Goal: Feedback & Contribution: Submit feedback/report problem

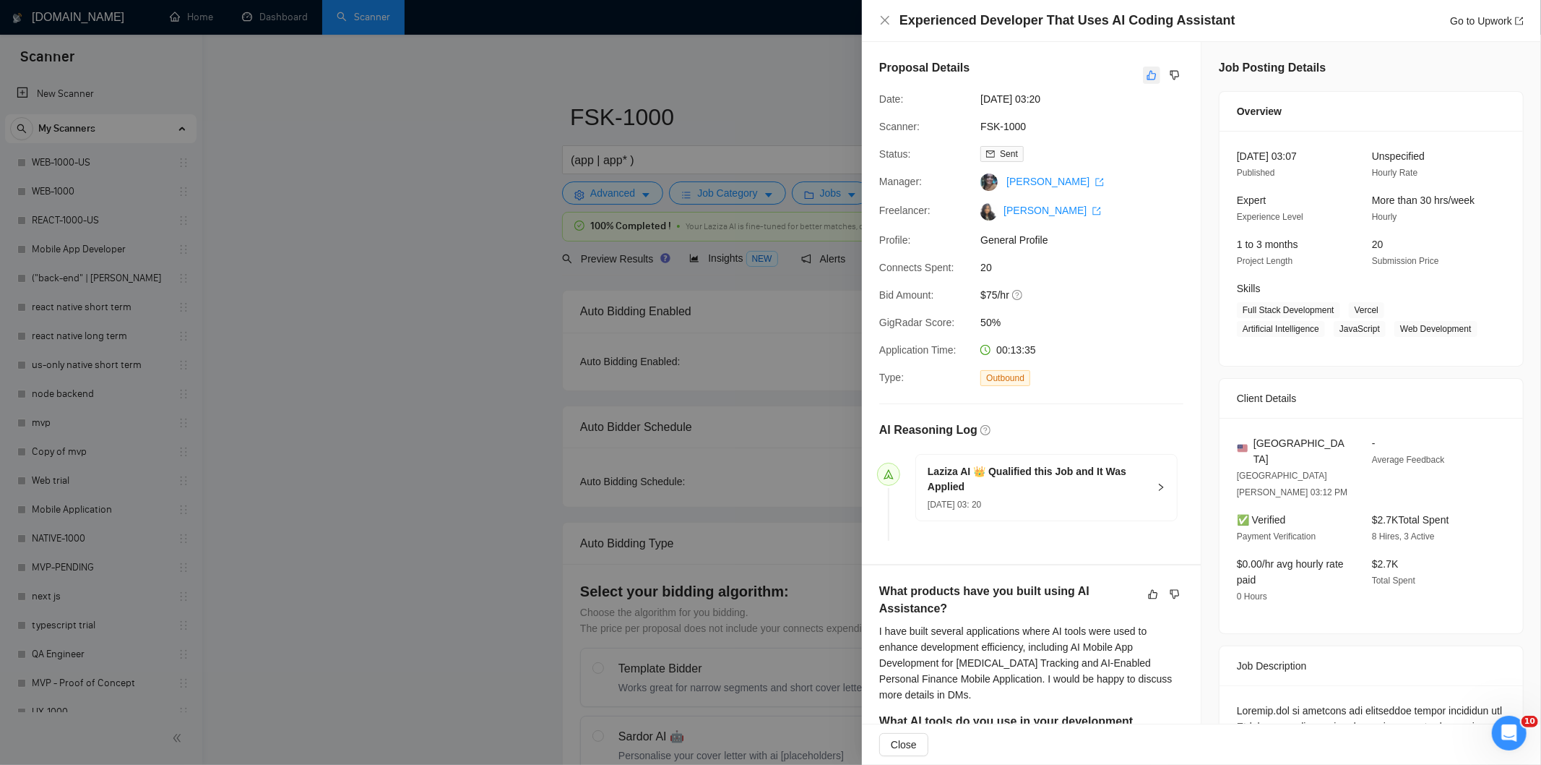
click at [1147, 74] on icon "like" at bounding box center [1152, 75] width 10 height 12
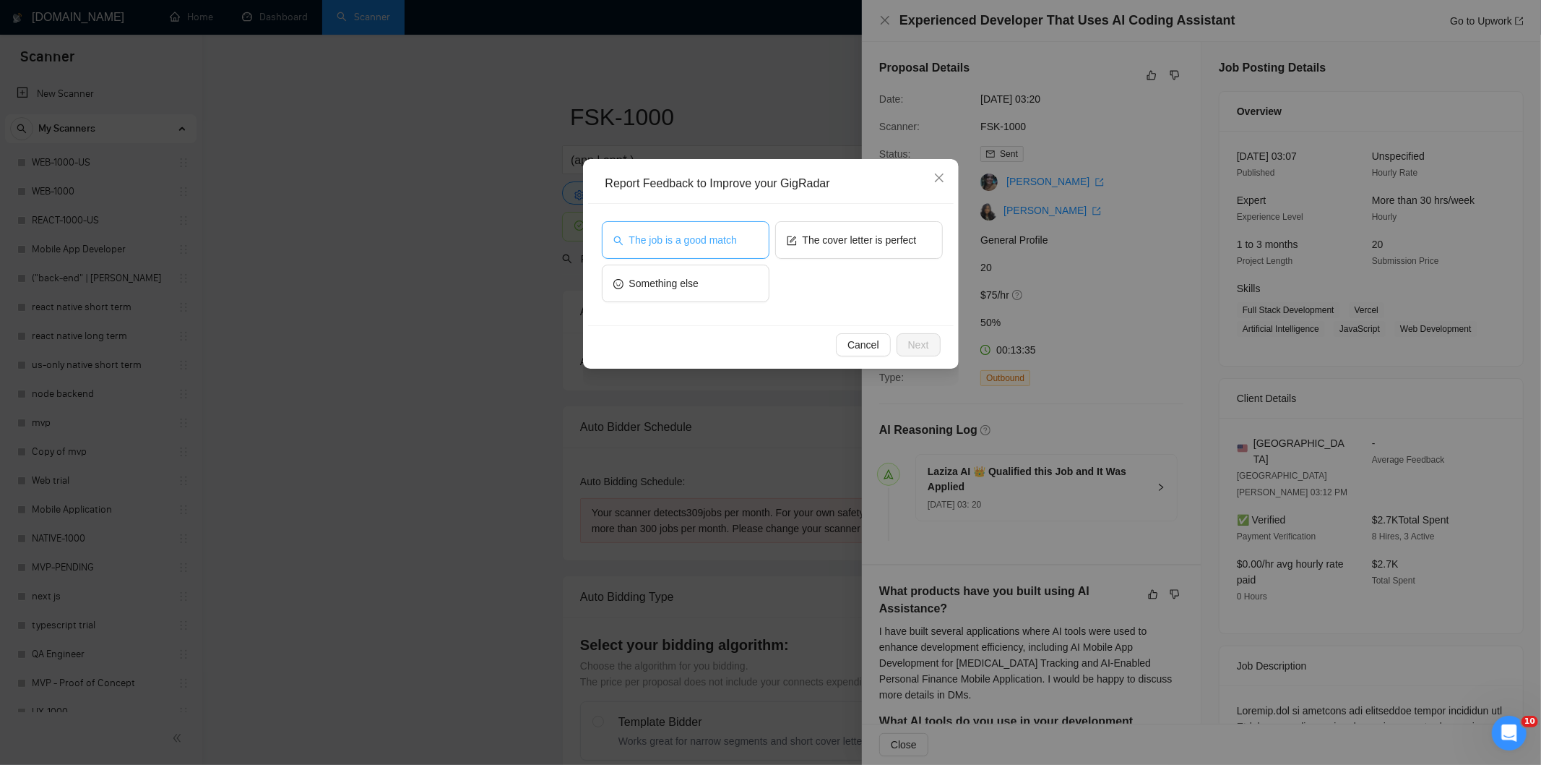
click at [694, 235] on span "The job is a good match" at bounding box center [683, 240] width 108 height 16
drag, startPoint x: 926, startPoint y: 343, endPoint x: 875, endPoint y: 330, distance: 52.2
click at [925, 343] on span "Next" at bounding box center [918, 345] width 21 height 16
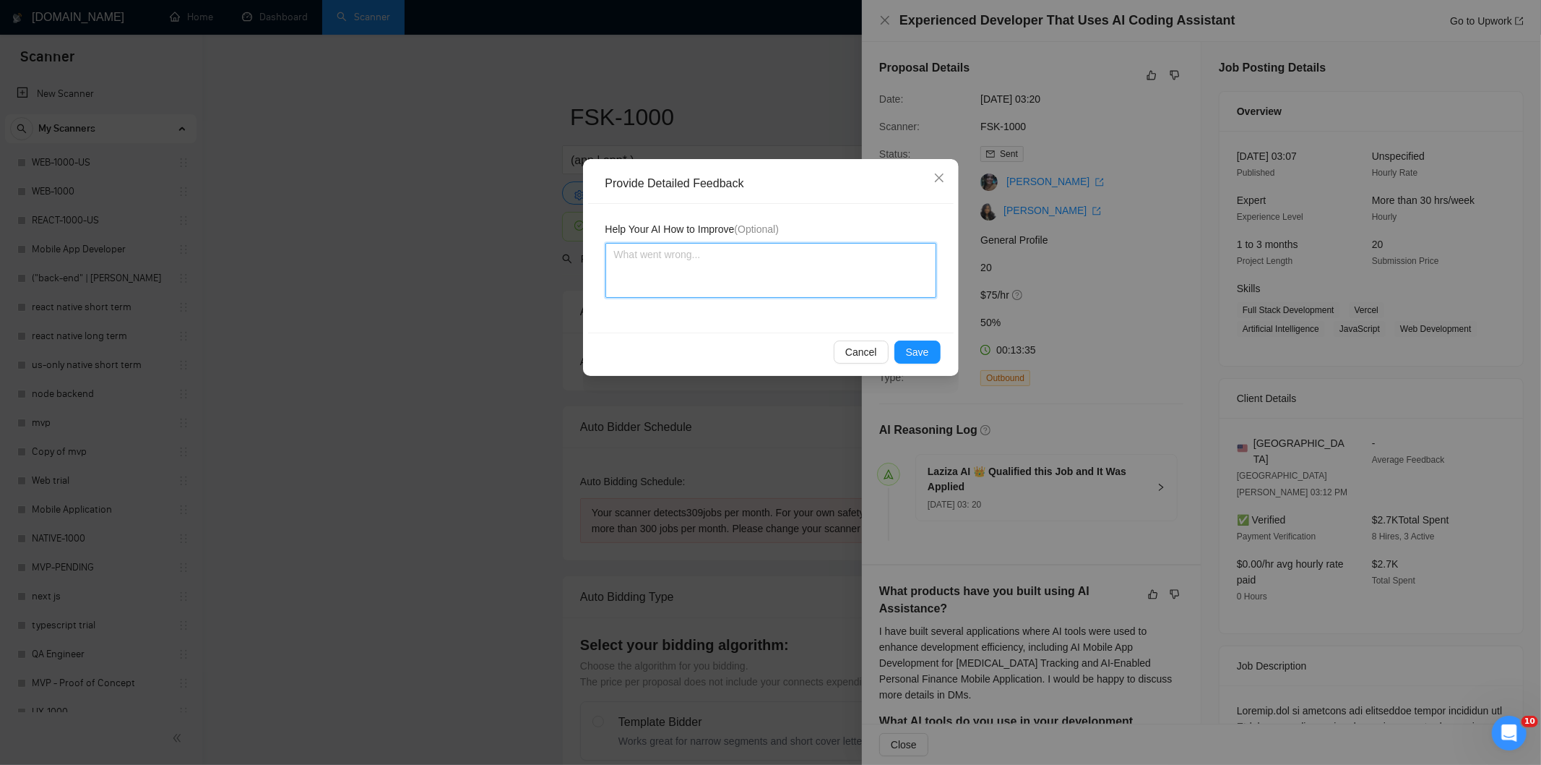
click at [799, 280] on textarea at bounding box center [771, 270] width 331 height 55
paste textarea "Good fit — the project is greenfield (no existing code), welcomes agencies, use…"
type textarea "Good fit — the project is greenfield (no existing code), welcomes agencies, use…"
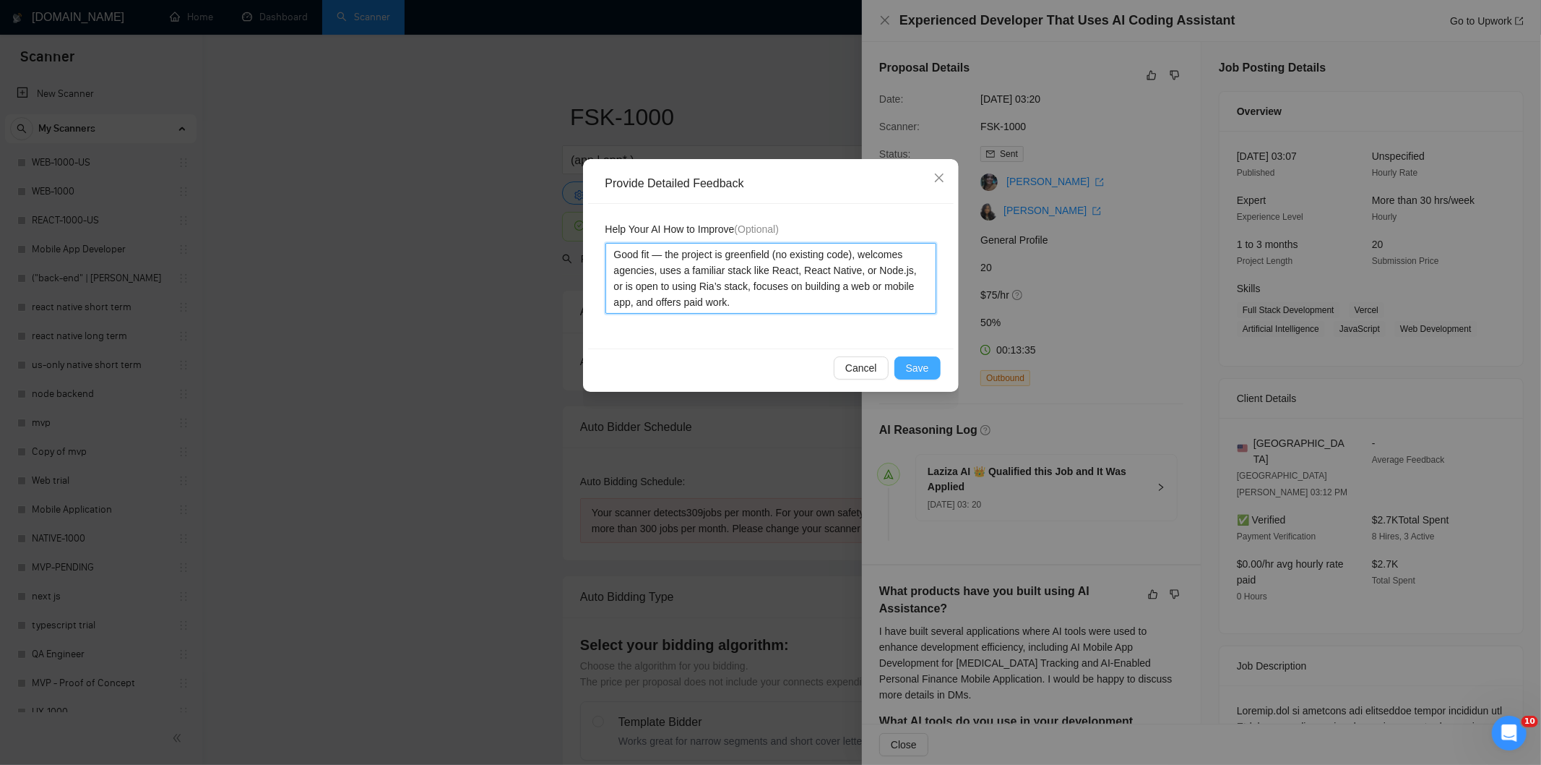
type textarea "Good fit — the project is greenfield (no existing code), welcomes agencies, use…"
drag, startPoint x: 923, startPoint y: 363, endPoint x: 915, endPoint y: 359, distance: 8.7
click at [921, 364] on span "Save" at bounding box center [917, 368] width 23 height 16
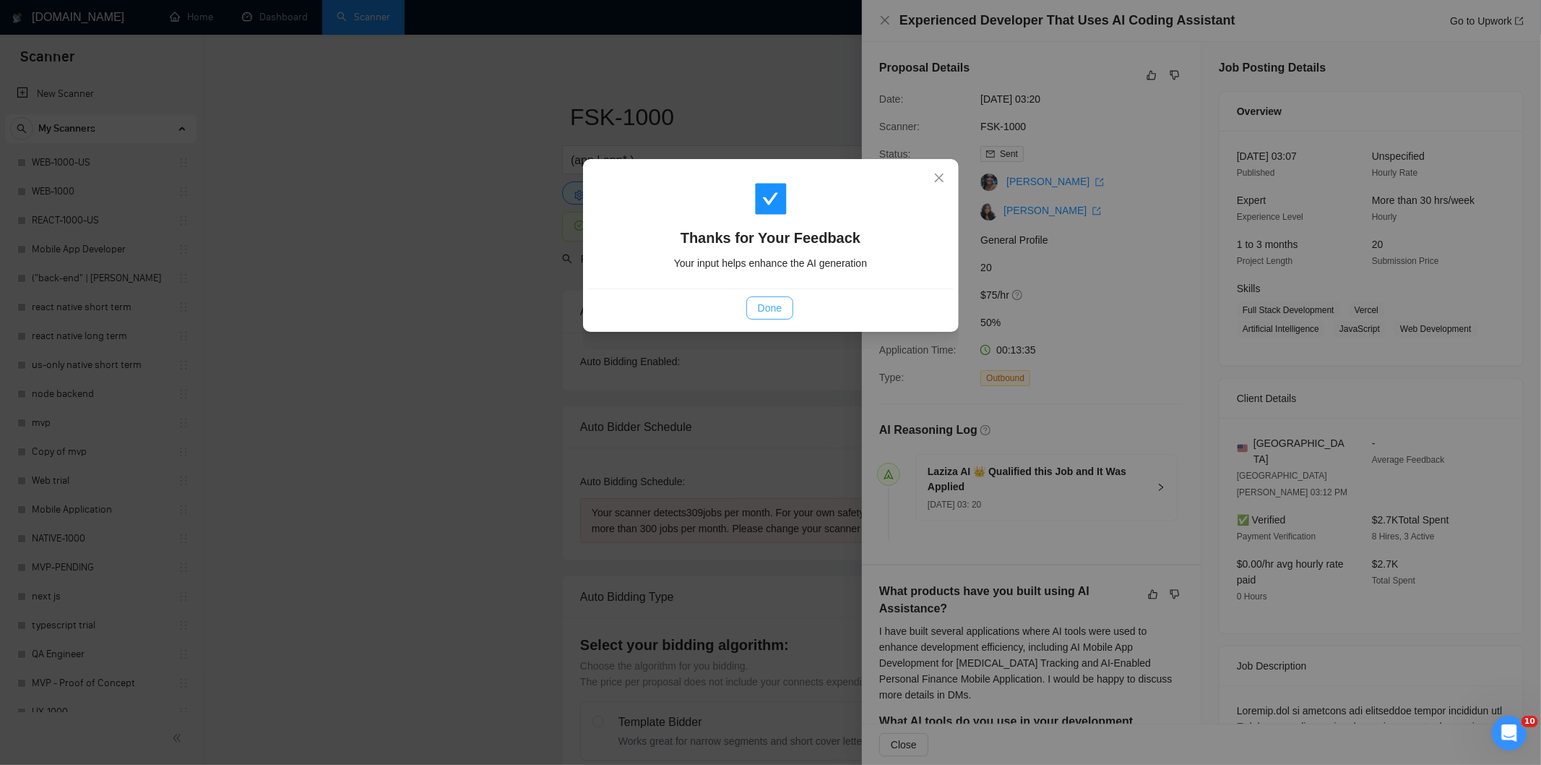
click at [778, 306] on span "Done" at bounding box center [770, 308] width 24 height 16
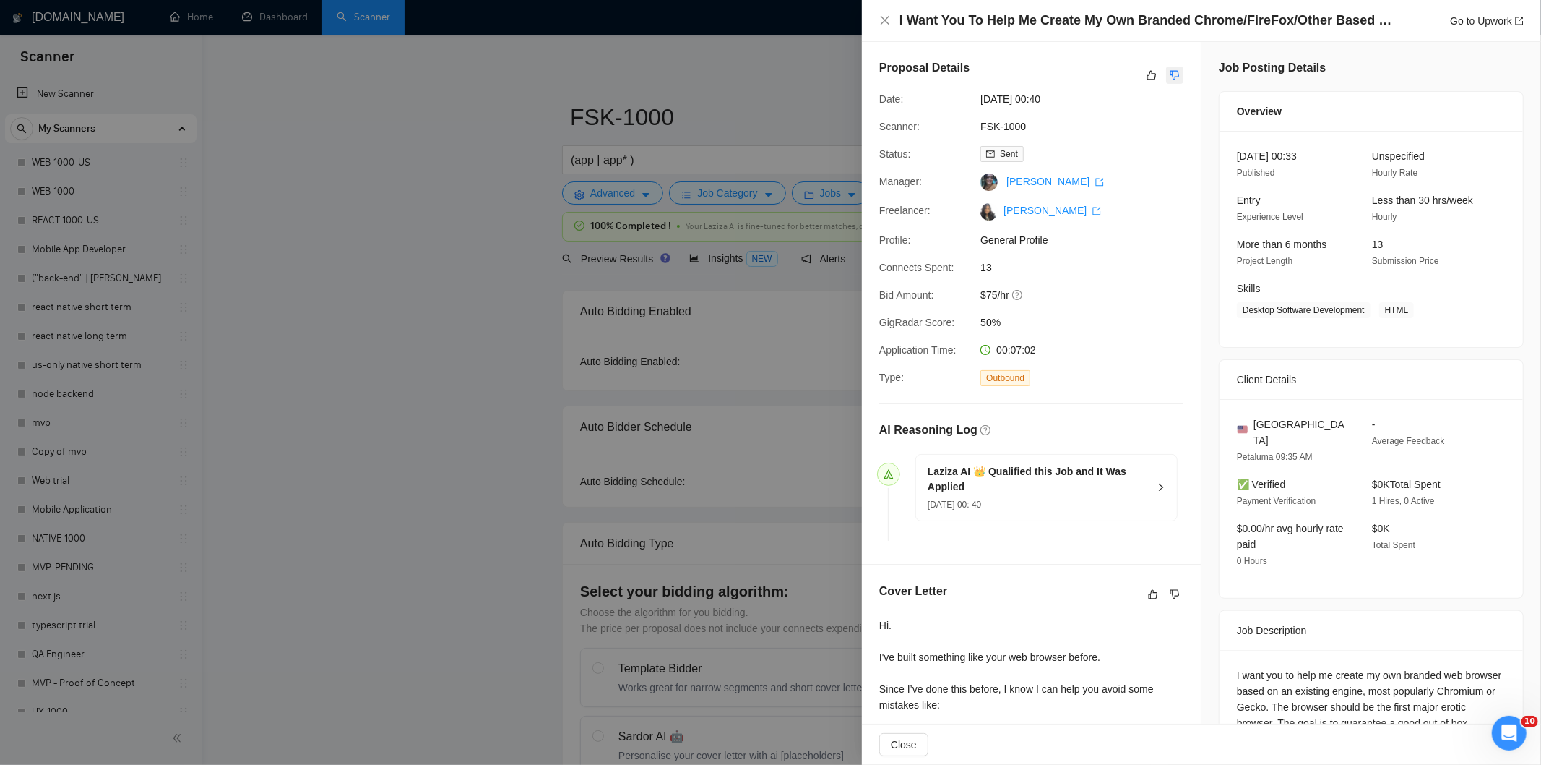
click at [1170, 73] on icon "dislike" at bounding box center [1175, 75] width 10 height 12
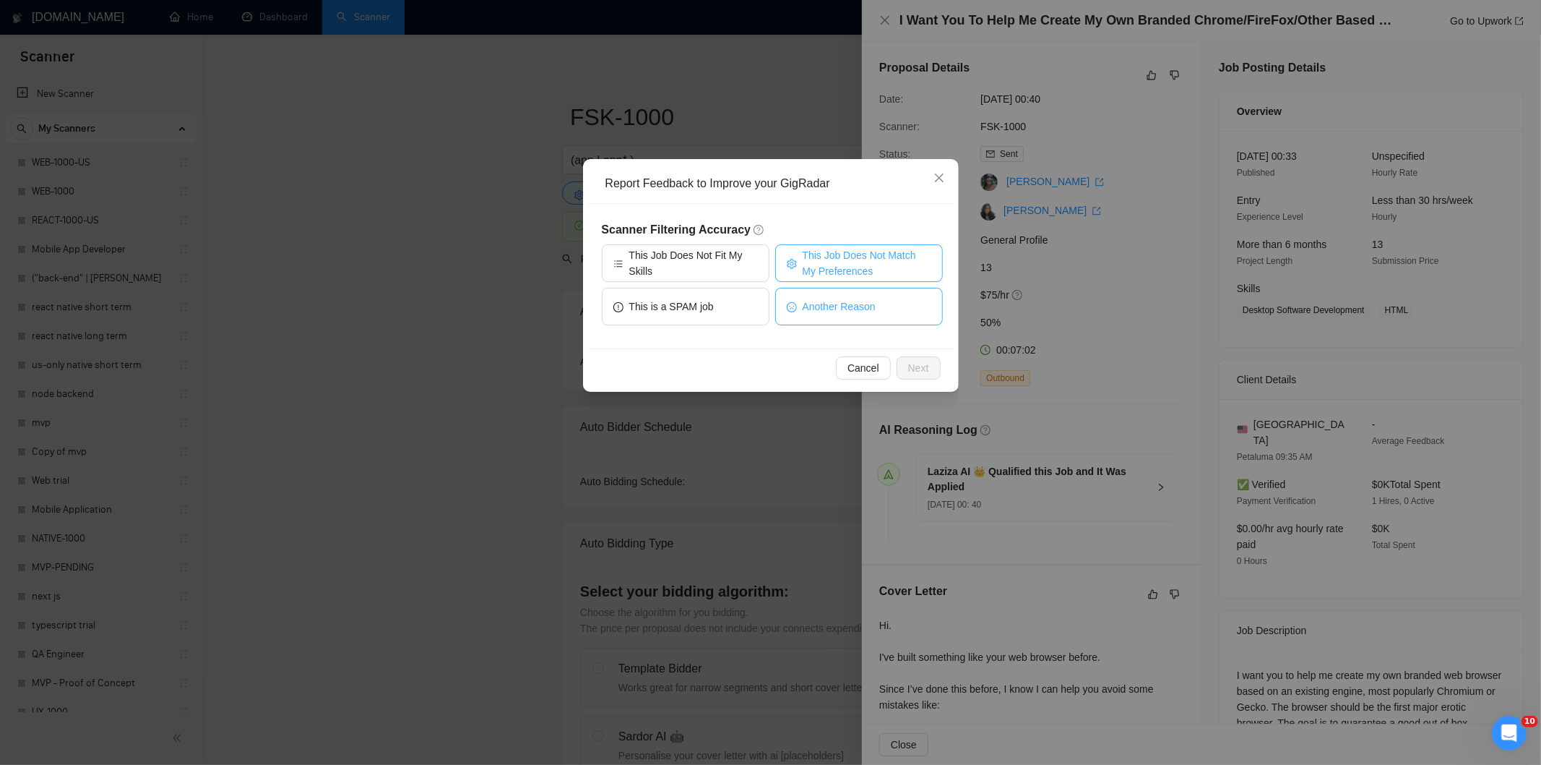
click at [893, 258] on span "This Job Does Not Match My Preferences" at bounding box center [867, 263] width 129 height 32
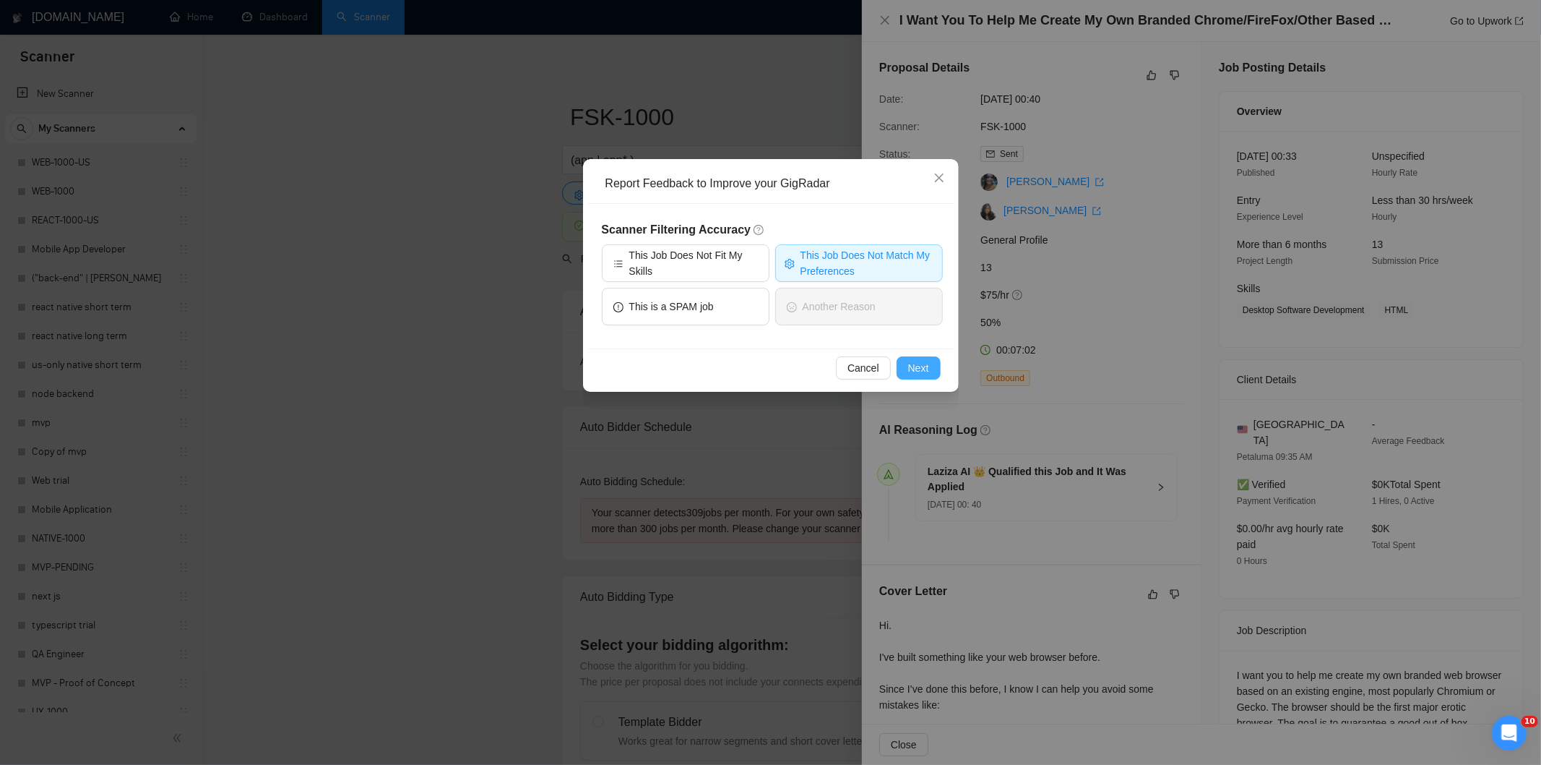
click at [926, 364] on button "Next" at bounding box center [919, 367] width 44 height 23
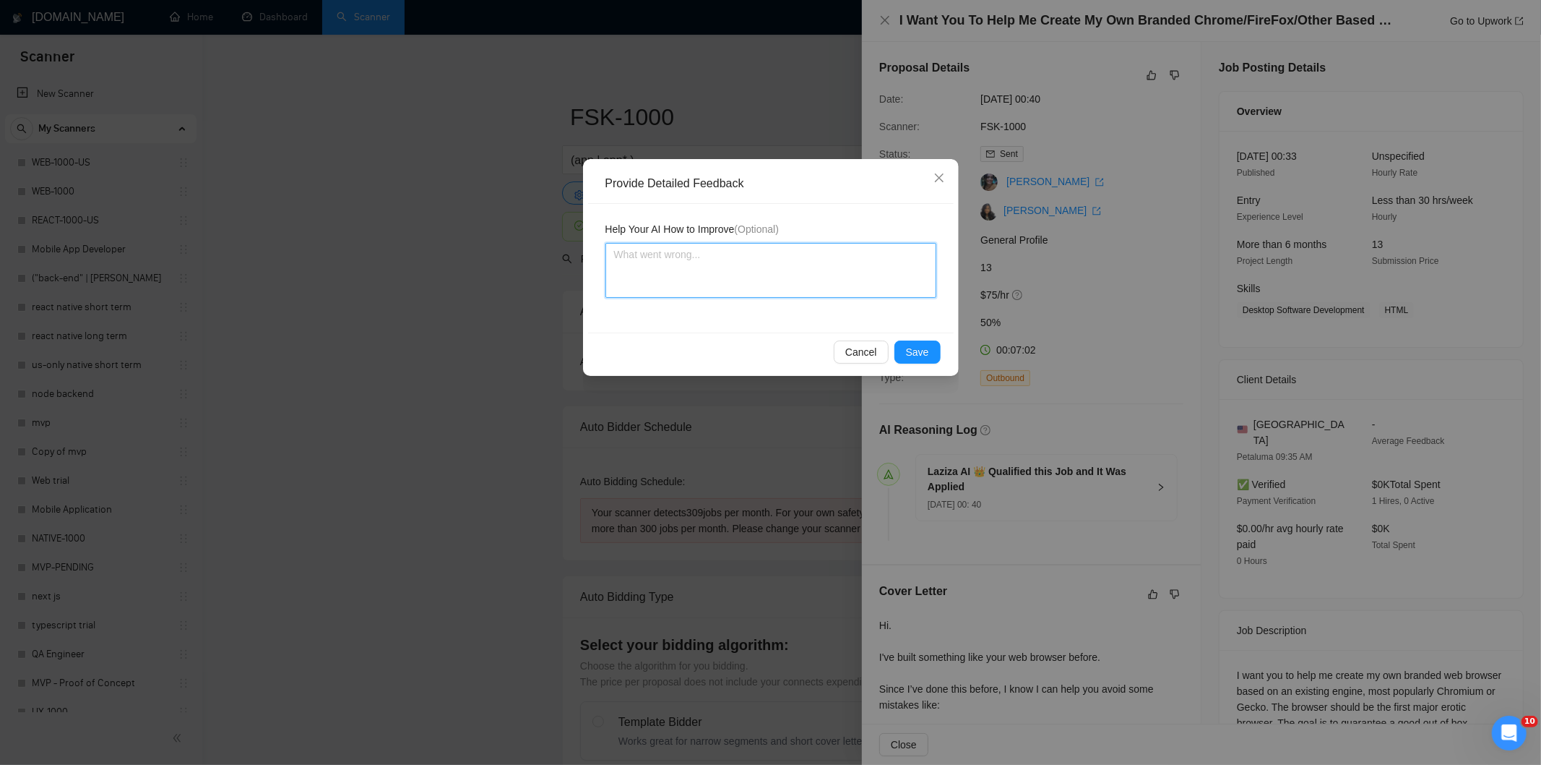
click at [834, 270] on textarea at bounding box center [771, 270] width 331 height 55
paste textarea "Not a fit — the project isn't for a web or mobile app, which is Ria's focus. Ex…"
type textarea "Not a fit — the project isn't for a web or mobile app, which is Ria's focus. Ex…"
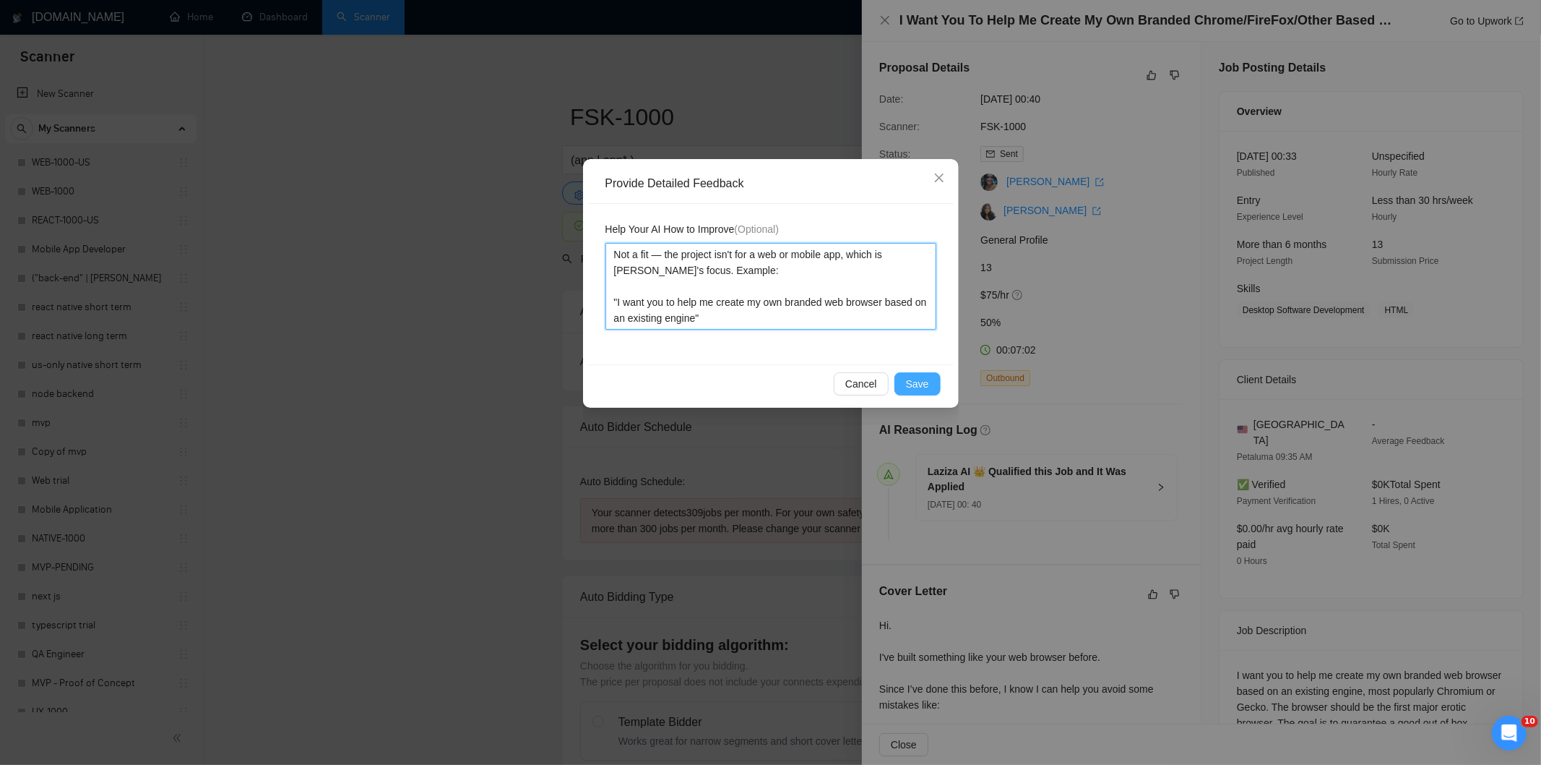
type textarea "Not a fit — the project isn't for a web or mobile app, which is Ria's focus. Ex…"
drag, startPoint x: 923, startPoint y: 382, endPoint x: 871, endPoint y: 336, distance: 69.1
click at [912, 374] on button "Save" at bounding box center [918, 383] width 46 height 23
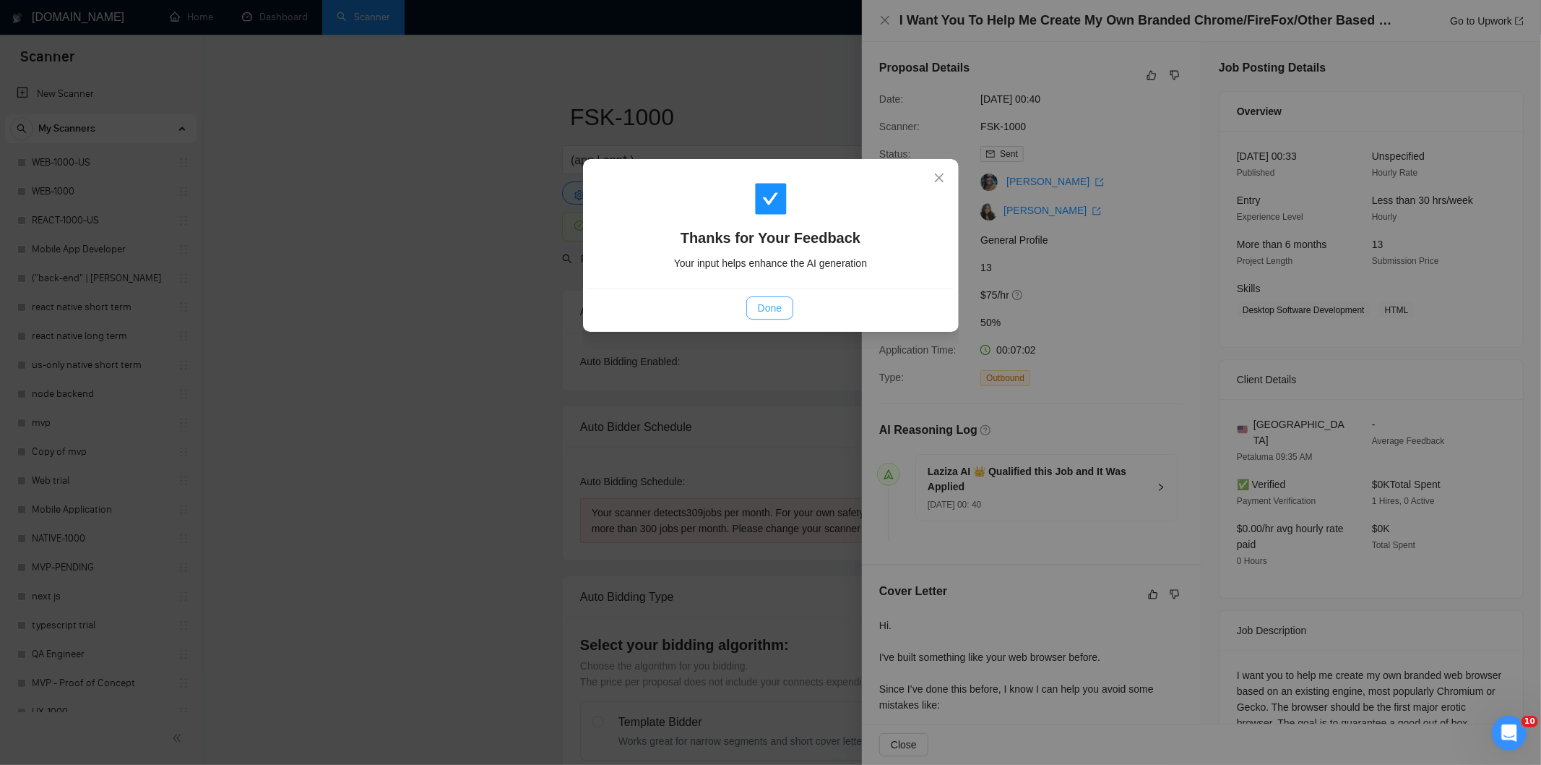
click at [780, 300] on span "Done" at bounding box center [770, 308] width 24 height 16
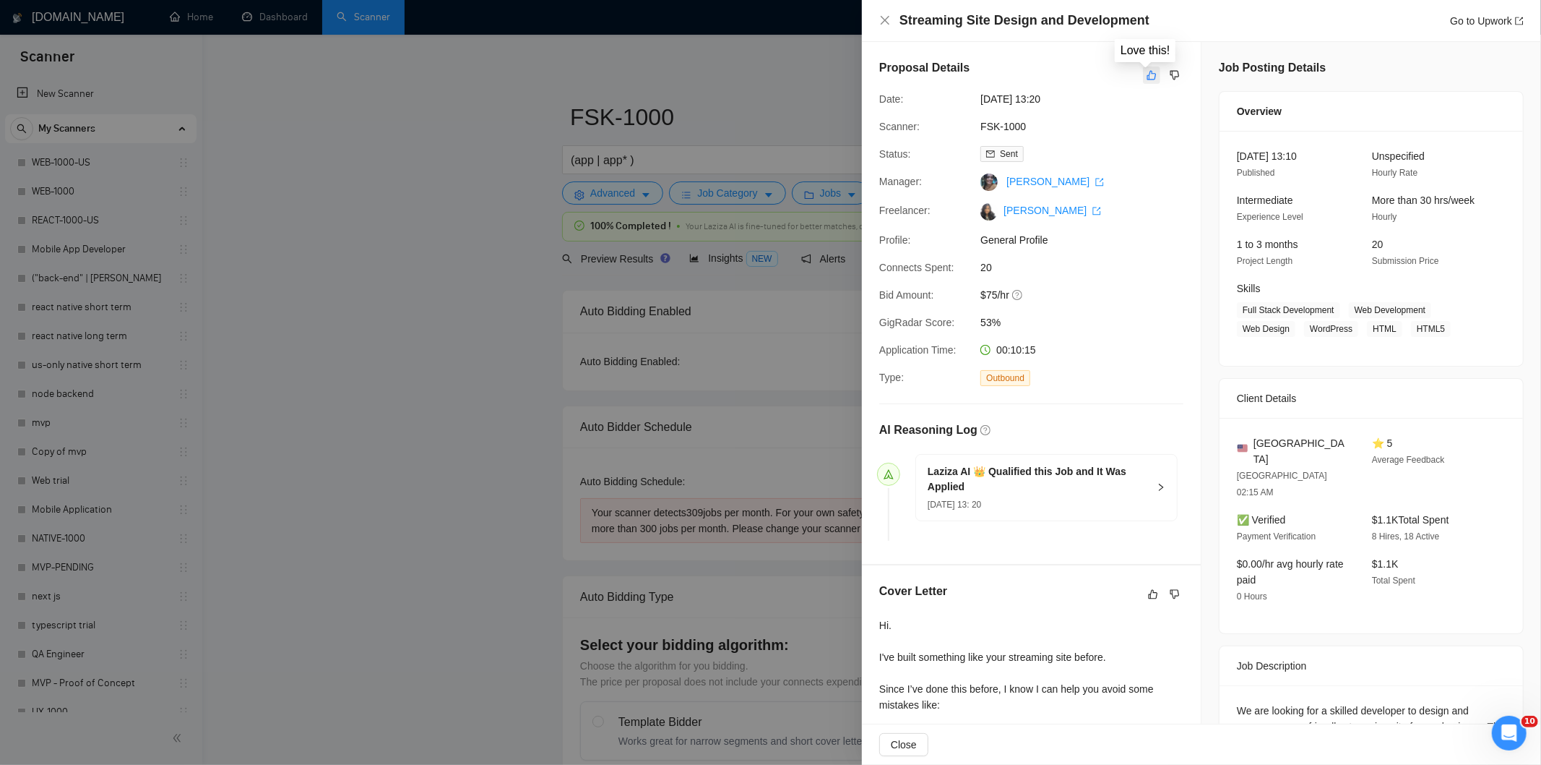
click at [1147, 77] on icon "like" at bounding box center [1152, 75] width 10 height 12
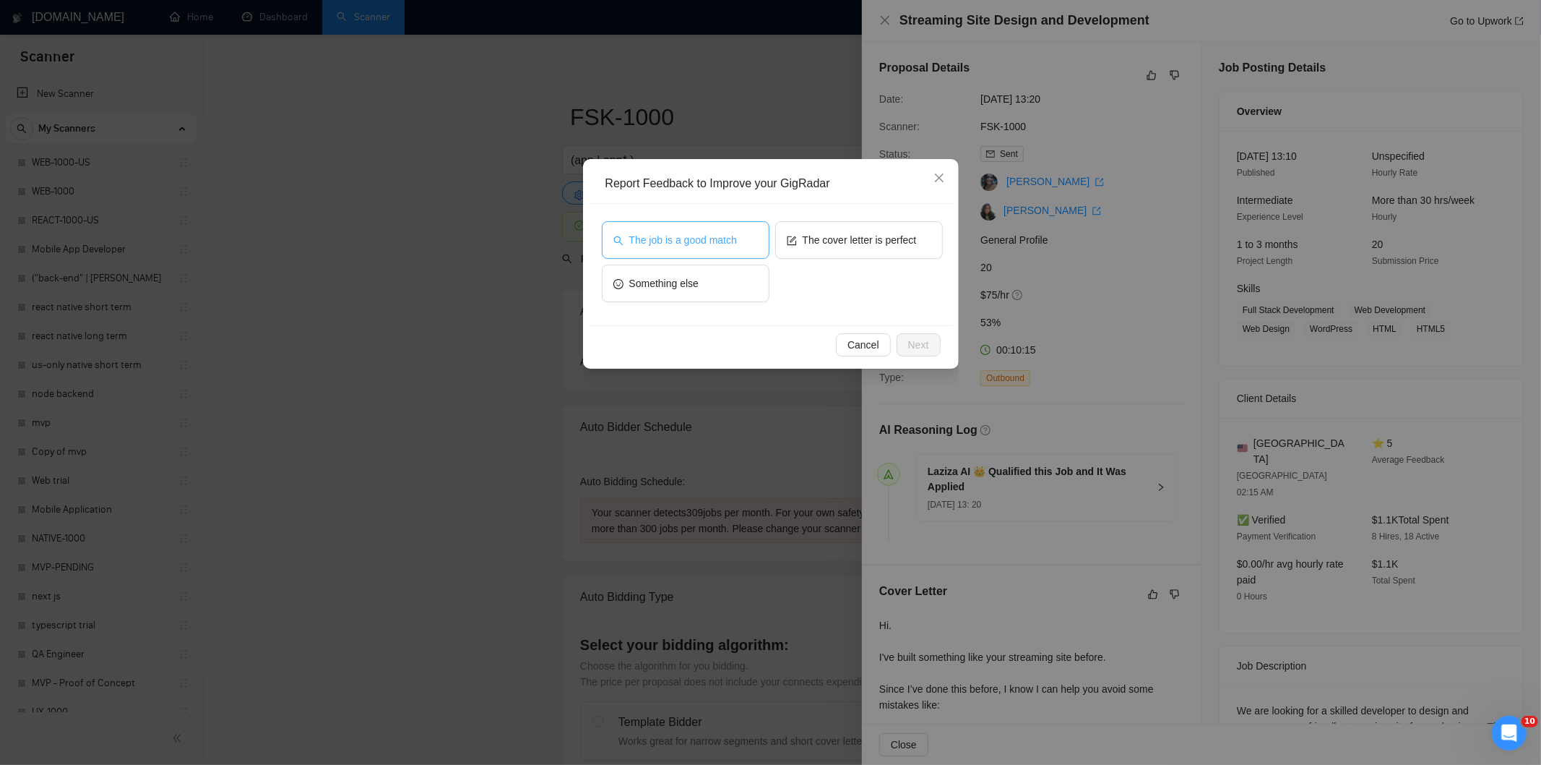
click at [718, 237] on span "The job is a good match" at bounding box center [683, 240] width 108 height 16
drag, startPoint x: 921, startPoint y: 345, endPoint x: 887, endPoint y: 323, distance: 40.9
click at [921, 343] on span "Next" at bounding box center [918, 345] width 21 height 16
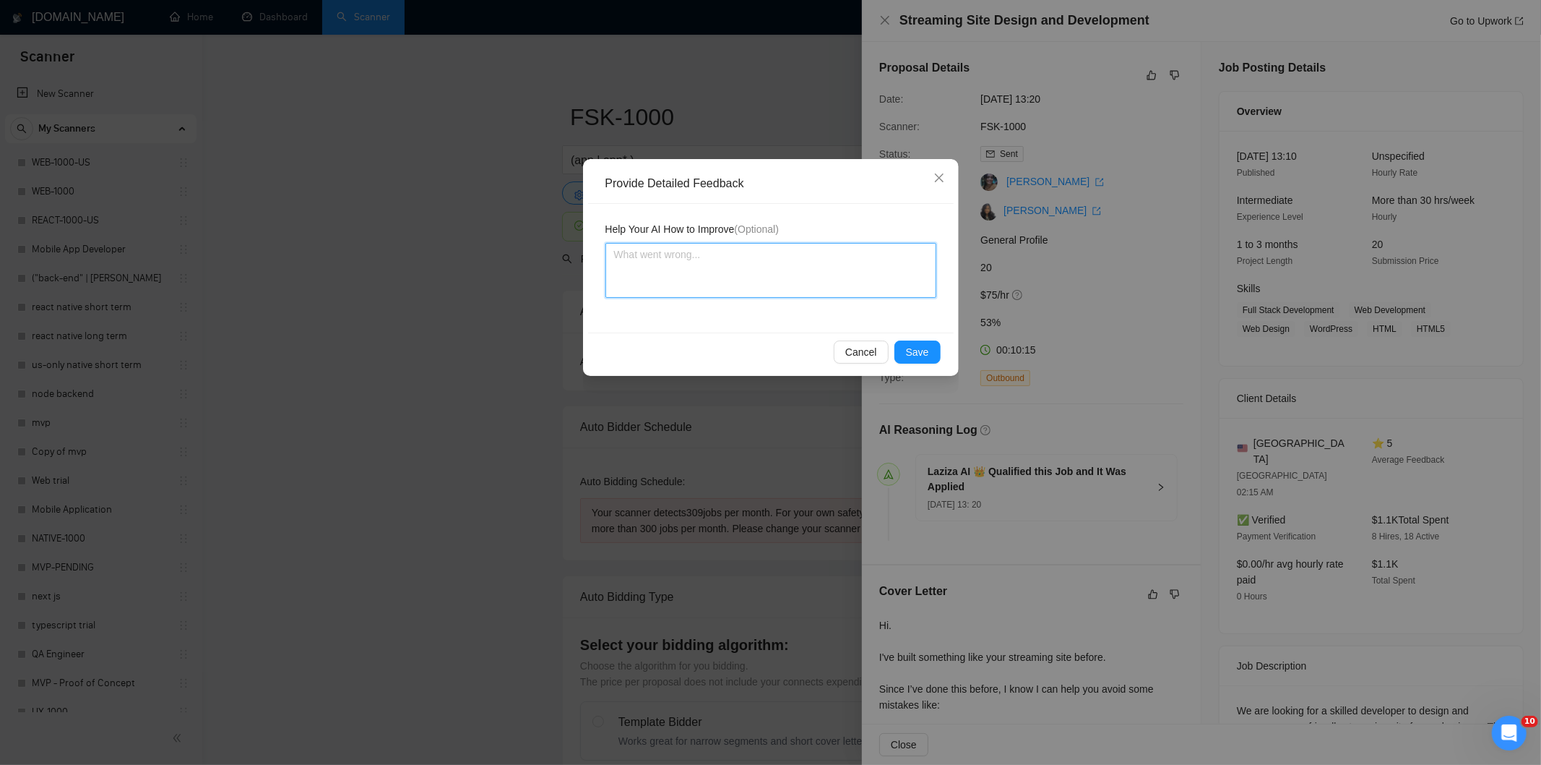
click at [809, 290] on textarea at bounding box center [771, 270] width 331 height 55
paste textarea "Good fit — the project is greenfield (no existing code), welcomes agencies, use…"
type textarea "Good fit — the project is greenfield (no existing code), welcomes agencies, use…"
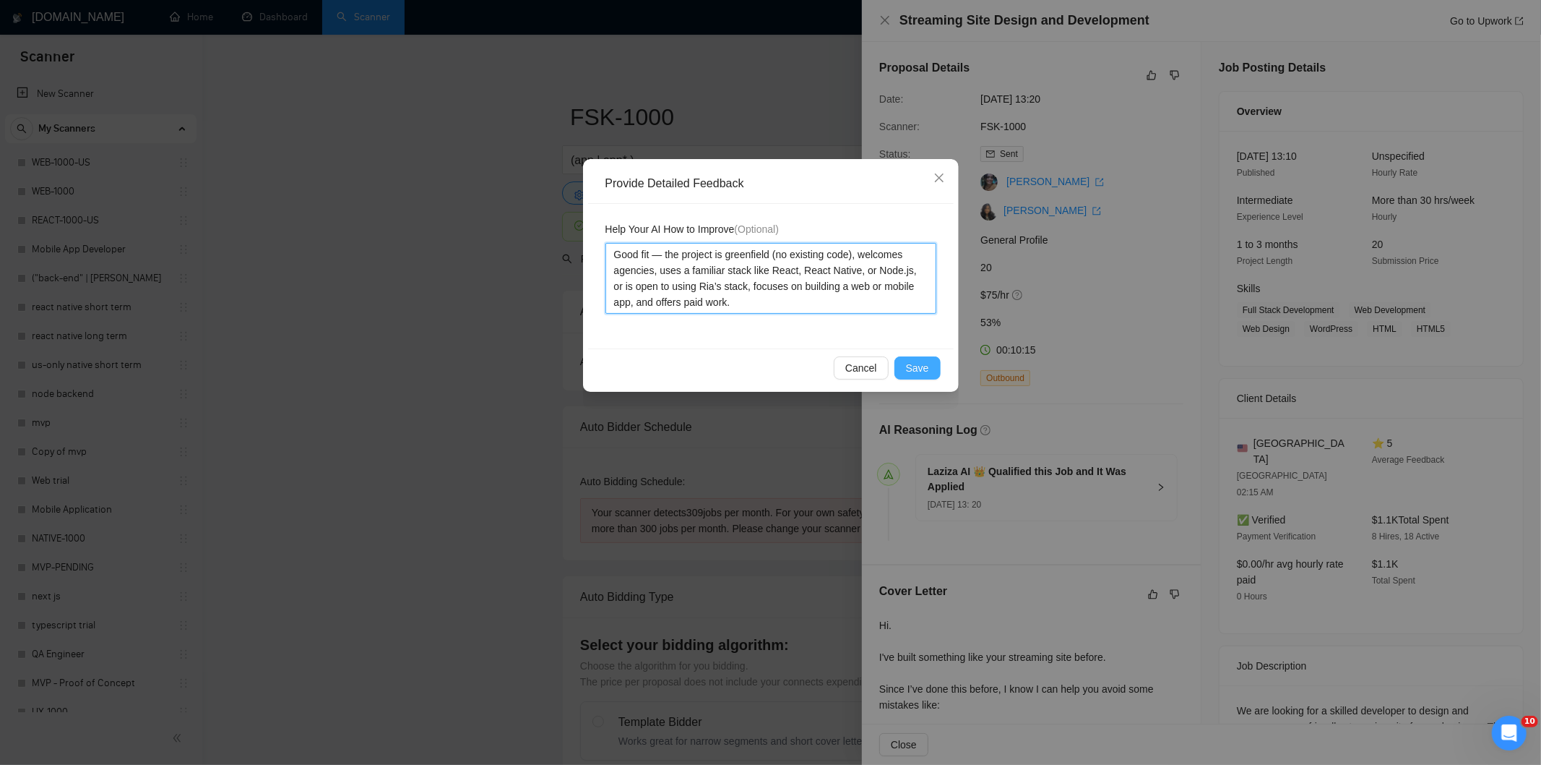
type textarea "Good fit — the project is greenfield (no existing code), welcomes agencies, use…"
click at [926, 370] on span "Save" at bounding box center [917, 368] width 23 height 16
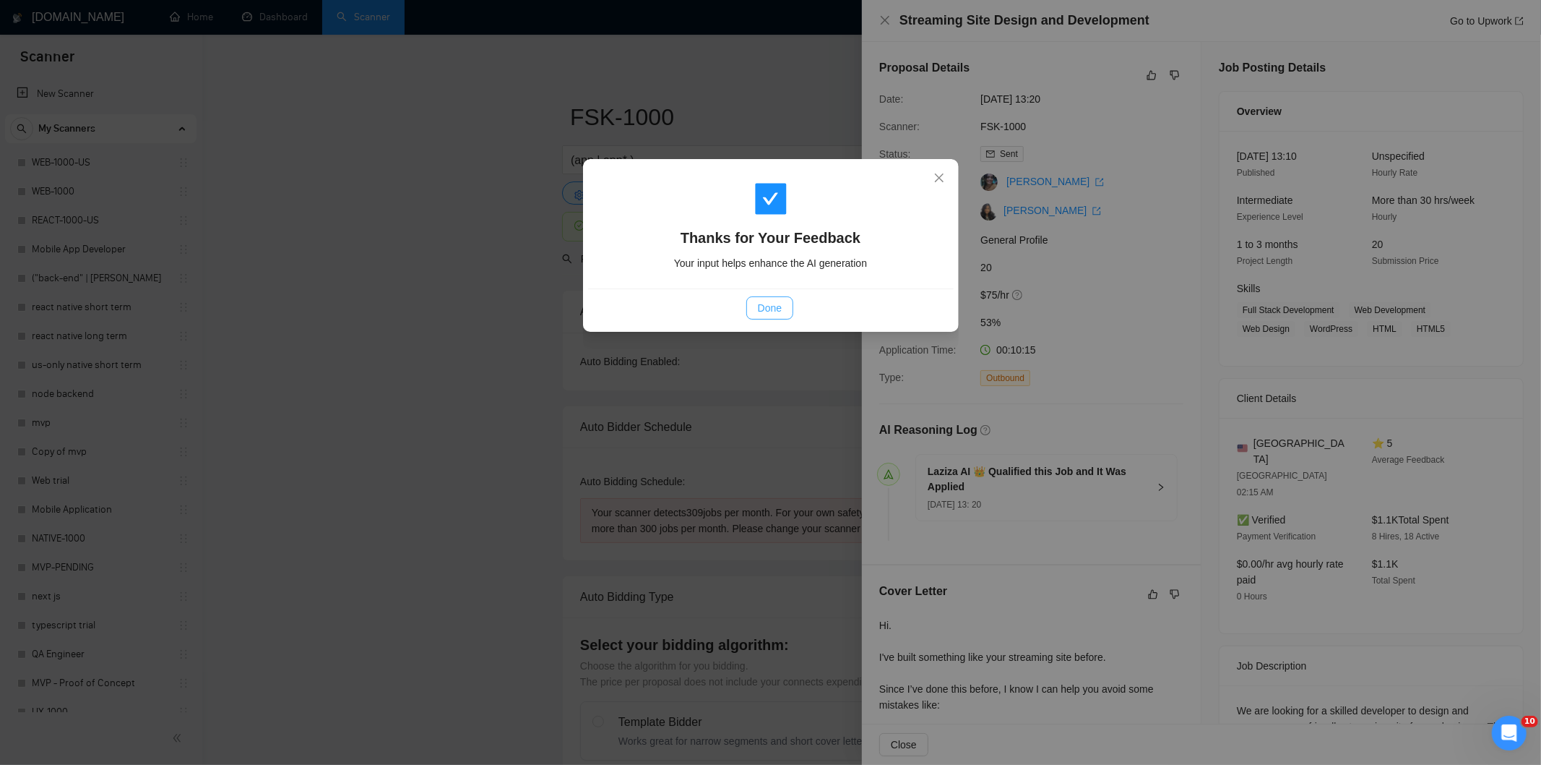
click at [775, 309] on span "Done" at bounding box center [770, 308] width 24 height 16
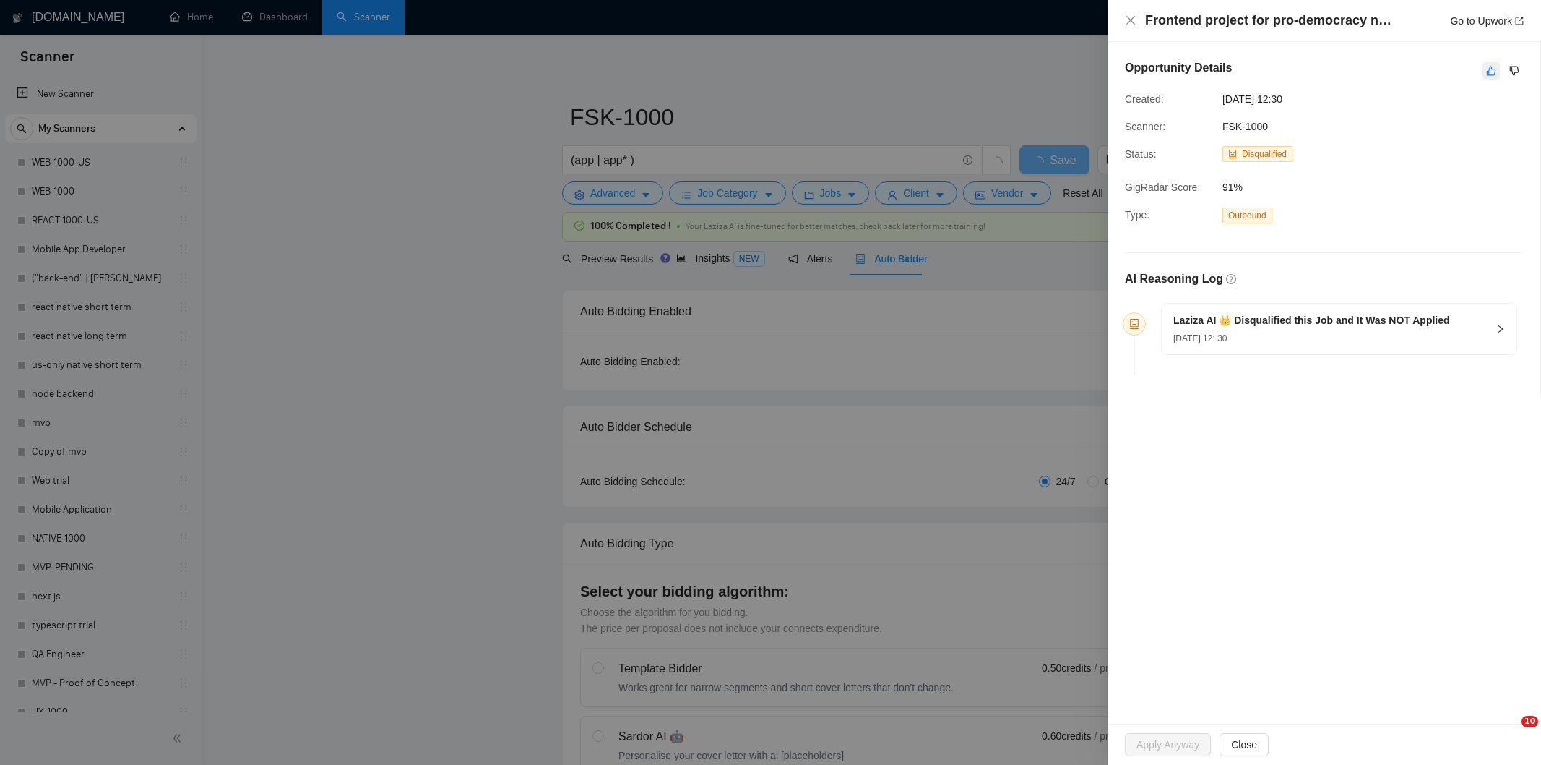
click at [1490, 76] on icon "like" at bounding box center [1492, 71] width 10 height 12
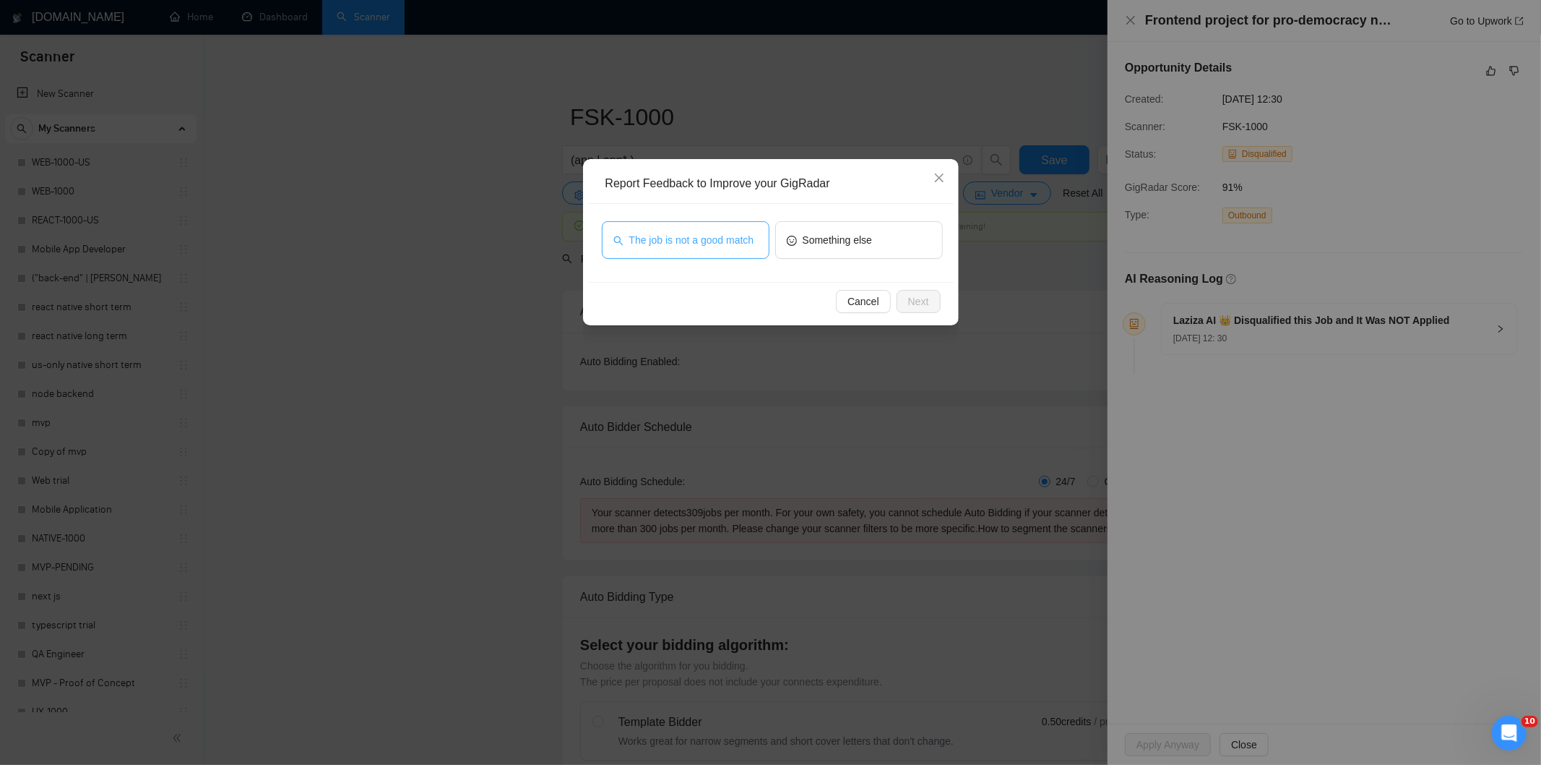
click at [699, 242] on span "The job is not a good match" at bounding box center [691, 240] width 125 height 16
click at [898, 294] on button "Next" at bounding box center [919, 301] width 44 height 23
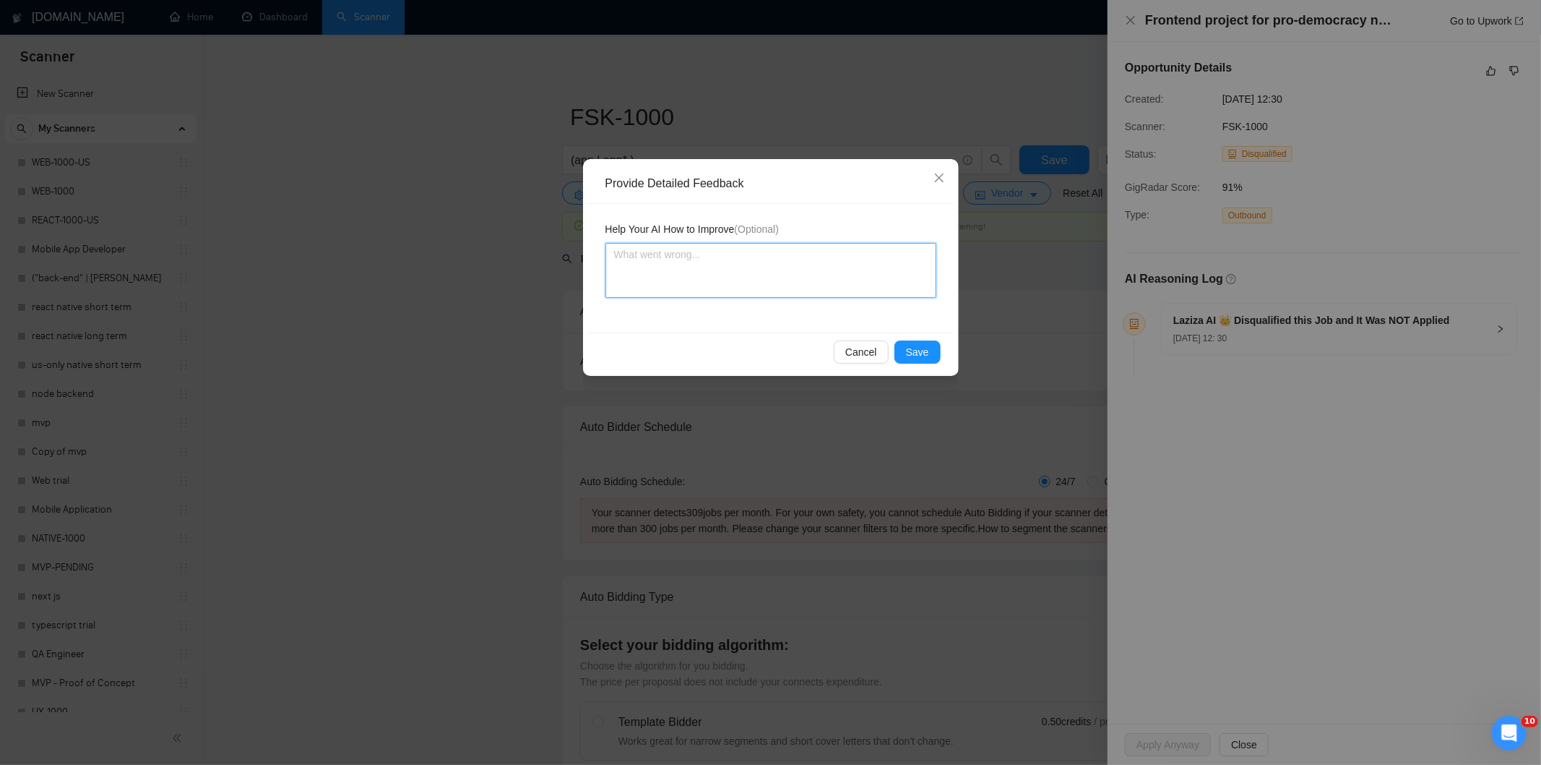
click at [827, 262] on textarea at bounding box center [771, 270] width 331 height 55
paste textarea "Not a fit — this project has been disqualified for other reasons. Example: "The…"
type textarea "Not a fit — this project has been disqualified for other reasons. Example: "The…"
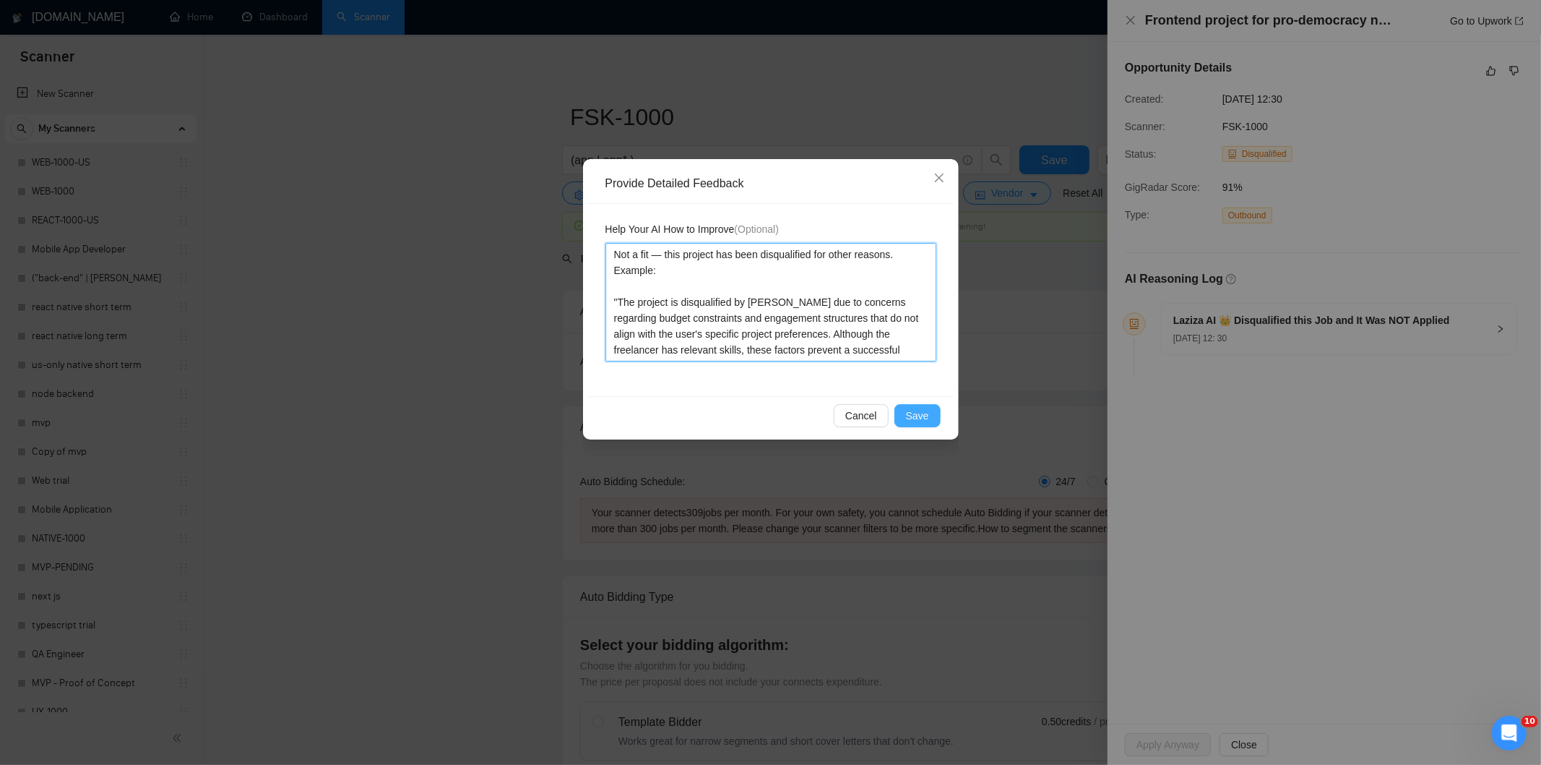
type textarea "Not a fit — this project has been disqualified for other reasons. Example: "The…"
click at [926, 413] on span "Save" at bounding box center [917, 416] width 23 height 16
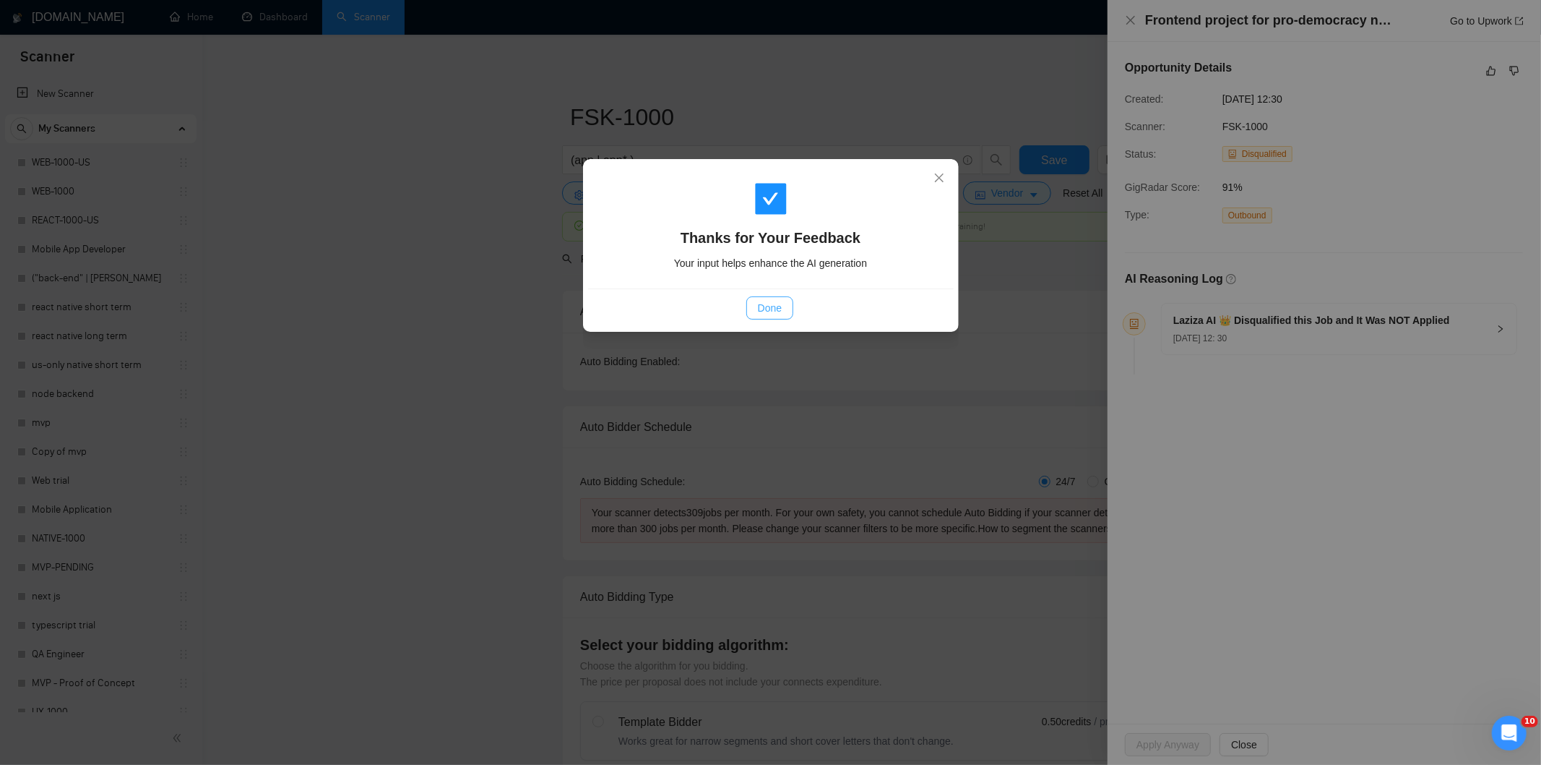
click at [766, 304] on span "Done" at bounding box center [770, 308] width 24 height 16
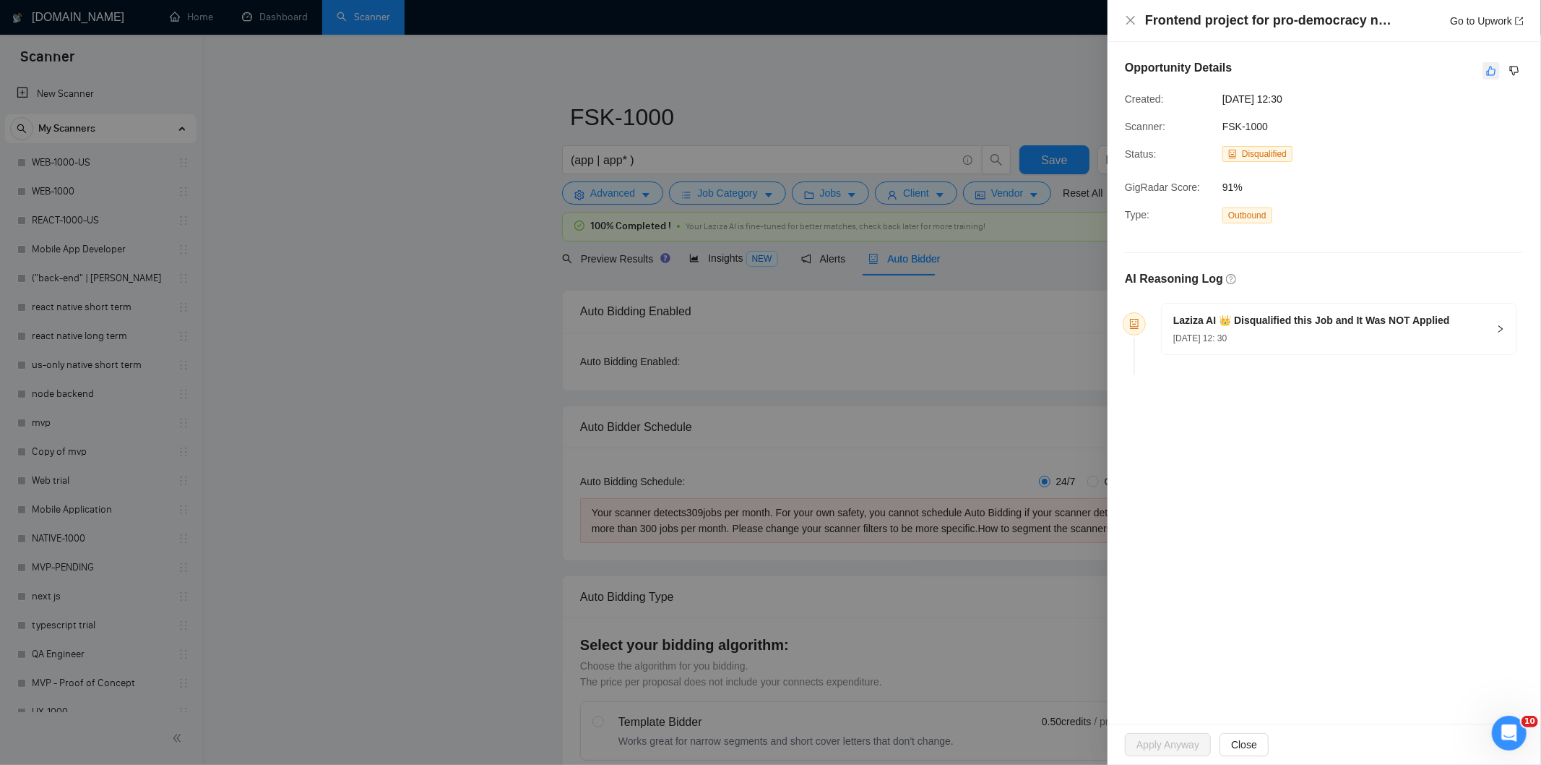
click at [1491, 70] on icon "like" at bounding box center [1492, 71] width 10 height 12
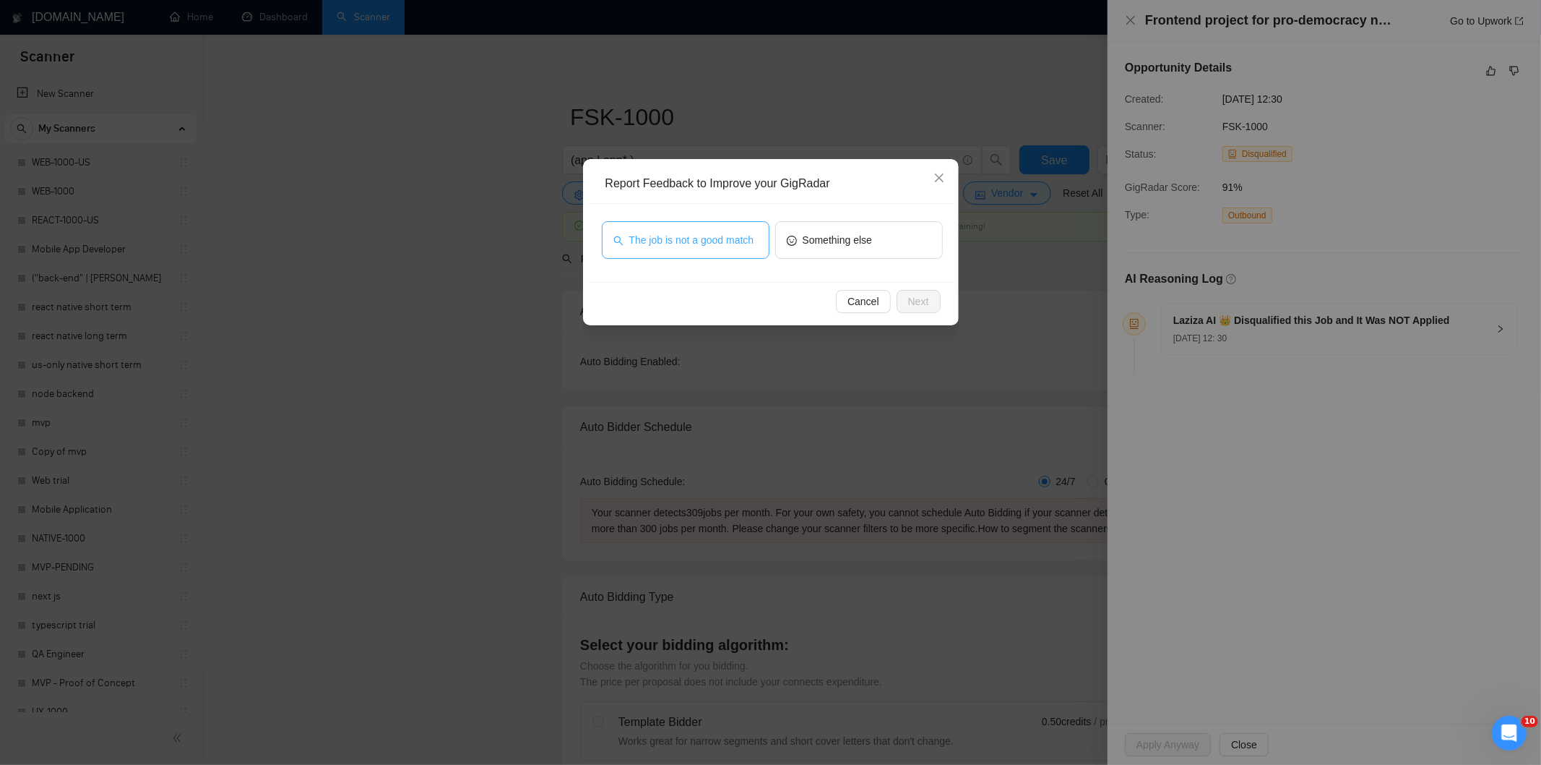
click at [733, 235] on span "The job is not a good match" at bounding box center [691, 240] width 125 height 16
click at [922, 296] on span "Next" at bounding box center [918, 301] width 21 height 16
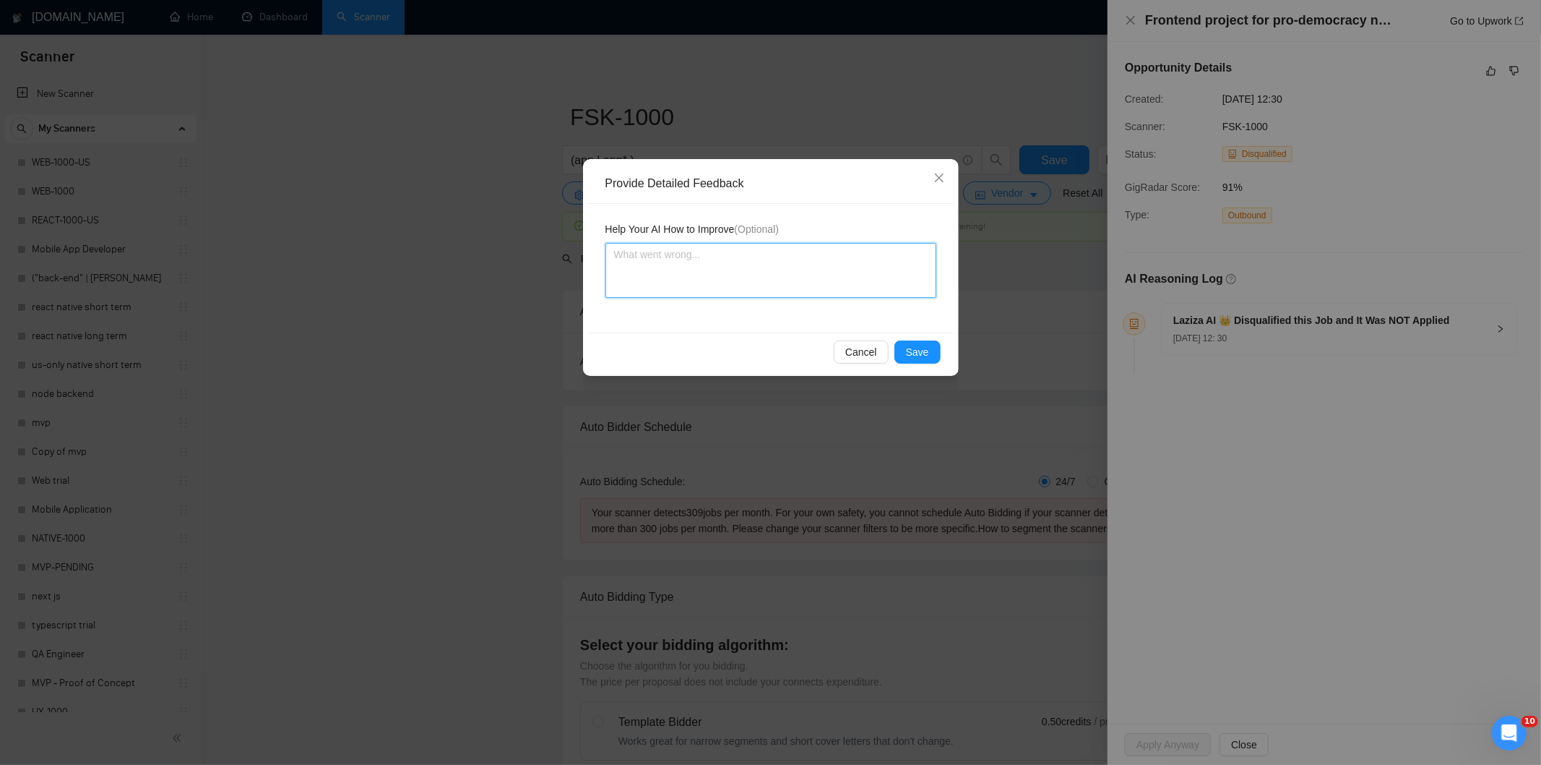
click at [851, 254] on textarea at bounding box center [771, 270] width 331 height 55
paste textarea "Not a fit — the description suggests an existing codebase, but Ria only works o…"
type textarea "Not a fit — the description suggests an existing codebase, but Ria only works o…"
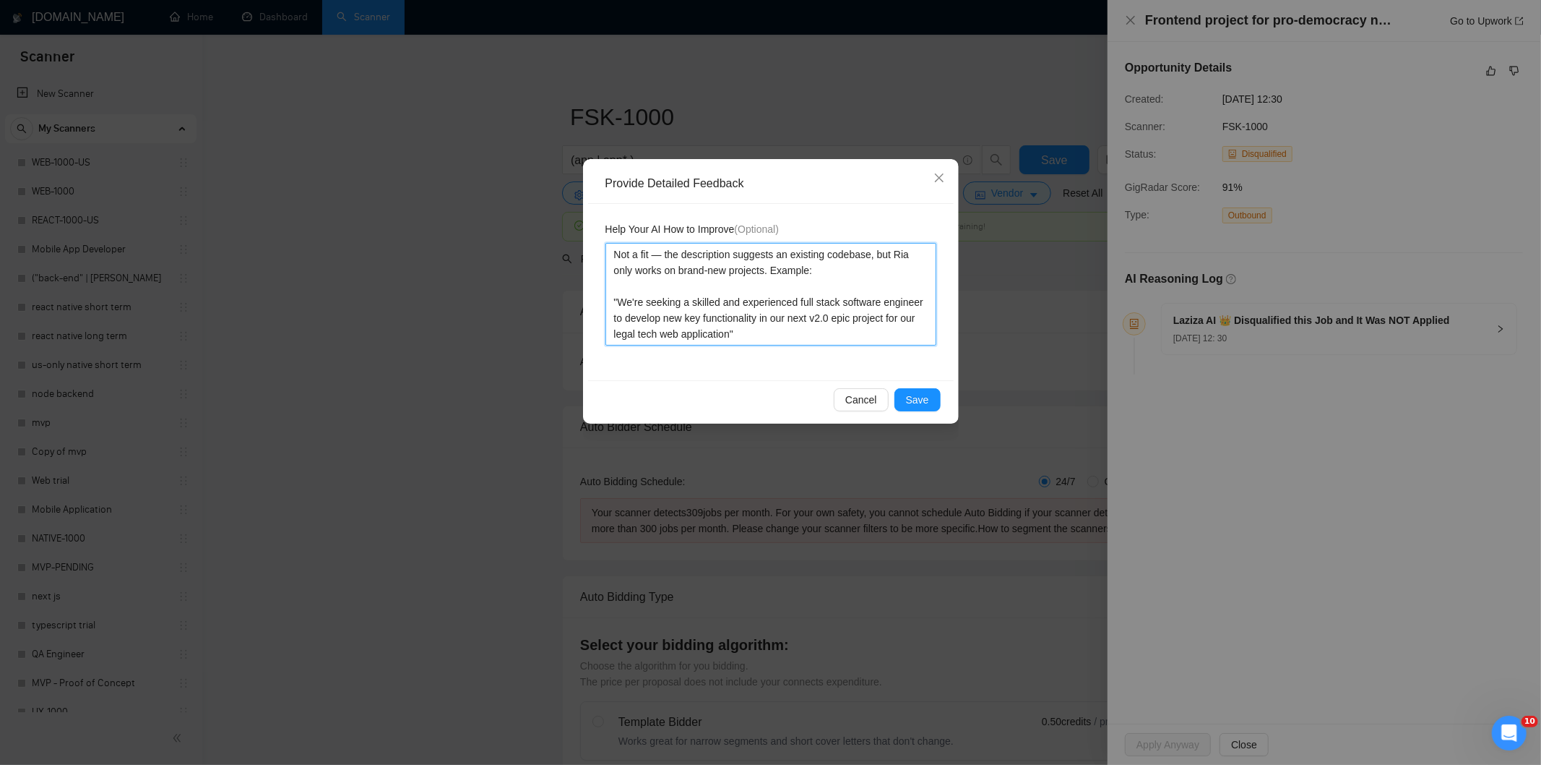
type textarea "Not a fit — the description suggests an existing codebase, but Ria only works o…"
click at [924, 386] on div "Cancel Save" at bounding box center [771, 399] width 366 height 38
drag, startPoint x: 911, startPoint y: 399, endPoint x: 835, endPoint y: 350, distance: 91.0
click at [911, 400] on span "Save" at bounding box center [917, 400] width 23 height 16
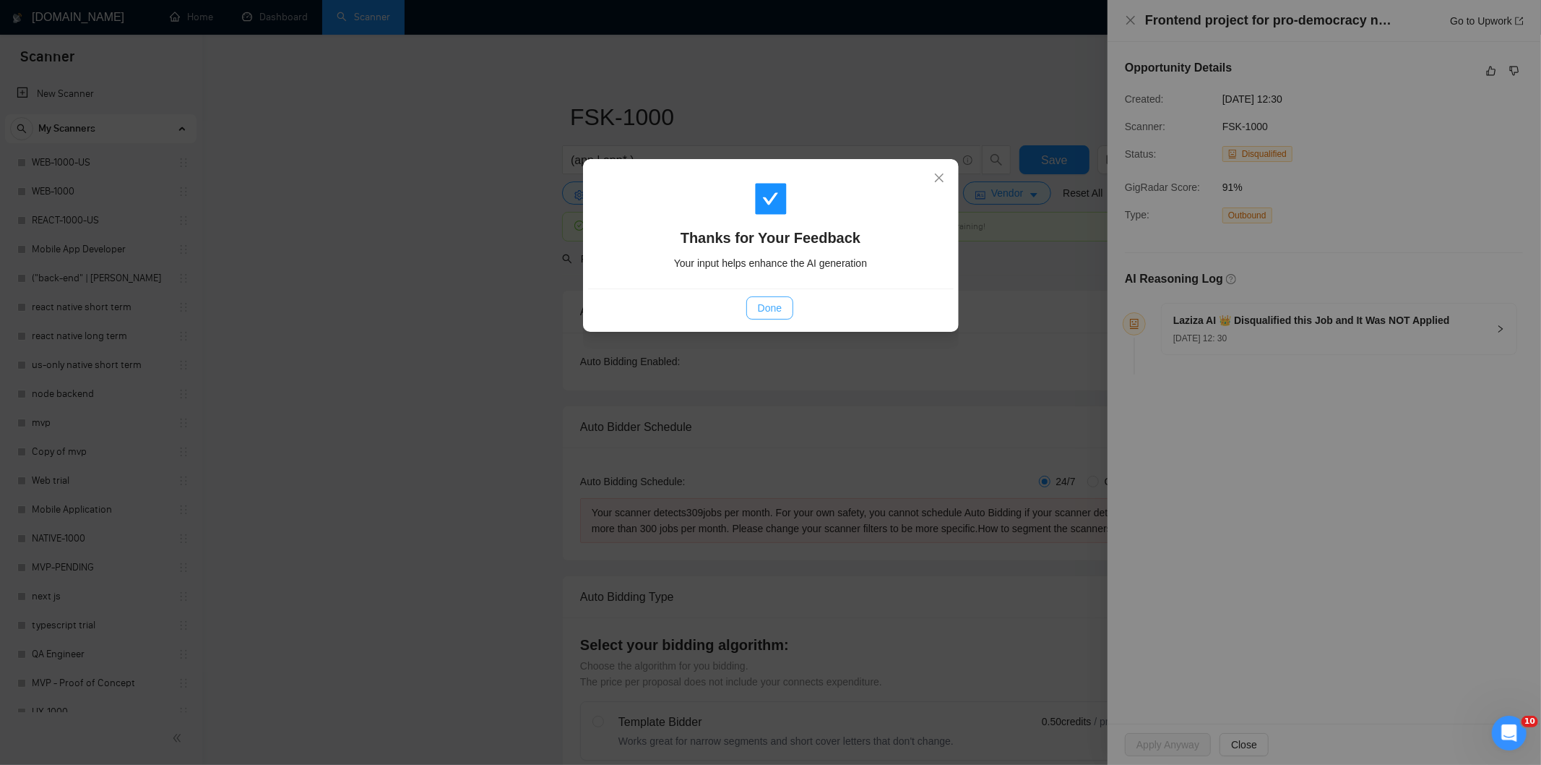
click at [768, 309] on span "Done" at bounding box center [770, 308] width 24 height 16
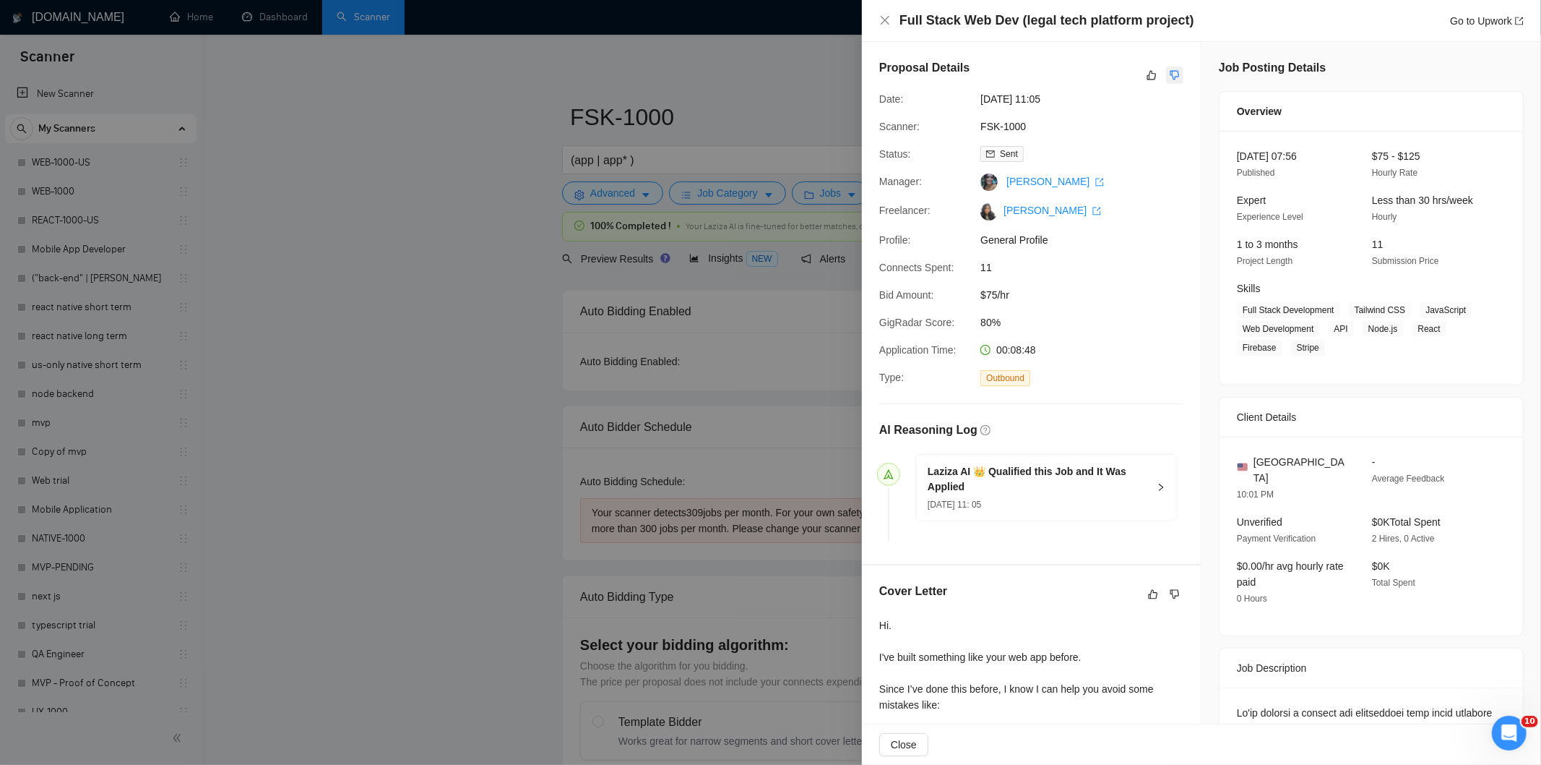
click at [1172, 75] on icon "dislike" at bounding box center [1175, 75] width 10 height 12
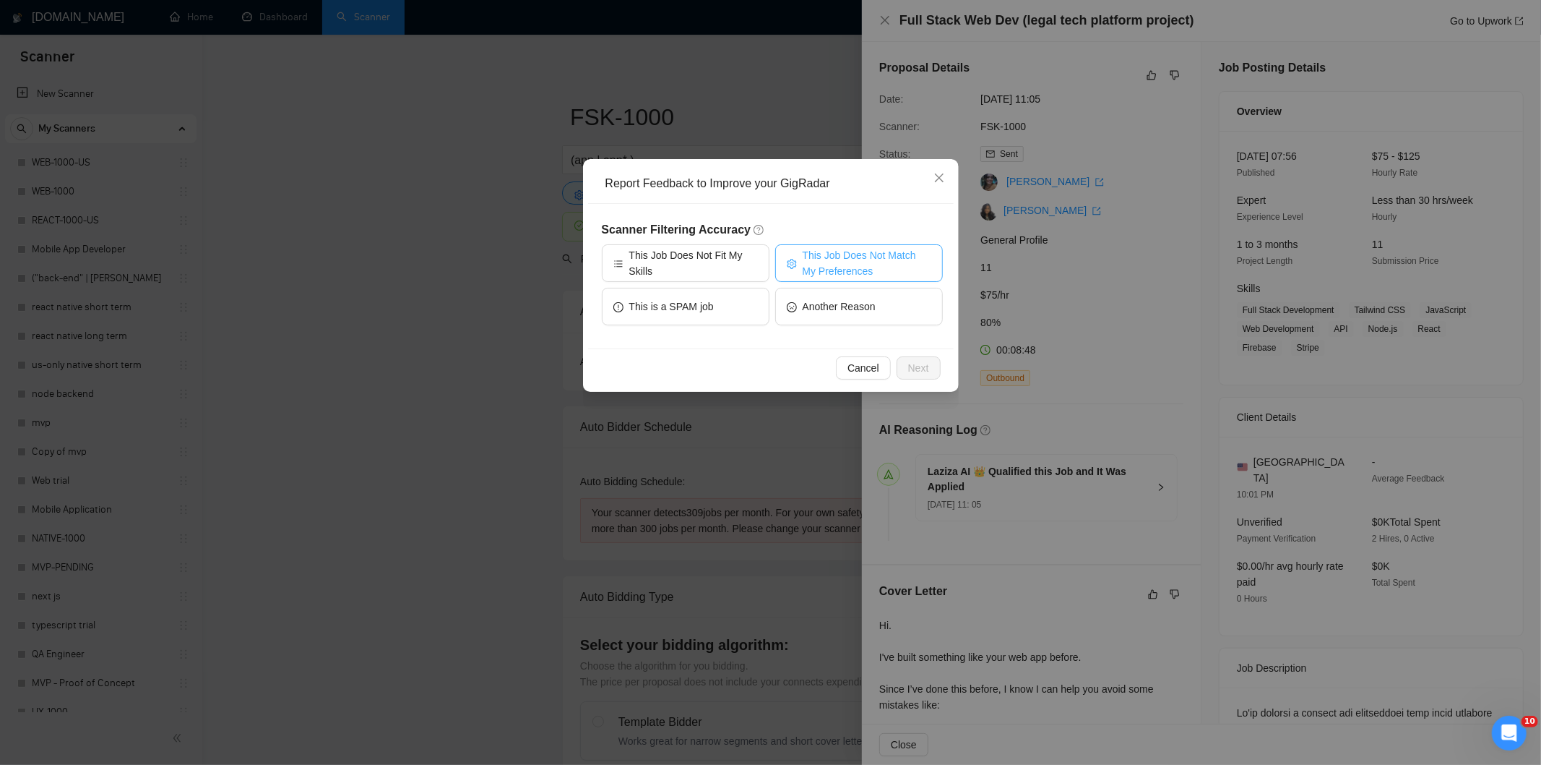
click at [842, 255] on span "This Job Does Not Match My Preferences" at bounding box center [867, 263] width 129 height 32
click at [921, 365] on span "Next" at bounding box center [918, 368] width 21 height 16
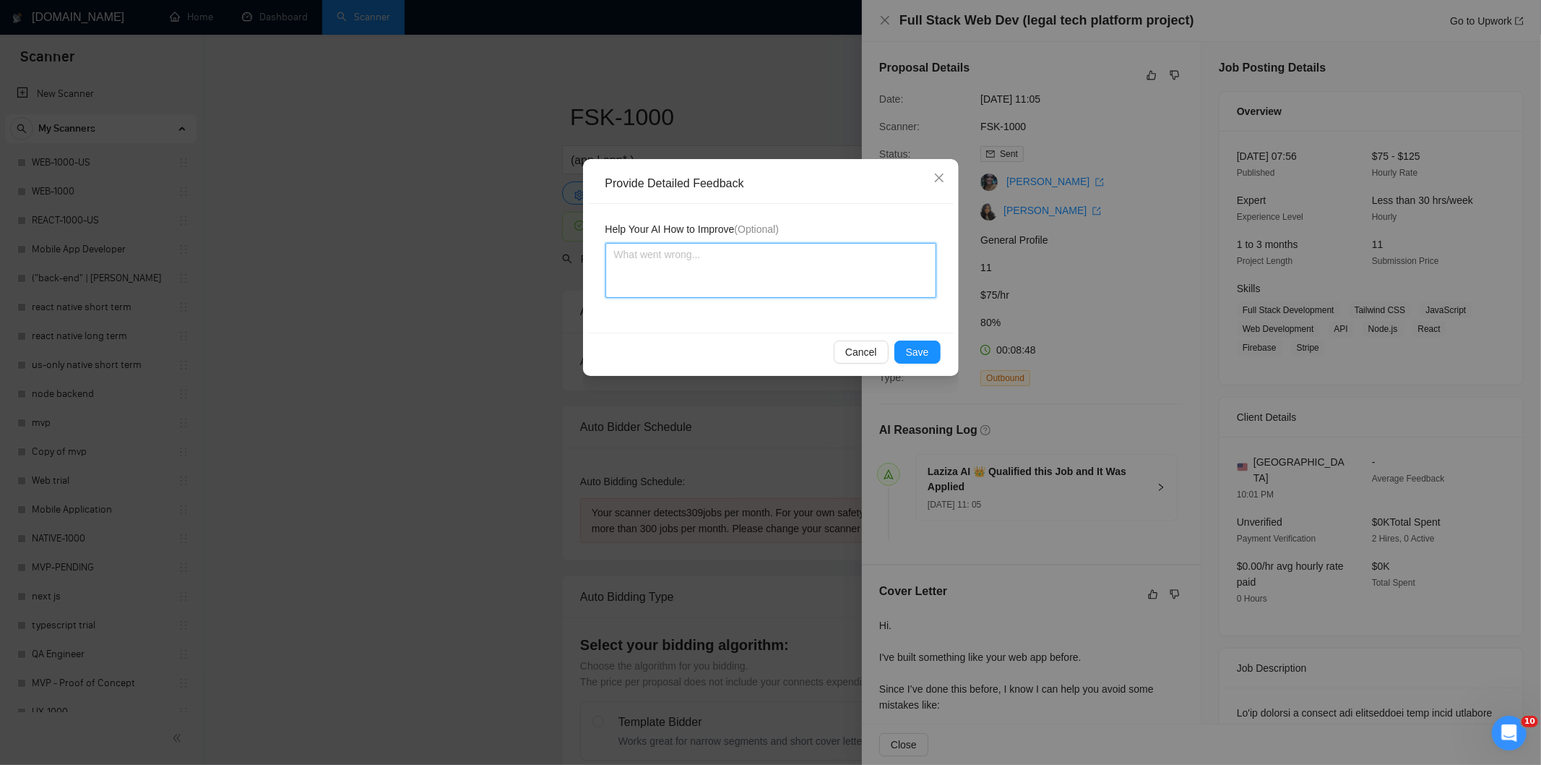
click at [862, 278] on textarea at bounding box center [771, 270] width 331 height 55
paste textarea "Not a fit — the description suggests an existing codebase, but Ria only works o…"
type textarea "Not a fit — the description suggests an existing codebase, but Ria only works o…"
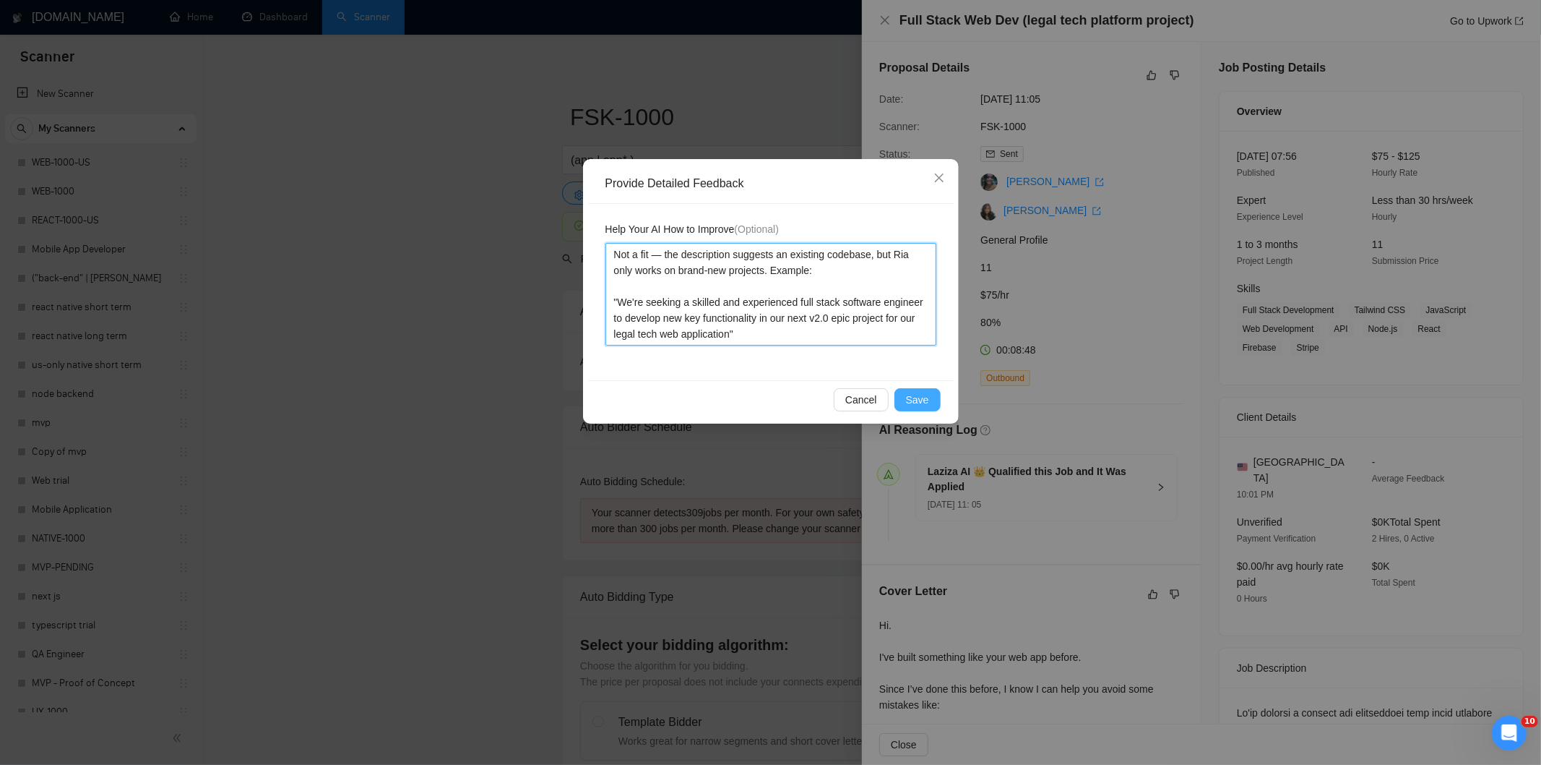
type textarea "Not a fit — the description suggests an existing codebase, but Ria only works o…"
click at [919, 396] on span "Save" at bounding box center [917, 400] width 23 height 16
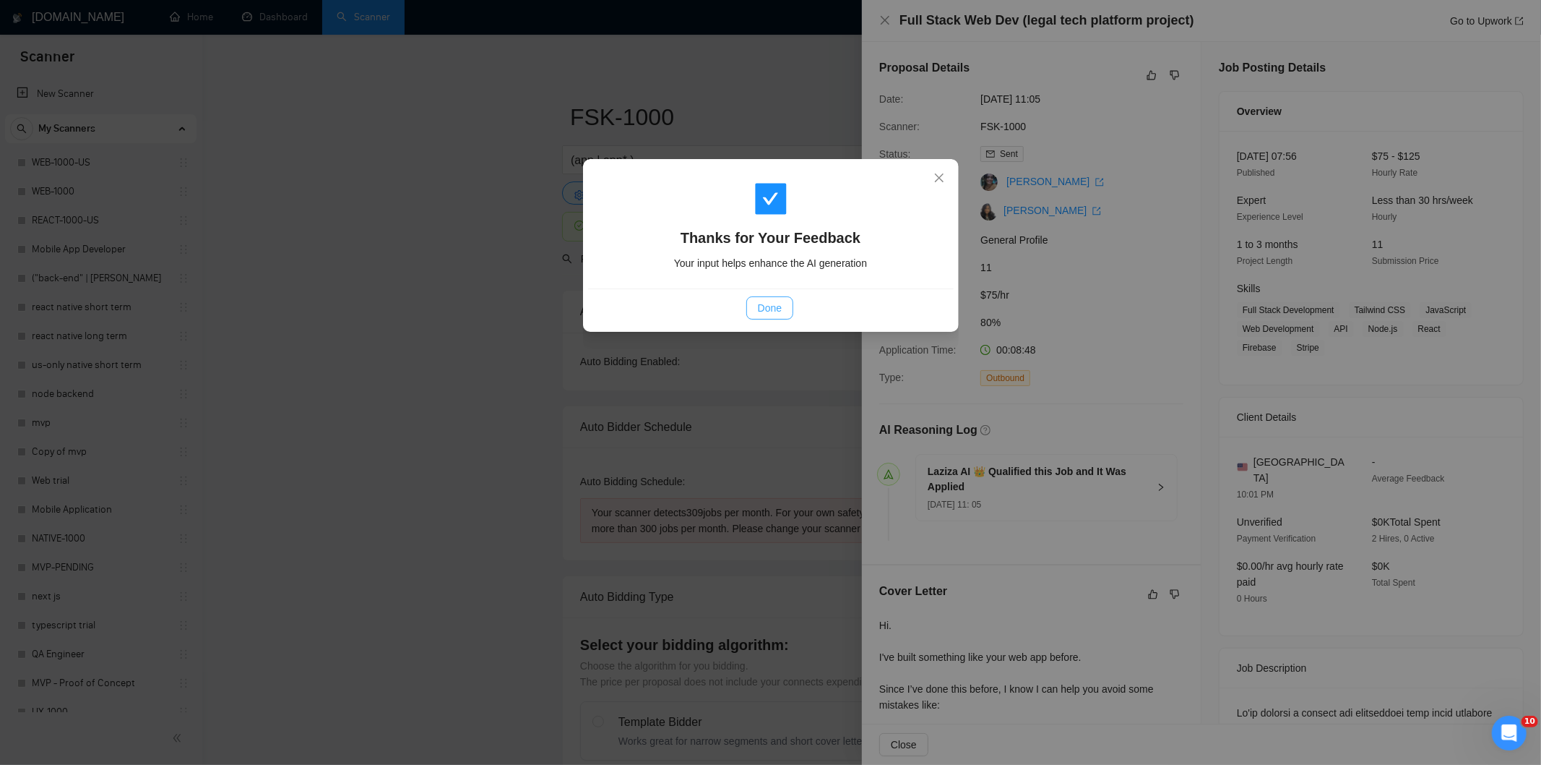
click at [760, 307] on button "Done" at bounding box center [770, 307] width 47 height 23
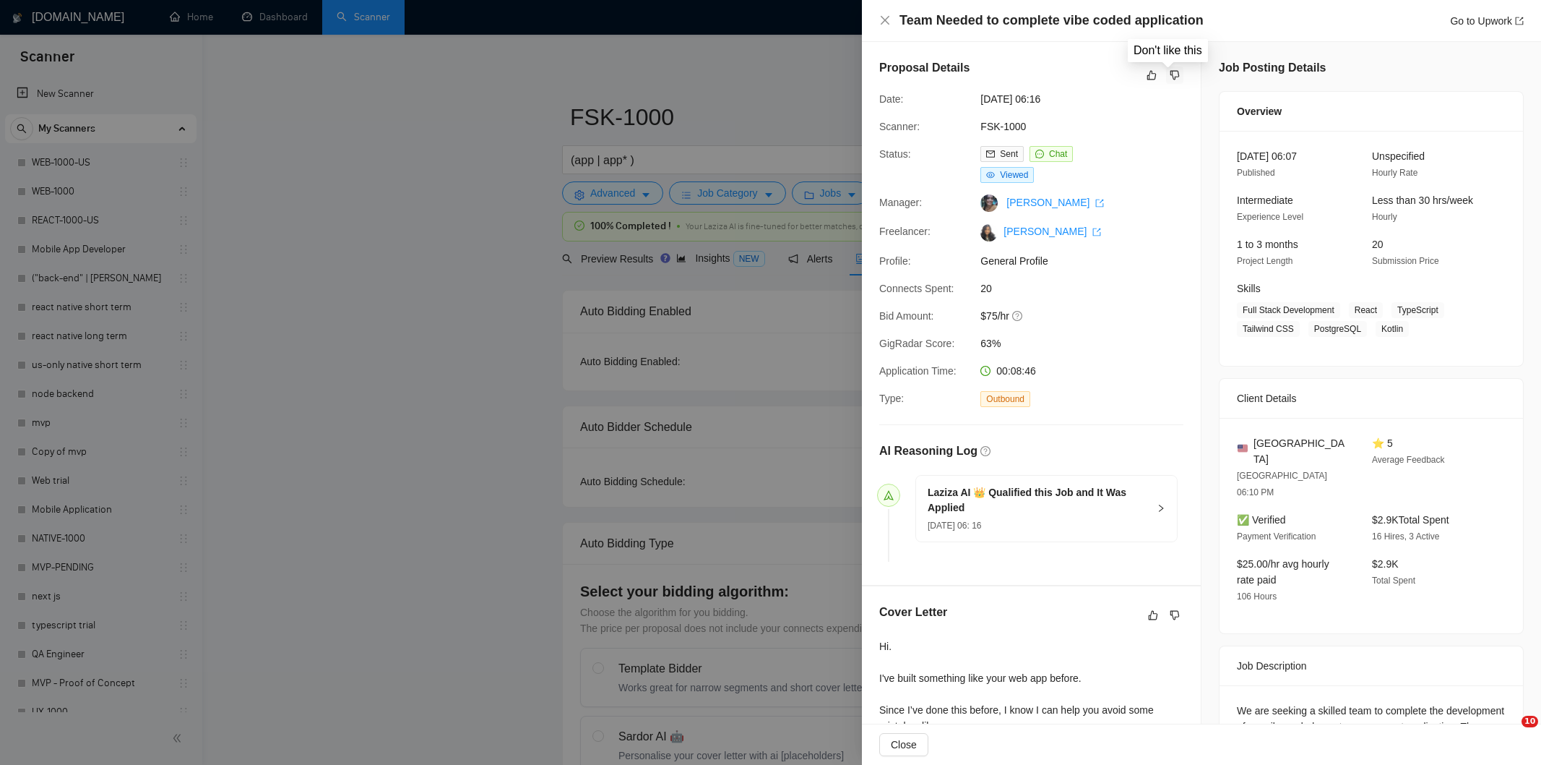
click at [1173, 73] on icon "dislike" at bounding box center [1175, 75] width 9 height 9
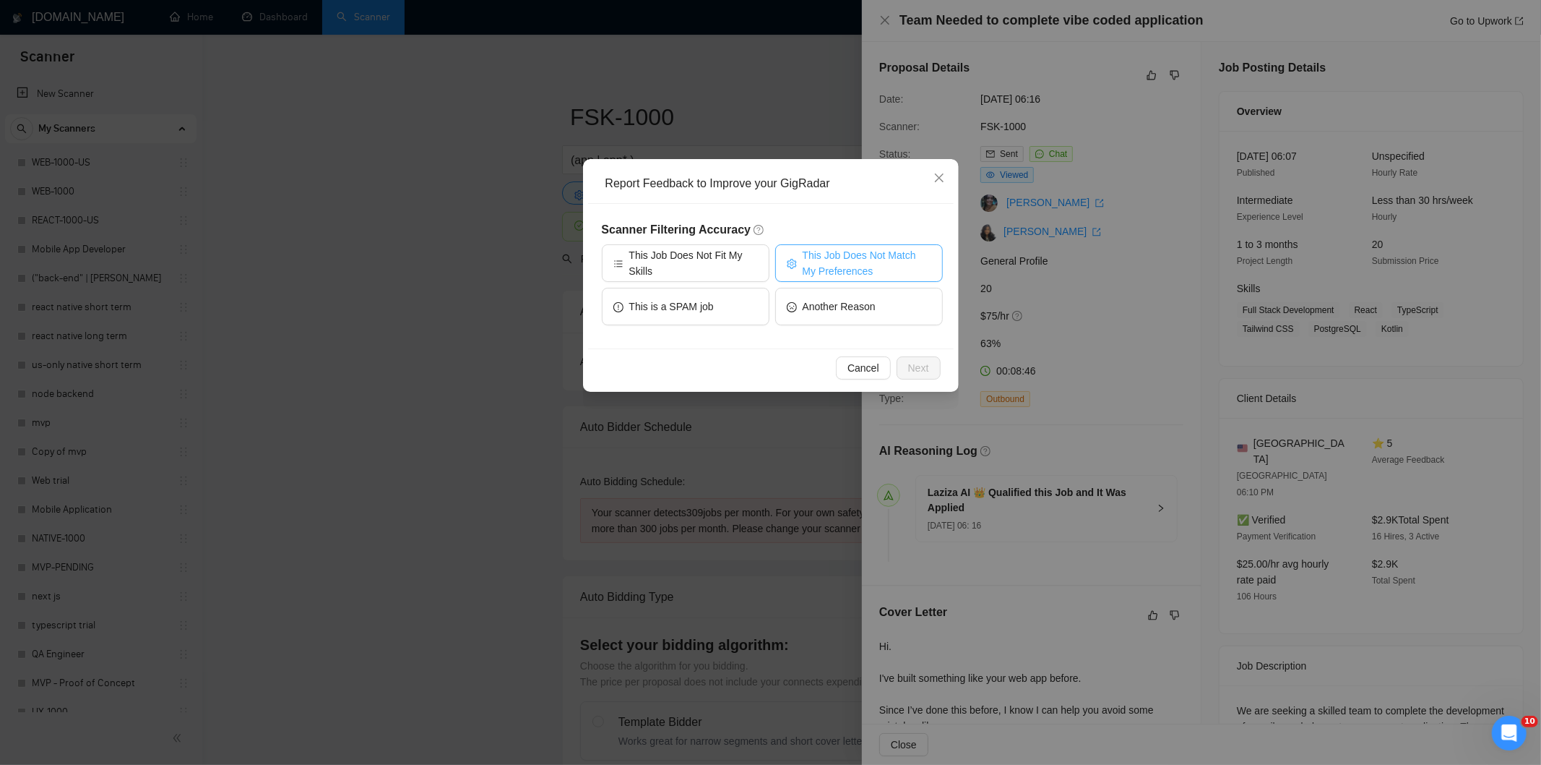
click at [865, 259] on span "This Job Does Not Match My Preferences" at bounding box center [867, 263] width 129 height 32
drag, startPoint x: 930, startPoint y: 363, endPoint x: 873, endPoint y: 322, distance: 70.0
click at [929, 364] on button "Next" at bounding box center [919, 367] width 44 height 23
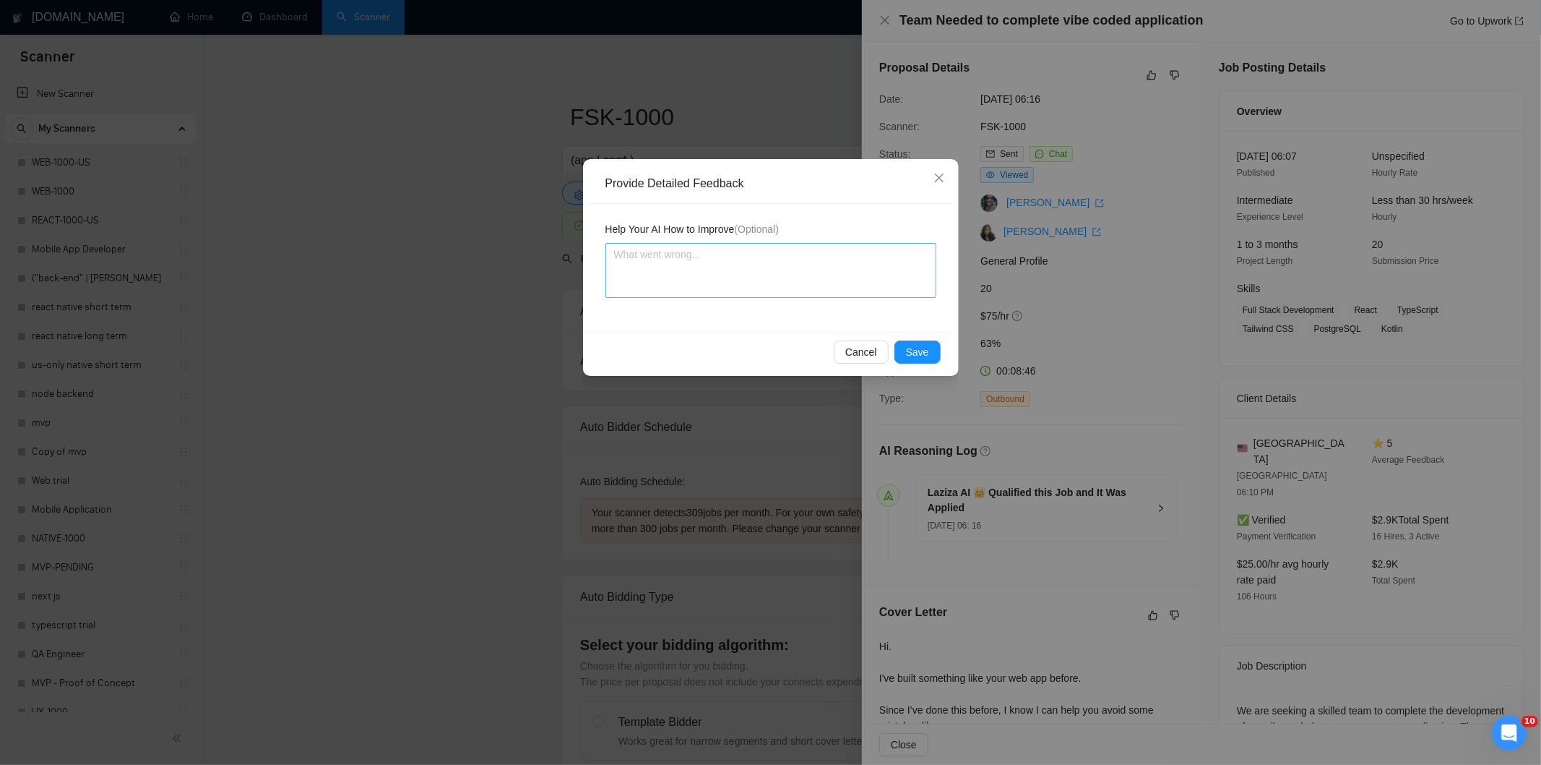
click at [853, 293] on div "Help Your AI How to Improve (Optional)" at bounding box center [771, 268] width 366 height 129
click at [850, 291] on textarea at bounding box center [771, 270] width 331 height 55
paste textarea "Not a fit — the description suggests an existing codebase, but Ria only works o…"
type textarea "Not a fit — the description suggests an existing codebase, but Ria only works o…"
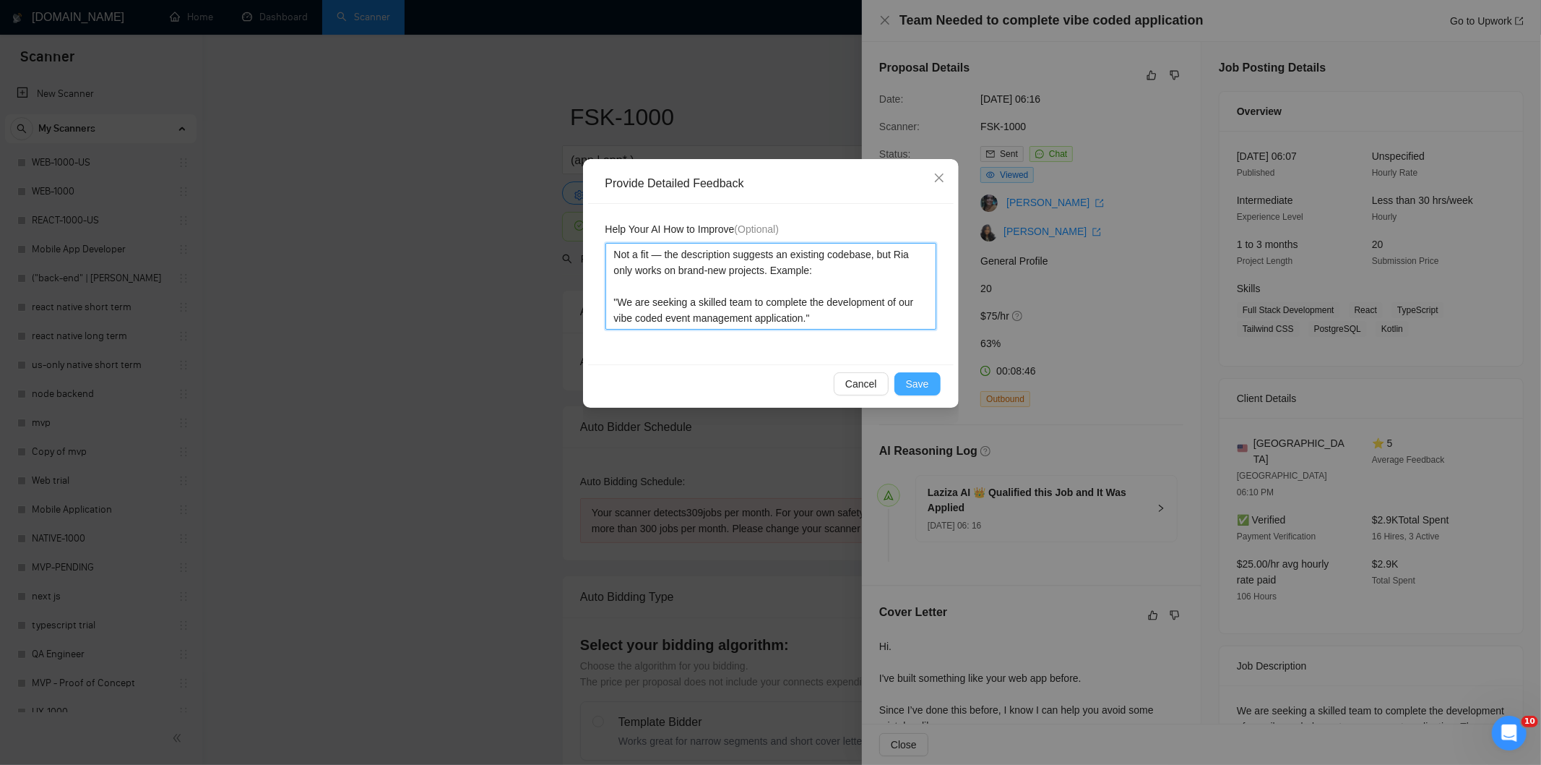
type textarea "Not a fit — the description suggests an existing codebase, but Ria only works o…"
click at [916, 381] on span "Save" at bounding box center [917, 384] width 23 height 16
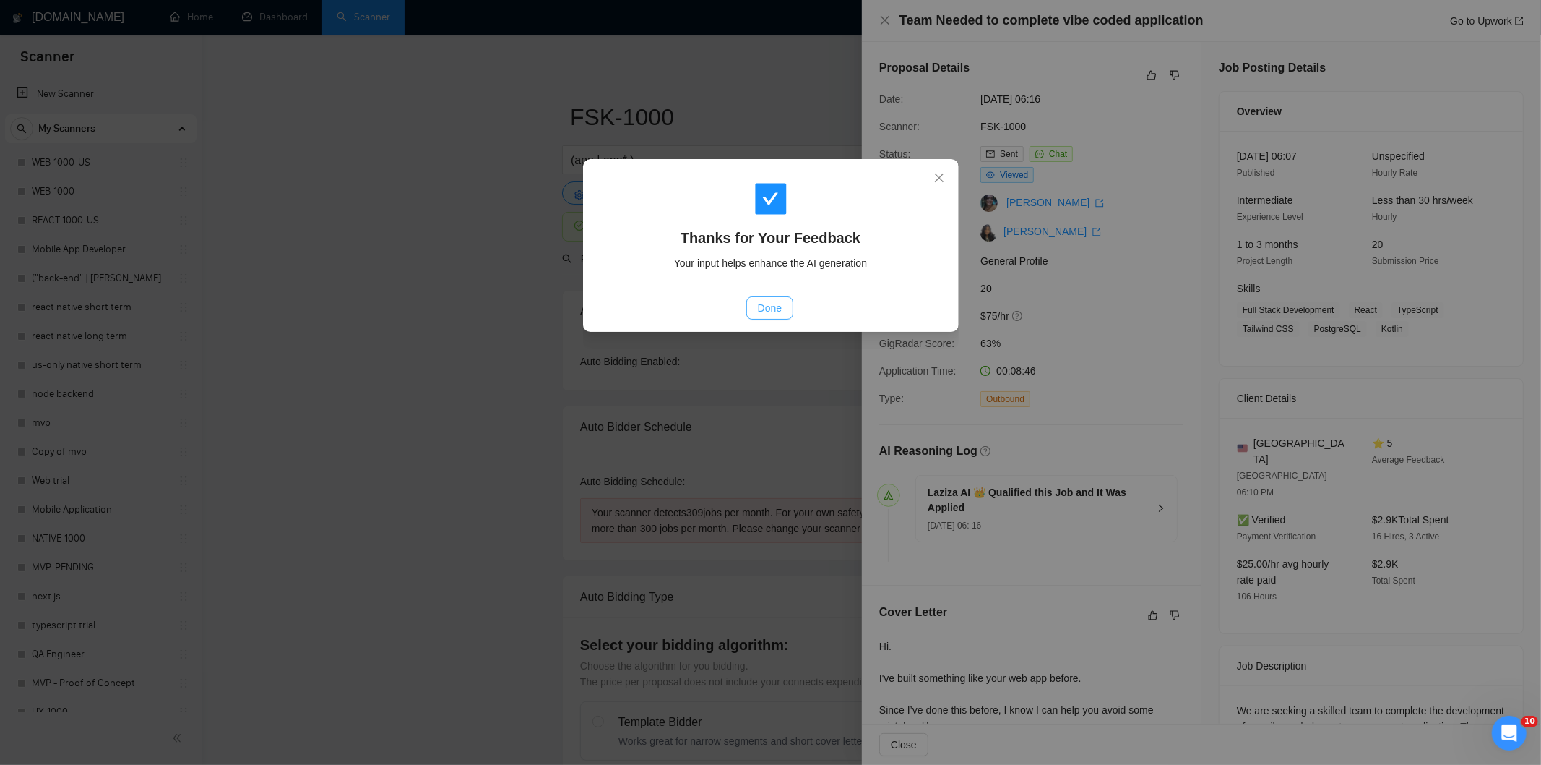
click at [780, 304] on span "Done" at bounding box center [770, 308] width 24 height 16
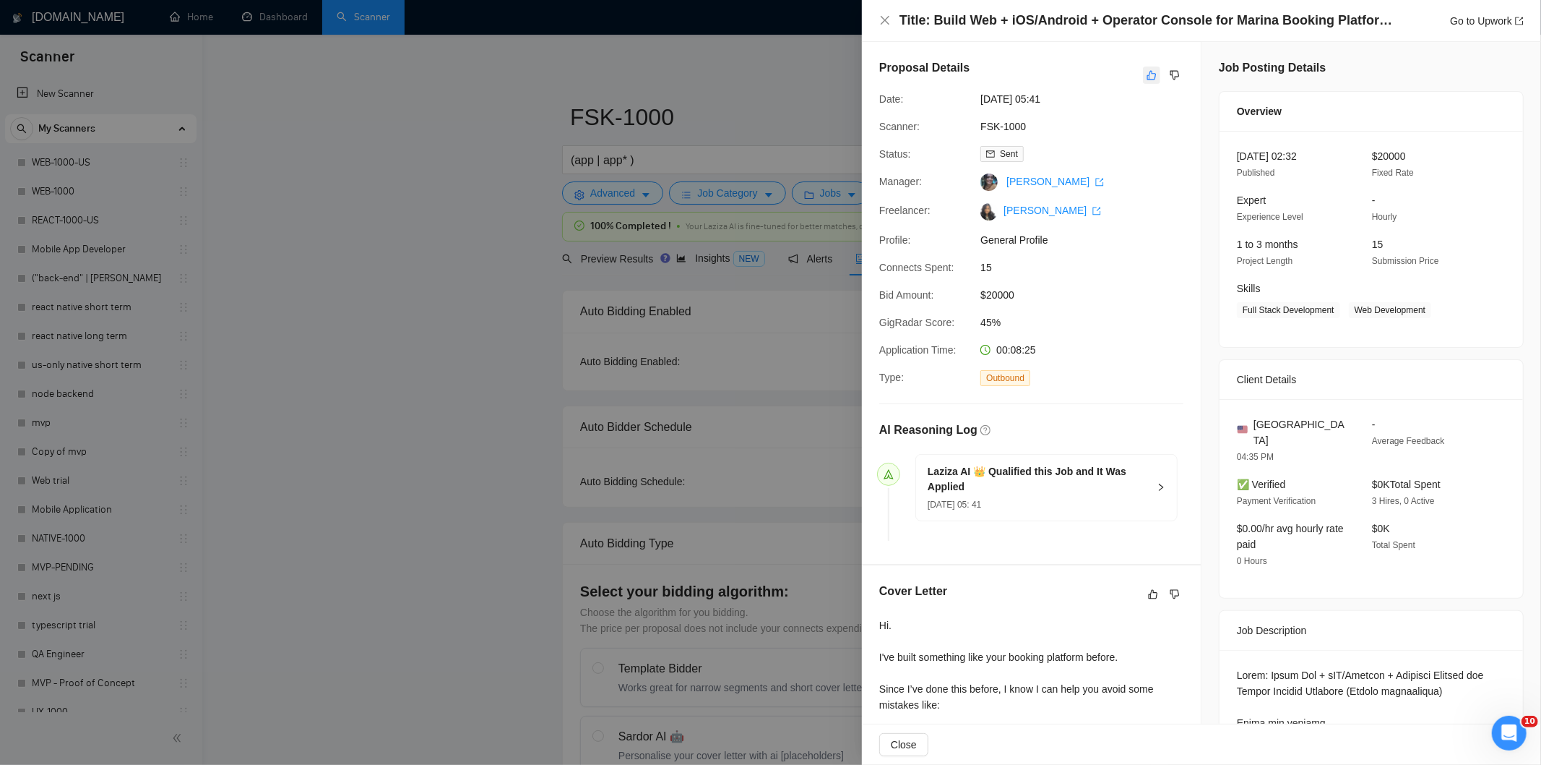
click at [1149, 74] on icon "like" at bounding box center [1152, 75] width 9 height 9
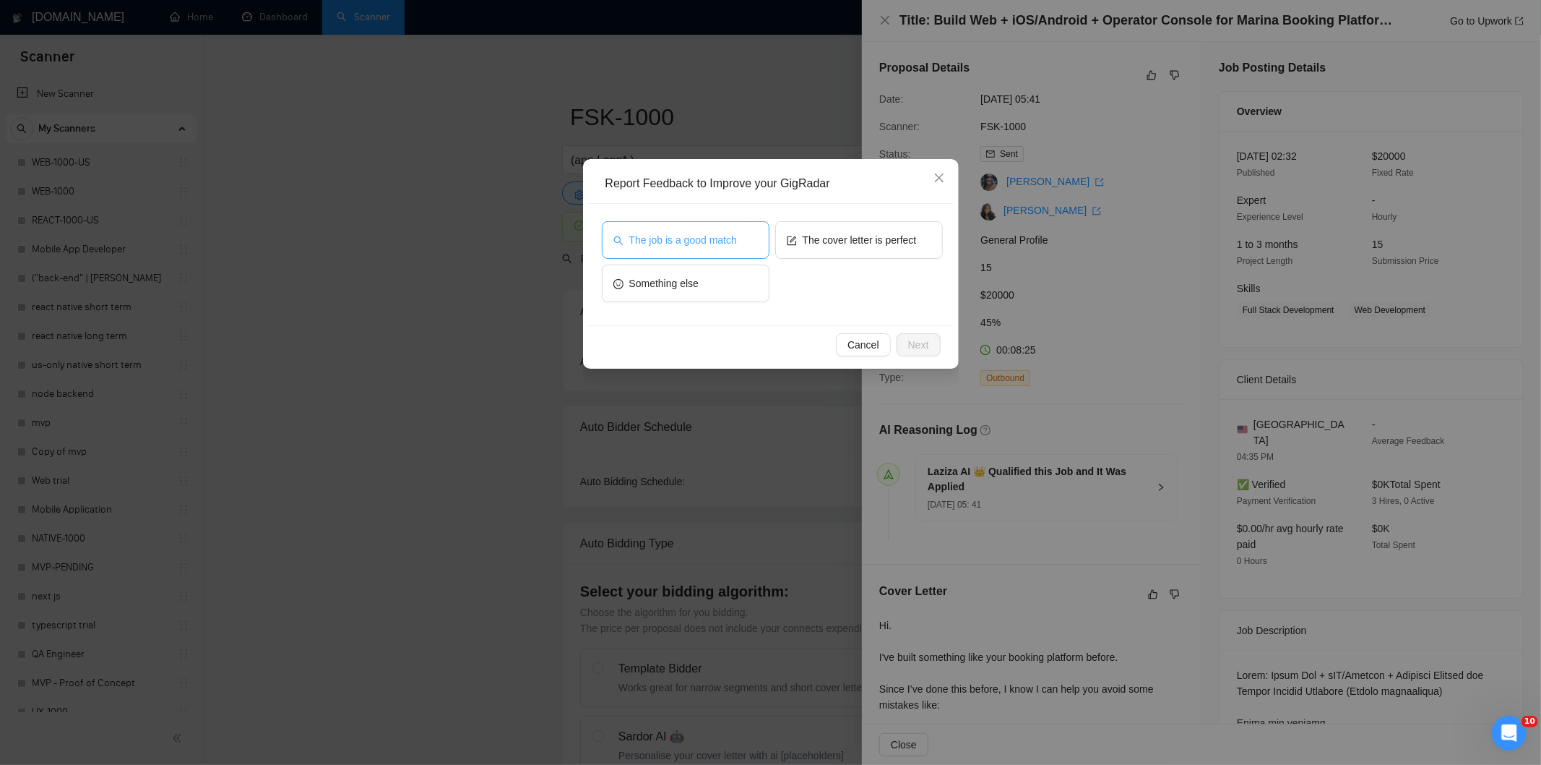
drag, startPoint x: 685, startPoint y: 243, endPoint x: 799, endPoint y: 293, distance: 124.6
click at [685, 242] on span "The job is a good match" at bounding box center [683, 240] width 108 height 16
click at [919, 344] on span "Next" at bounding box center [918, 345] width 21 height 16
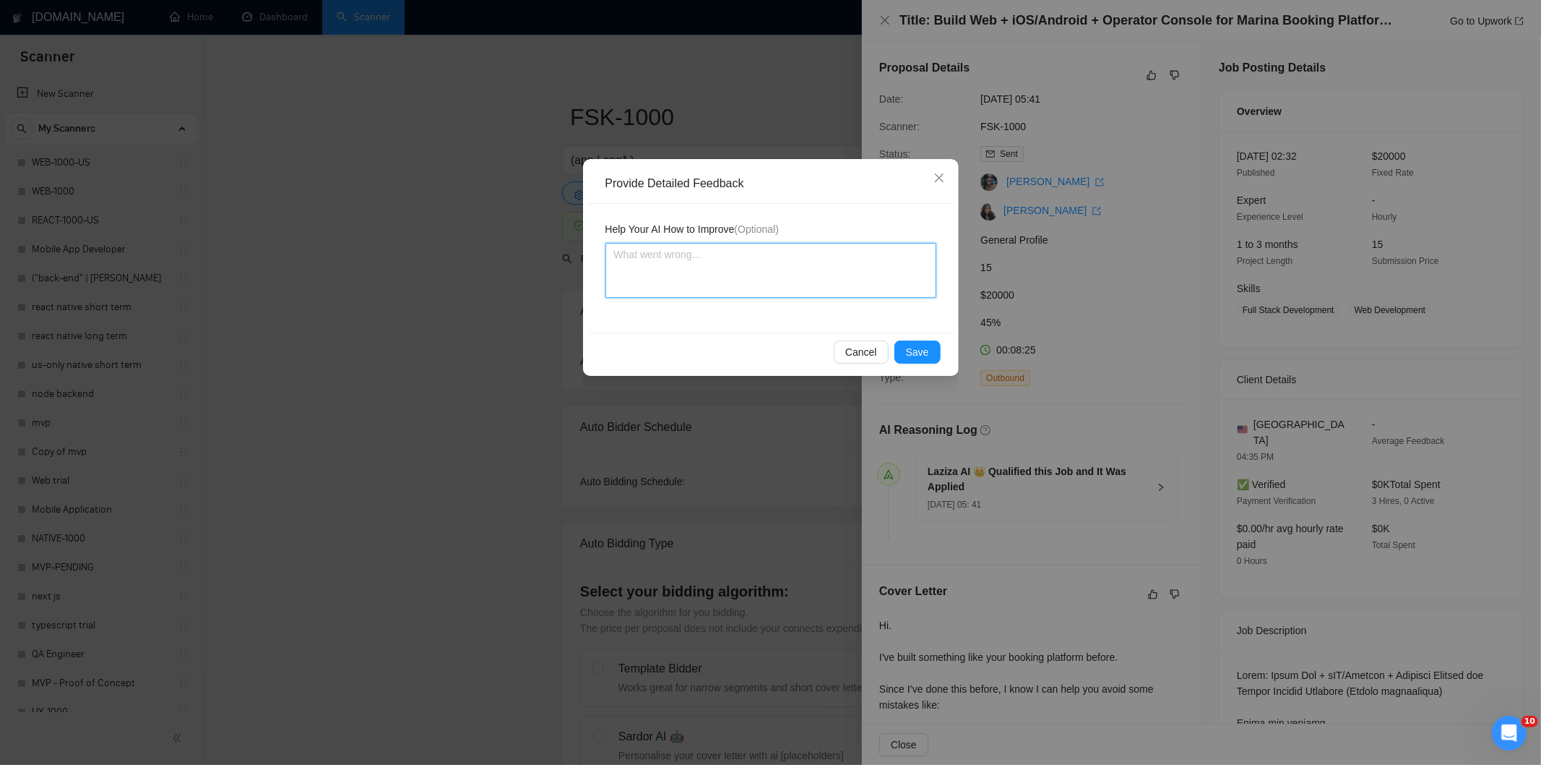
click at [764, 251] on textarea at bounding box center [771, 270] width 331 height 55
paste textarea "Good fit — the project is greenfield (no existing code), welcomes agencies, use…"
type textarea "Good fit — the project is greenfield (no existing code), welcomes agencies, use…"
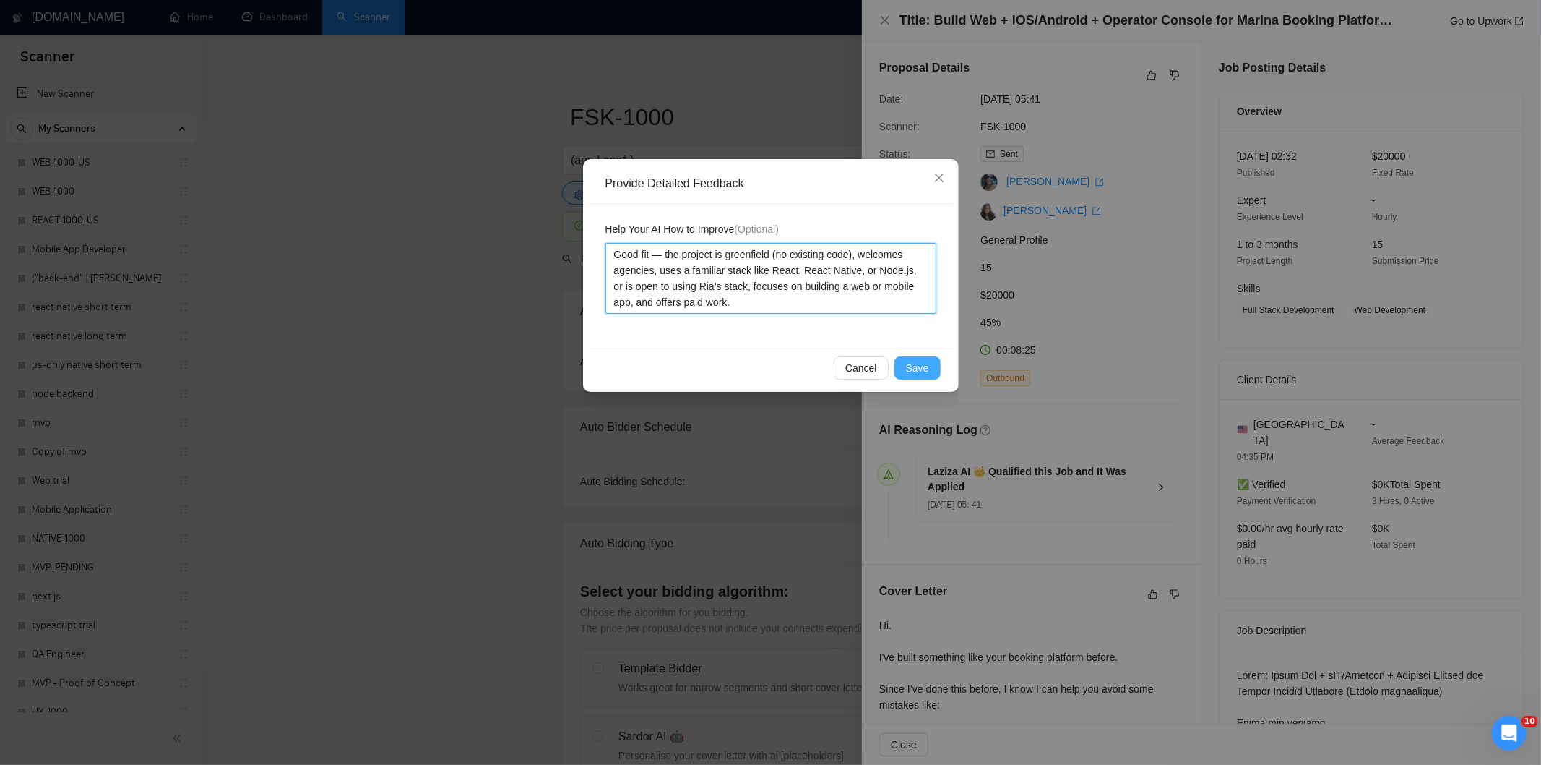
type textarea "Good fit — the project is greenfield (no existing code), welcomes agencies, use…"
click at [925, 360] on span "Save" at bounding box center [917, 368] width 23 height 16
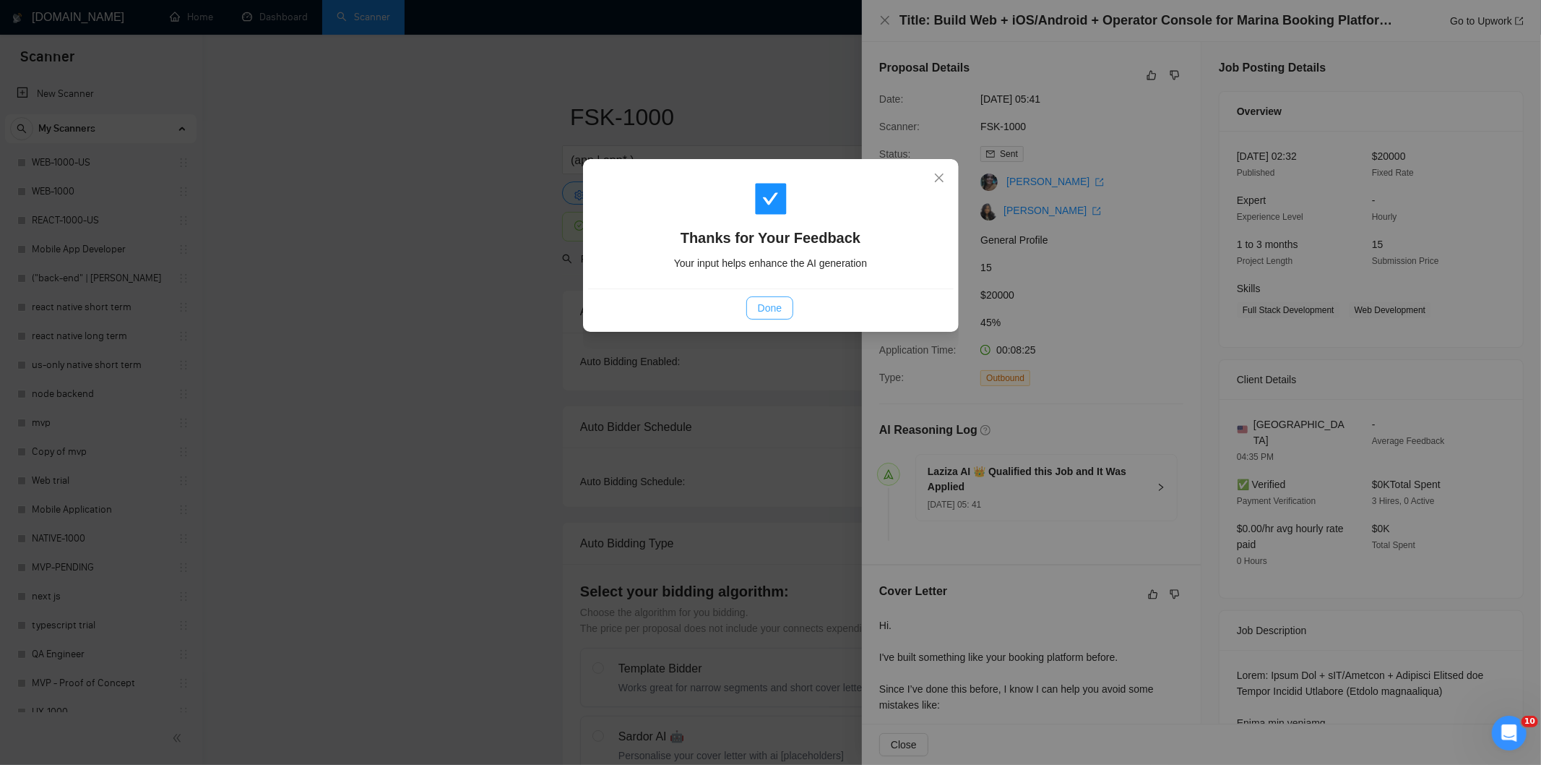
click at [771, 311] on span "Done" at bounding box center [770, 308] width 24 height 16
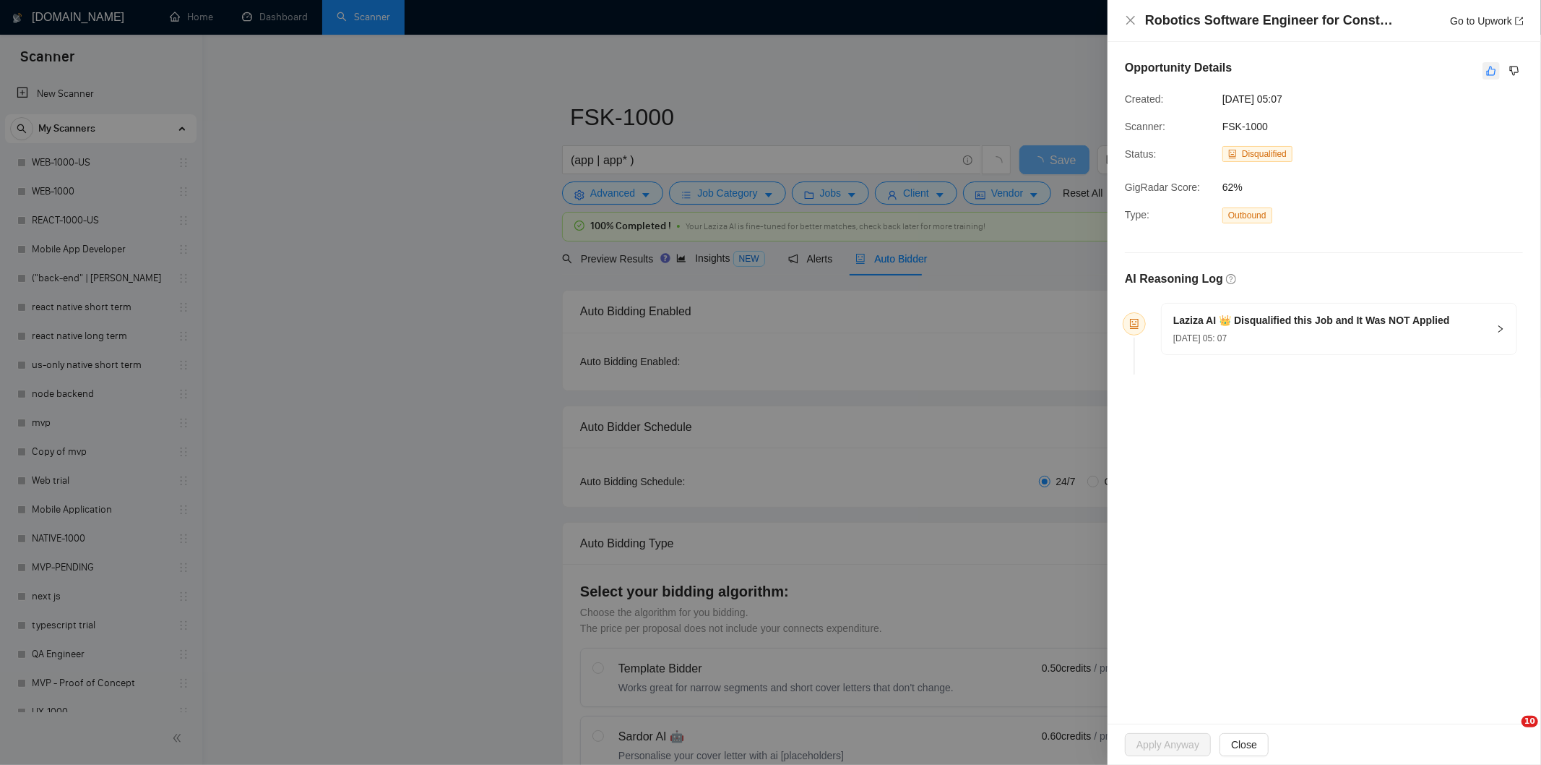
click at [1492, 71] on icon "like" at bounding box center [1492, 71] width 10 height 12
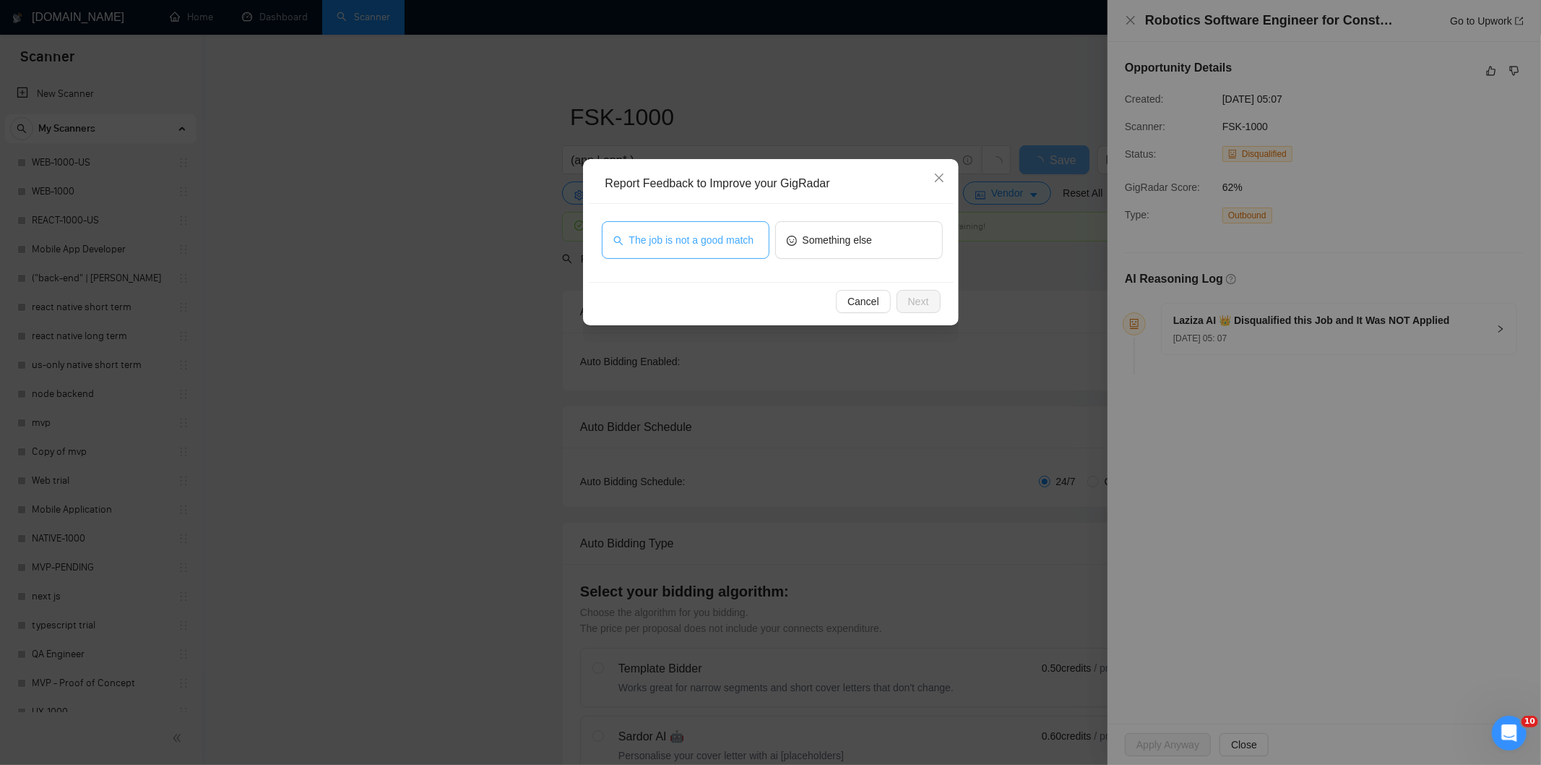
click at [711, 250] on button "The job is not a good match" at bounding box center [686, 240] width 168 height 38
click at [926, 301] on span "Next" at bounding box center [918, 301] width 21 height 16
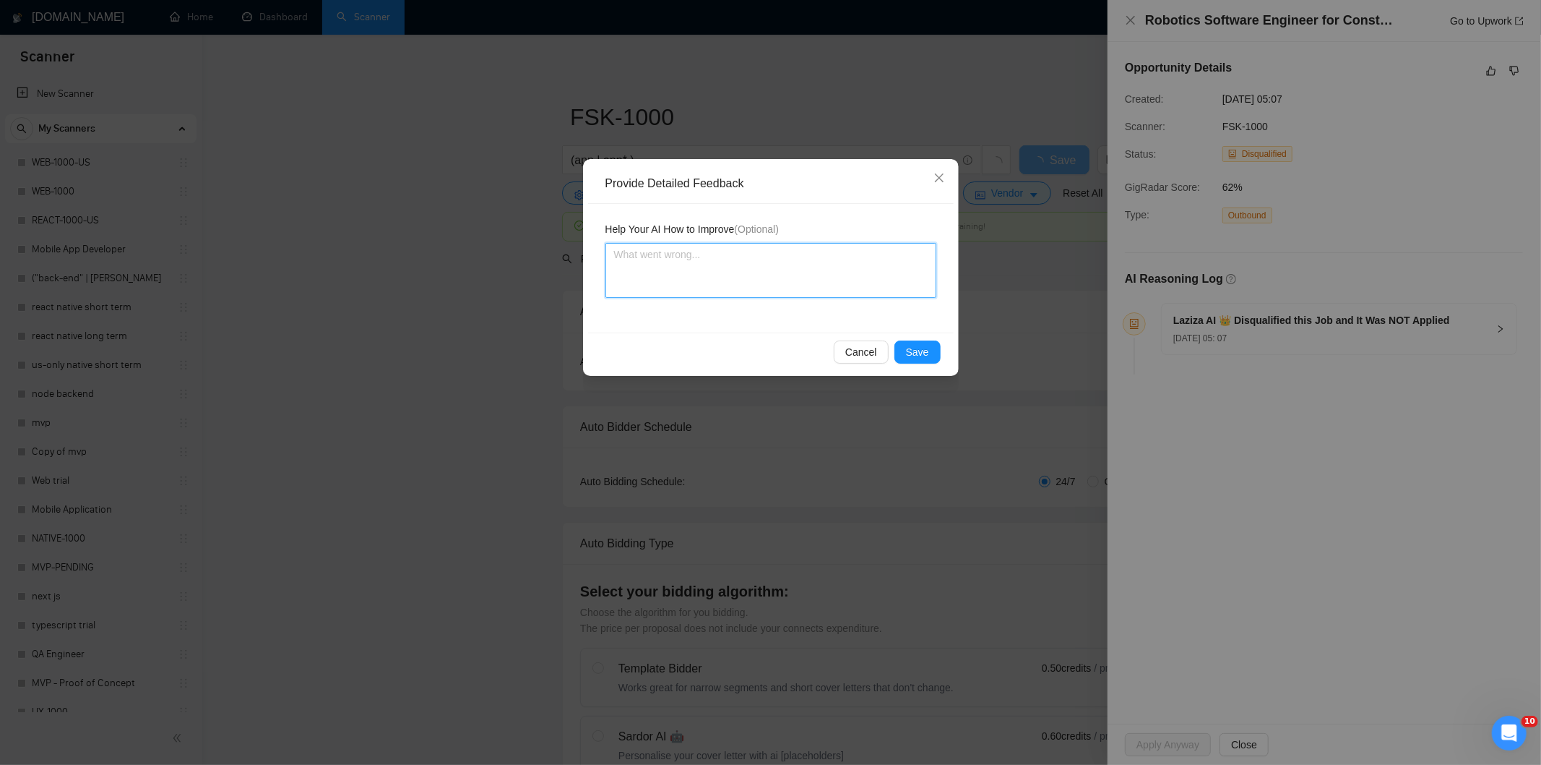
click at [855, 263] on textarea at bounding box center [771, 270] width 331 height 55
paste textarea "Not a fit — this project has been disqualified for other reasons. Example: "The…"
type textarea "Not a fit — this project has been disqualified for other reasons. Example: "The…"
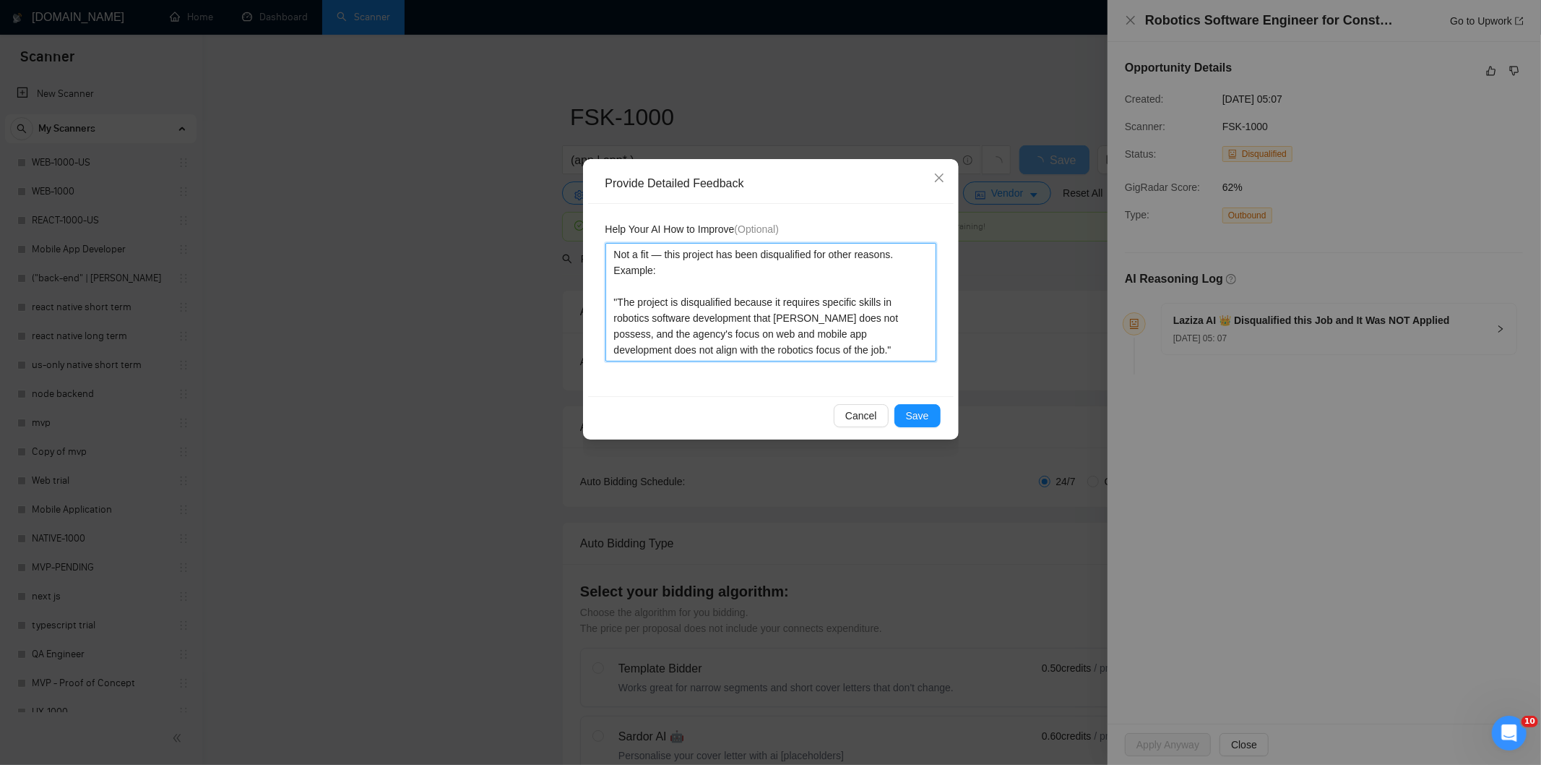
type textarea "Not a fit — this project has been disqualified for other reasons. Example: "The…"
click at [926, 417] on span "Save" at bounding box center [917, 416] width 23 height 16
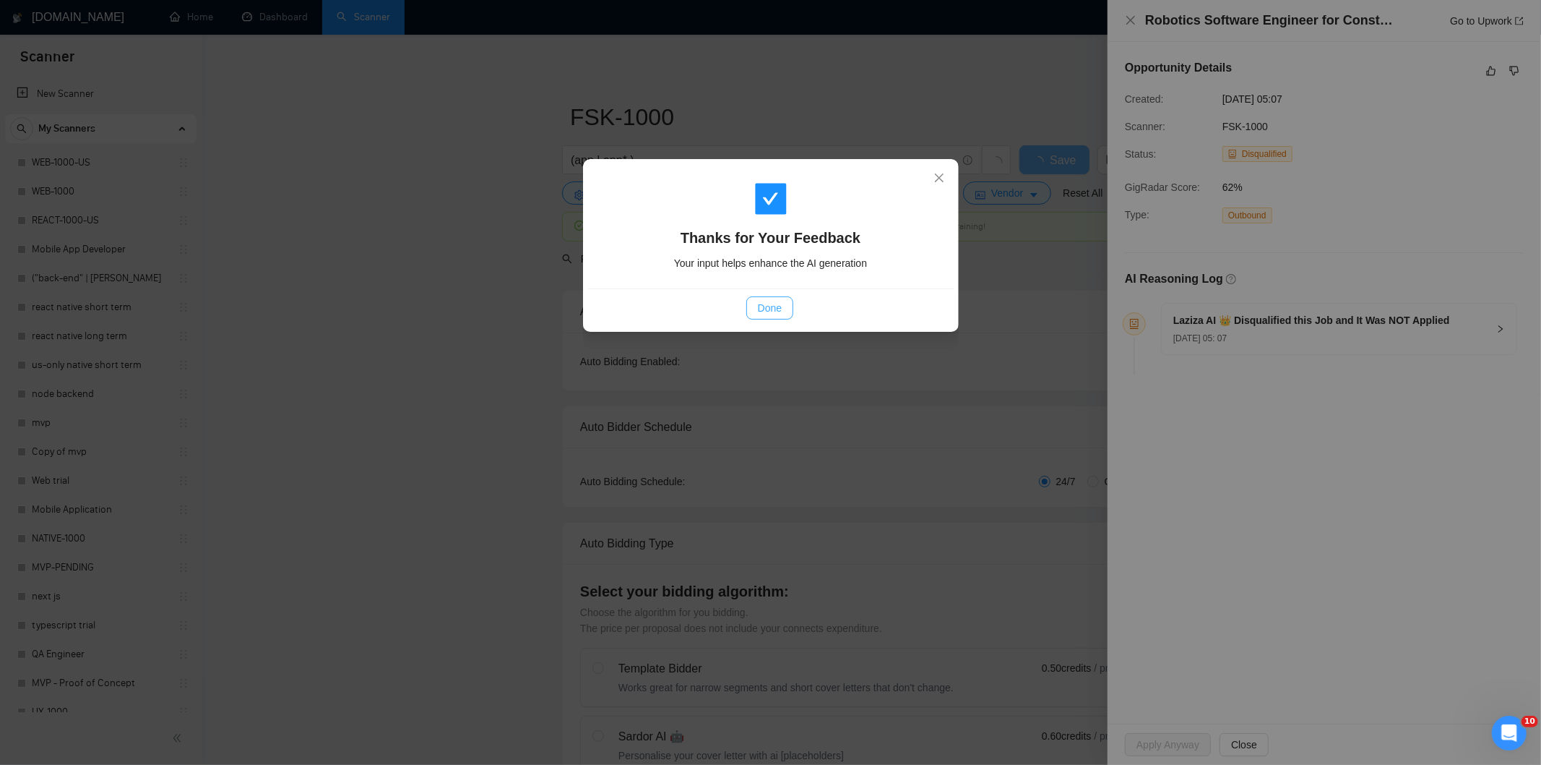
click at [776, 308] on span "Done" at bounding box center [770, 308] width 24 height 16
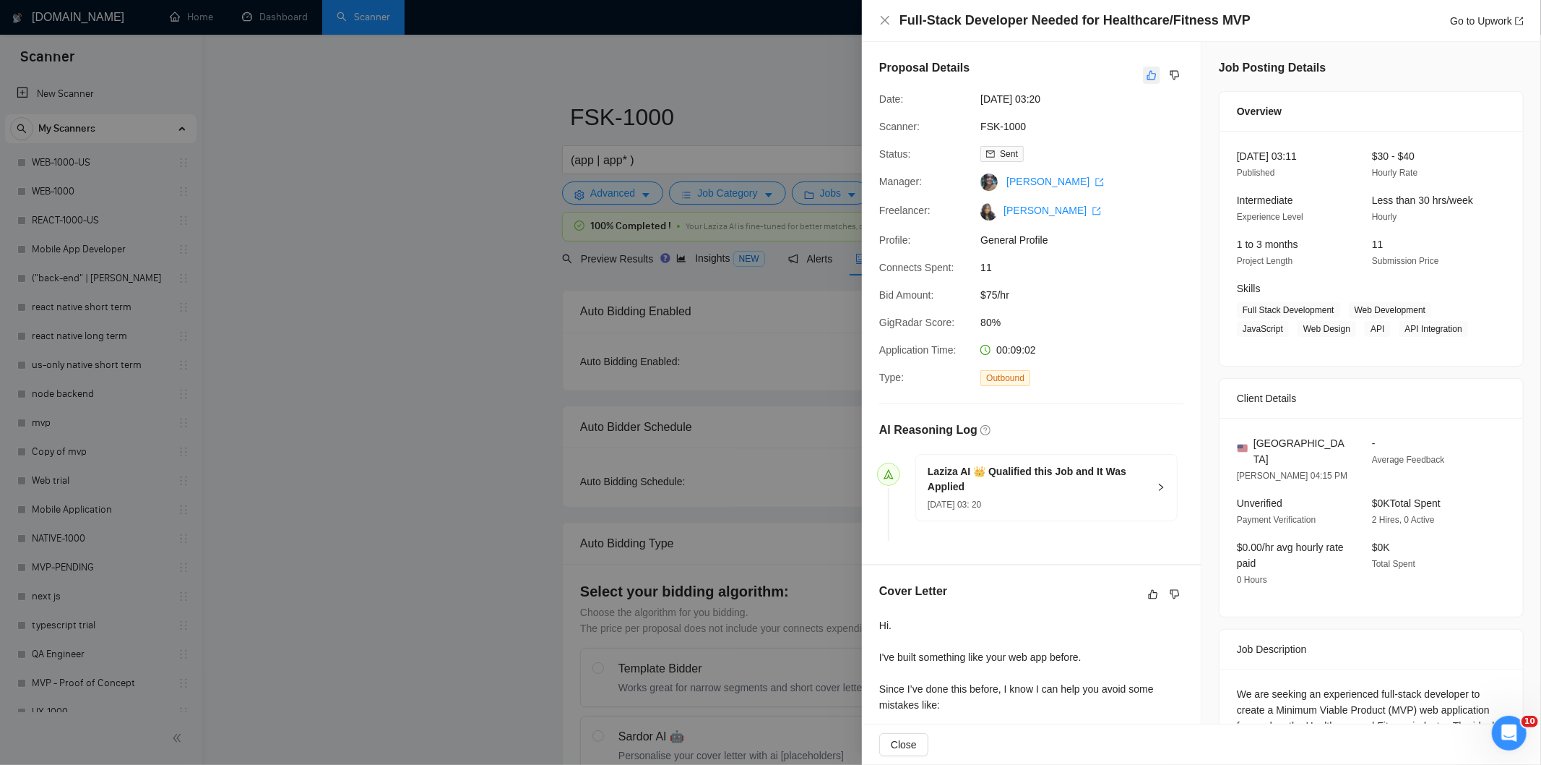
click at [1147, 69] on icon "like" at bounding box center [1152, 75] width 10 height 12
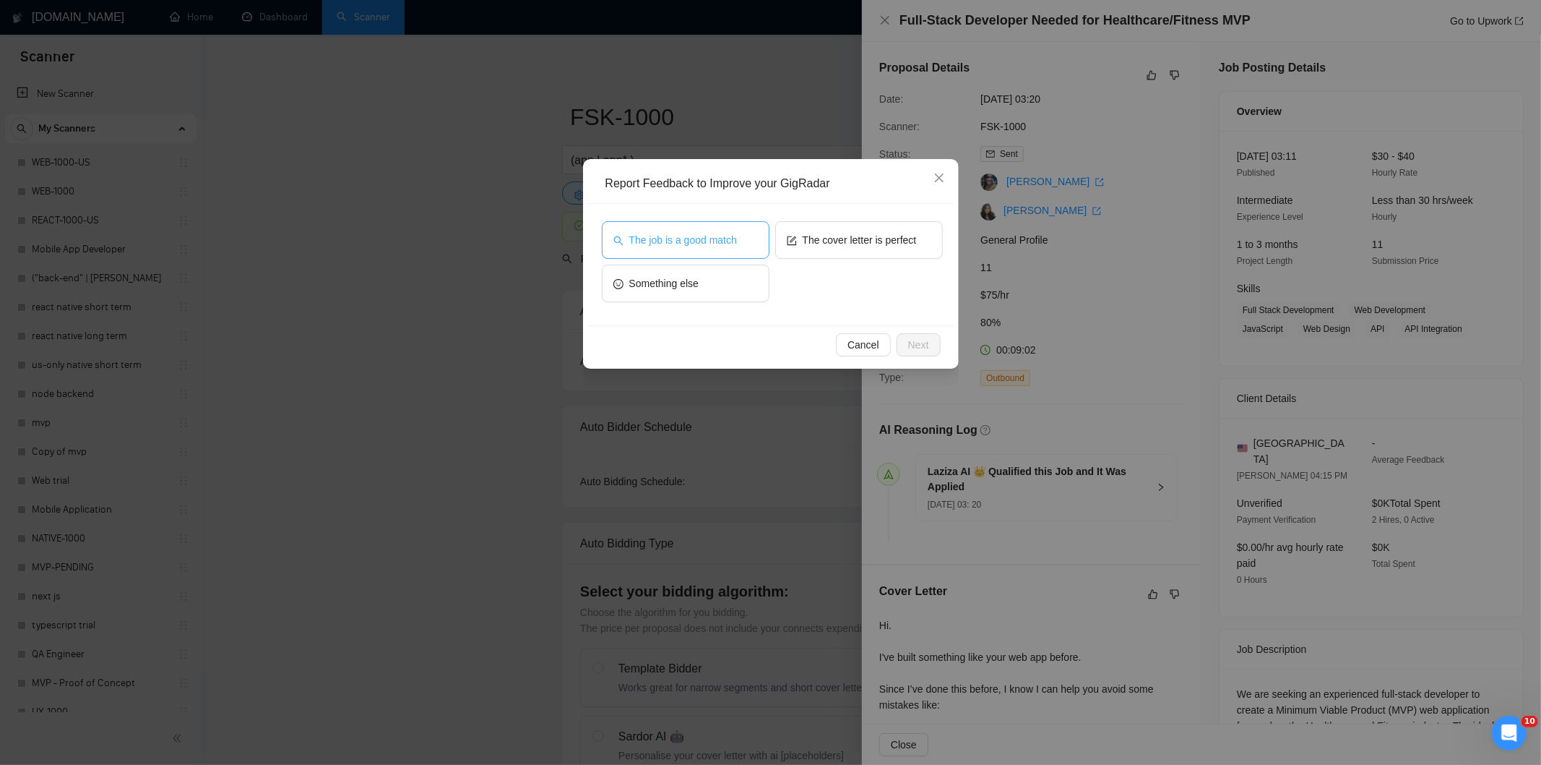
click at [632, 233] on span "The job is a good match" at bounding box center [683, 240] width 108 height 16
click at [921, 337] on span "Next" at bounding box center [918, 345] width 21 height 16
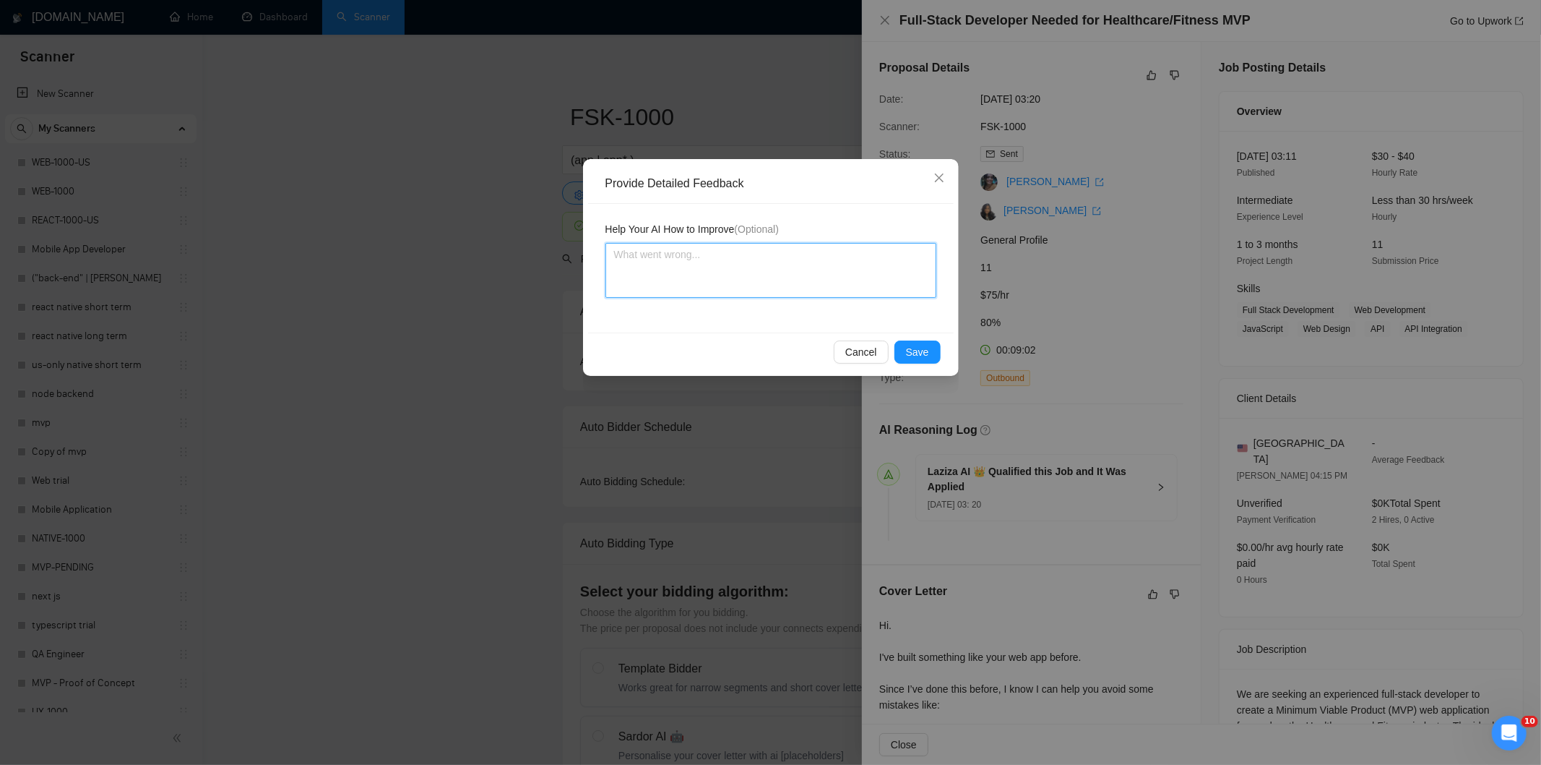
click at [851, 285] on textarea at bounding box center [771, 270] width 331 height 55
paste textarea "Good fit — the project is greenfield (no existing code), welcomes agencies, use…"
type textarea "Good fit — the project is greenfield (no existing code), welcomes agencies, use…"
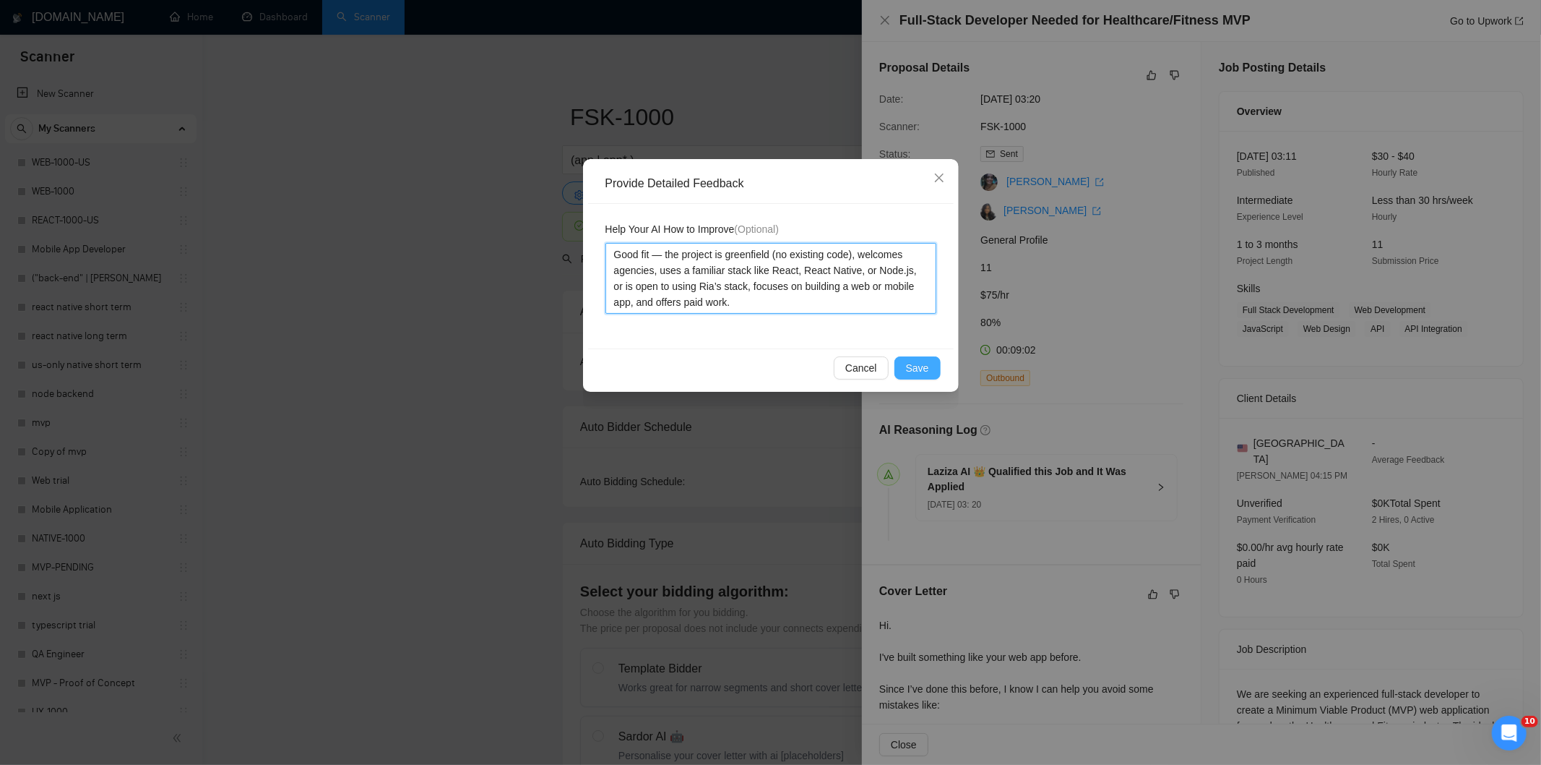
type textarea "Good fit — the project is greenfield (no existing code), welcomes agencies, use…"
click at [925, 372] on span "Save" at bounding box center [917, 368] width 23 height 16
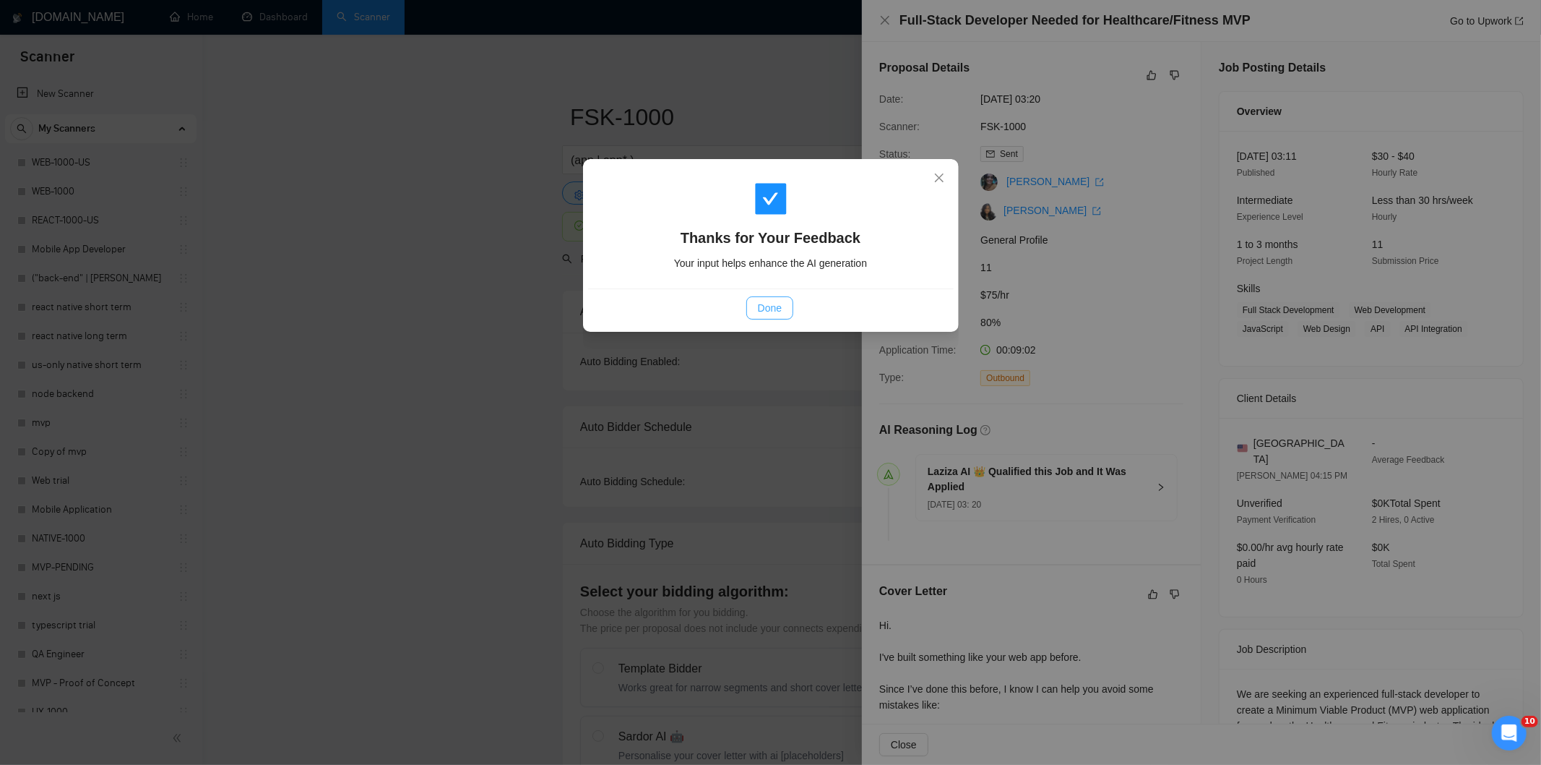
drag, startPoint x: 799, startPoint y: 311, endPoint x: 785, endPoint y: 302, distance: 16.9
click at [793, 307] on div "Done" at bounding box center [770, 307] width 341 height 23
click at [786, 302] on button "Done" at bounding box center [770, 307] width 47 height 23
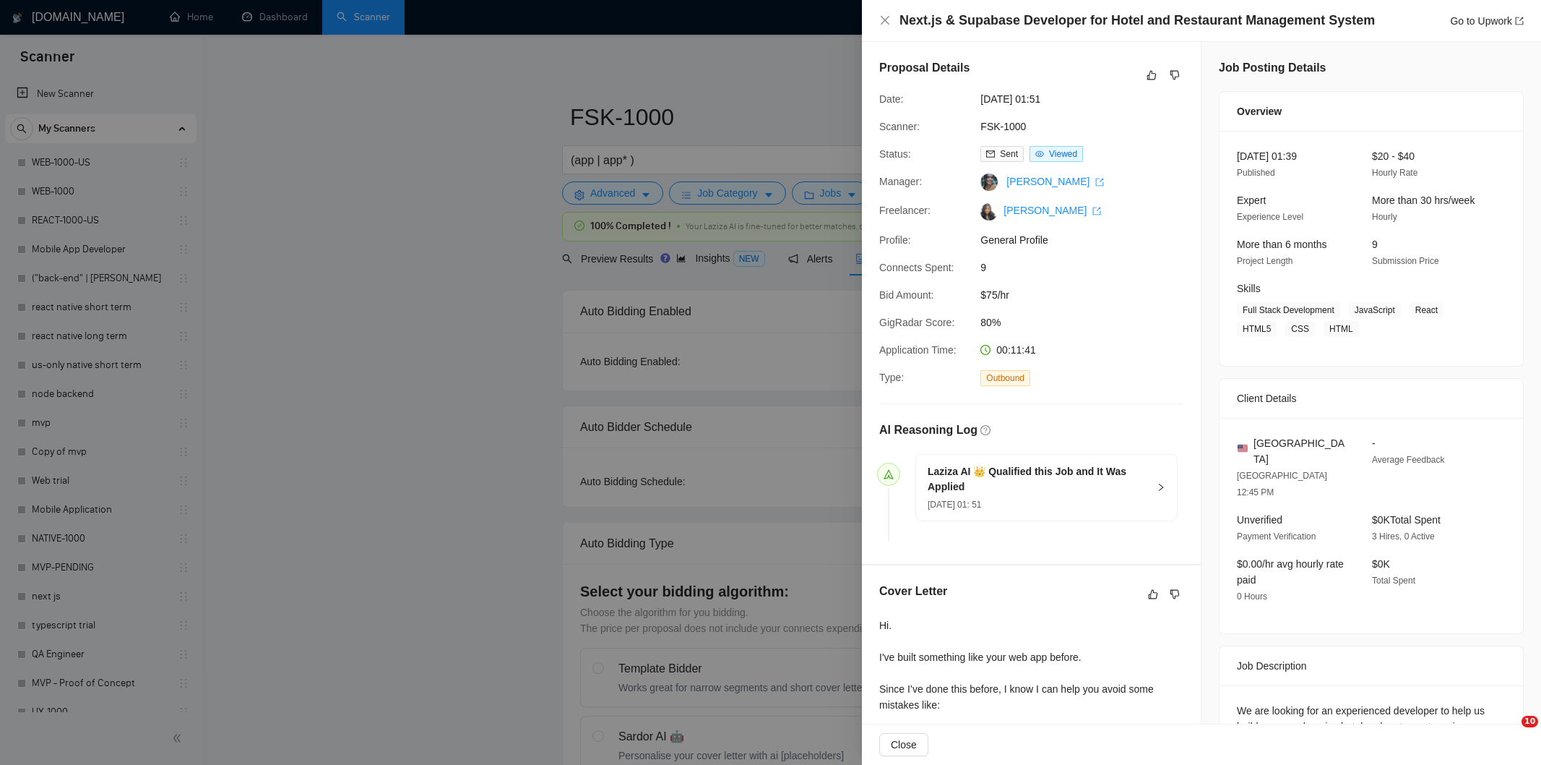
click at [1148, 76] on icon "like" at bounding box center [1152, 75] width 9 height 9
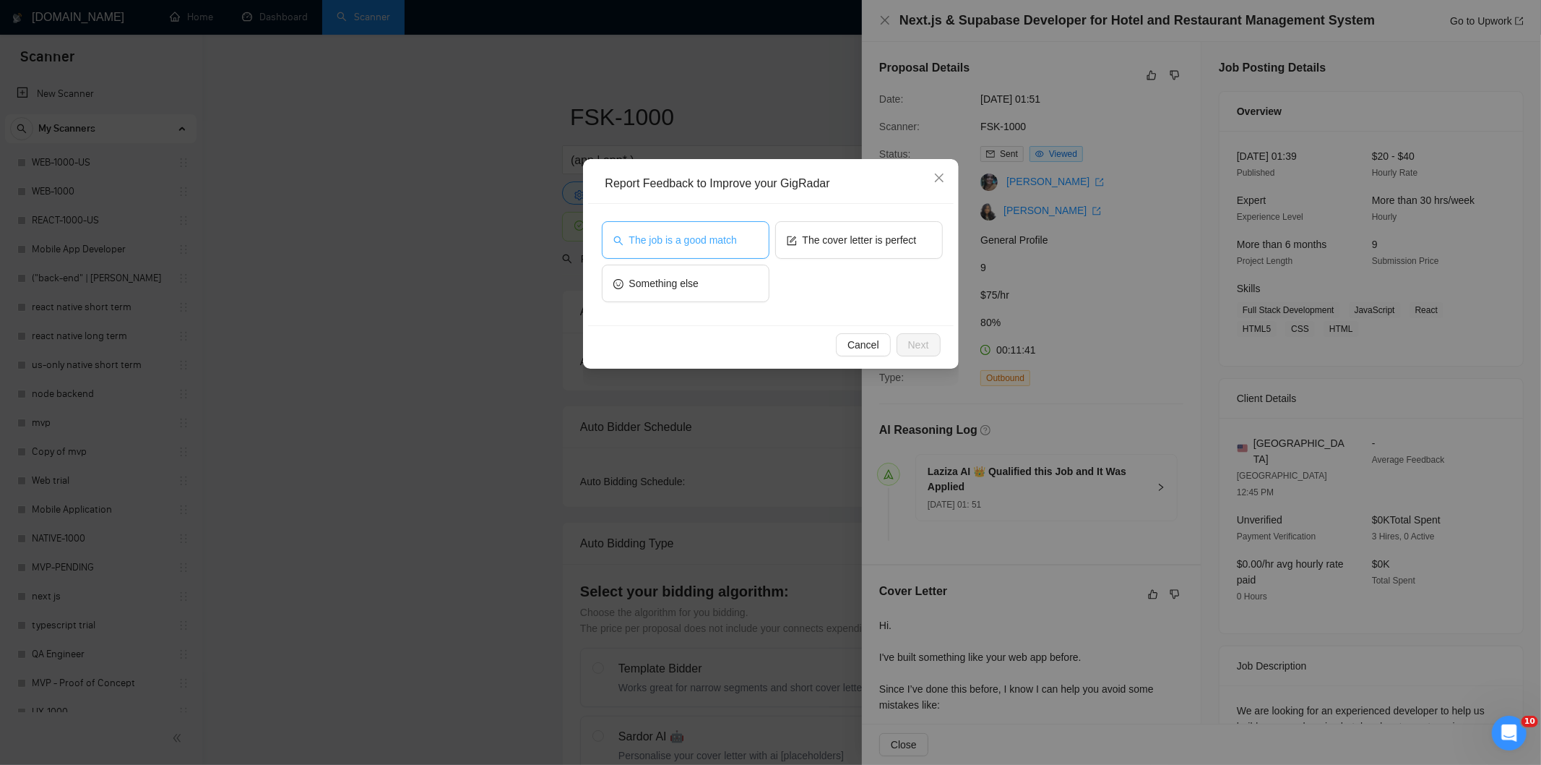
click at [707, 240] on span "The job is a good match" at bounding box center [683, 240] width 108 height 16
drag, startPoint x: 927, startPoint y: 337, endPoint x: 920, endPoint y: 337, distance: 7.3
click at [927, 337] on span "Next" at bounding box center [918, 345] width 21 height 16
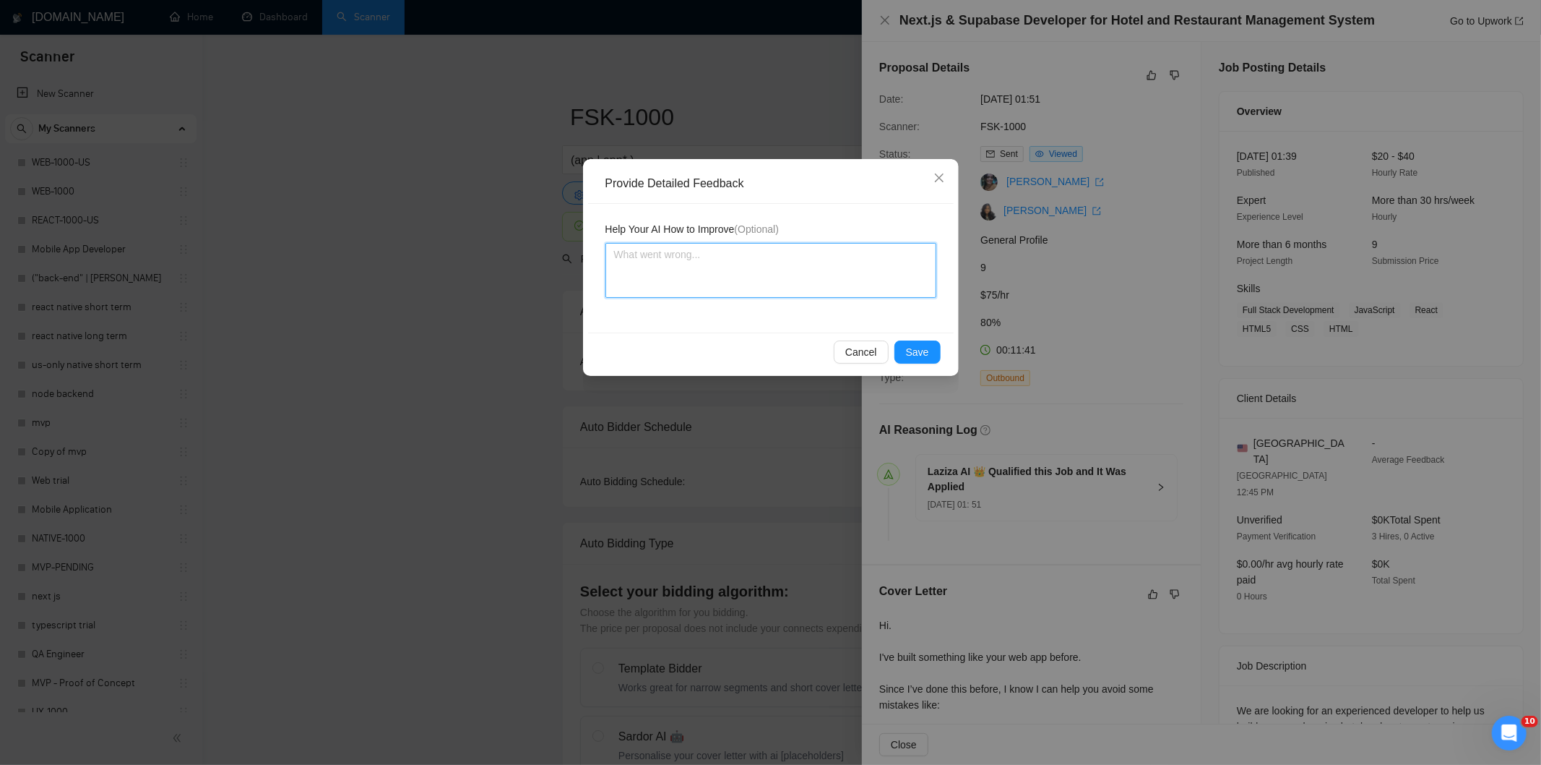
drag, startPoint x: 849, startPoint y: 285, endPoint x: 849, endPoint y: 276, distance: 8.7
click at [848, 284] on textarea at bounding box center [771, 270] width 331 height 55
paste textarea "Good fit — the project is greenfield (no existing code), welcomes agencies, use…"
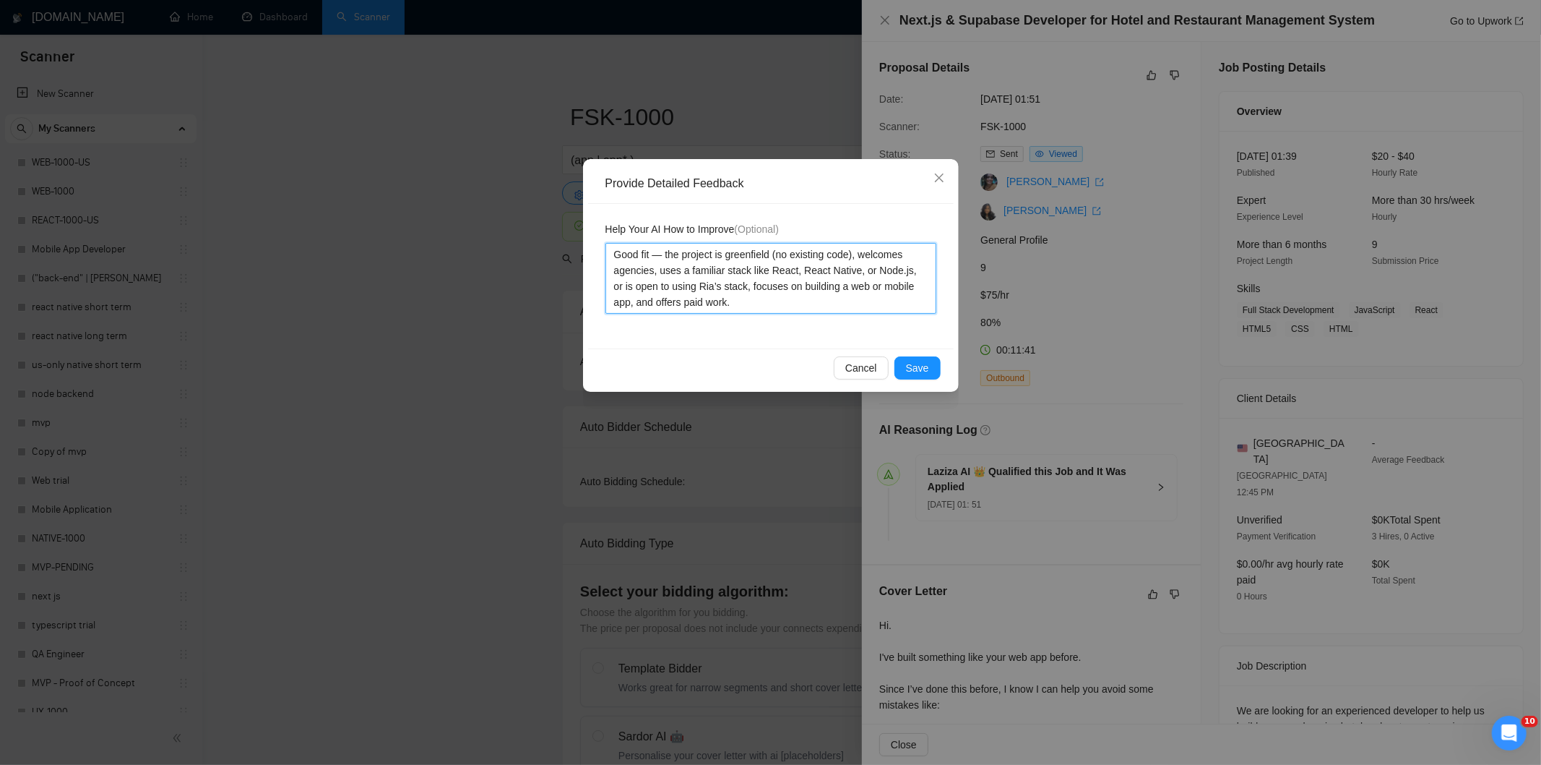
type textarea "Good fit — the project is greenfield (no existing code), welcomes agencies, use…"
click at [923, 362] on span "Save" at bounding box center [917, 368] width 23 height 16
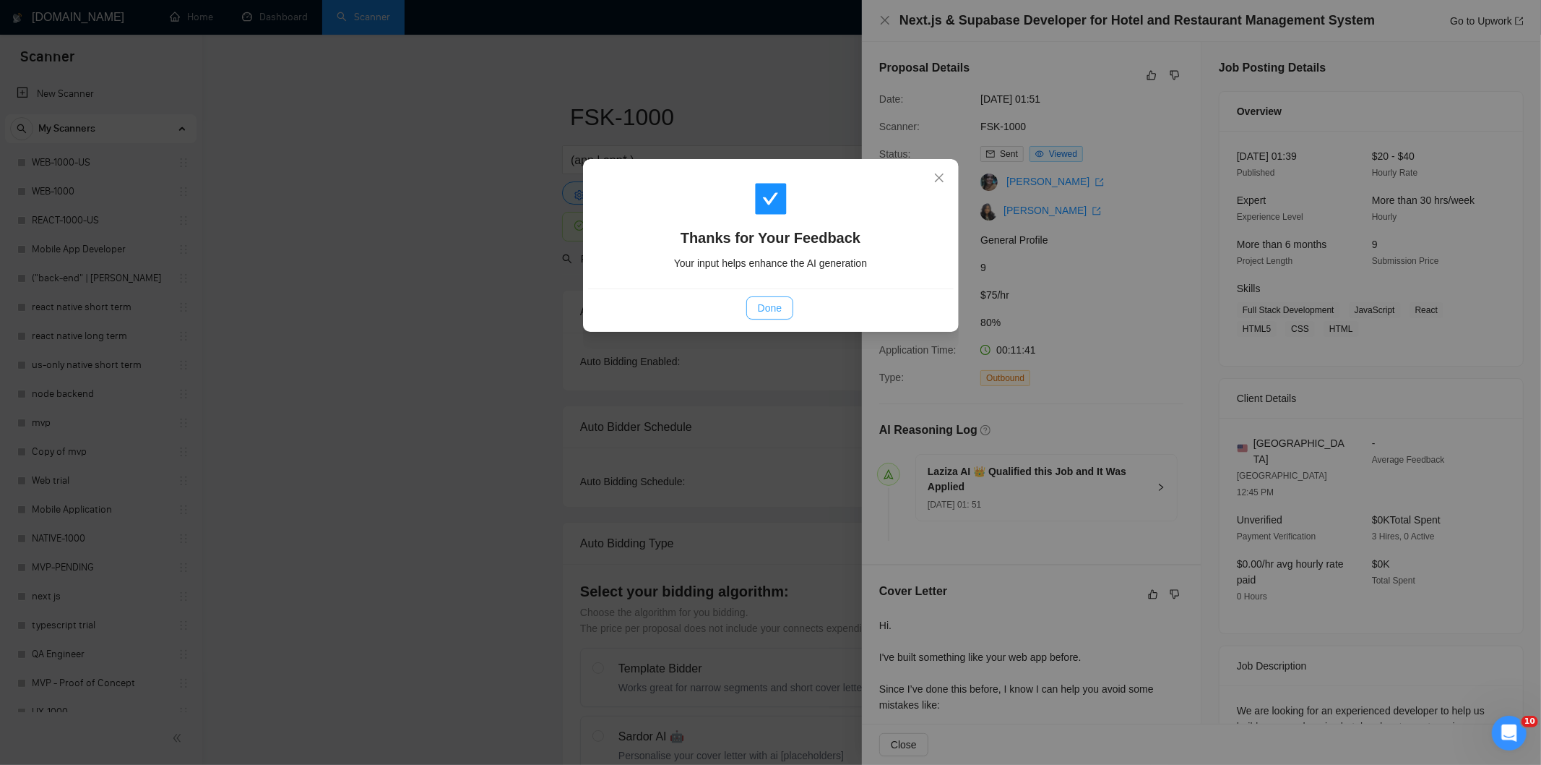
click at [782, 313] on span "Done" at bounding box center [770, 308] width 24 height 16
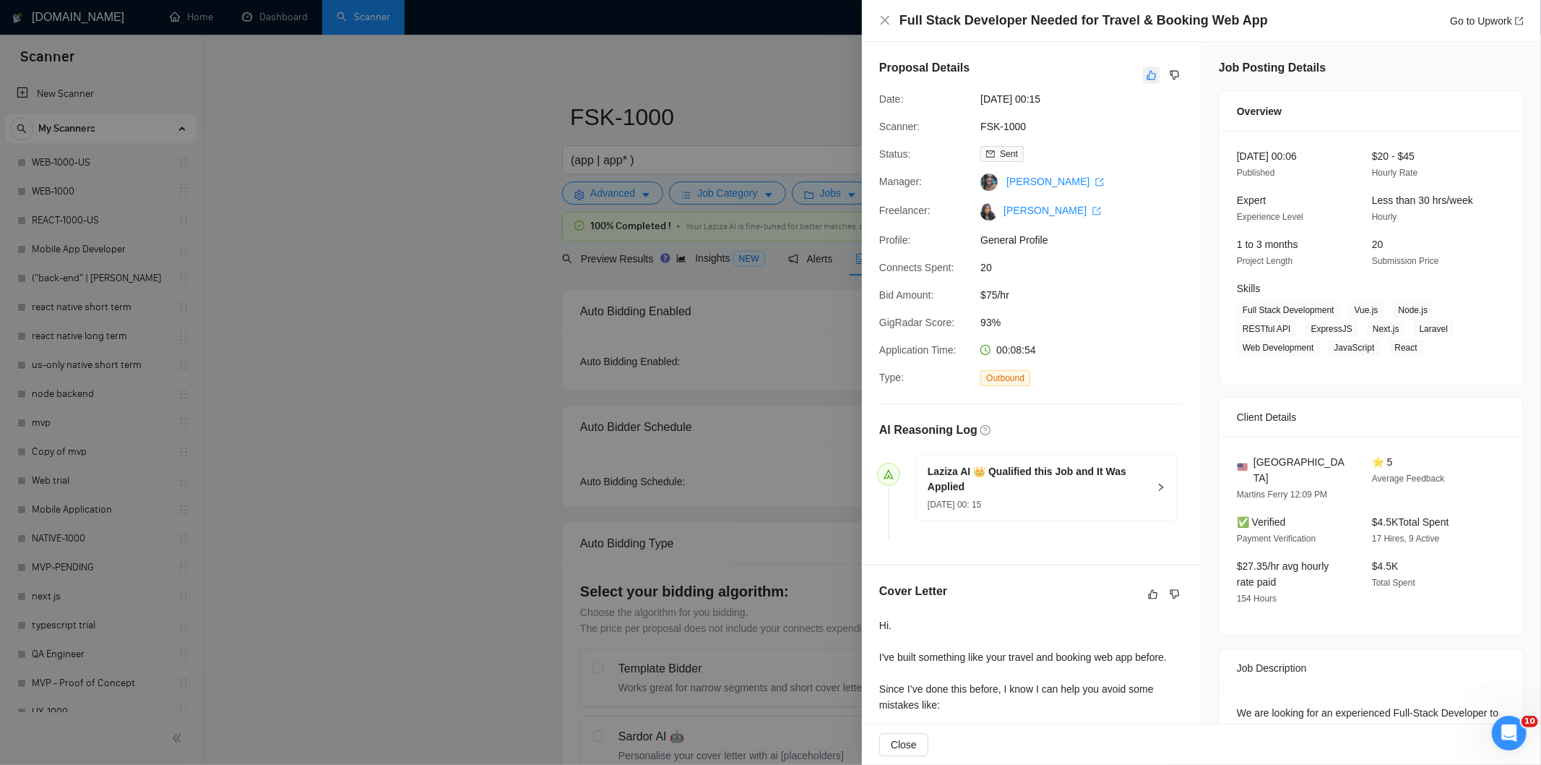
click at [1148, 74] on icon "like" at bounding box center [1152, 75] width 9 height 9
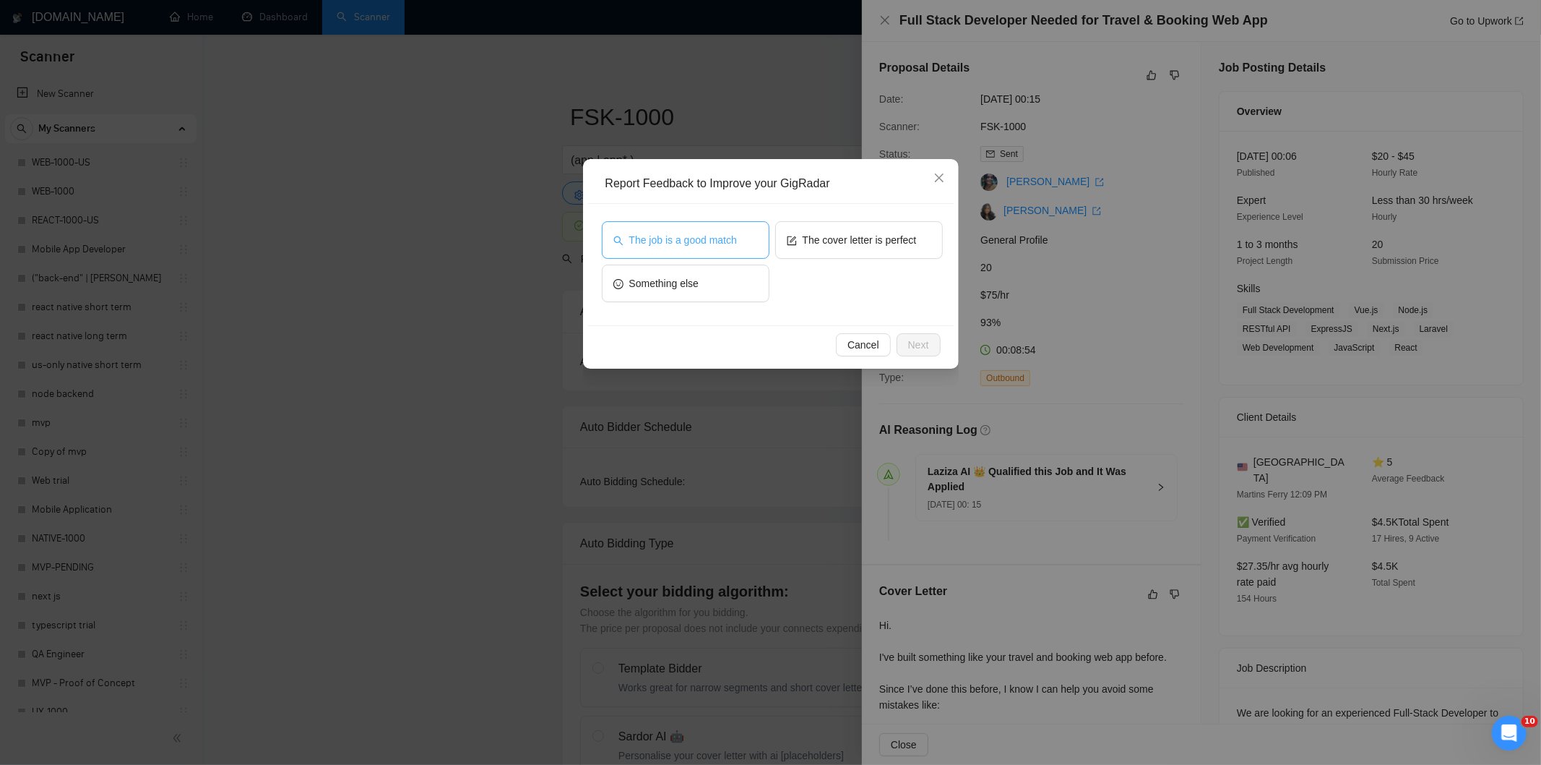
click at [704, 250] on button "The job is a good match" at bounding box center [686, 240] width 168 height 38
click at [921, 343] on span "Next" at bounding box center [918, 345] width 21 height 16
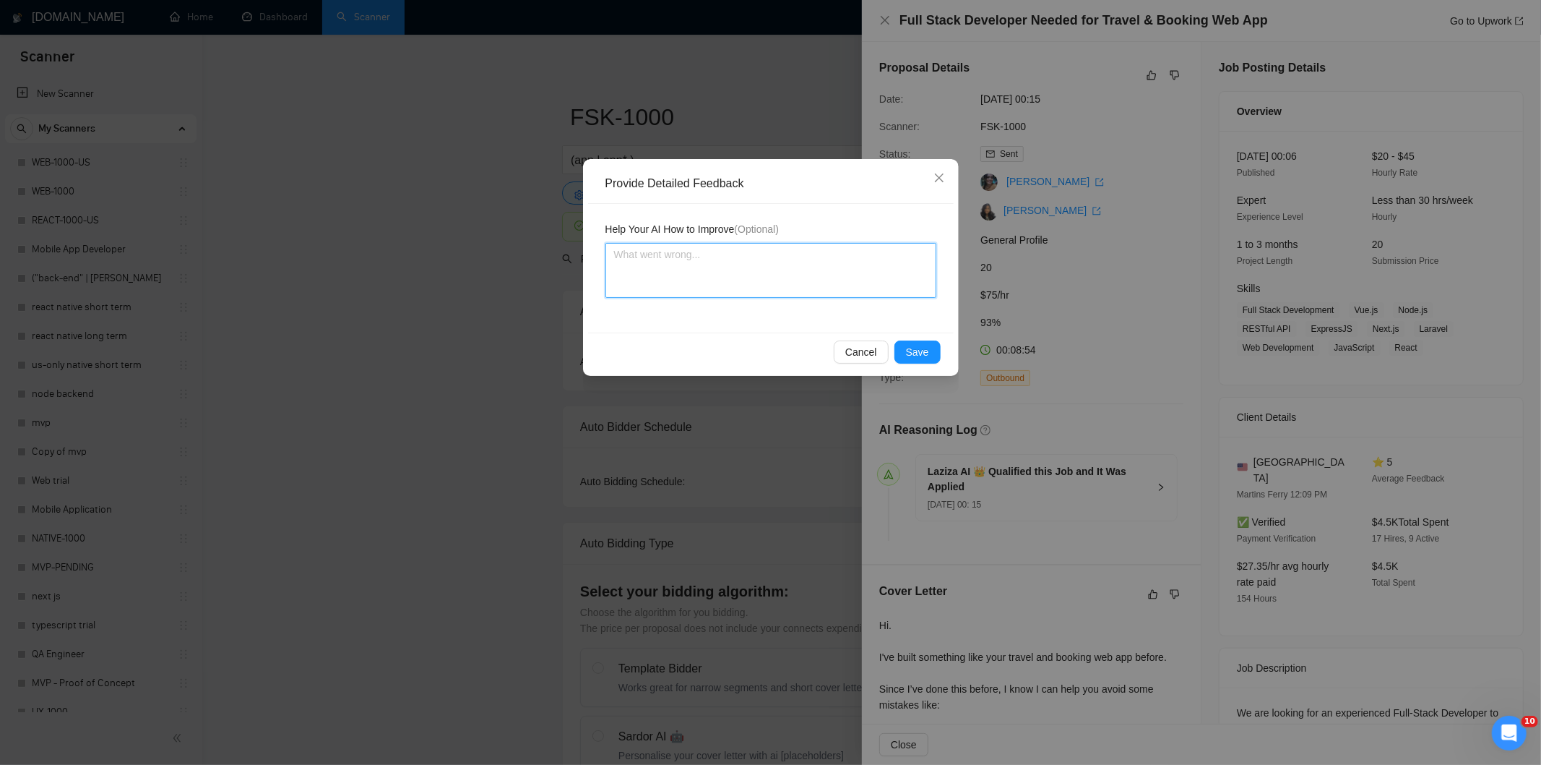
click at [812, 271] on textarea at bounding box center [771, 270] width 331 height 55
paste textarea "Good fit — the project is greenfield (no existing code), welcomes agencies, use…"
type textarea "Good fit — the project is greenfield (no existing code), welcomes agencies, use…"
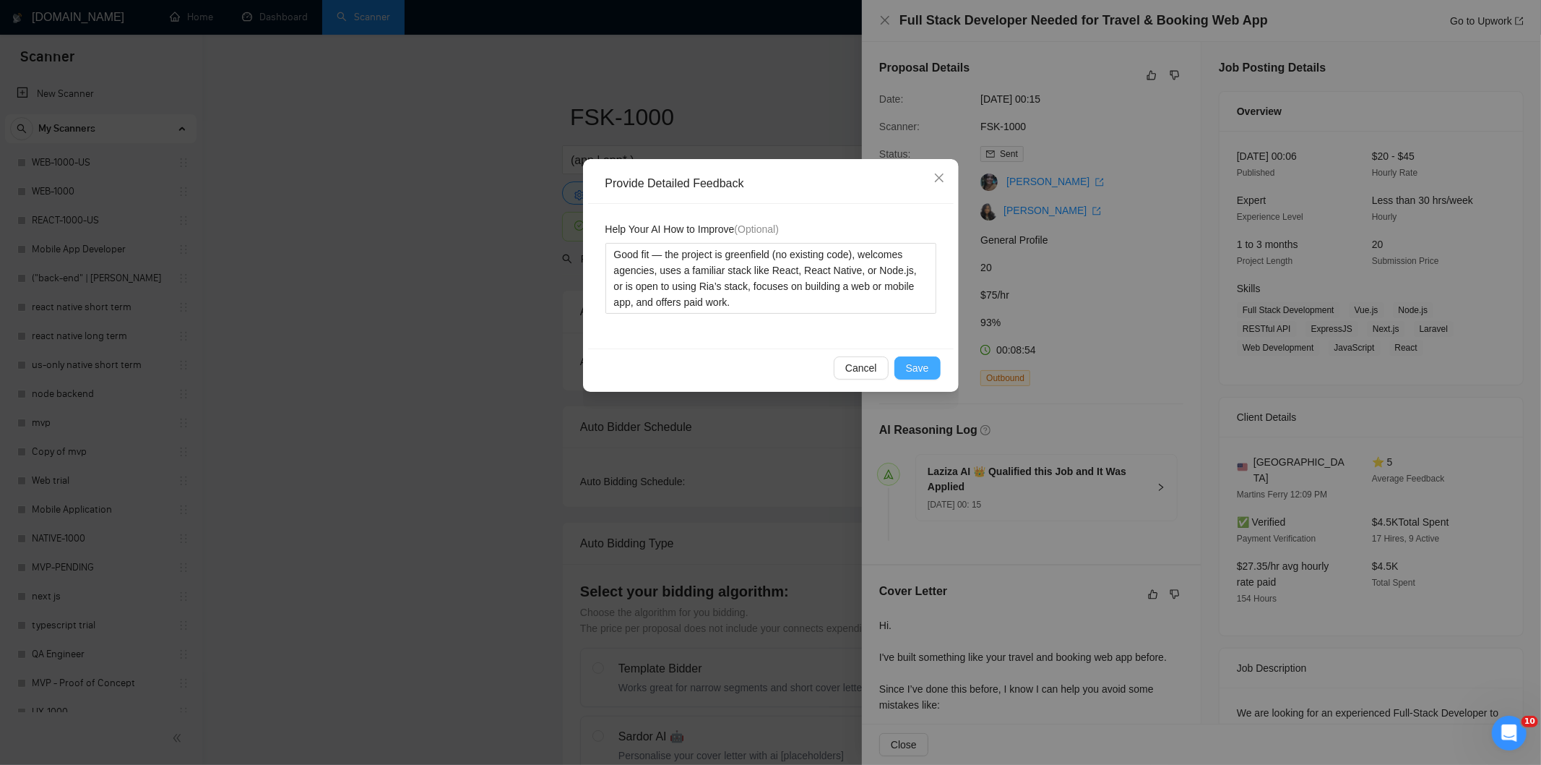
click at [919, 364] on span "Save" at bounding box center [917, 368] width 23 height 16
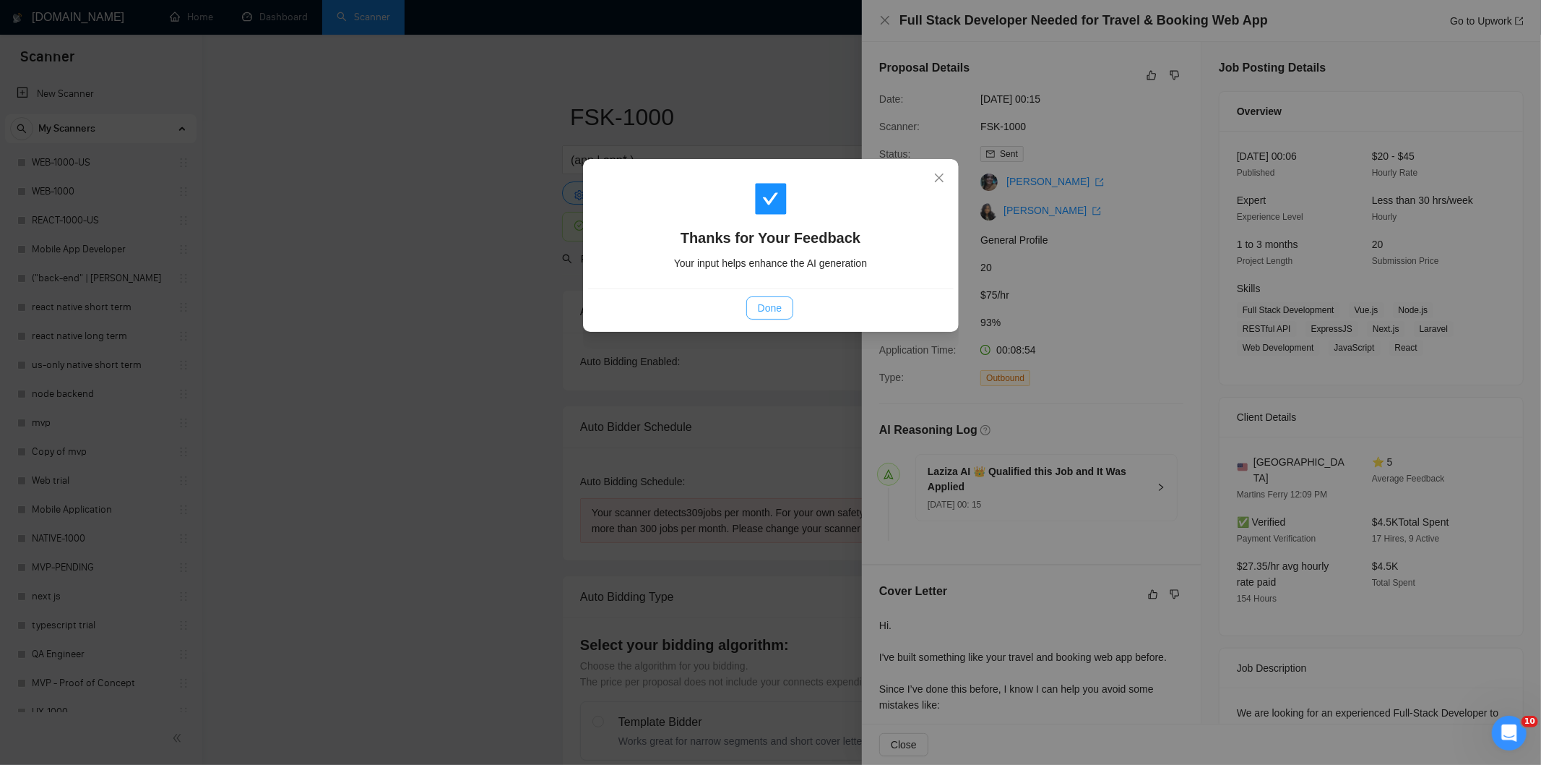
click at [776, 304] on span "Done" at bounding box center [770, 308] width 24 height 16
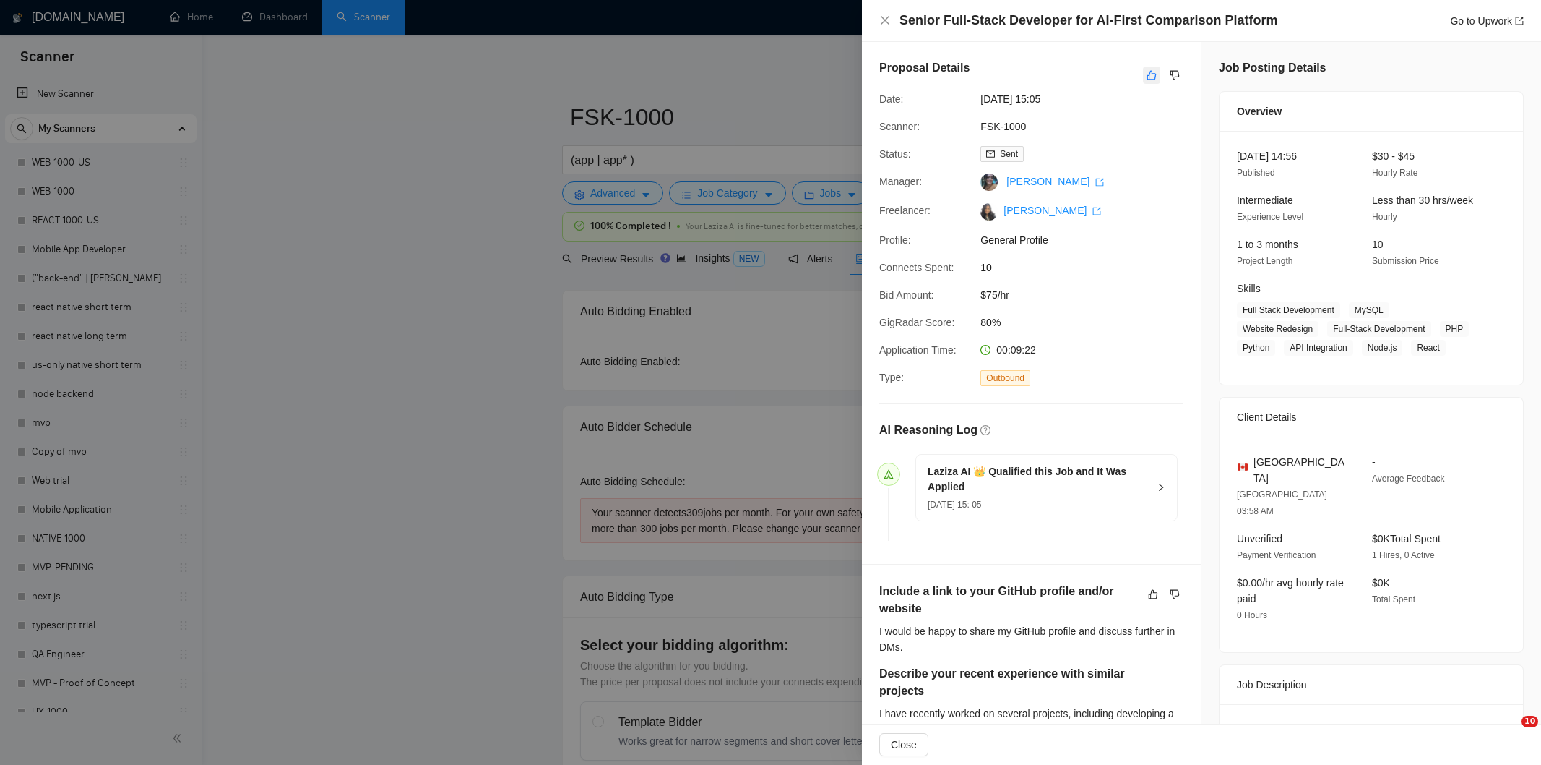
click at [1147, 74] on icon "like" at bounding box center [1152, 75] width 10 height 12
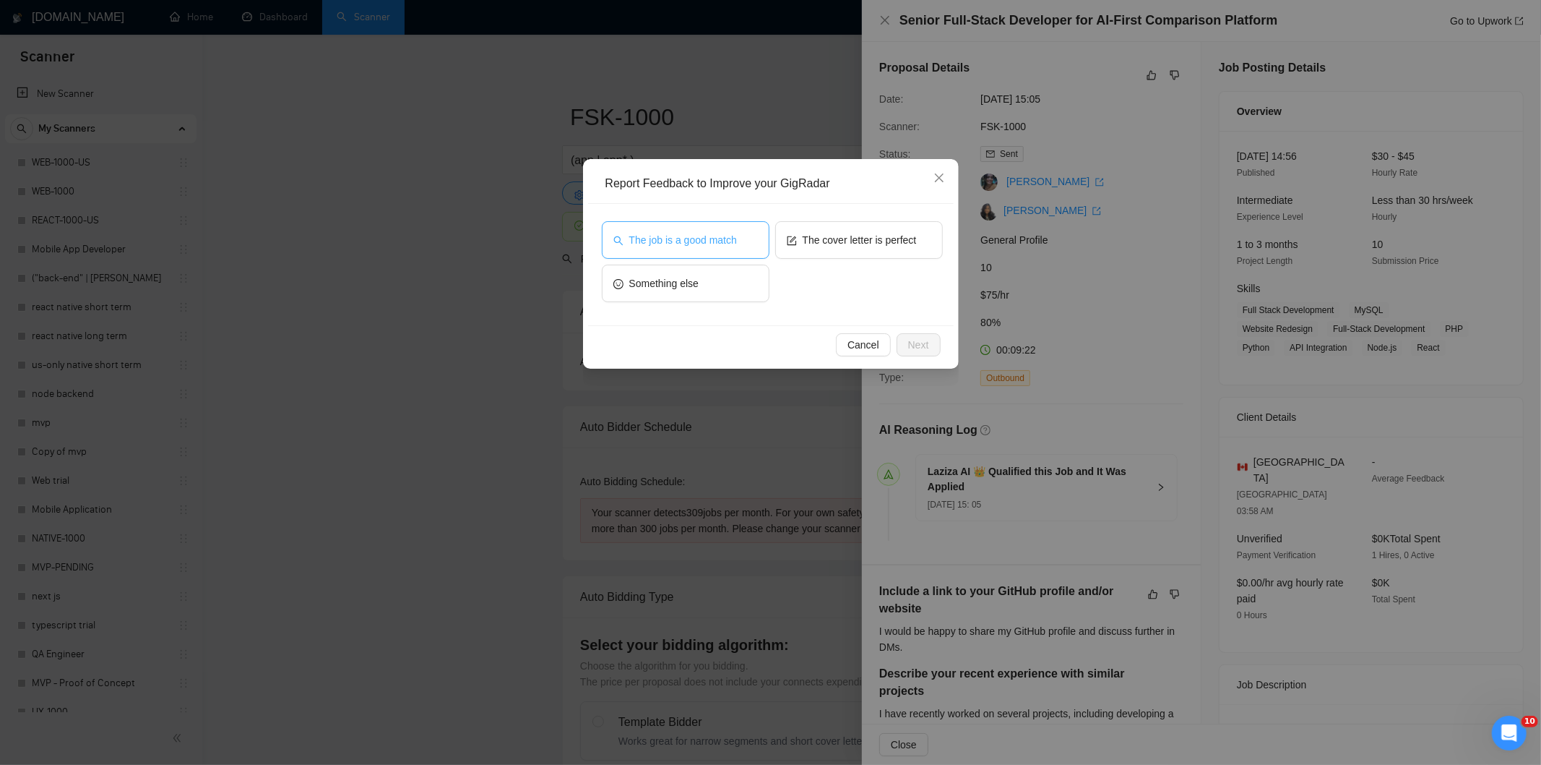
click at [694, 233] on span "The job is a good match" at bounding box center [683, 240] width 108 height 16
click at [929, 345] on button "Next" at bounding box center [919, 344] width 44 height 23
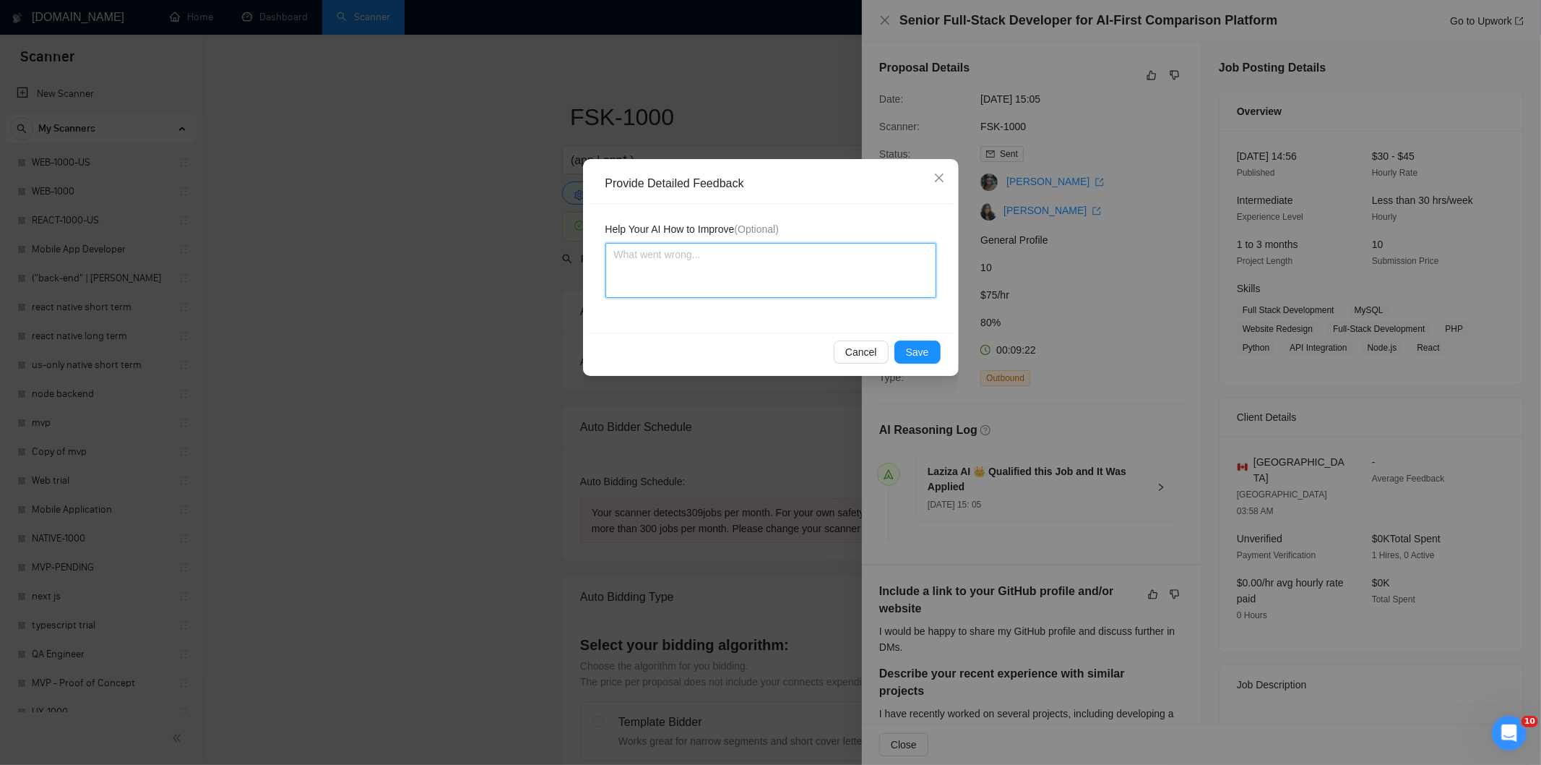
click at [820, 288] on textarea at bounding box center [771, 270] width 331 height 55
paste textarea "Good fit — the project is greenfield (no existing code), welcomes agencies, use…"
type textarea "Good fit — the project is greenfield (no existing code), welcomes agencies, use…"
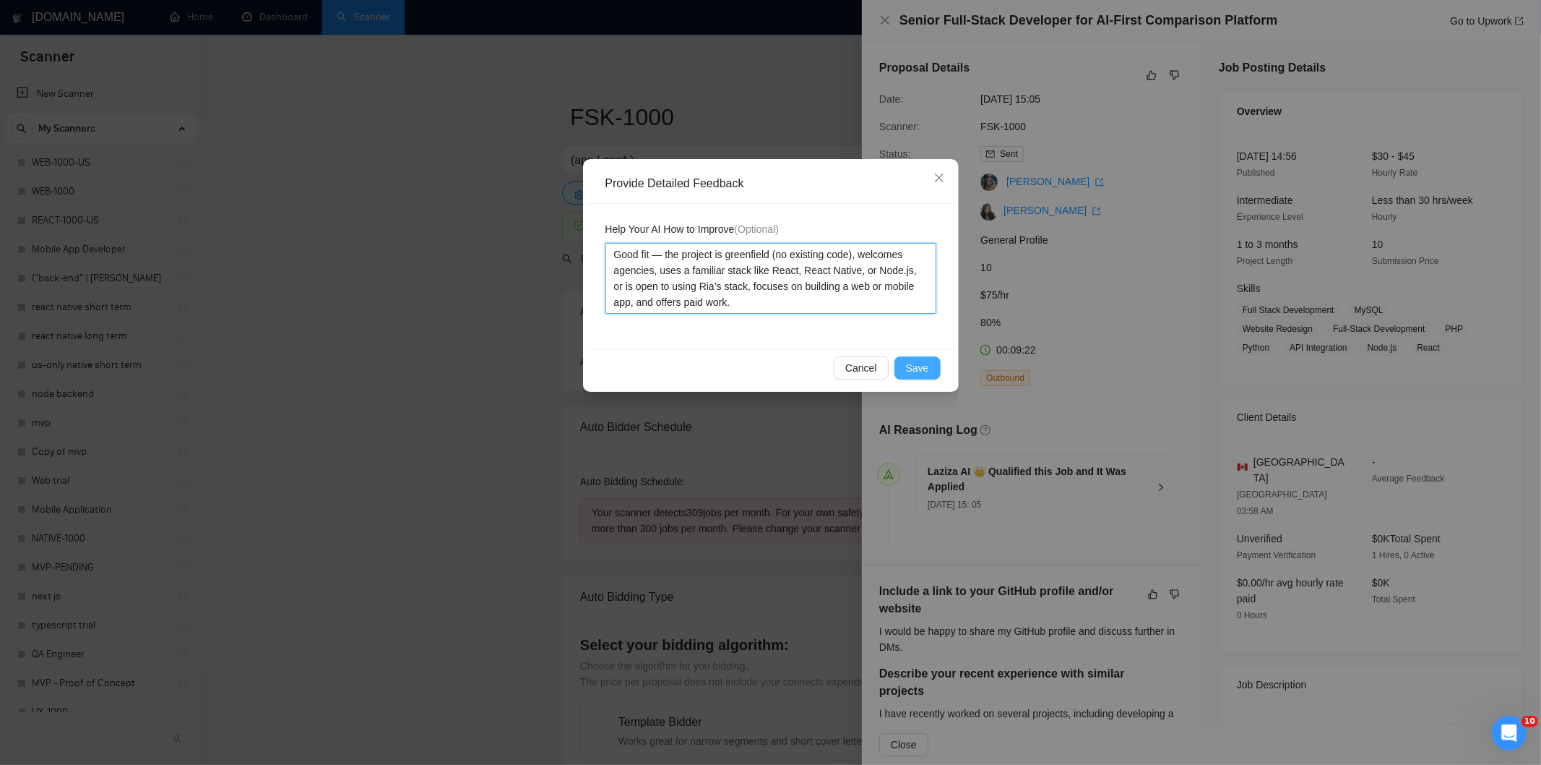
type textarea "Good fit — the project is greenfield (no existing code), welcomes agencies, use…"
drag, startPoint x: 919, startPoint y: 374, endPoint x: 900, endPoint y: 362, distance: 22.7
click at [919, 372] on span "Save" at bounding box center [917, 368] width 23 height 16
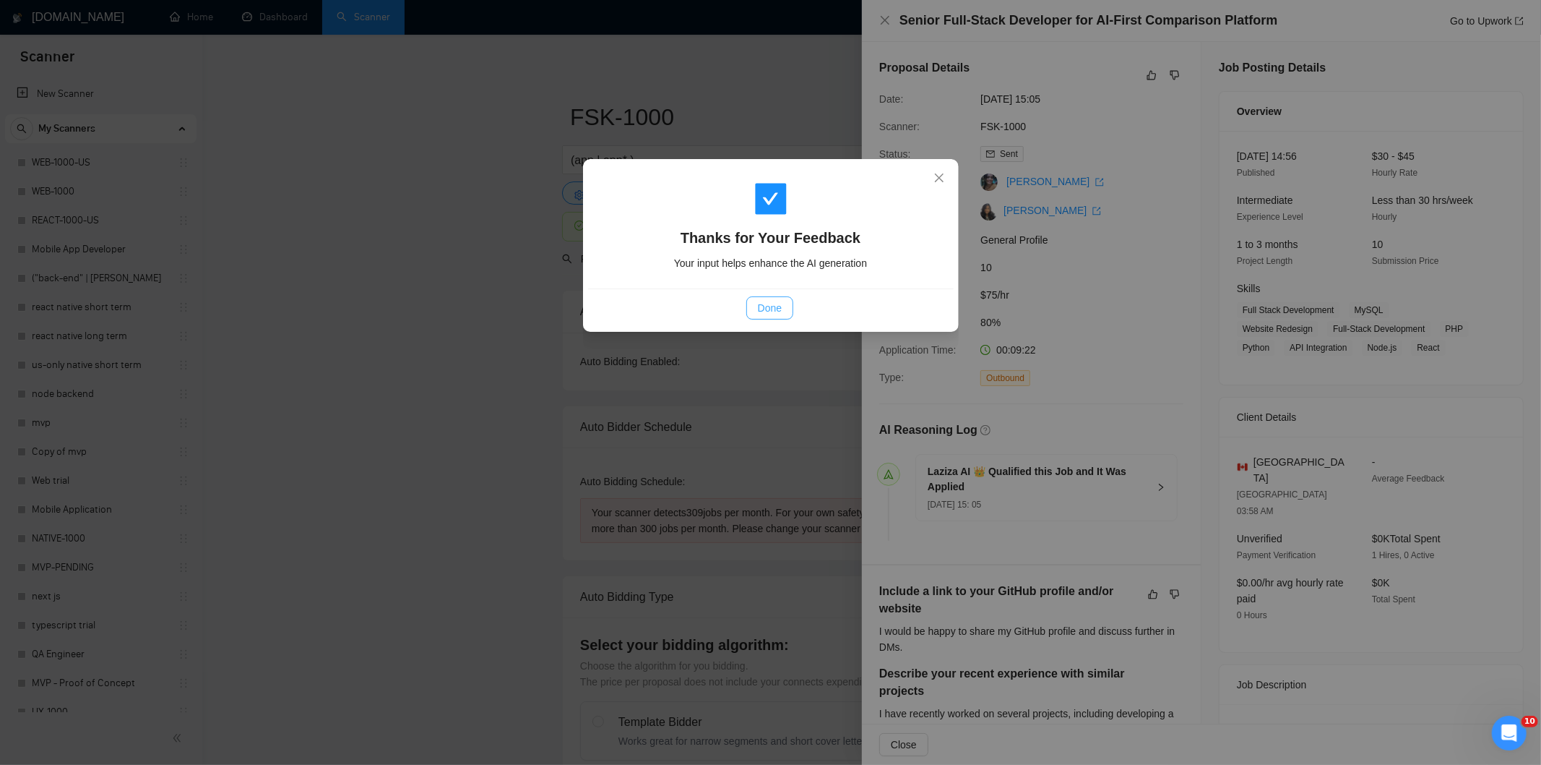
click at [783, 309] on button "Done" at bounding box center [770, 307] width 47 height 23
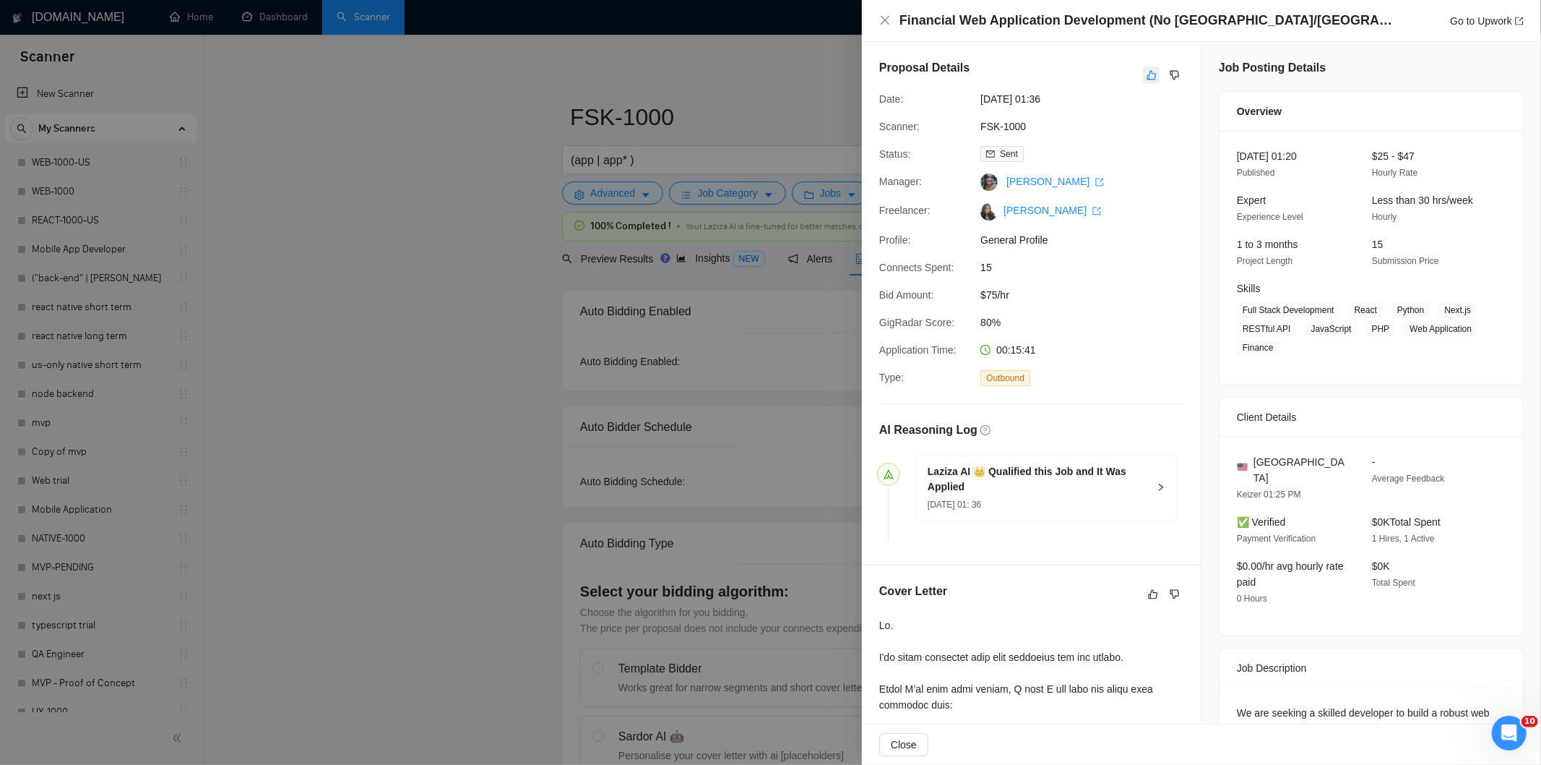
click at [1148, 74] on icon "like" at bounding box center [1152, 75] width 9 height 9
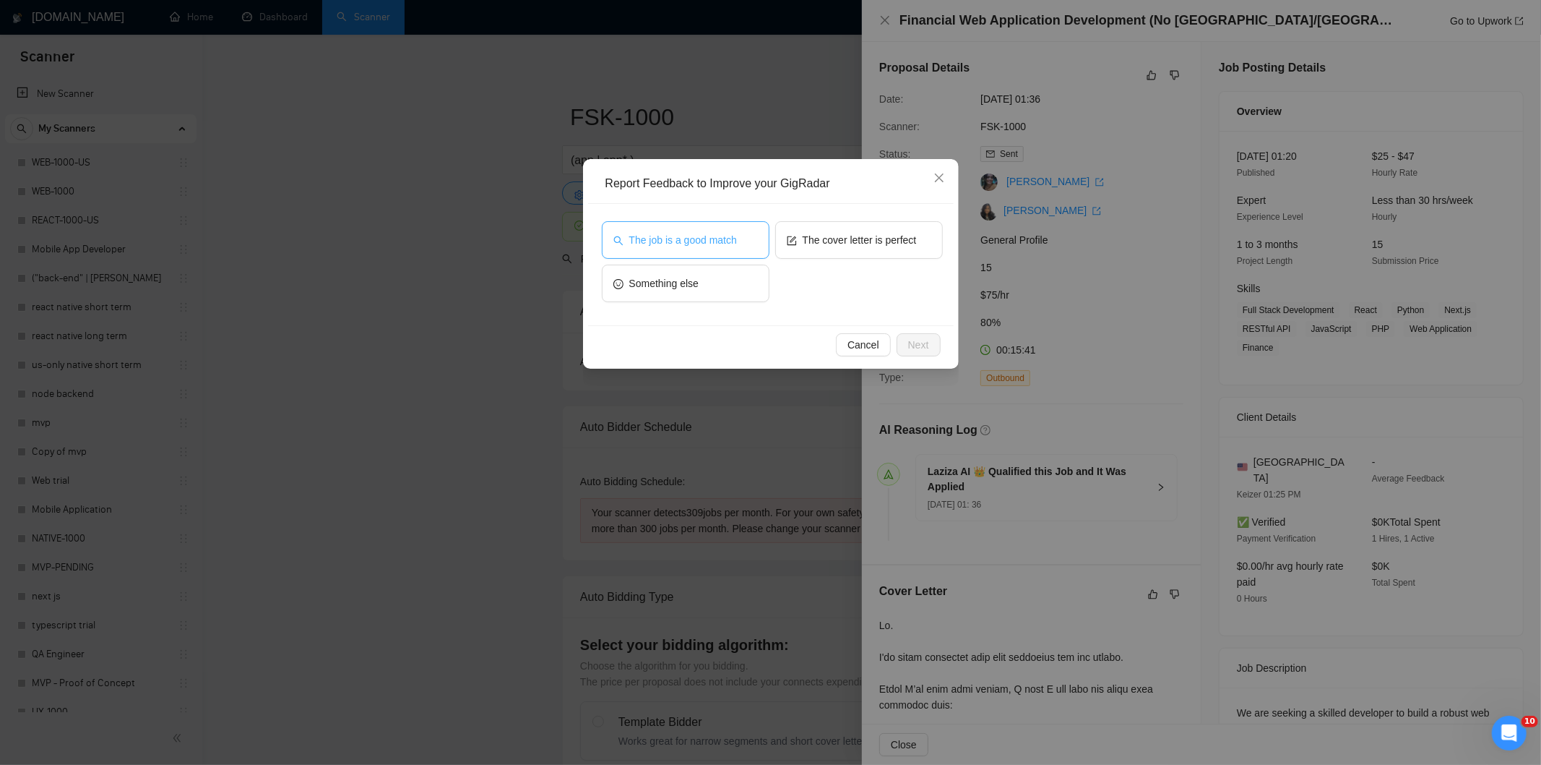
click at [688, 236] on span "The job is a good match" at bounding box center [683, 240] width 108 height 16
click at [921, 342] on span "Next" at bounding box center [918, 345] width 21 height 16
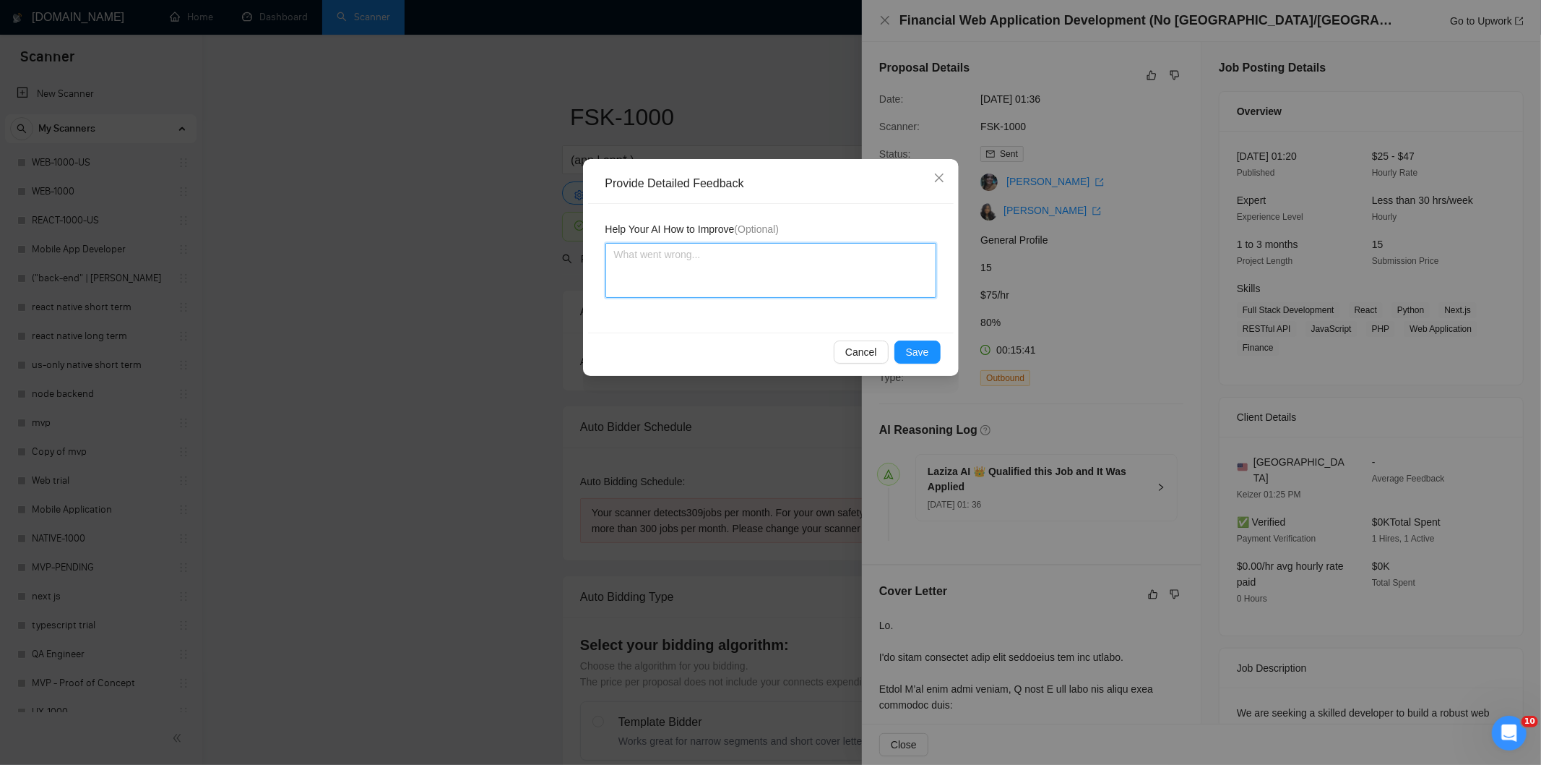
click at [837, 278] on textarea at bounding box center [771, 270] width 331 height 55
paste textarea "Good fit — the project is greenfield (no existing code), welcomes agencies, use…"
type textarea "Good fit — the project is greenfield (no existing code), welcomes agencies, use…"
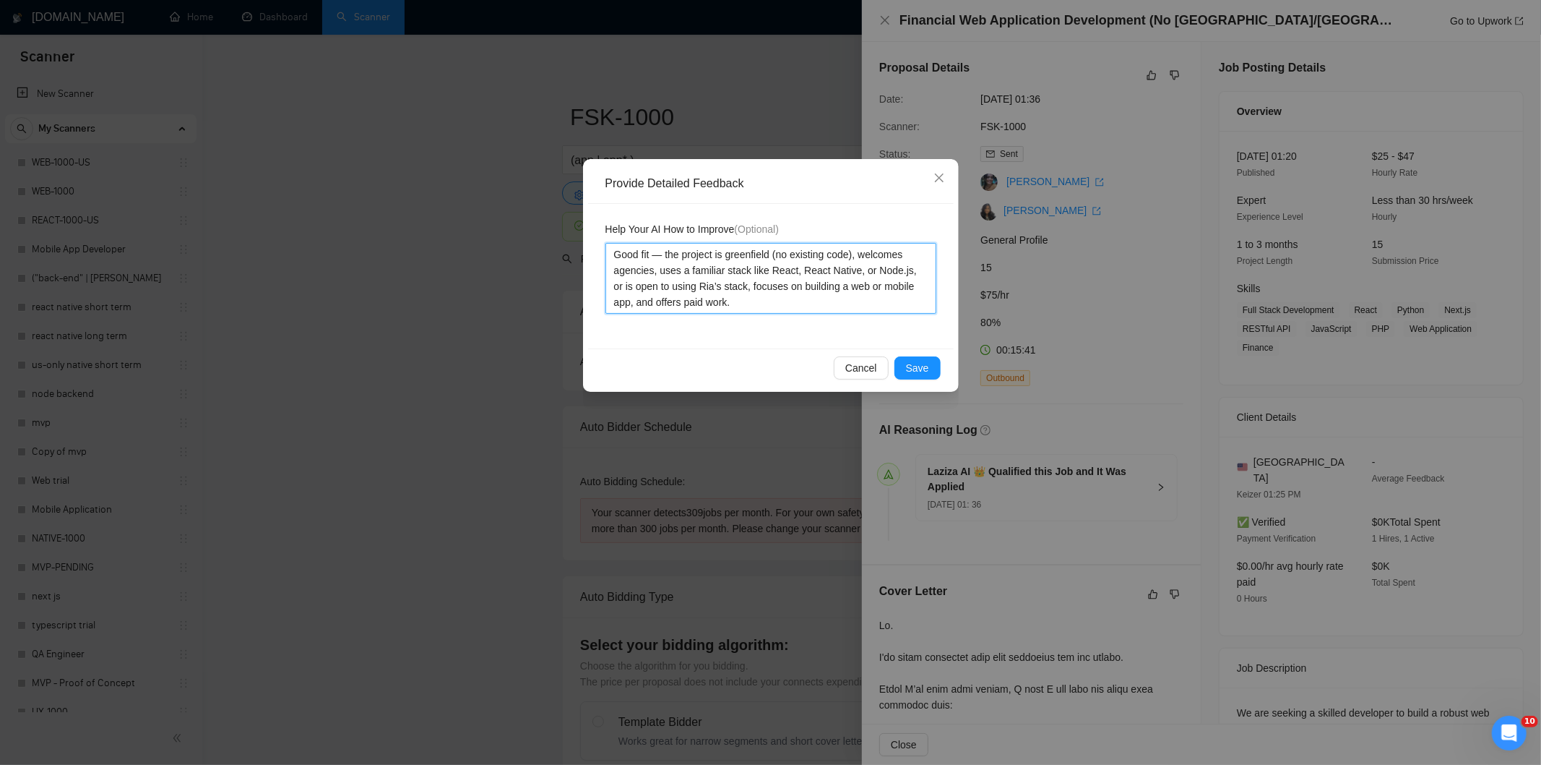
type textarea "Good fit — the project is greenfield (no existing code), welcomes agencies, use…"
click at [921, 364] on span "Save" at bounding box center [917, 368] width 23 height 16
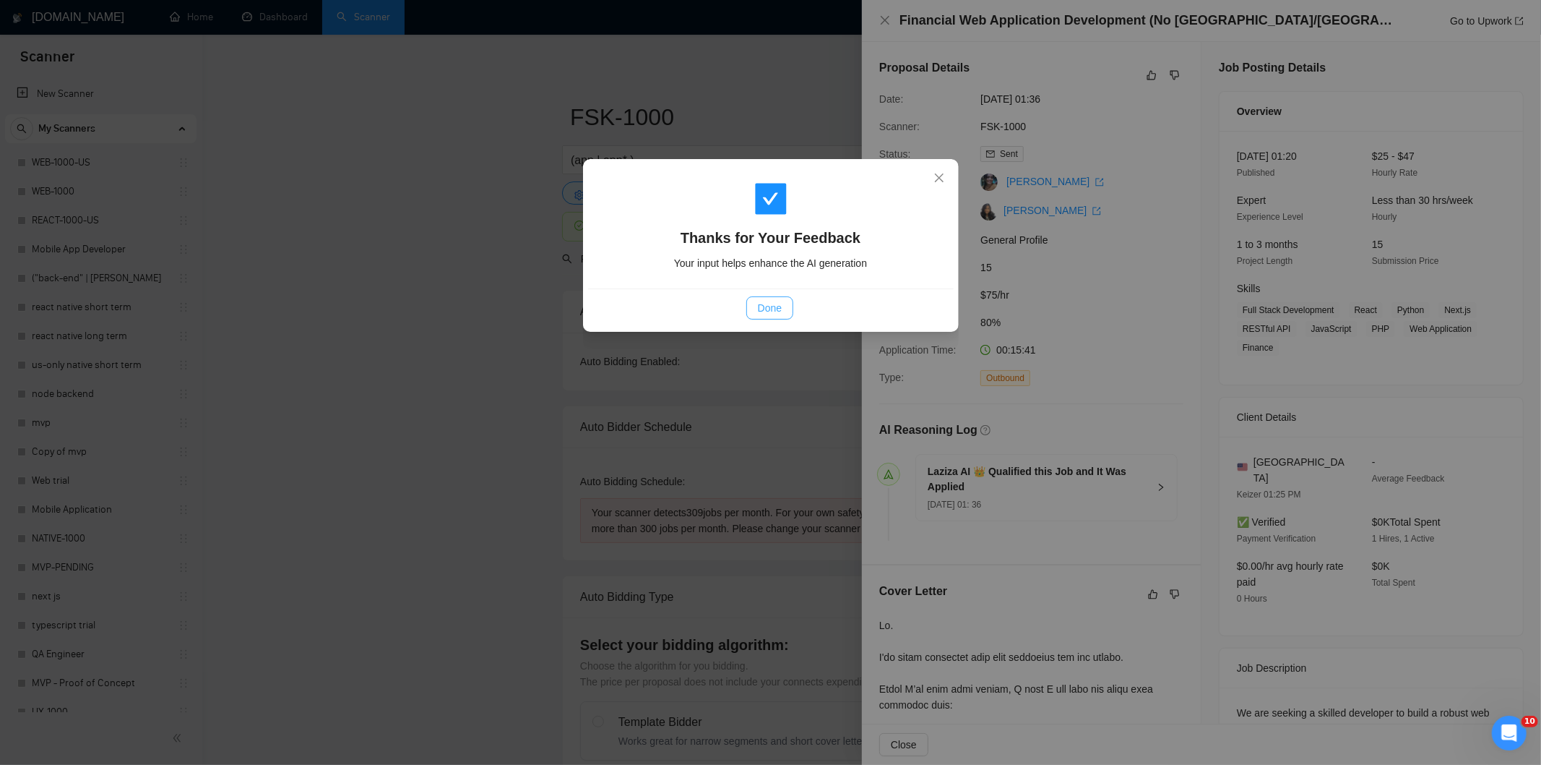
click at [758, 309] on span "Done" at bounding box center [770, 308] width 24 height 16
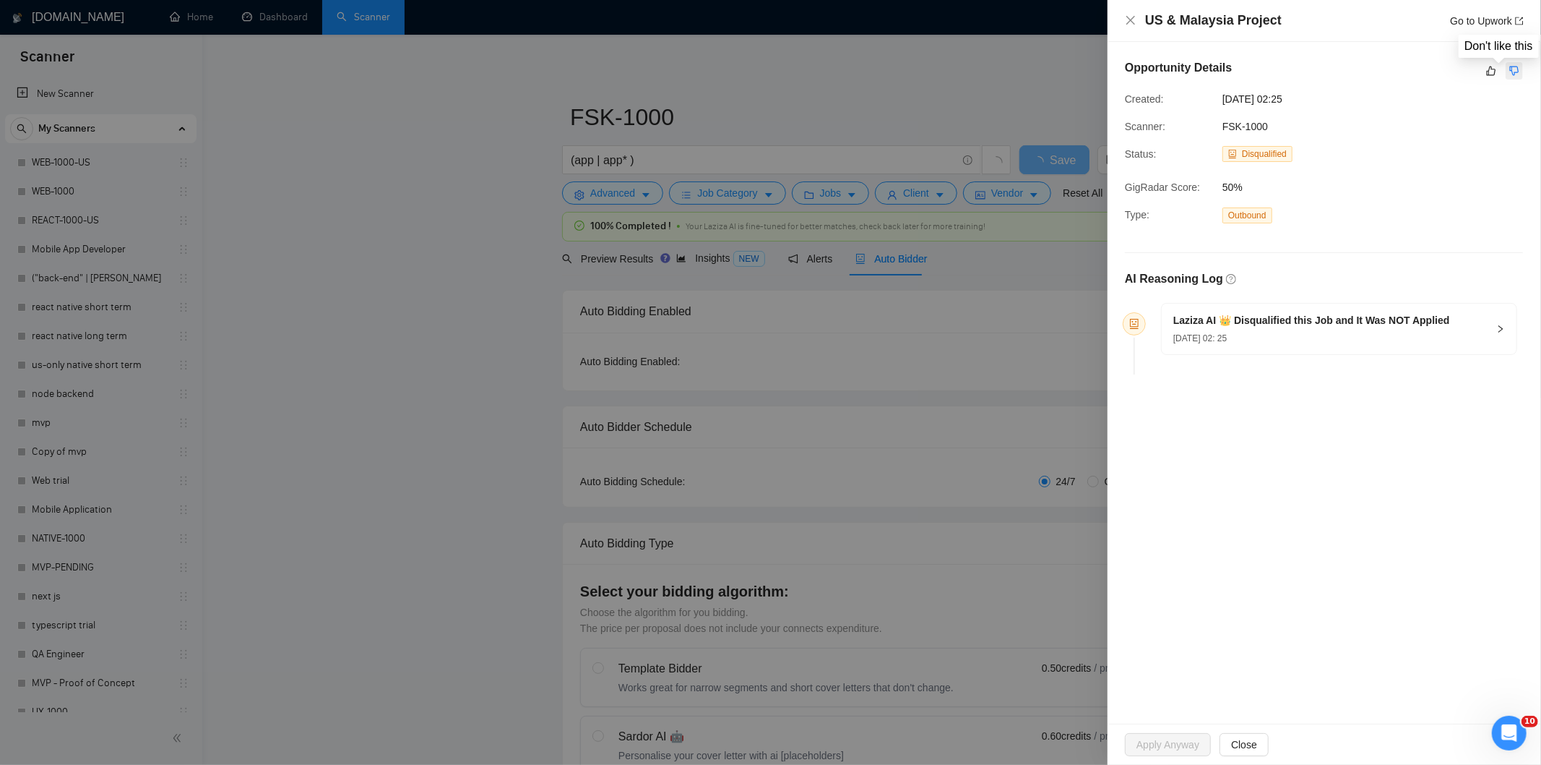
click at [1518, 74] on icon "dislike" at bounding box center [1515, 71] width 10 height 12
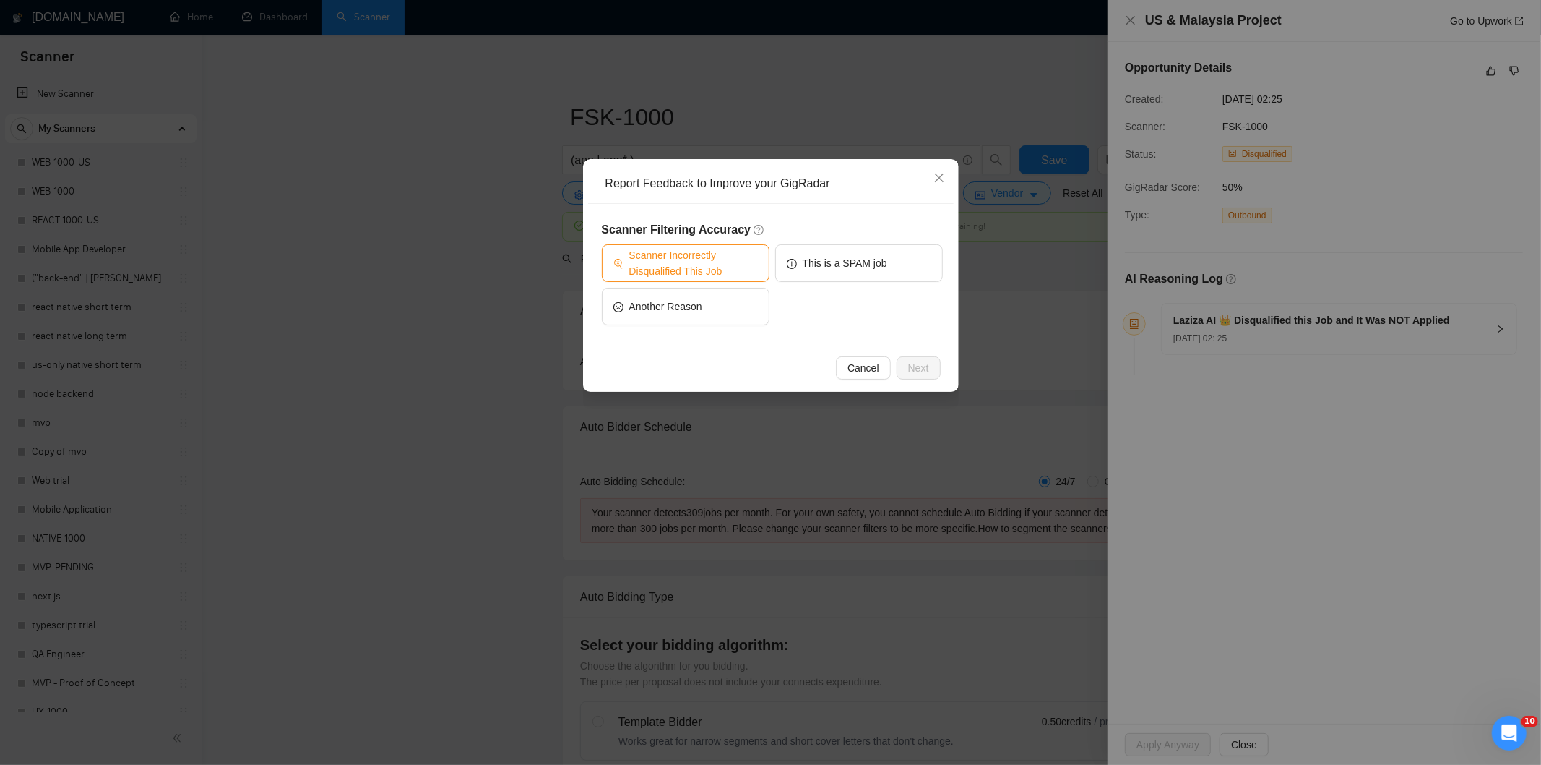
click at [733, 270] on span "Scanner Incorrectly Disqualified This Job" at bounding box center [693, 263] width 129 height 32
click at [928, 372] on button "Next" at bounding box center [919, 367] width 44 height 23
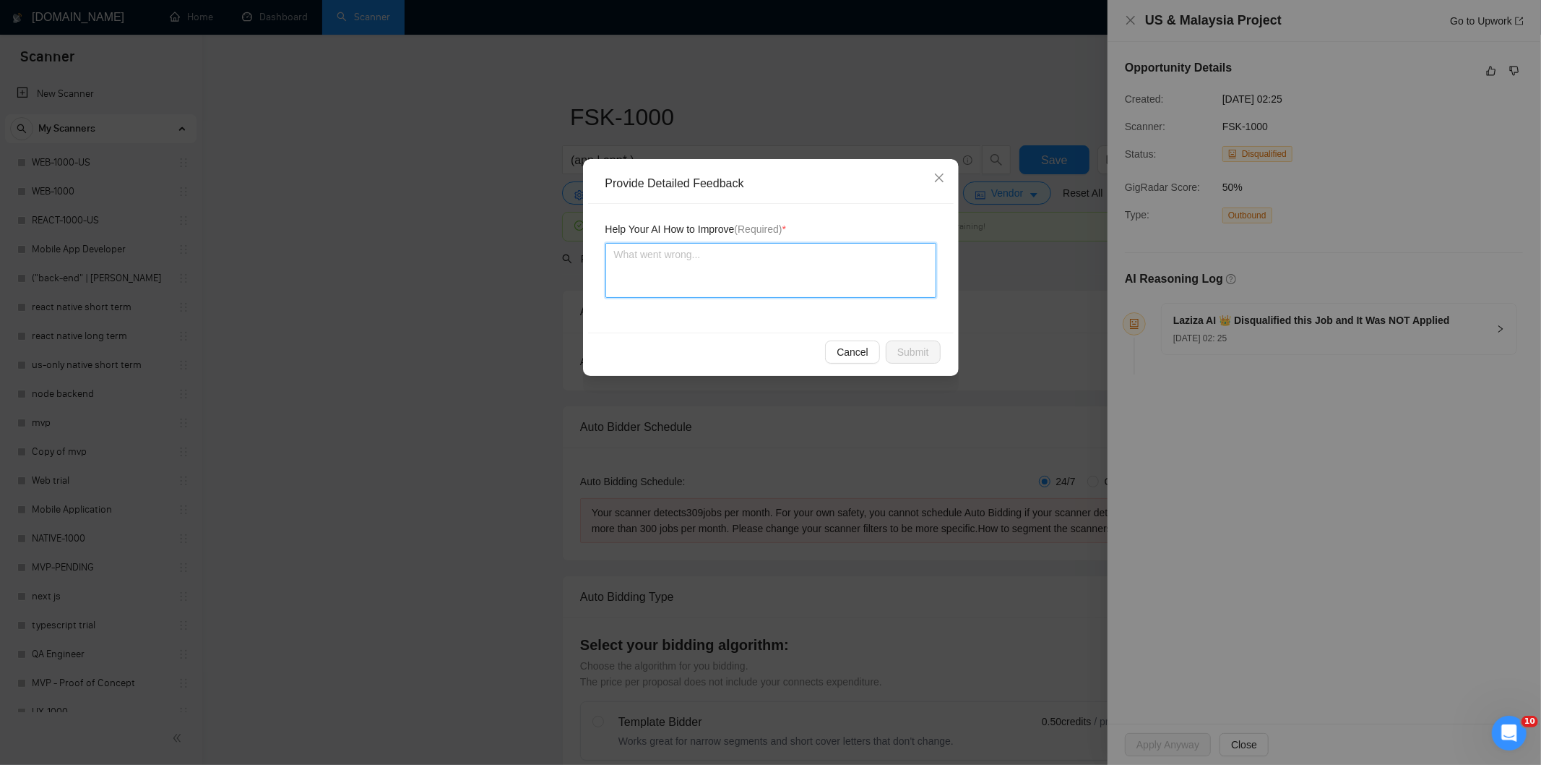
click at [825, 271] on textarea at bounding box center [771, 270] width 331 height 55
paste textarea "Good fit — the project is greenfield (no existing code), welcomes agencies, use…"
type textarea "Good fit — the project is greenfield (no existing code), welcomes agencies, use…"
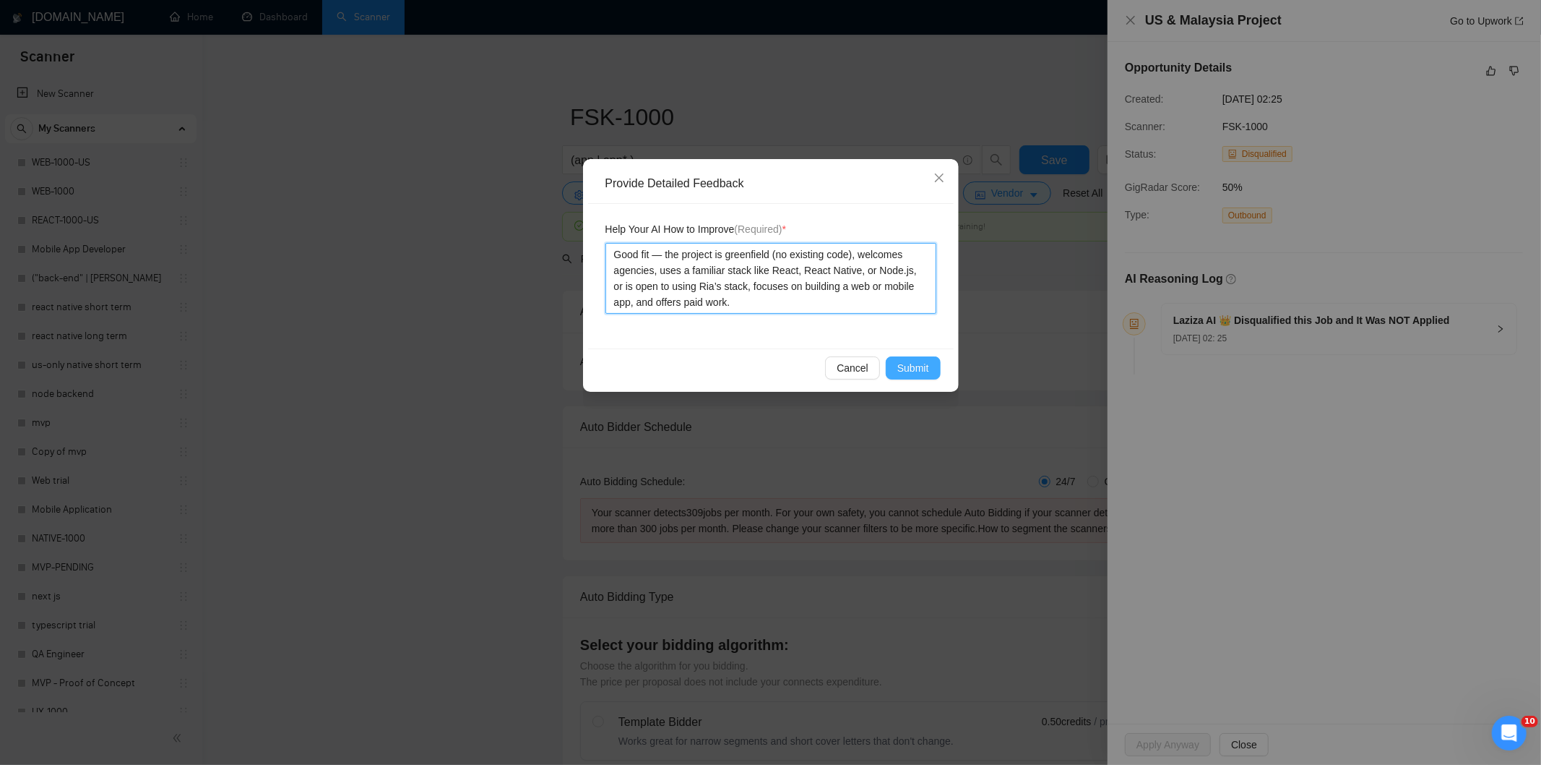
type textarea "Good fit — the project is greenfield (no existing code), welcomes agencies, use…"
click at [913, 364] on span "Submit" at bounding box center [914, 368] width 32 height 16
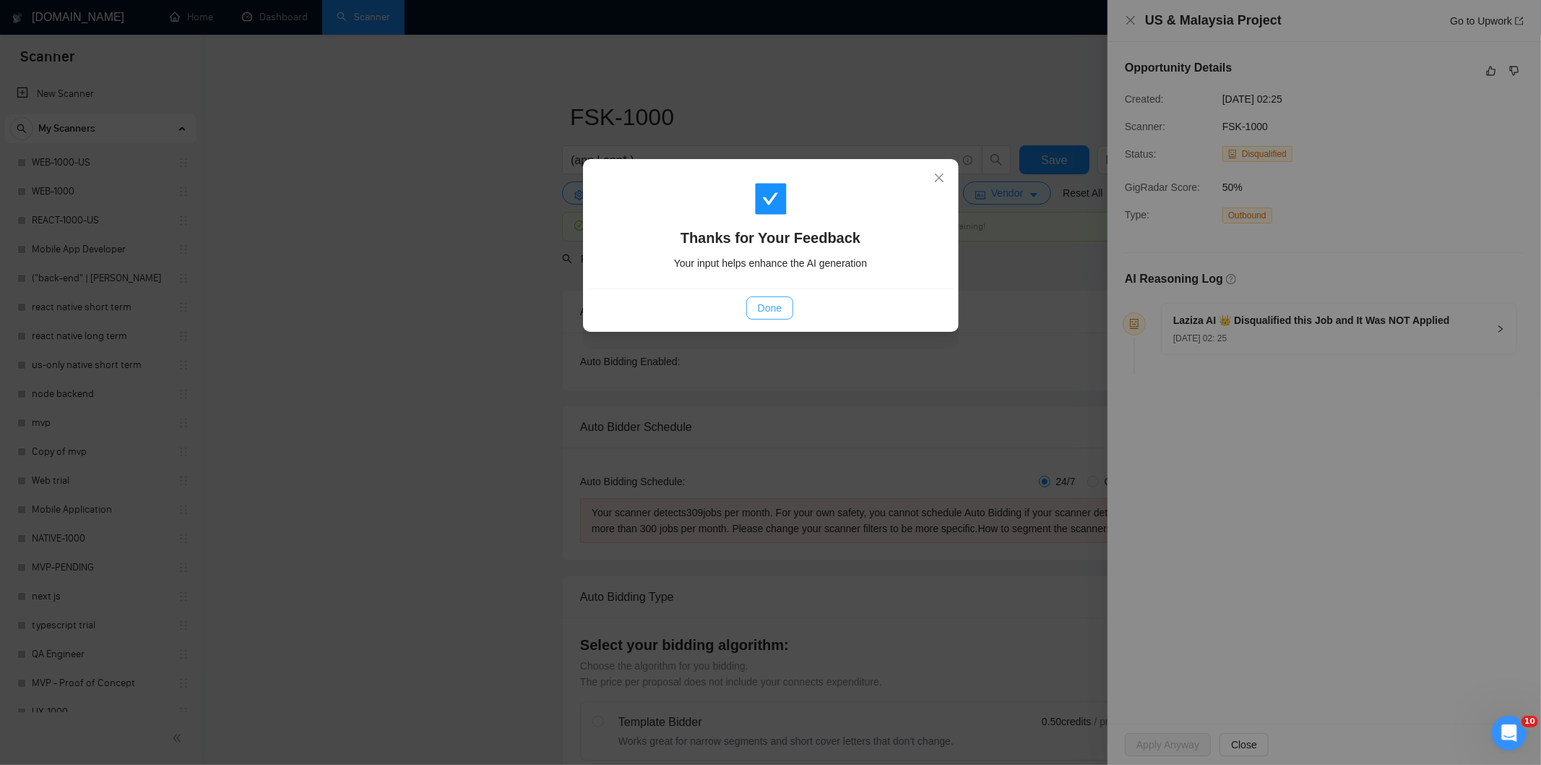
click at [791, 306] on button "Done" at bounding box center [770, 307] width 47 height 23
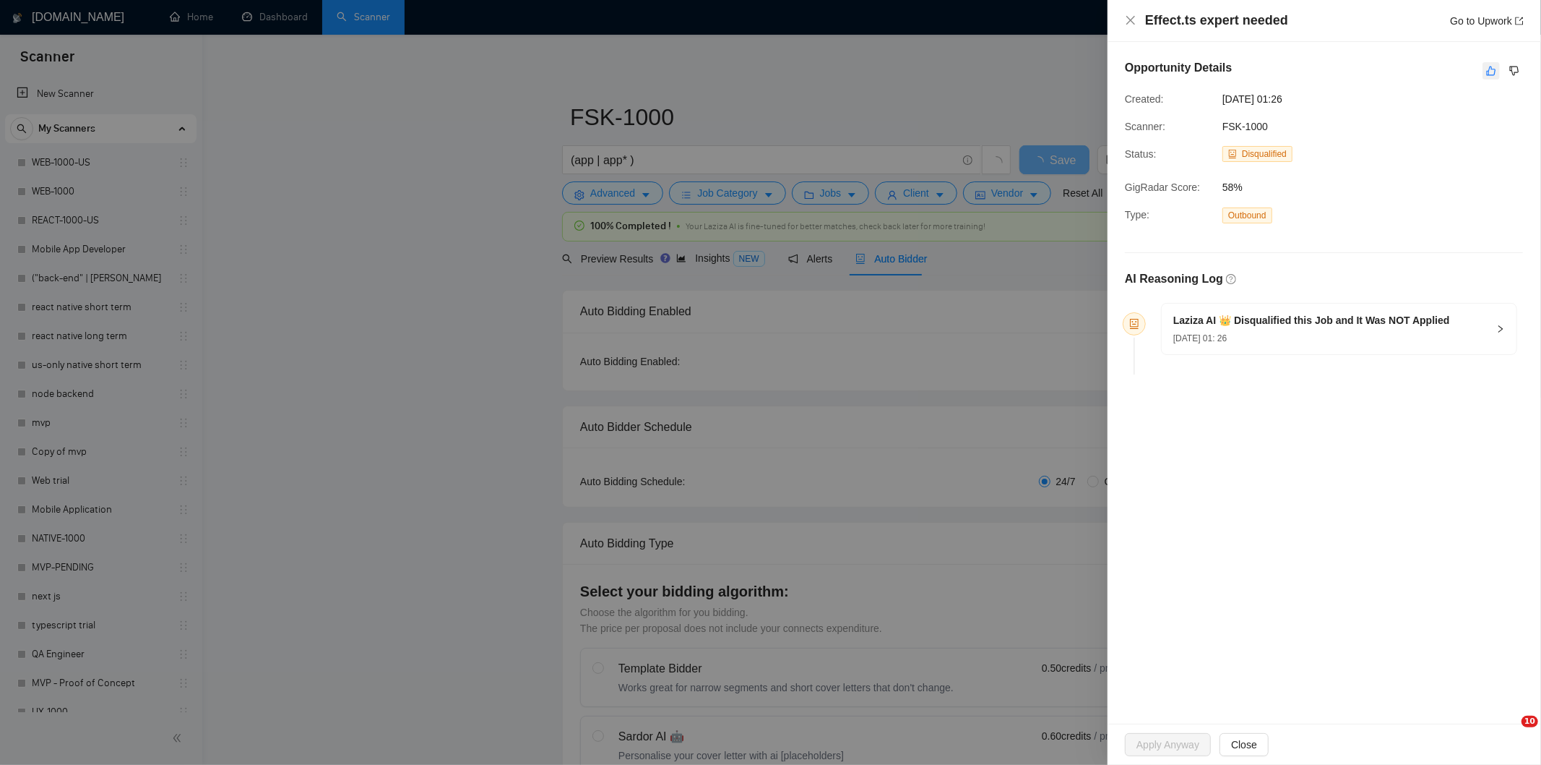
click at [1491, 66] on icon "like" at bounding box center [1492, 71] width 10 height 12
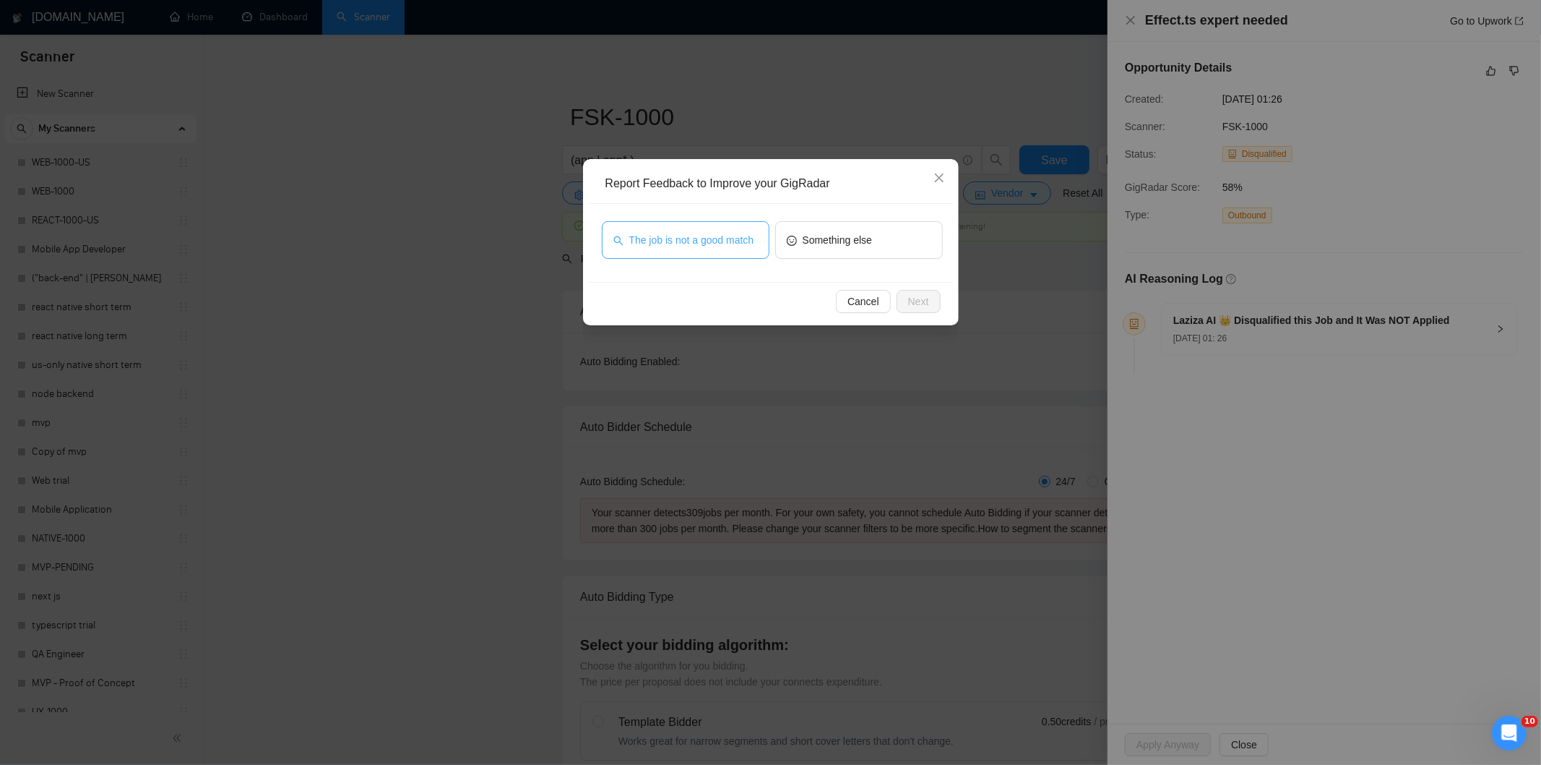
drag, startPoint x: 723, startPoint y: 248, endPoint x: 749, endPoint y: 249, distance: 25.3
click at [721, 248] on button "The job is not a good match" at bounding box center [686, 240] width 168 height 38
click at [926, 297] on span "Next" at bounding box center [918, 301] width 21 height 16
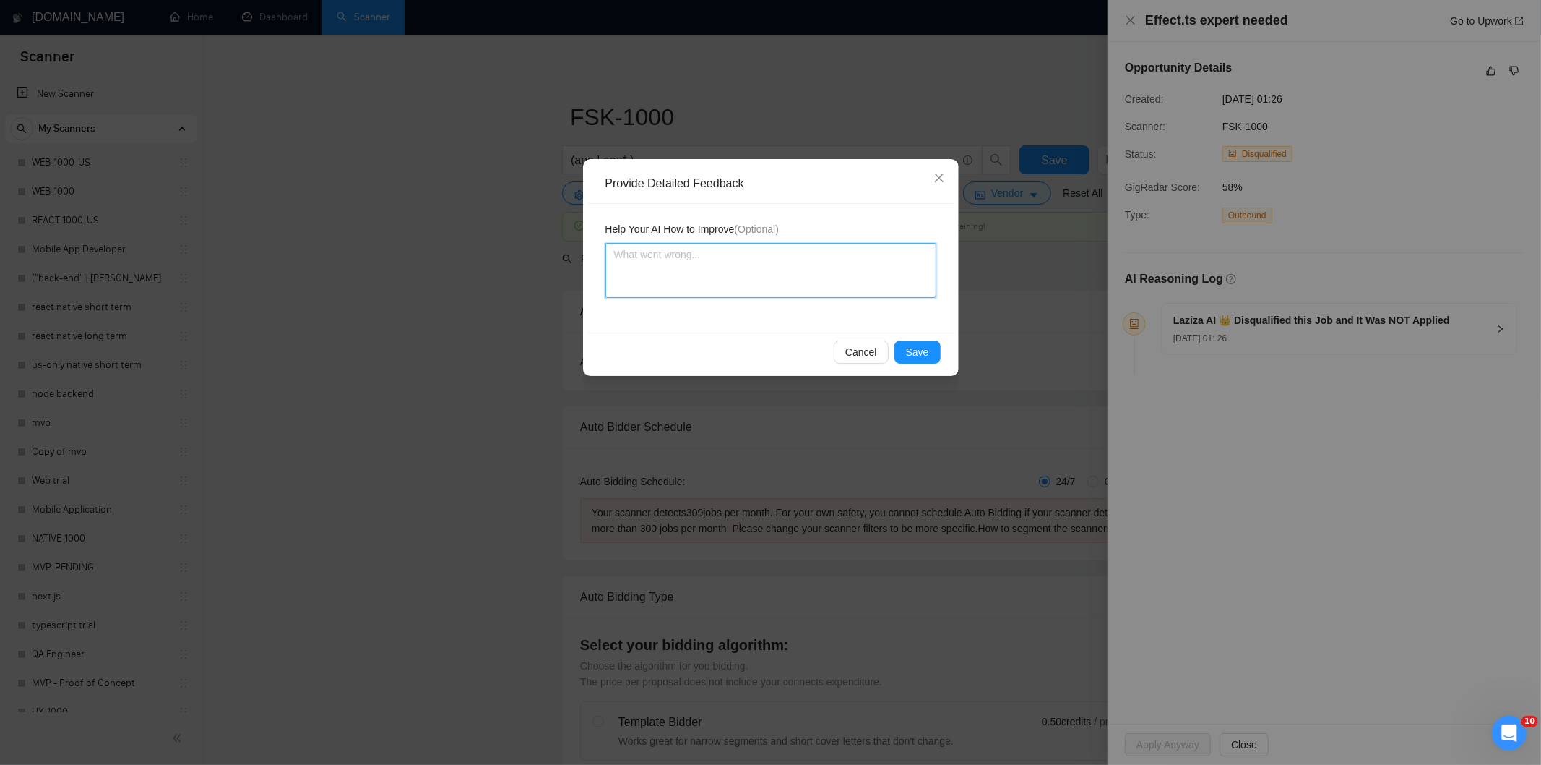
click at [784, 255] on textarea at bounding box center [771, 270] width 331 height 55
paste textarea "Not a fit — this project has been disqualified for other reasons. Example: "The…"
type textarea "Not a fit — this project has been disqualified for other reasons. Example: "The…"
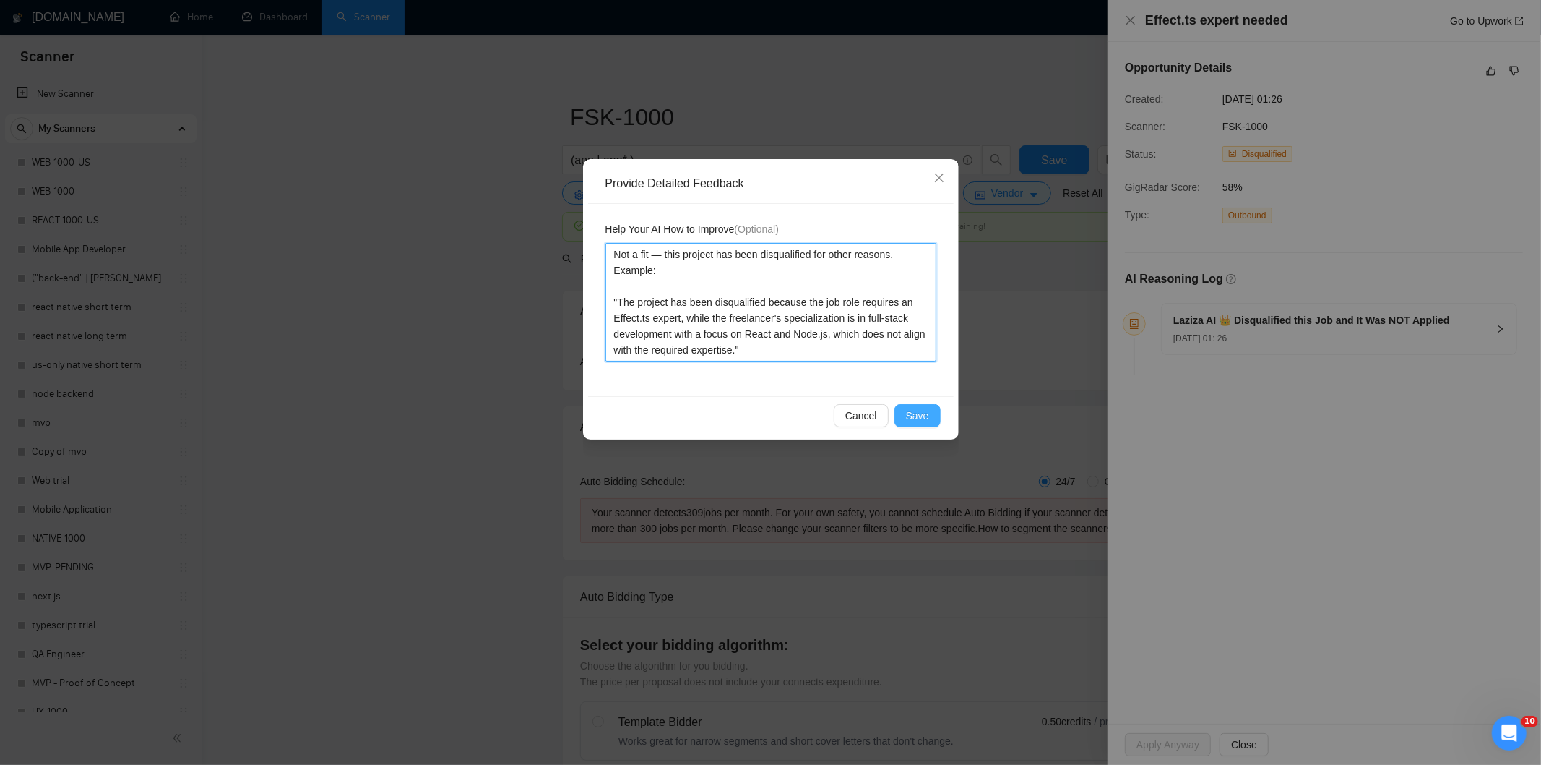
type textarea "Not a fit — this project has been disqualified for other reasons. Example: "The…"
click at [919, 405] on div "Cancel Save" at bounding box center [771, 415] width 366 height 38
click at [921, 412] on span "Save" at bounding box center [917, 416] width 23 height 16
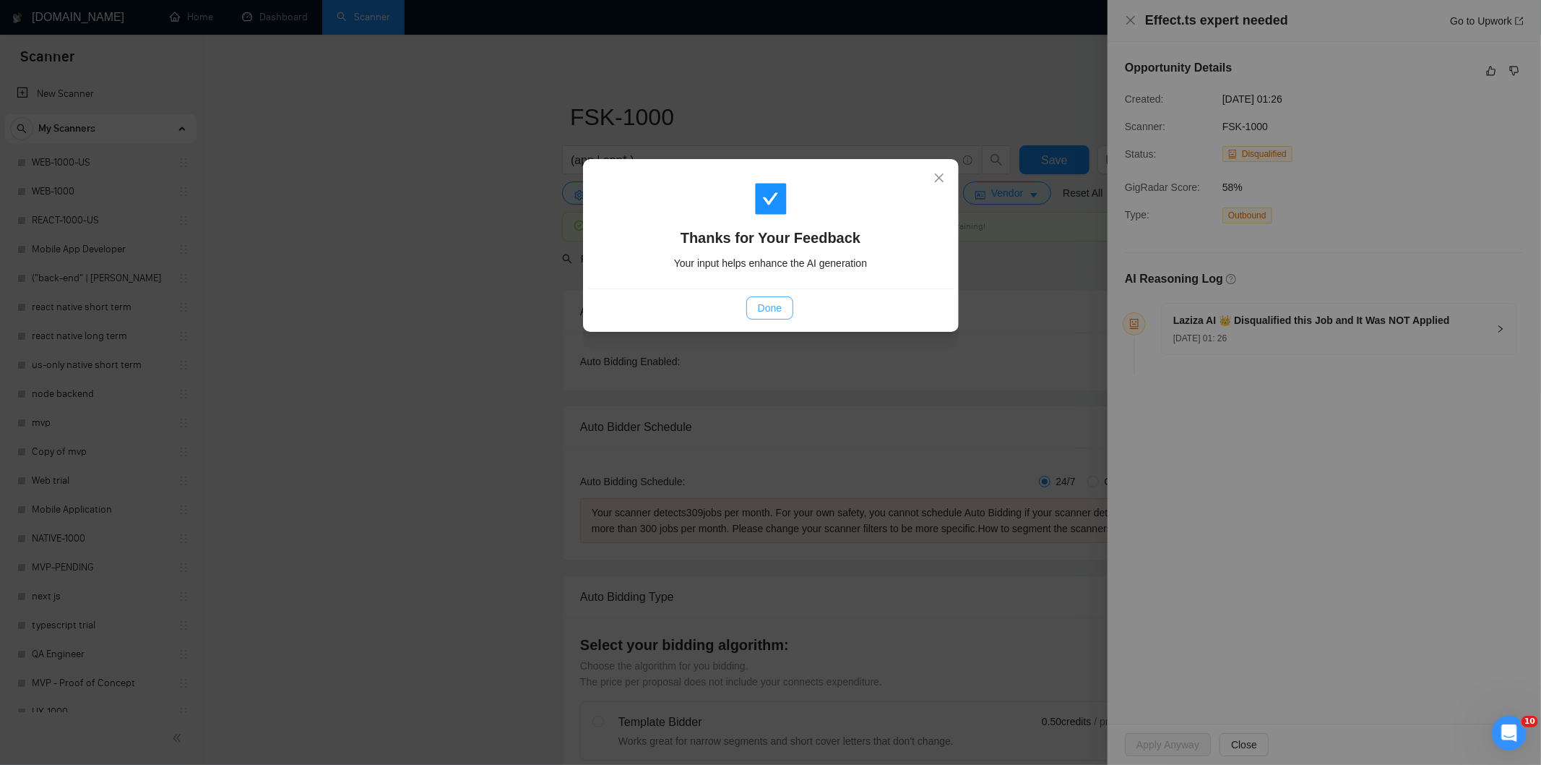
click at [775, 305] on span "Done" at bounding box center [770, 308] width 24 height 16
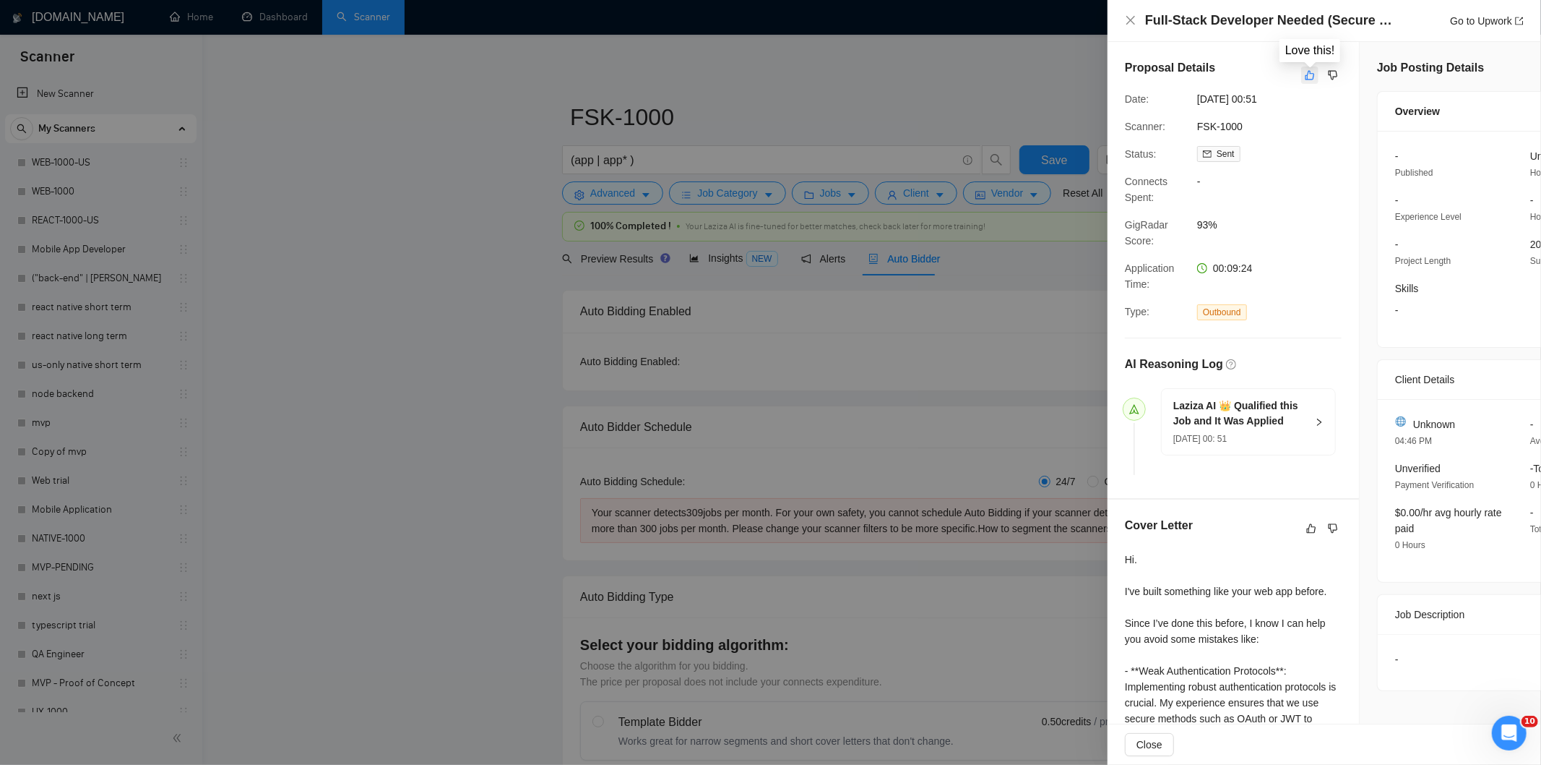
click at [1308, 76] on icon "like" at bounding box center [1310, 75] width 9 height 9
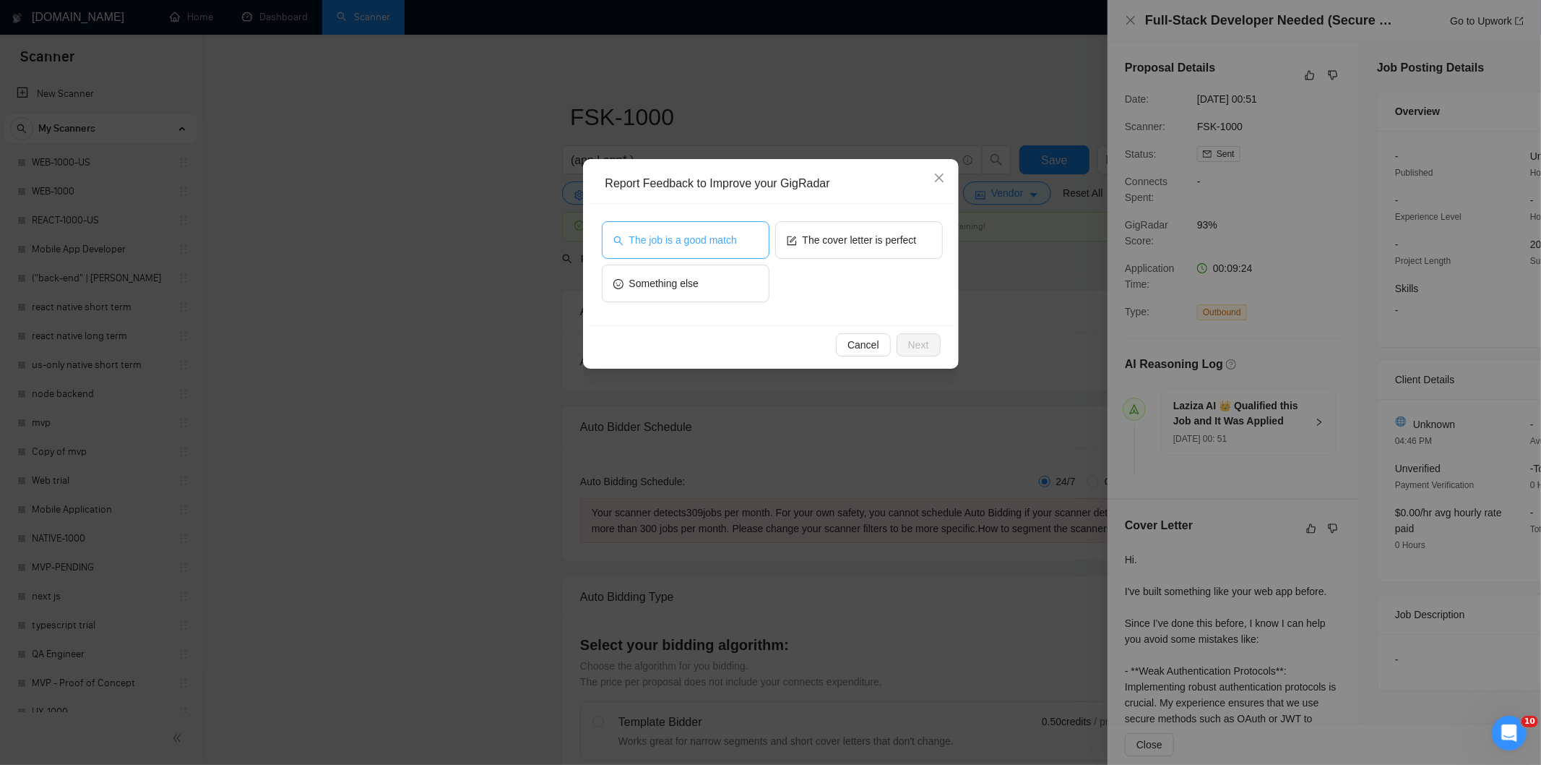
click at [724, 237] on span "The job is a good match" at bounding box center [683, 240] width 108 height 16
click at [919, 342] on span "Next" at bounding box center [918, 345] width 21 height 16
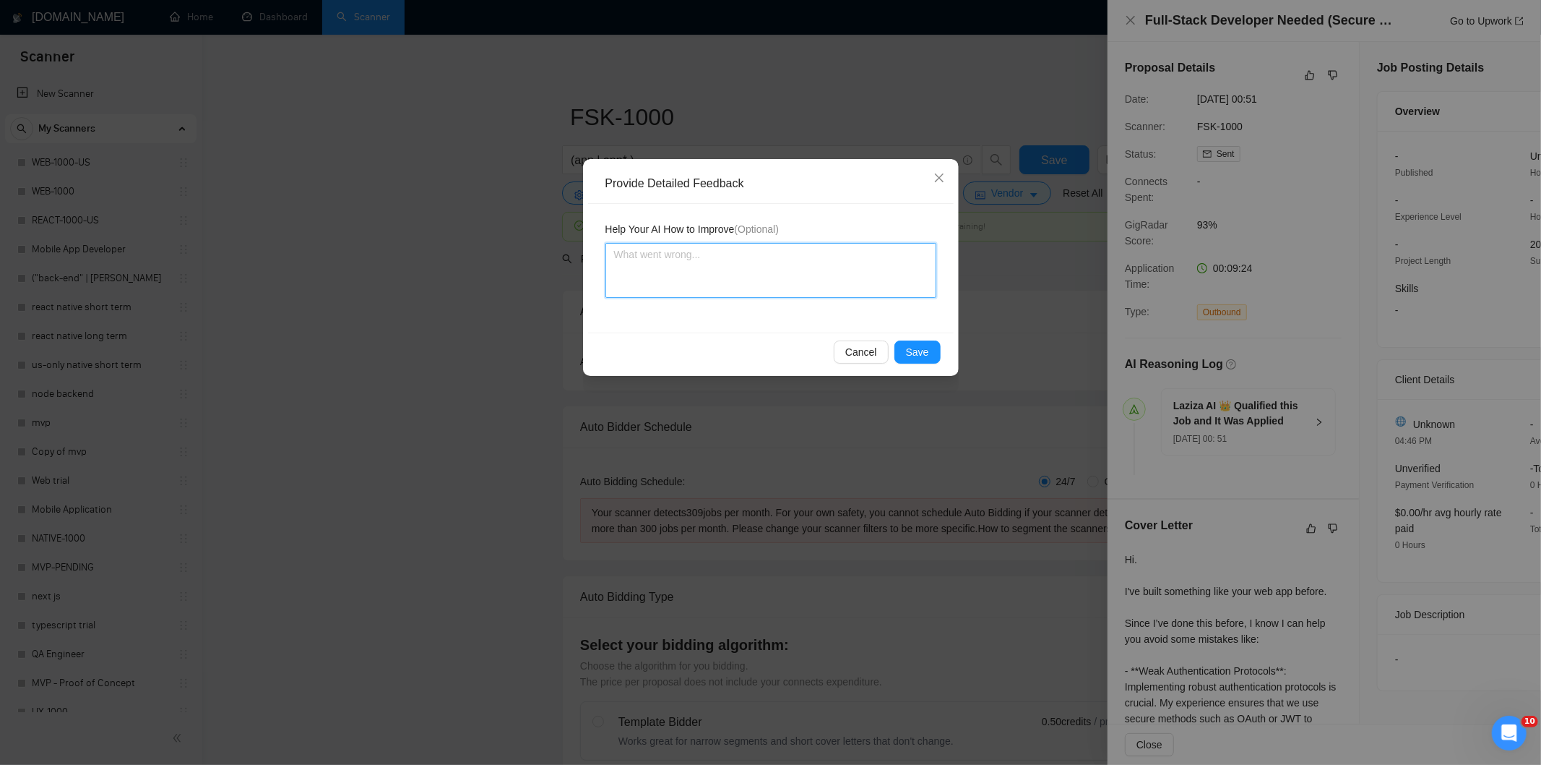
click at [831, 262] on textarea at bounding box center [771, 270] width 331 height 55
paste textarea "Good fit — the project is greenfield (no existing code), welcomes agencies, use…"
type textarea "Good fit — the project is greenfield (no existing code), welcomes agencies, use…"
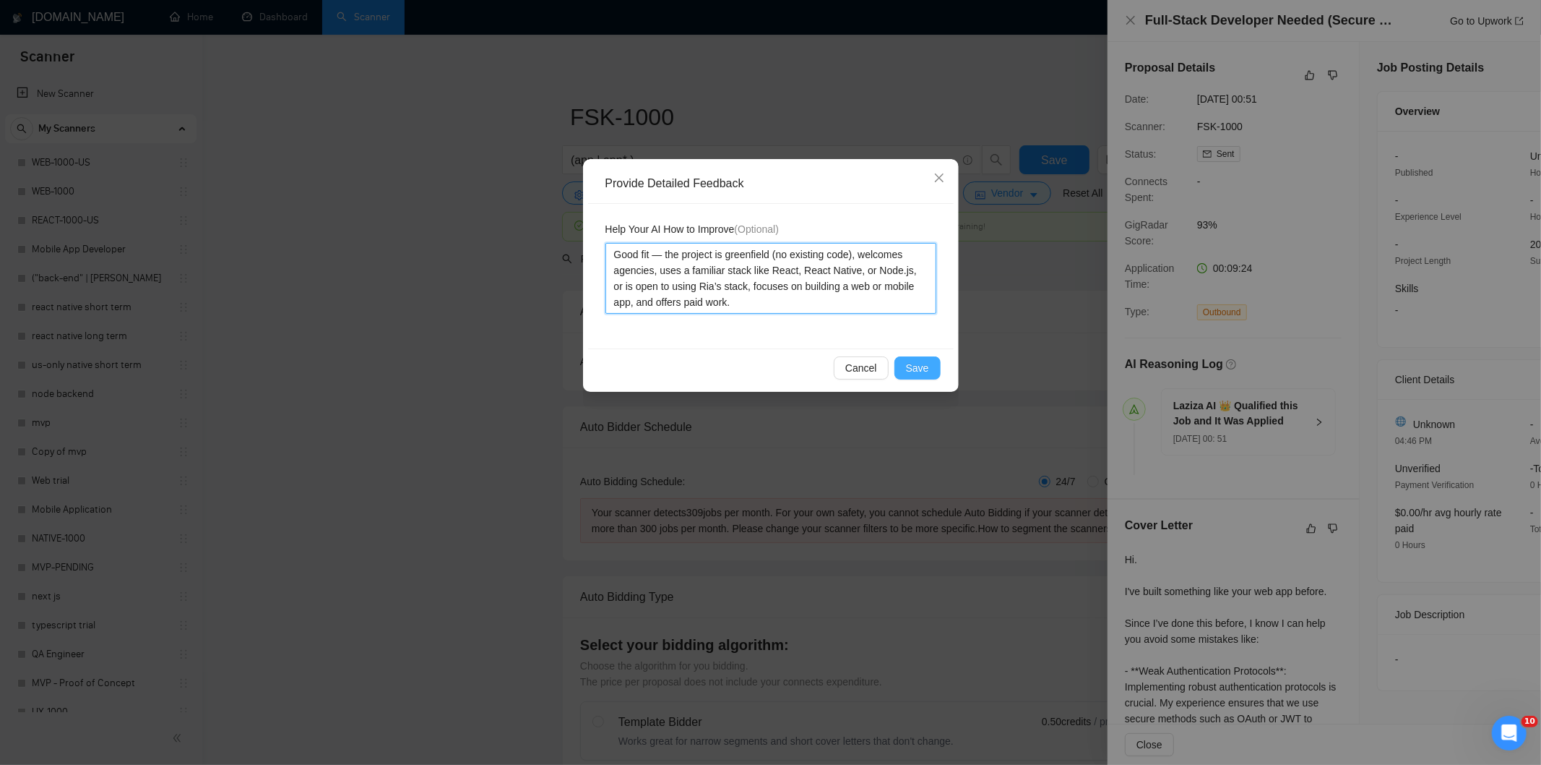
type textarea "Good fit — the project is greenfield (no existing code), welcomes agencies, use…"
click at [929, 366] on button "Save" at bounding box center [918, 367] width 46 height 23
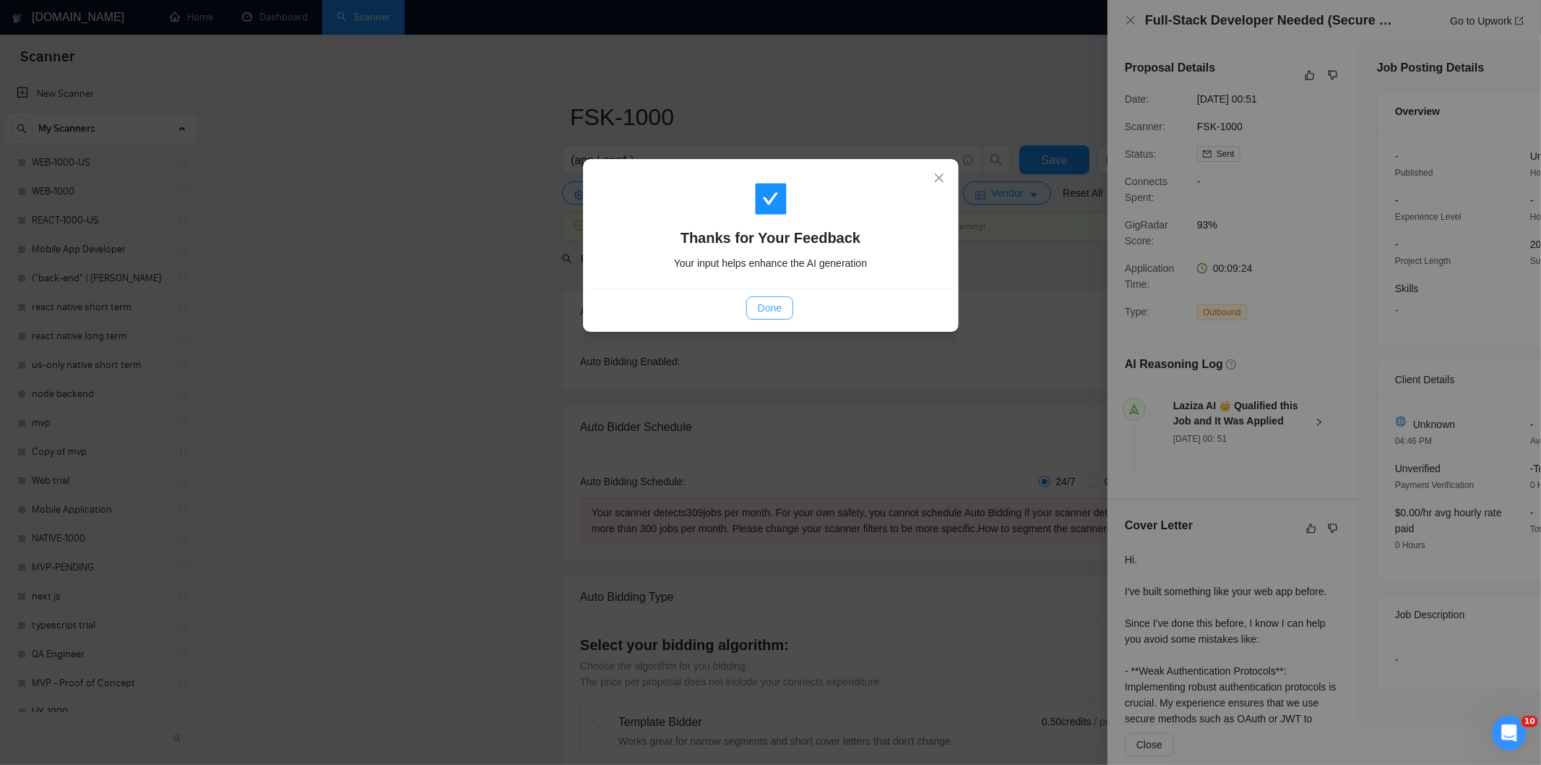
click at [755, 314] on button "Done" at bounding box center [770, 307] width 47 height 23
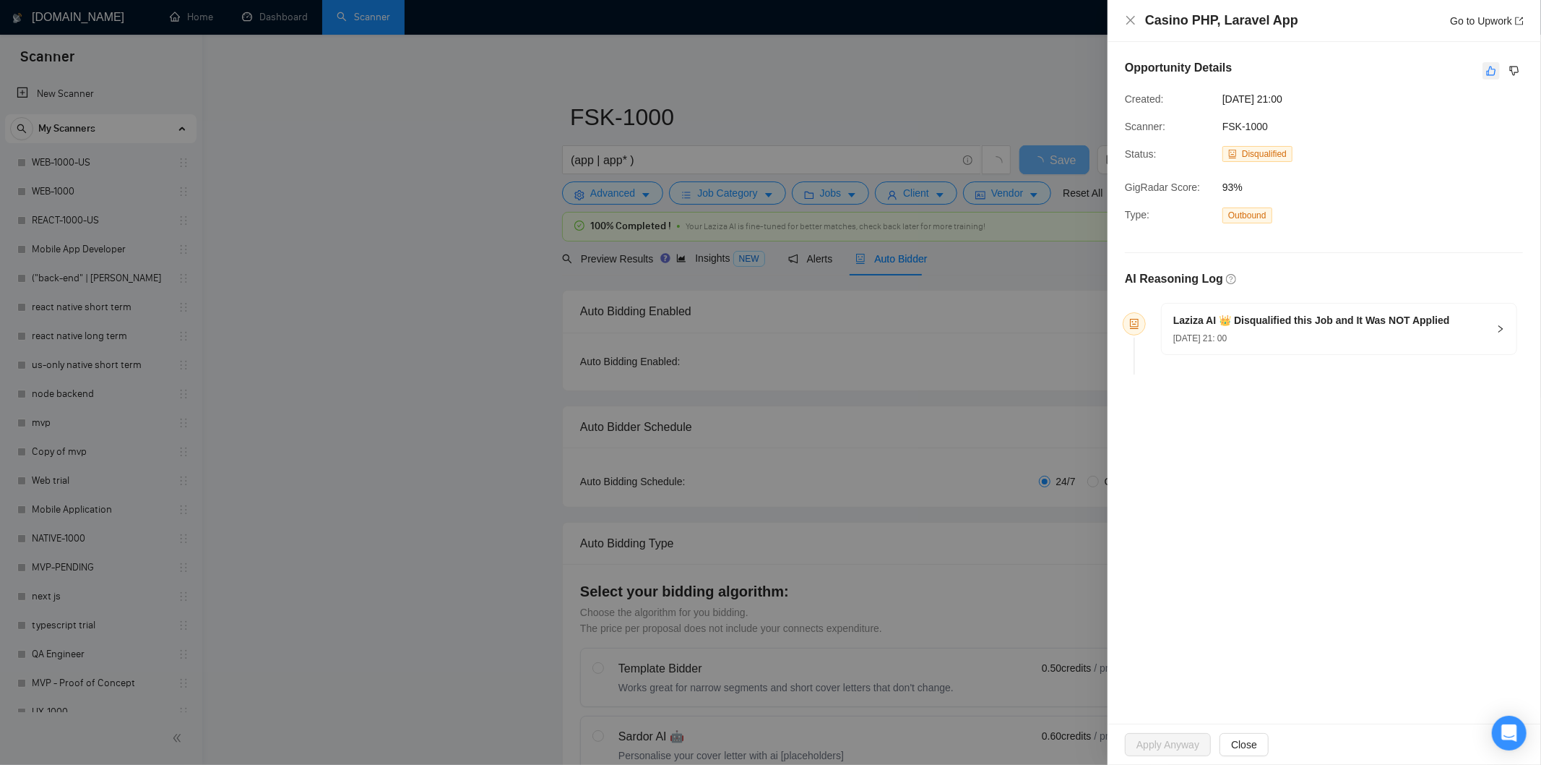
click at [1492, 77] on button "button" at bounding box center [1491, 70] width 17 height 17
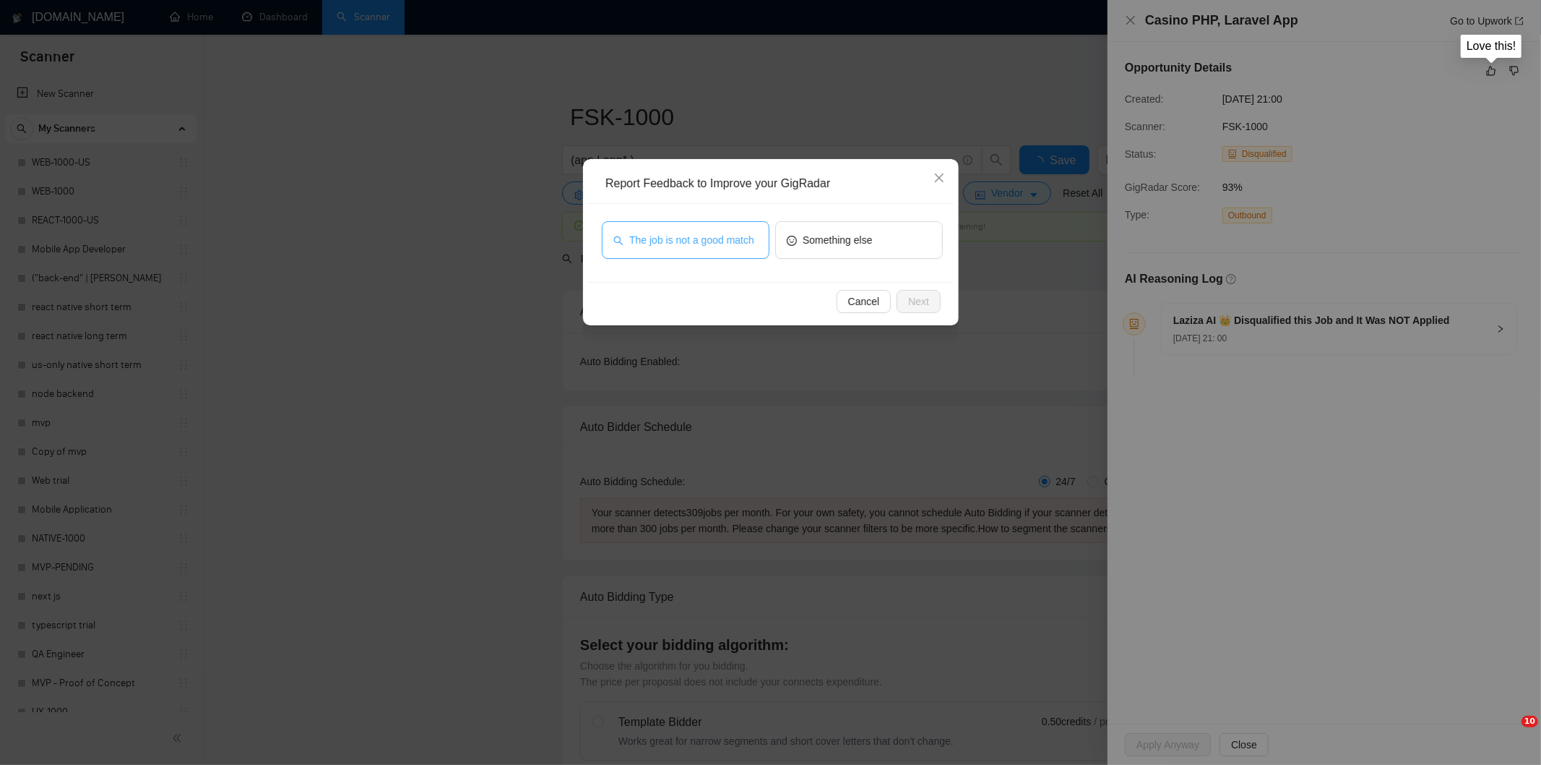
click at [692, 249] on button "The job is not a good match" at bounding box center [686, 240] width 168 height 38
click at [927, 299] on span "Next" at bounding box center [918, 301] width 21 height 16
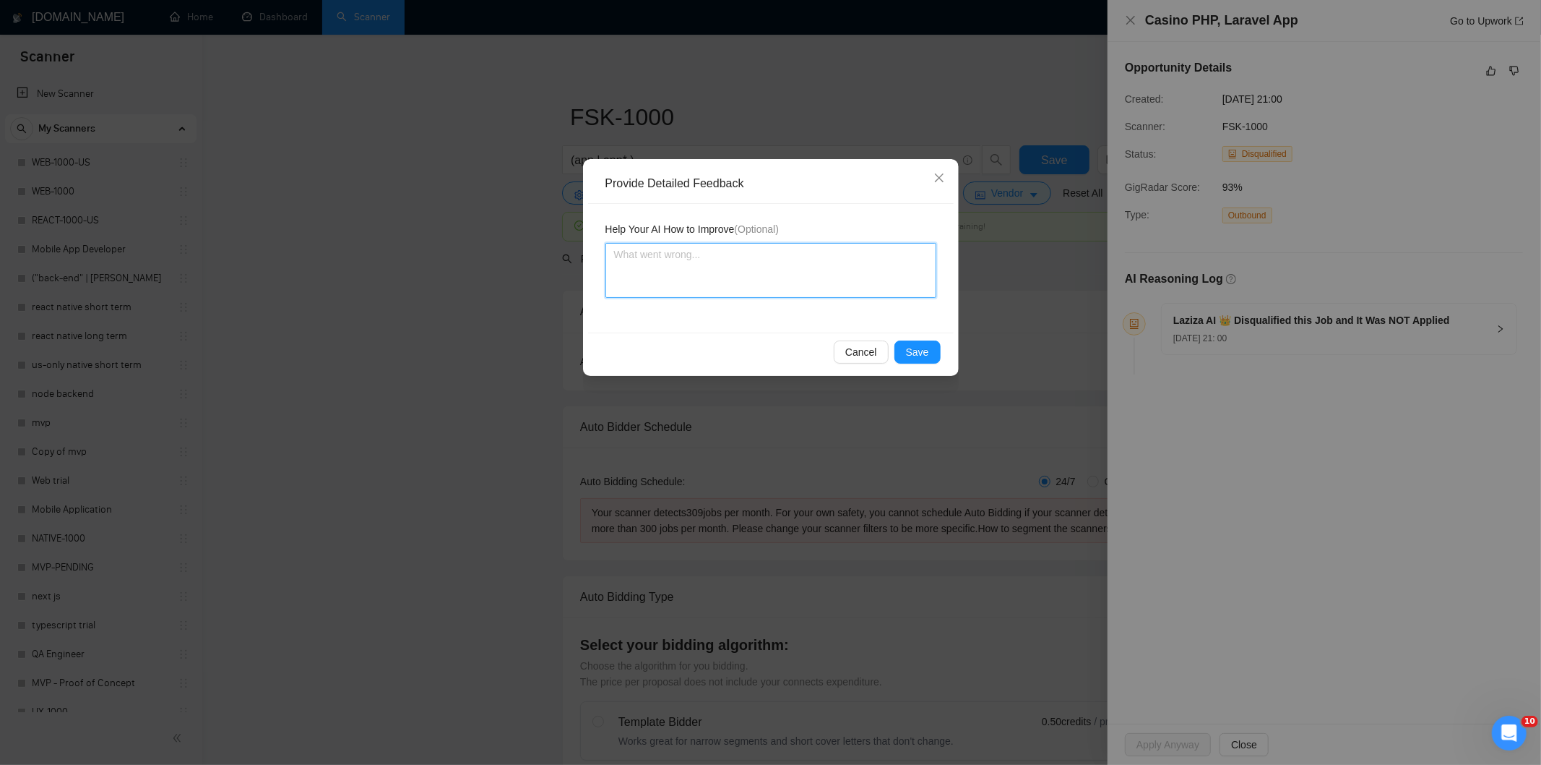
click at [876, 263] on textarea at bounding box center [771, 270] width 331 height 55
paste textarea "Not a fit — this project has been disqualified for other reasons. Example: "The…"
type textarea "Not a fit — this project has been disqualified for other reasons. Example: "The…"
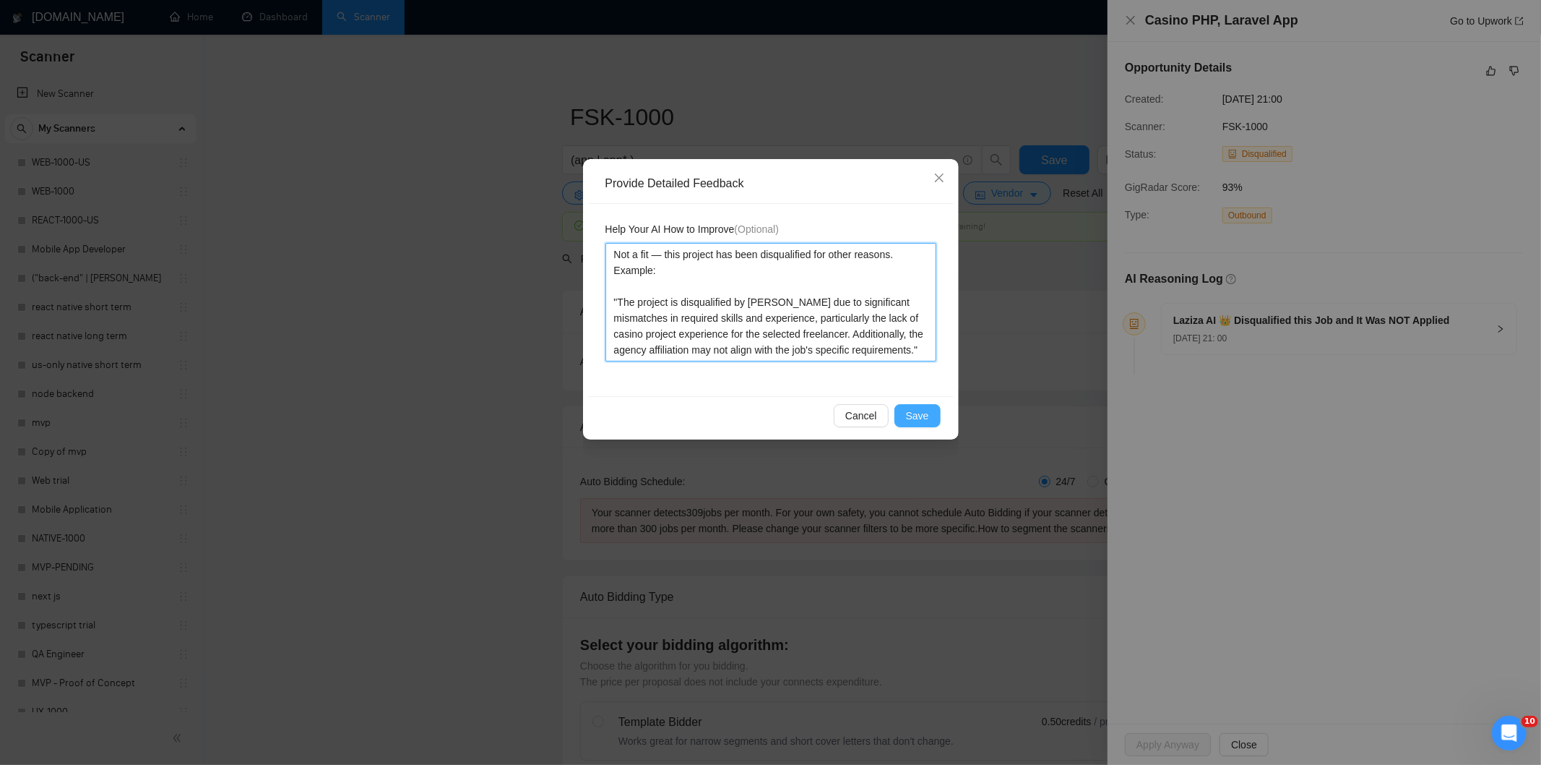
type textarea "Not a fit — this project has been disqualified for other reasons. Example: "The…"
drag, startPoint x: 922, startPoint y: 414, endPoint x: 856, endPoint y: 372, distance: 78.6
click at [921, 415] on span "Save" at bounding box center [917, 416] width 23 height 16
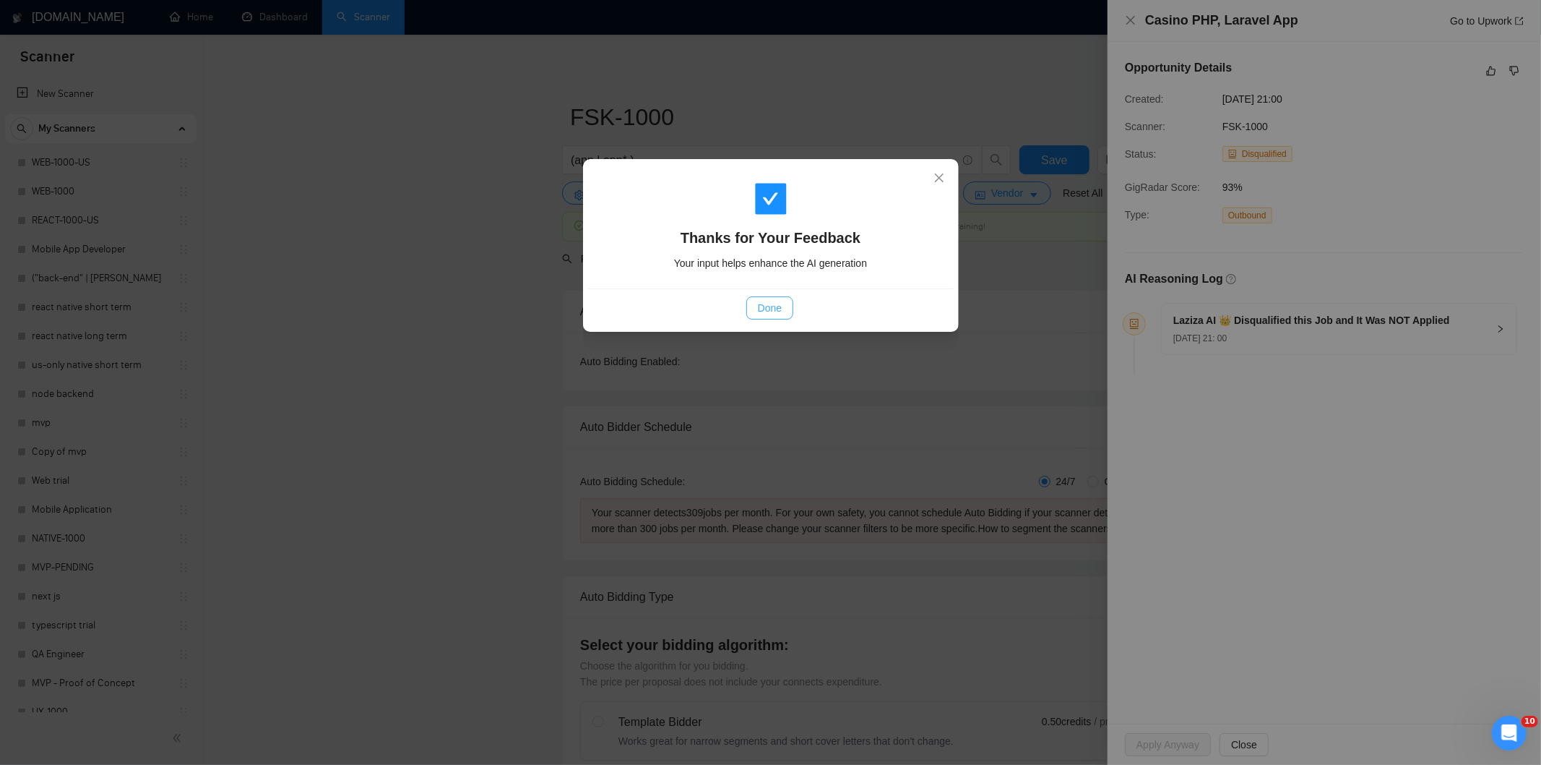
click at [765, 307] on span "Done" at bounding box center [770, 308] width 24 height 16
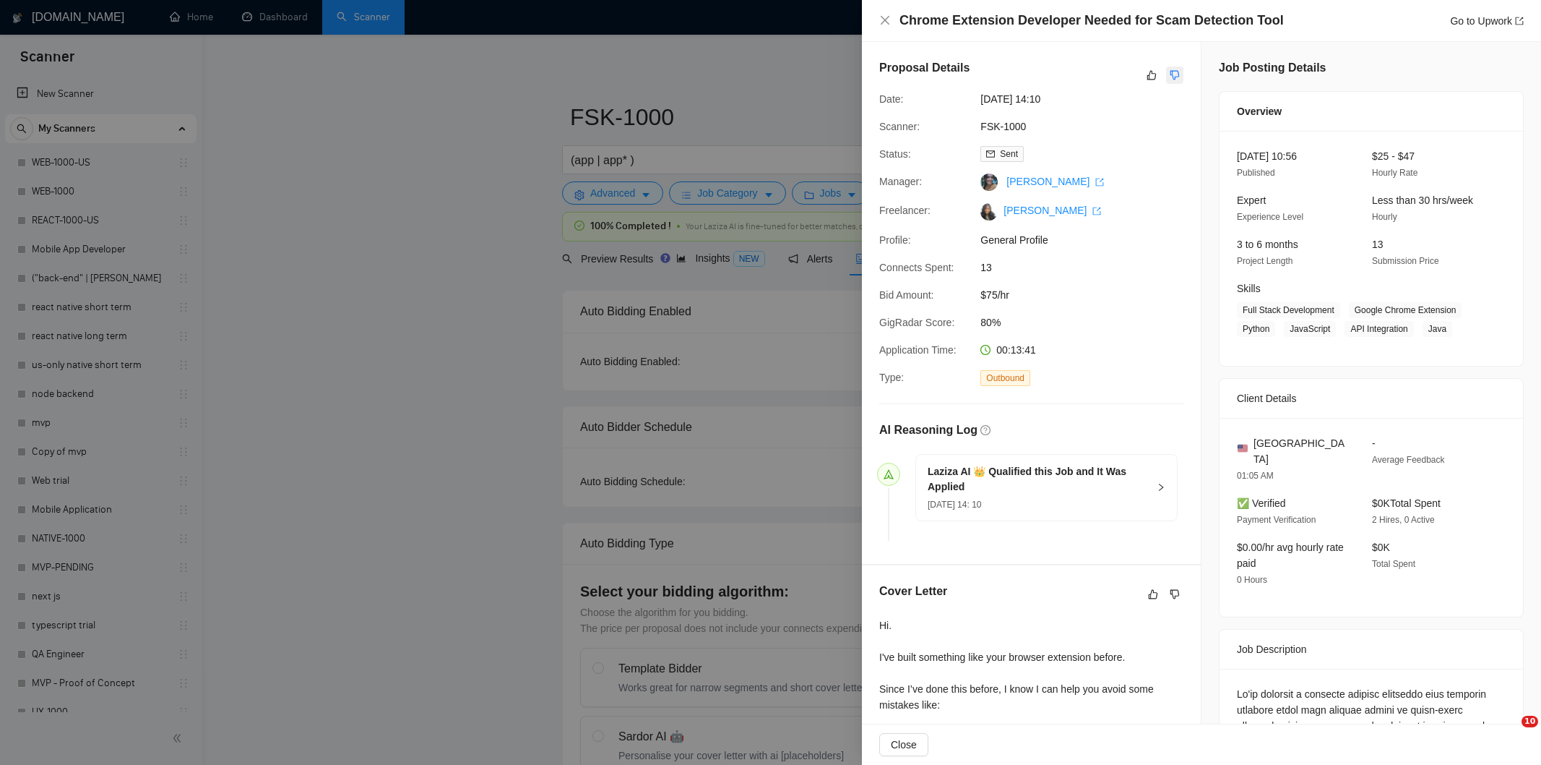
click at [1171, 73] on icon "dislike" at bounding box center [1175, 75] width 9 height 9
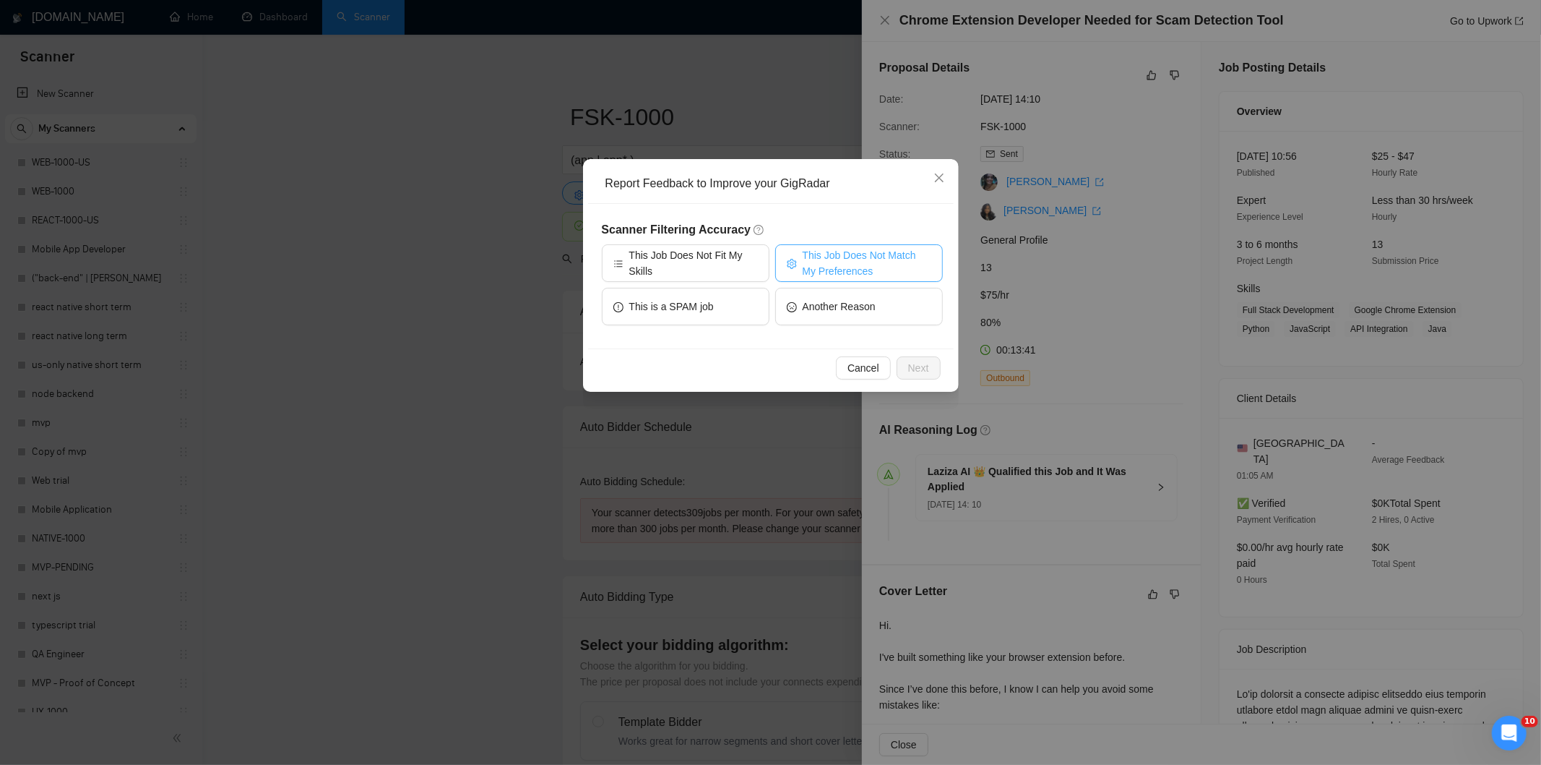
click at [879, 249] on span "This Job Does Not Match My Preferences" at bounding box center [867, 263] width 129 height 32
drag, startPoint x: 919, startPoint y: 366, endPoint x: 887, endPoint y: 308, distance: 66.0
click at [915, 362] on span "Next" at bounding box center [918, 368] width 21 height 16
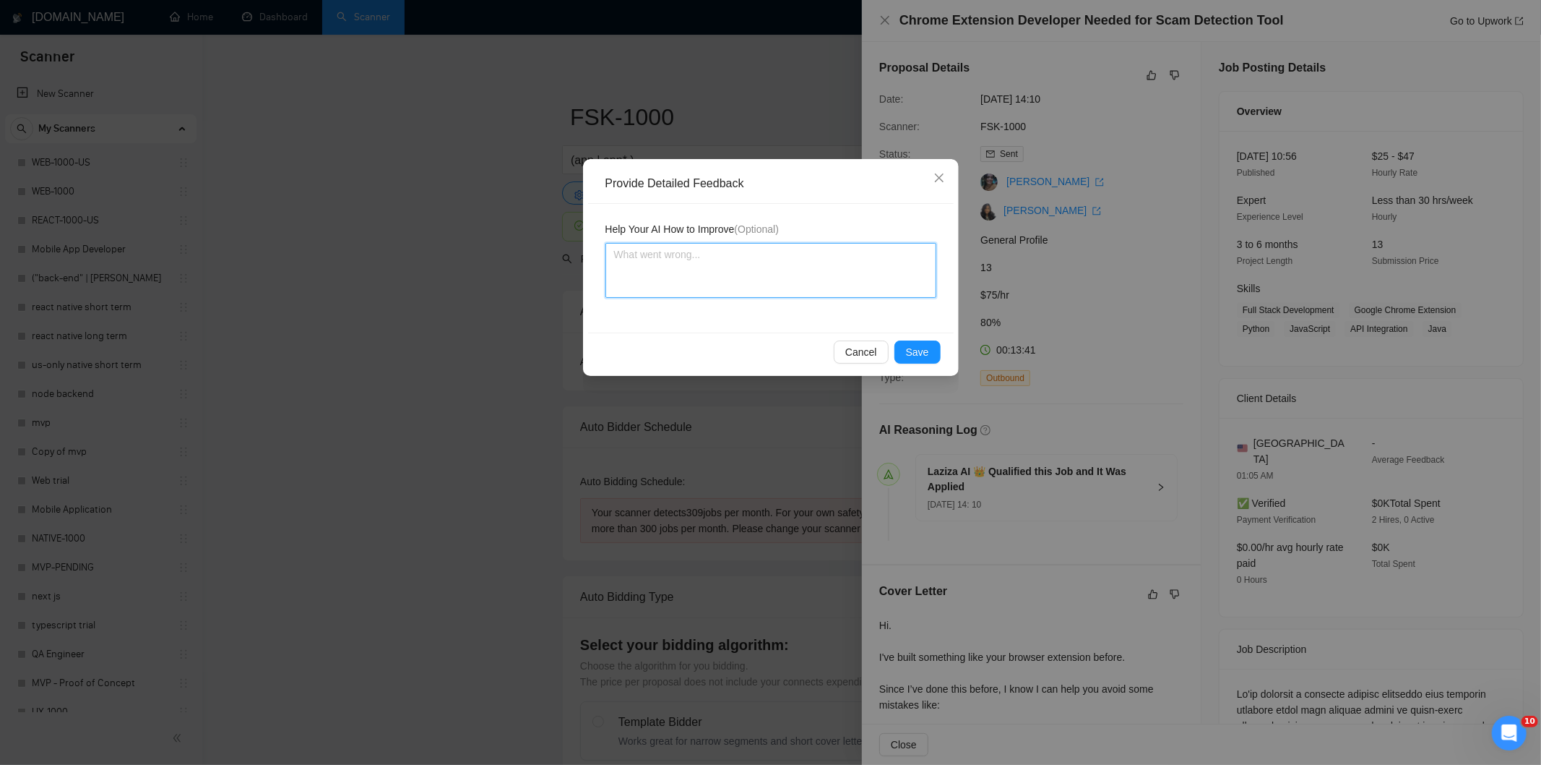
click at [871, 278] on textarea at bounding box center [771, 270] width 331 height 55
paste textarea "Not a fit — the job asks for unpaid work, offers equity, or has a small budget,…"
type textarea "Not a fit — the job asks for unpaid work, offers equity, or has a small budget,…"
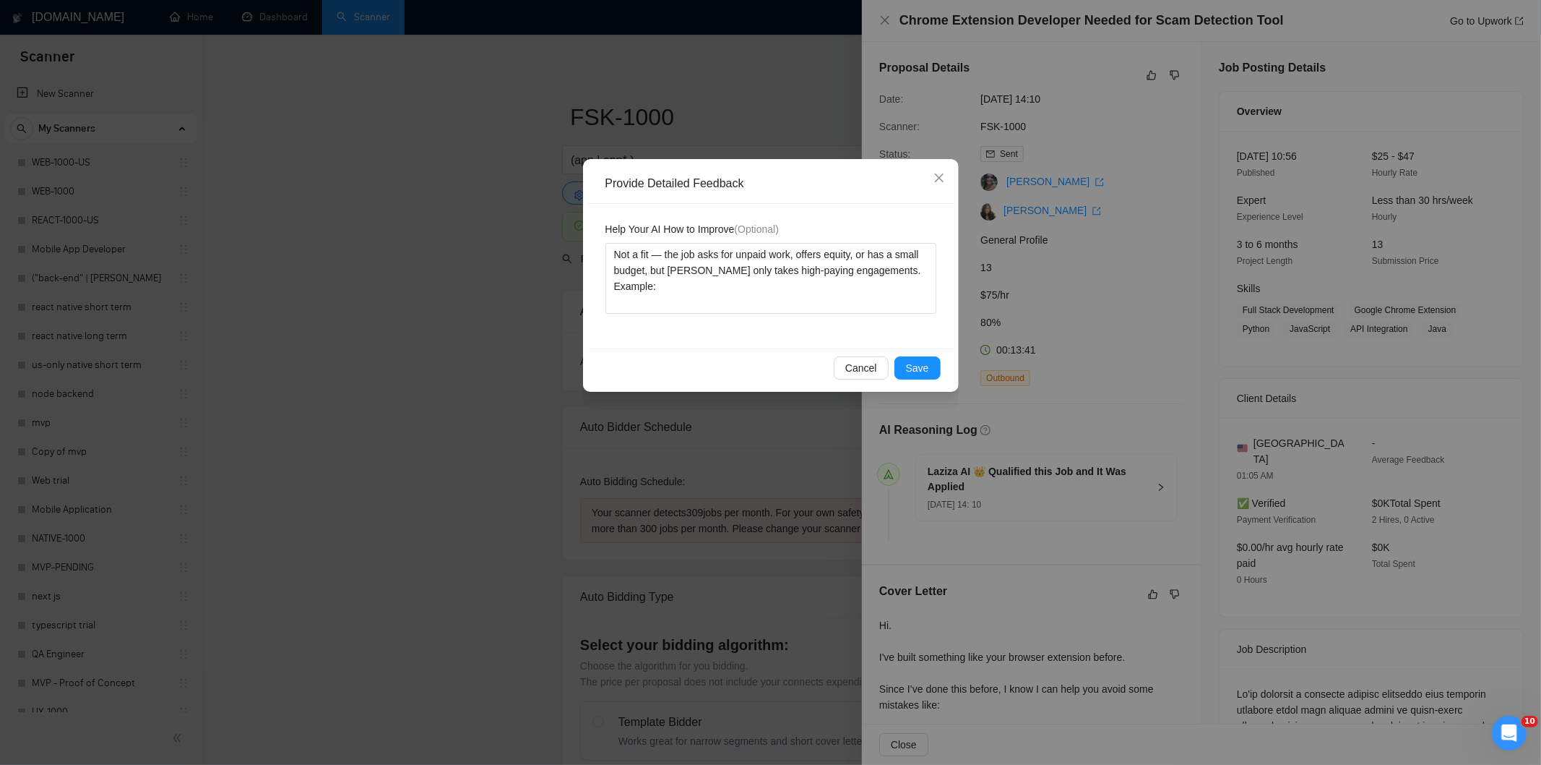
click at [925, 355] on div "Cancel Save" at bounding box center [771, 367] width 366 height 38
click at [919, 369] on span "Save" at bounding box center [917, 368] width 23 height 16
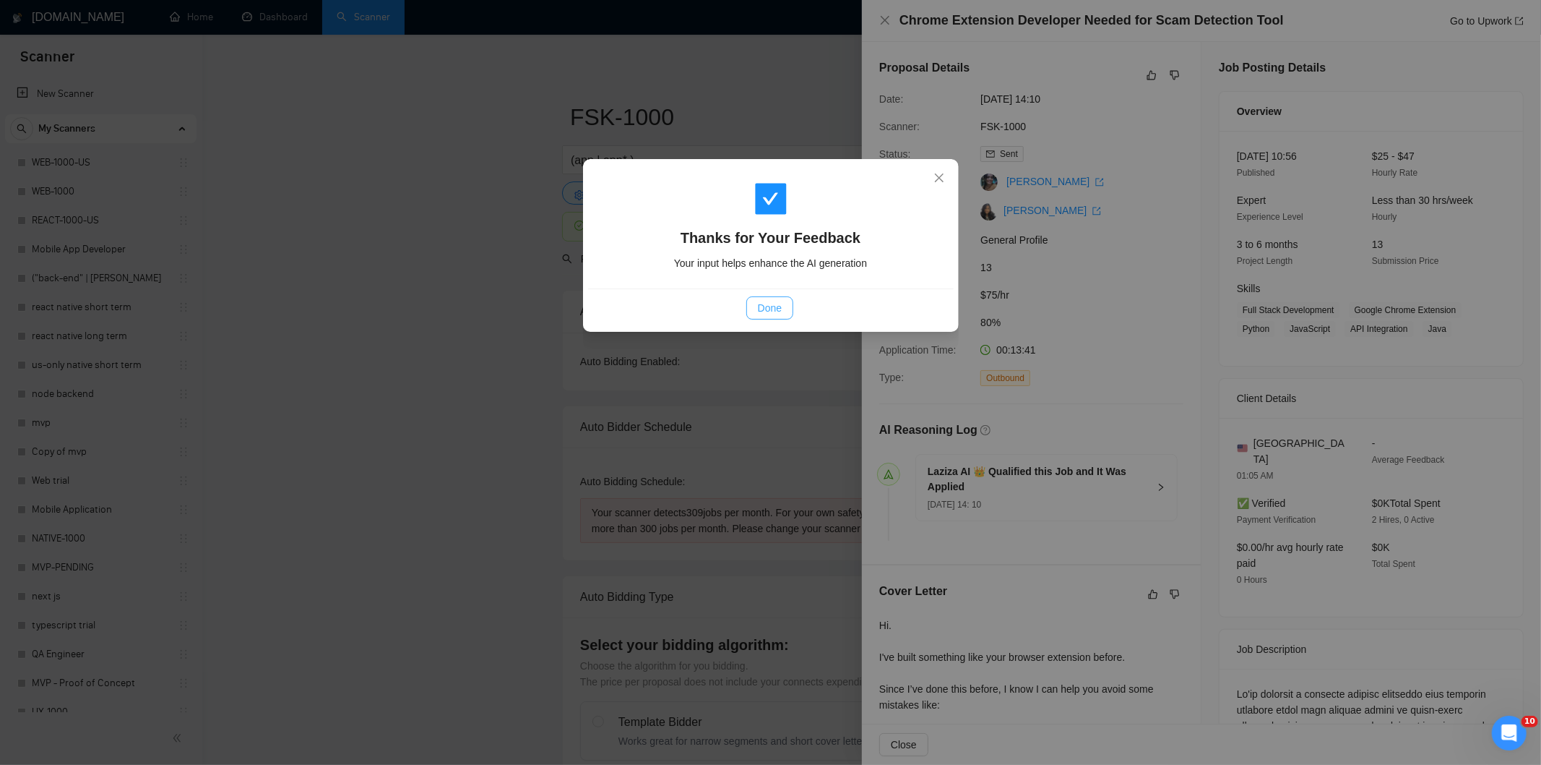
click at [776, 311] on span "Done" at bounding box center [770, 308] width 24 height 16
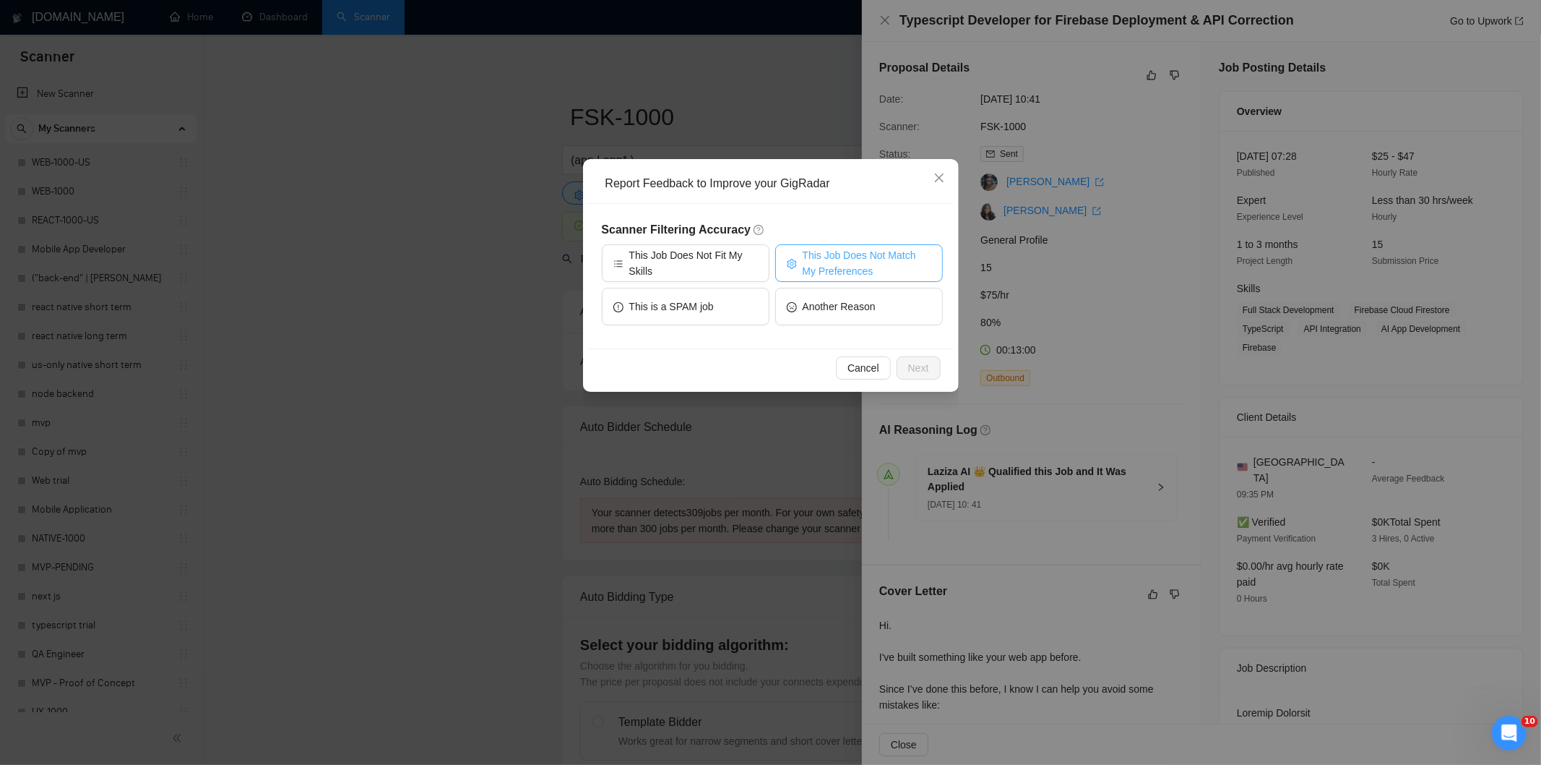
click at [885, 270] on span "This Job Does Not Match My Preferences" at bounding box center [867, 263] width 129 height 32
click at [916, 372] on span "Next" at bounding box center [918, 368] width 21 height 16
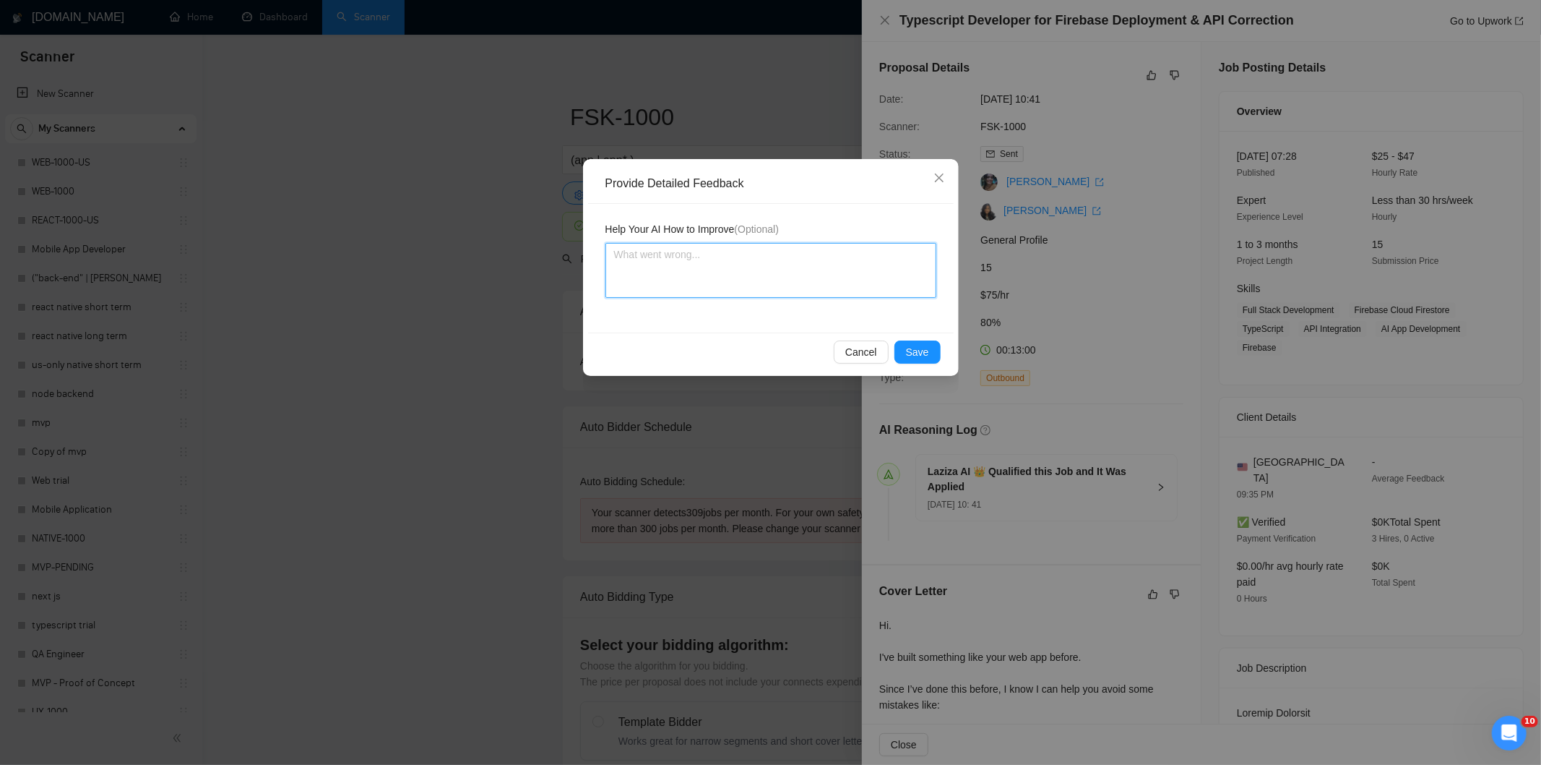
click at [825, 288] on textarea at bounding box center [771, 270] width 331 height 55
paste textarea "Not a fit — the description suggests an existing codebase, but Ria only works o…"
type textarea "Not a fit — the description suggests an existing codebase, but Ria only works o…"
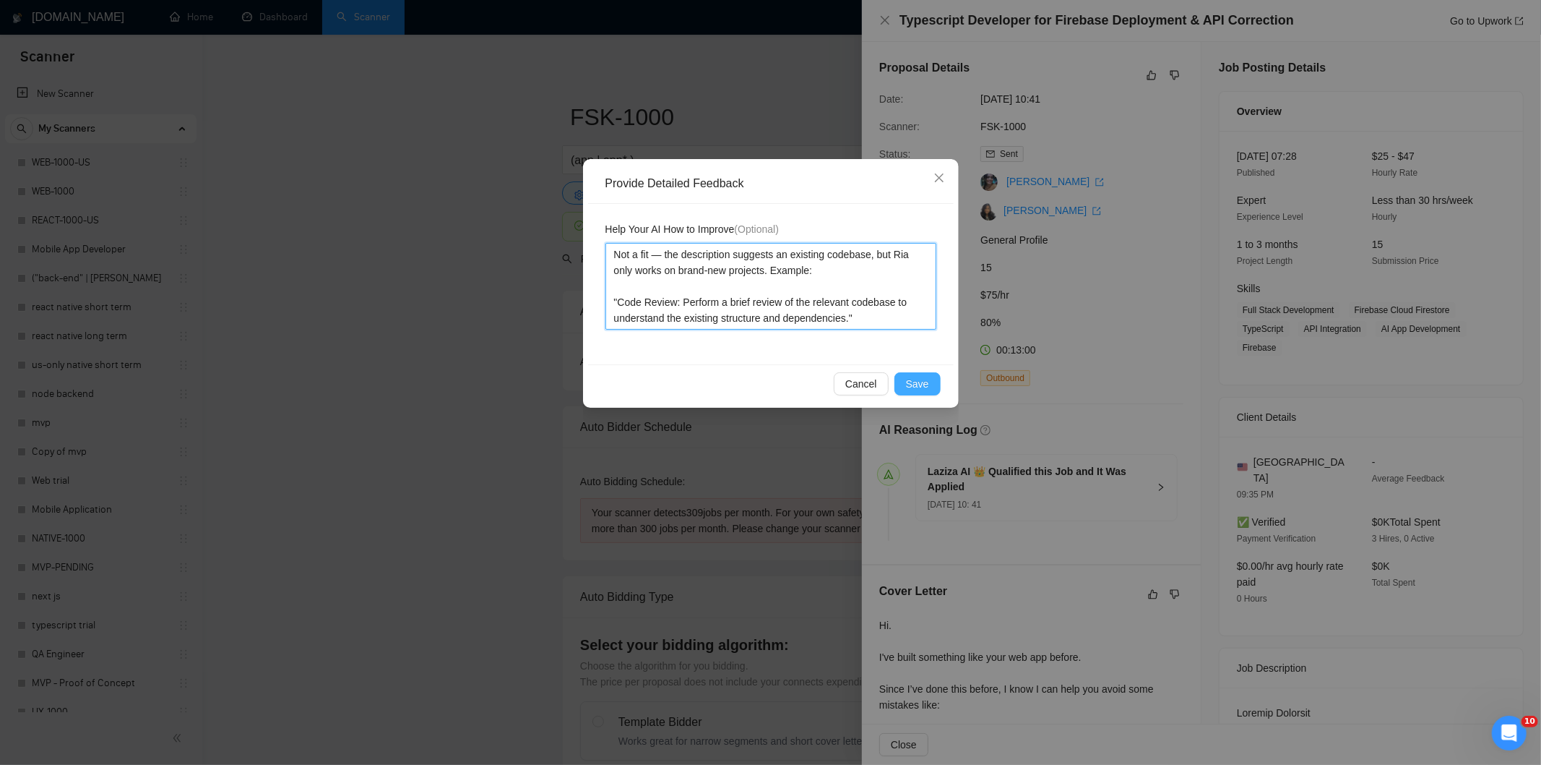
type textarea "Not a fit — the description suggests an existing codebase, but Ria only works o…"
click at [924, 388] on span "Save" at bounding box center [917, 384] width 23 height 16
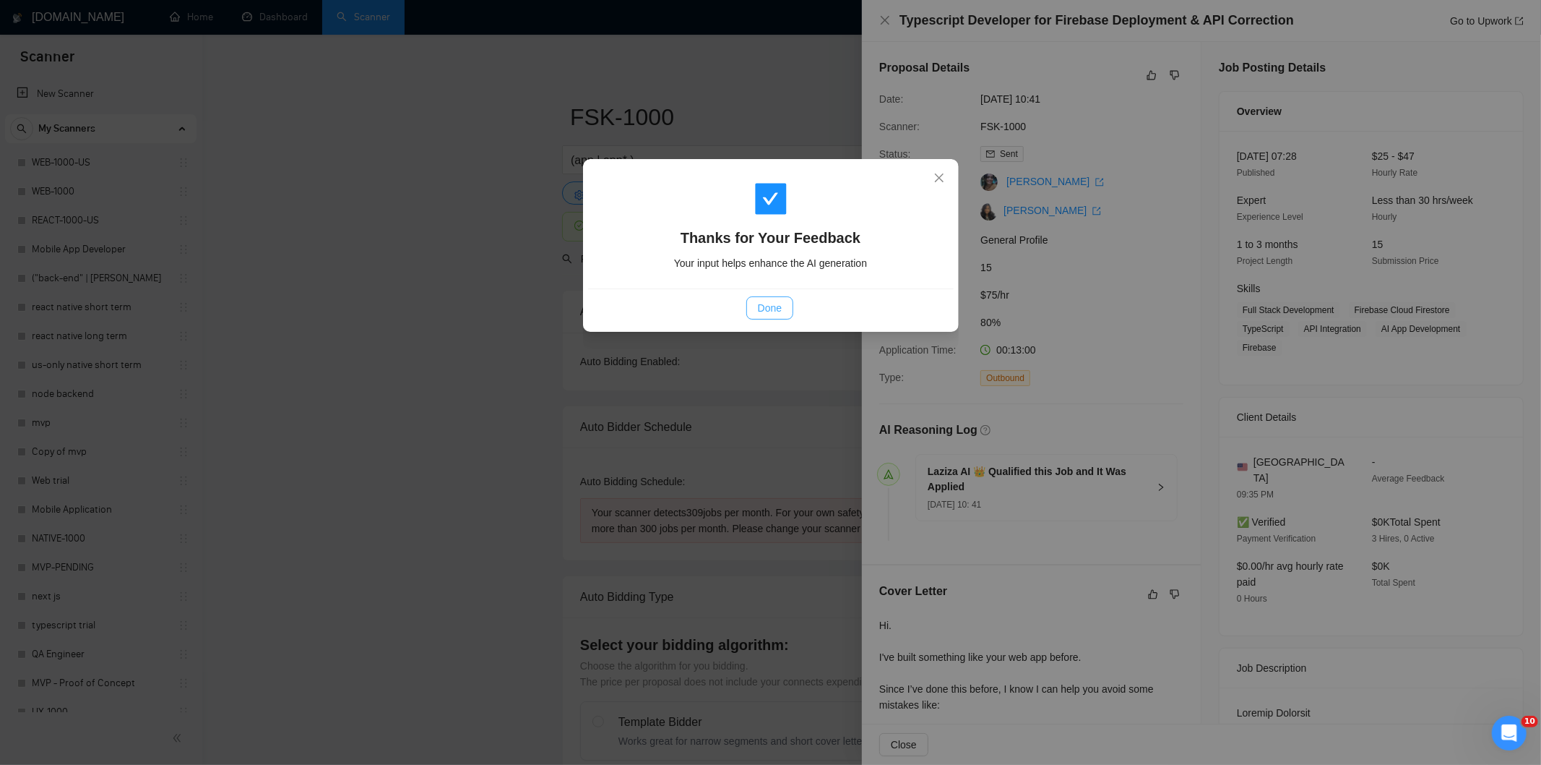
click at [772, 300] on span "Done" at bounding box center [770, 308] width 24 height 16
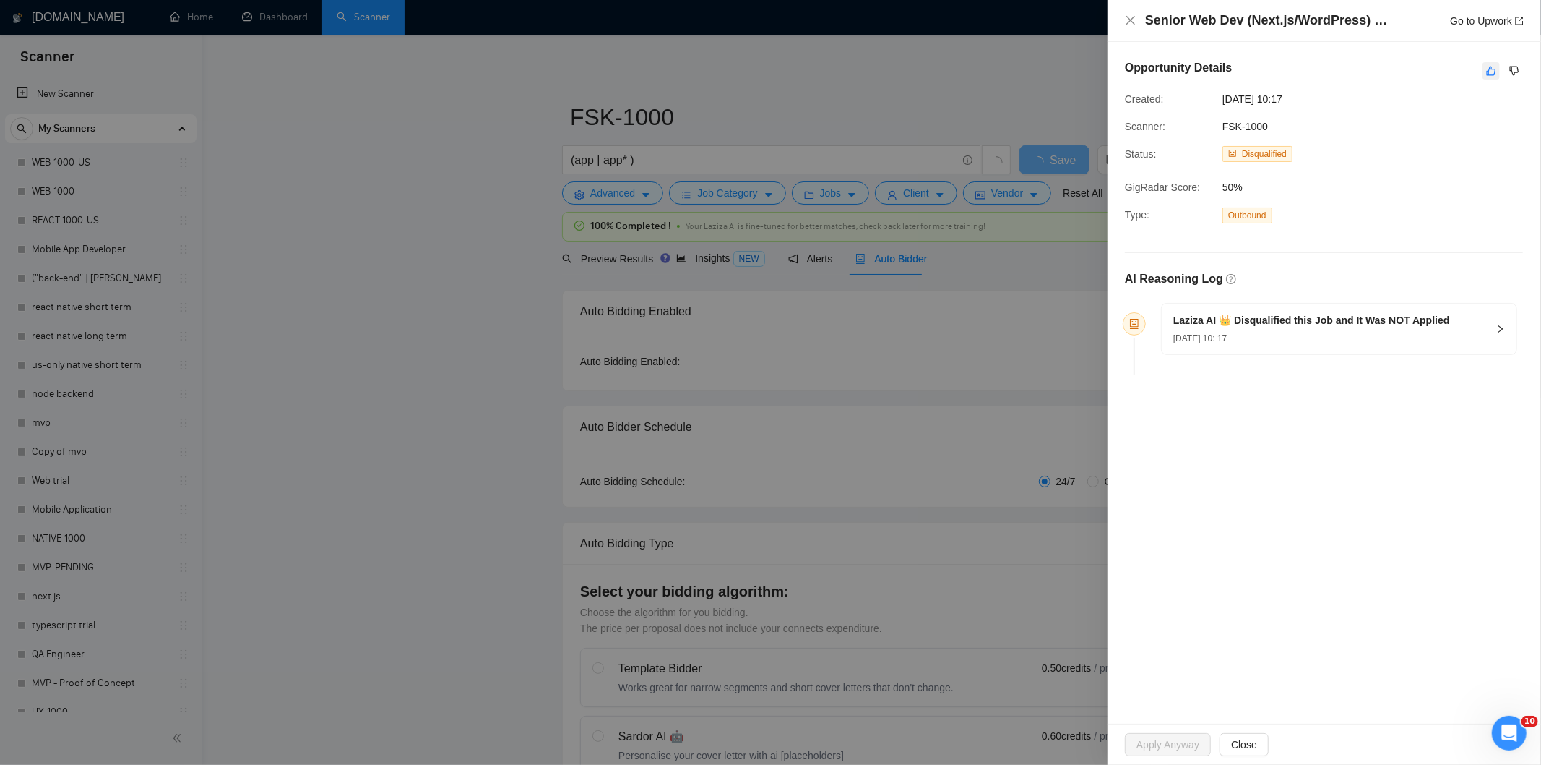
click at [1494, 69] on icon "like" at bounding box center [1491, 70] width 9 height 9
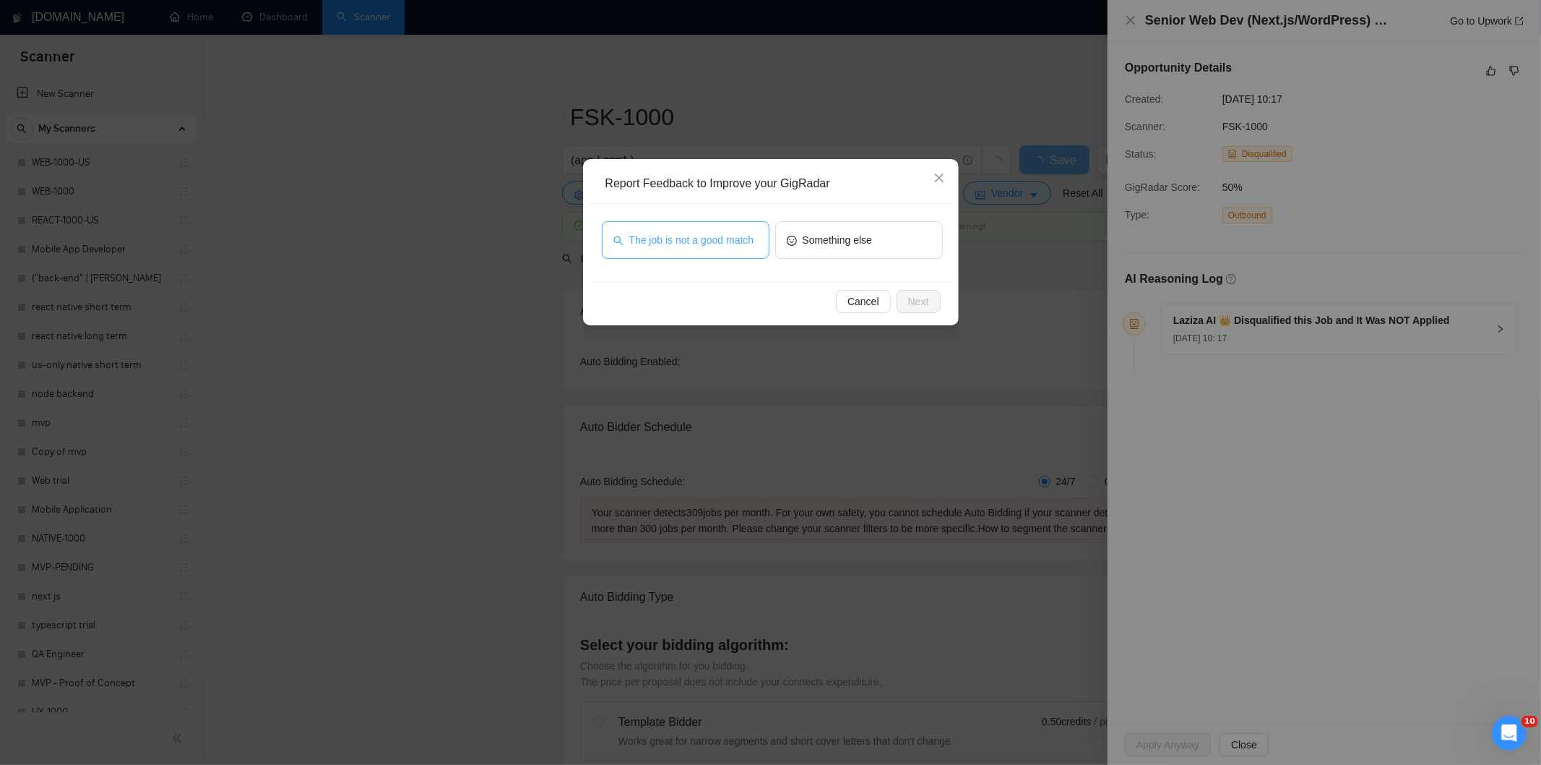
click at [720, 236] on span "The job is not a good match" at bounding box center [691, 240] width 125 height 16
click at [939, 293] on button "Next" at bounding box center [919, 301] width 44 height 23
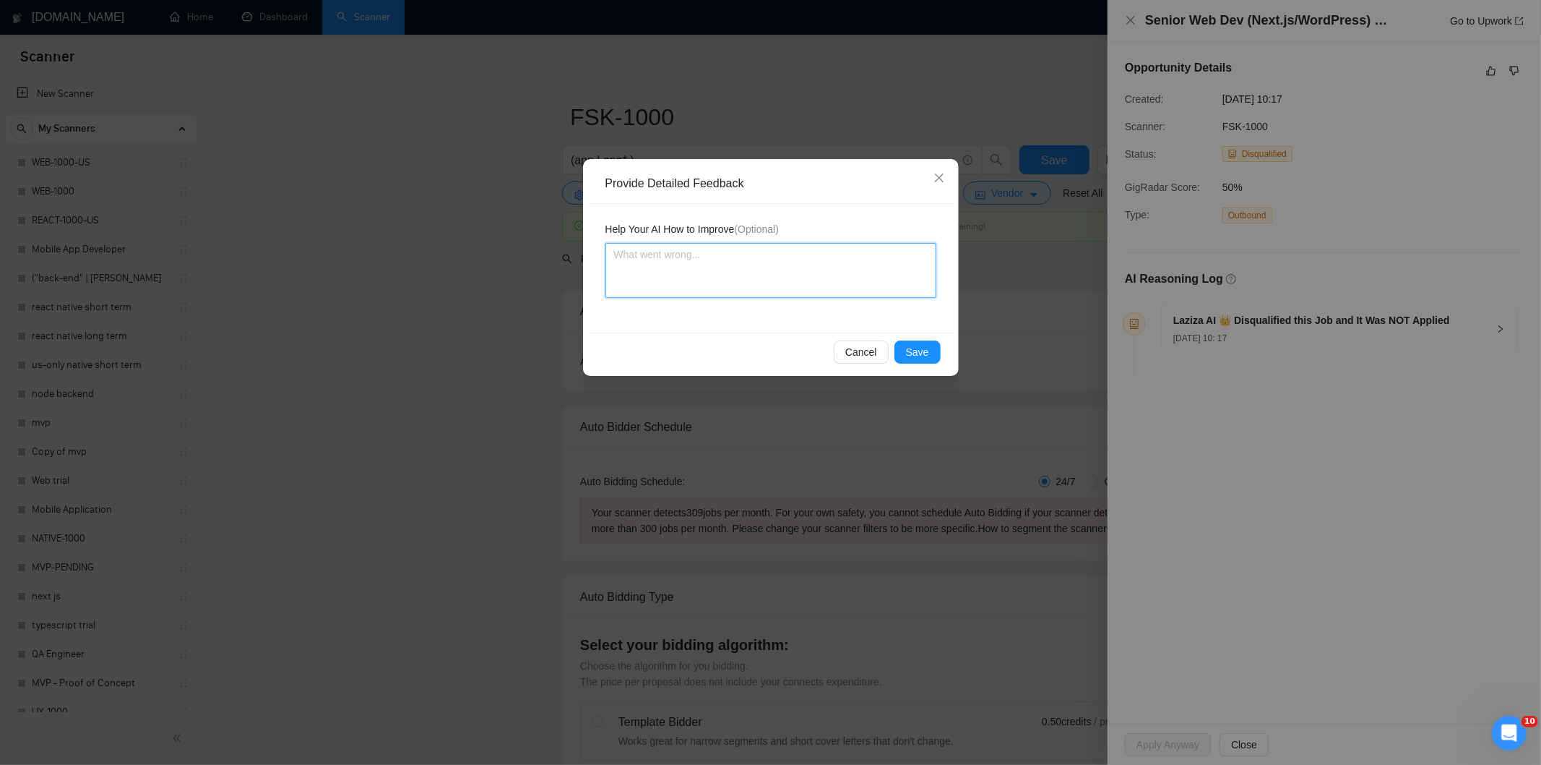
click at [828, 259] on textarea at bounding box center [771, 270] width 331 height 55
paste textarea "Not a fit — this project has been disqualified for other reasons. Example: "The…"
type textarea "Not a fit — this project has been disqualified for other reasons. Example: "The…"
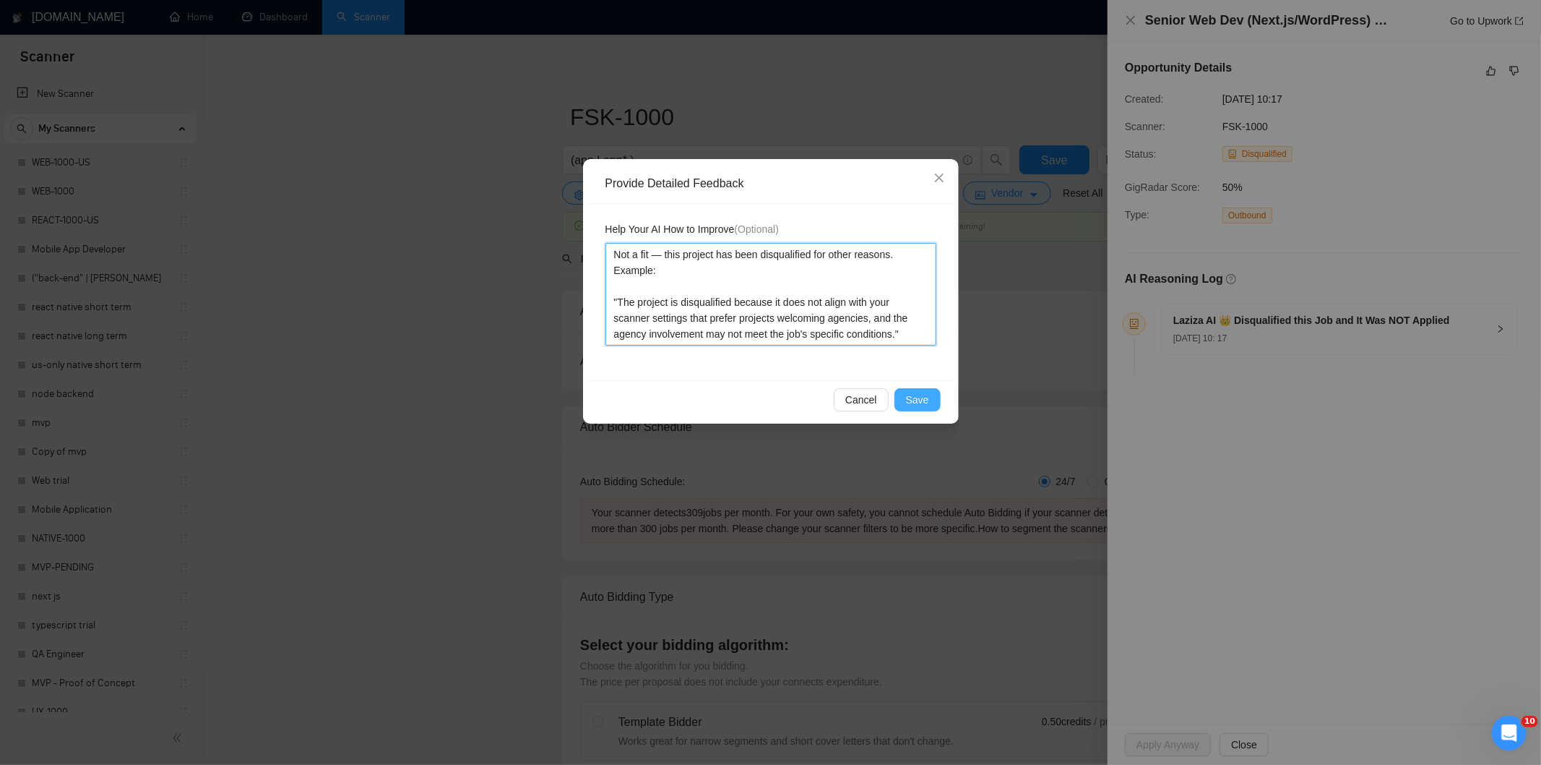
type textarea "Not a fit — this project has been disqualified for other reasons. Example: "The…"
click at [929, 399] on button "Save" at bounding box center [918, 399] width 46 height 23
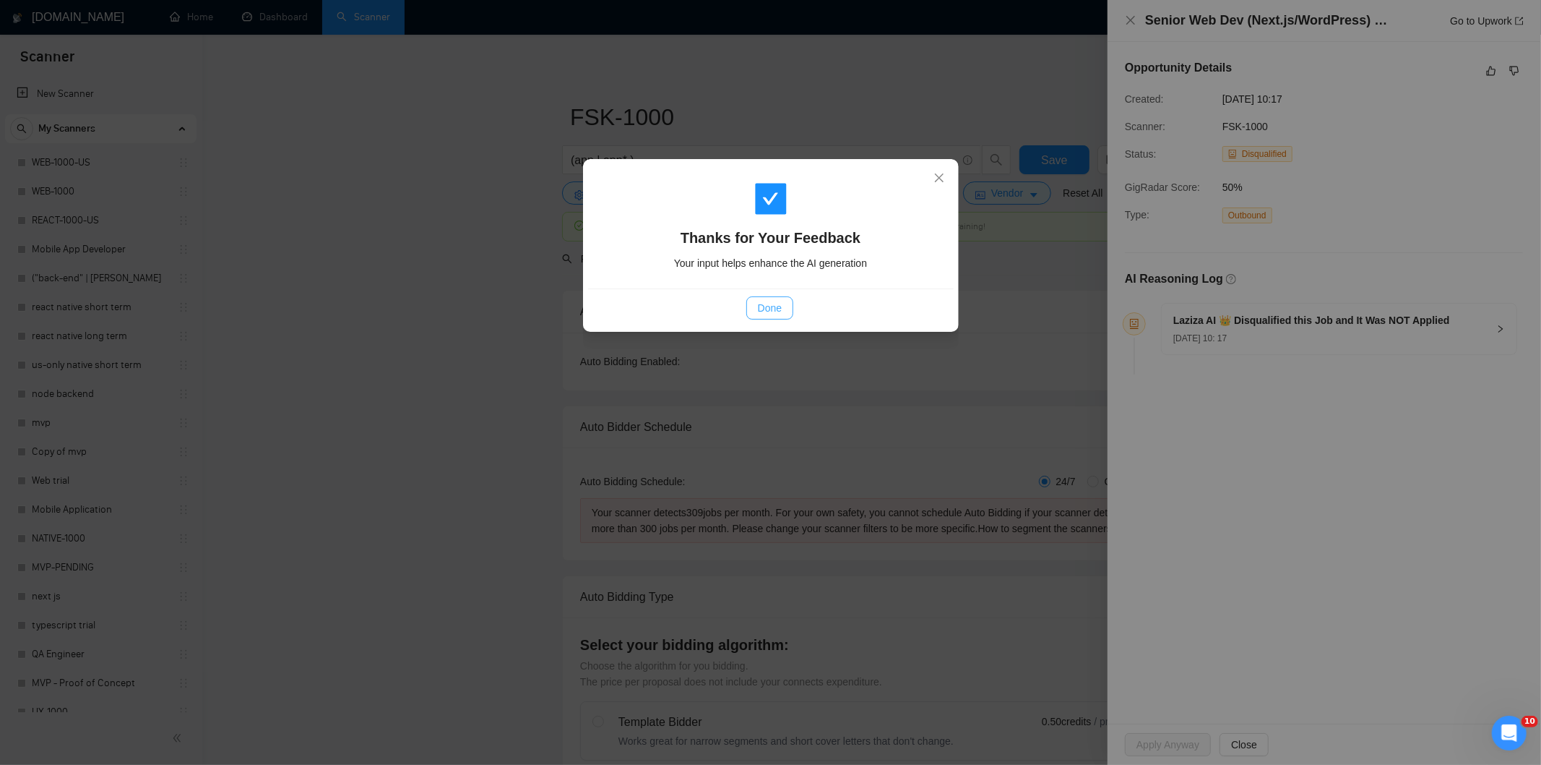
click at [777, 305] on span "Done" at bounding box center [770, 308] width 24 height 16
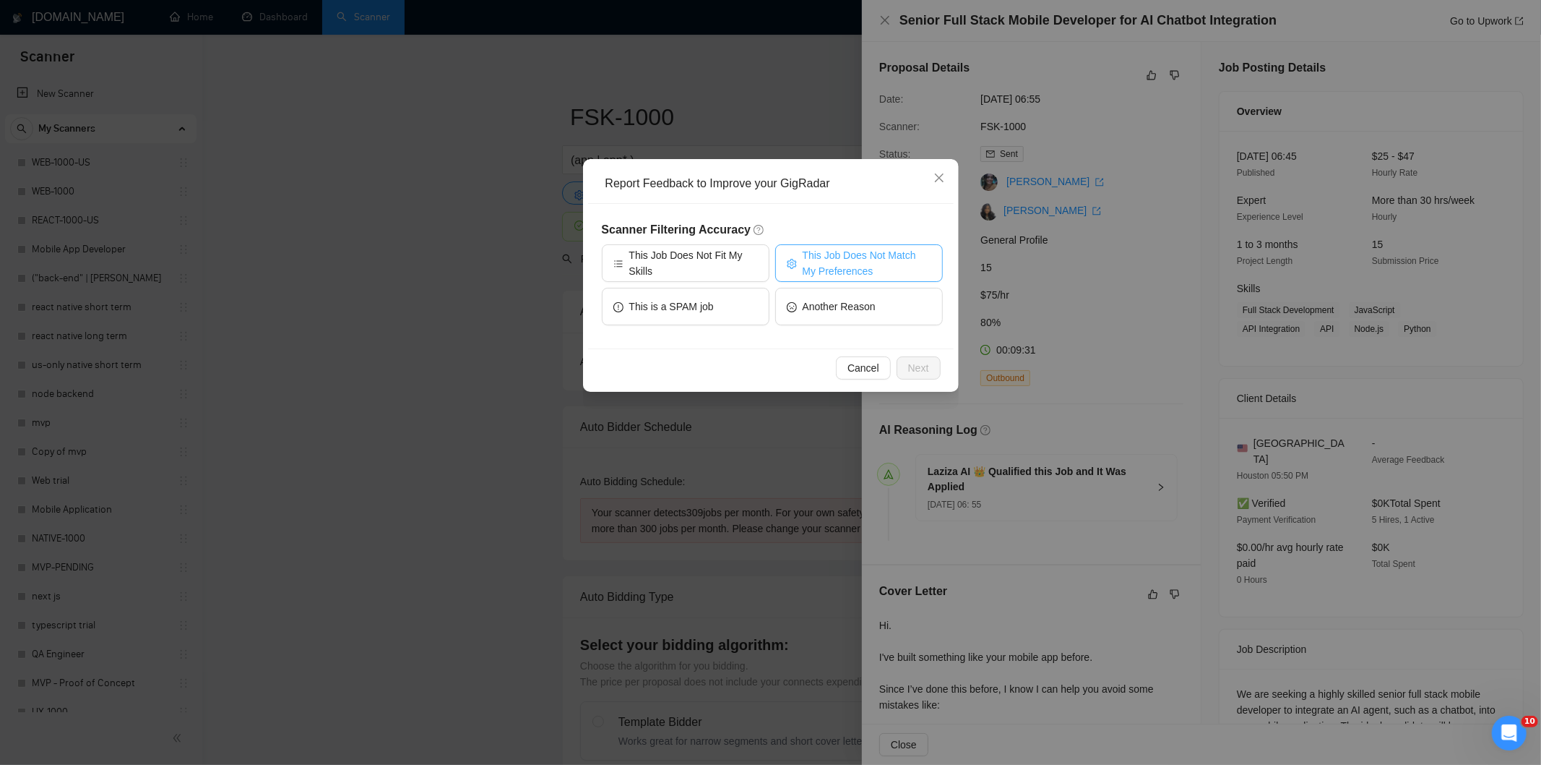
click at [882, 259] on span "This Job Does Not Match My Preferences" at bounding box center [867, 263] width 129 height 32
click at [925, 364] on span "Next" at bounding box center [918, 368] width 21 height 16
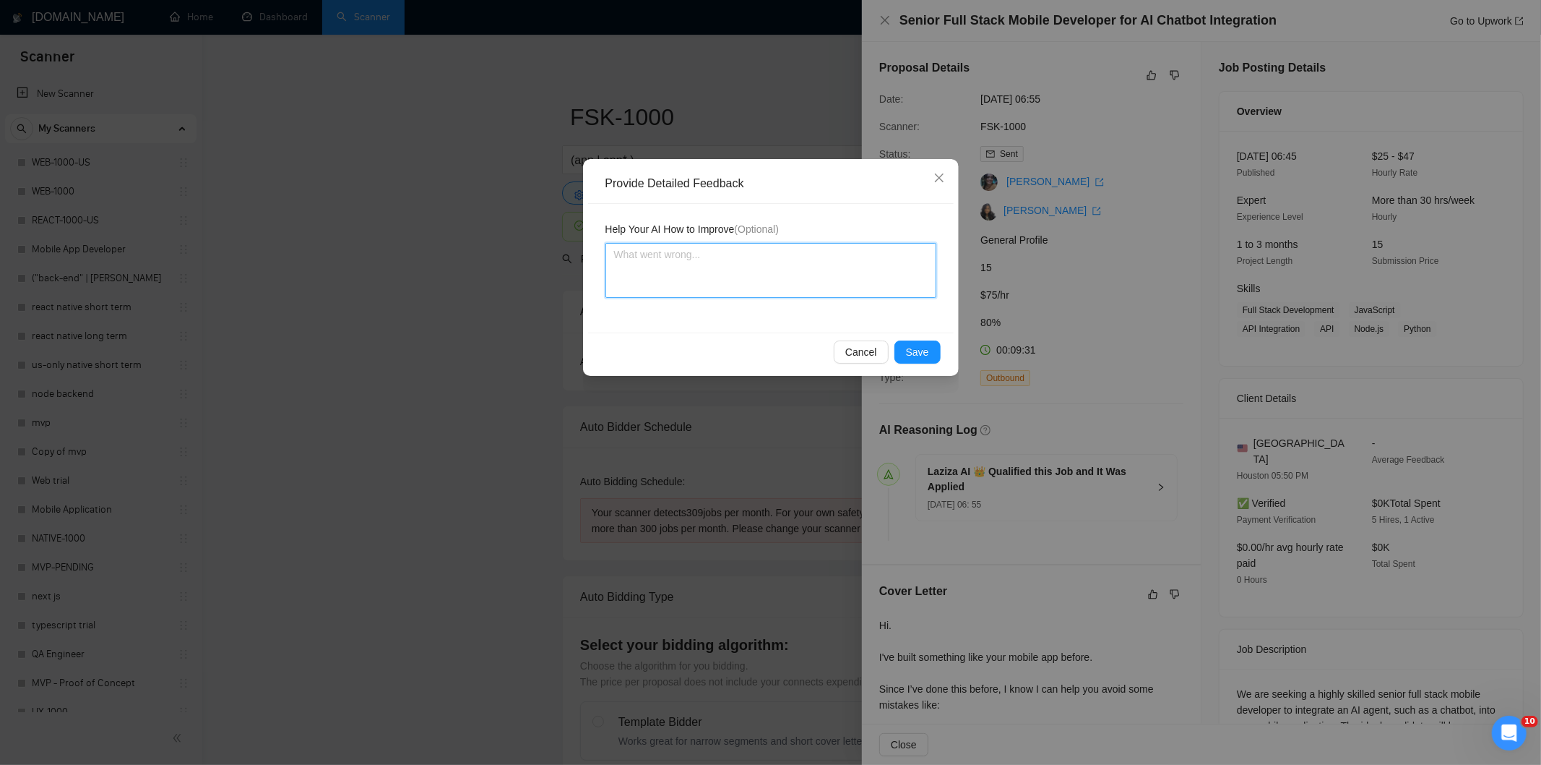
click at [833, 293] on textarea at bounding box center [771, 270] width 331 height 55
paste textarea "Not a fit — the description suggests an existing codebase, but Ria only works o…"
type textarea "Not a fit — the description suggests an existing codebase, but Ria only works o…"
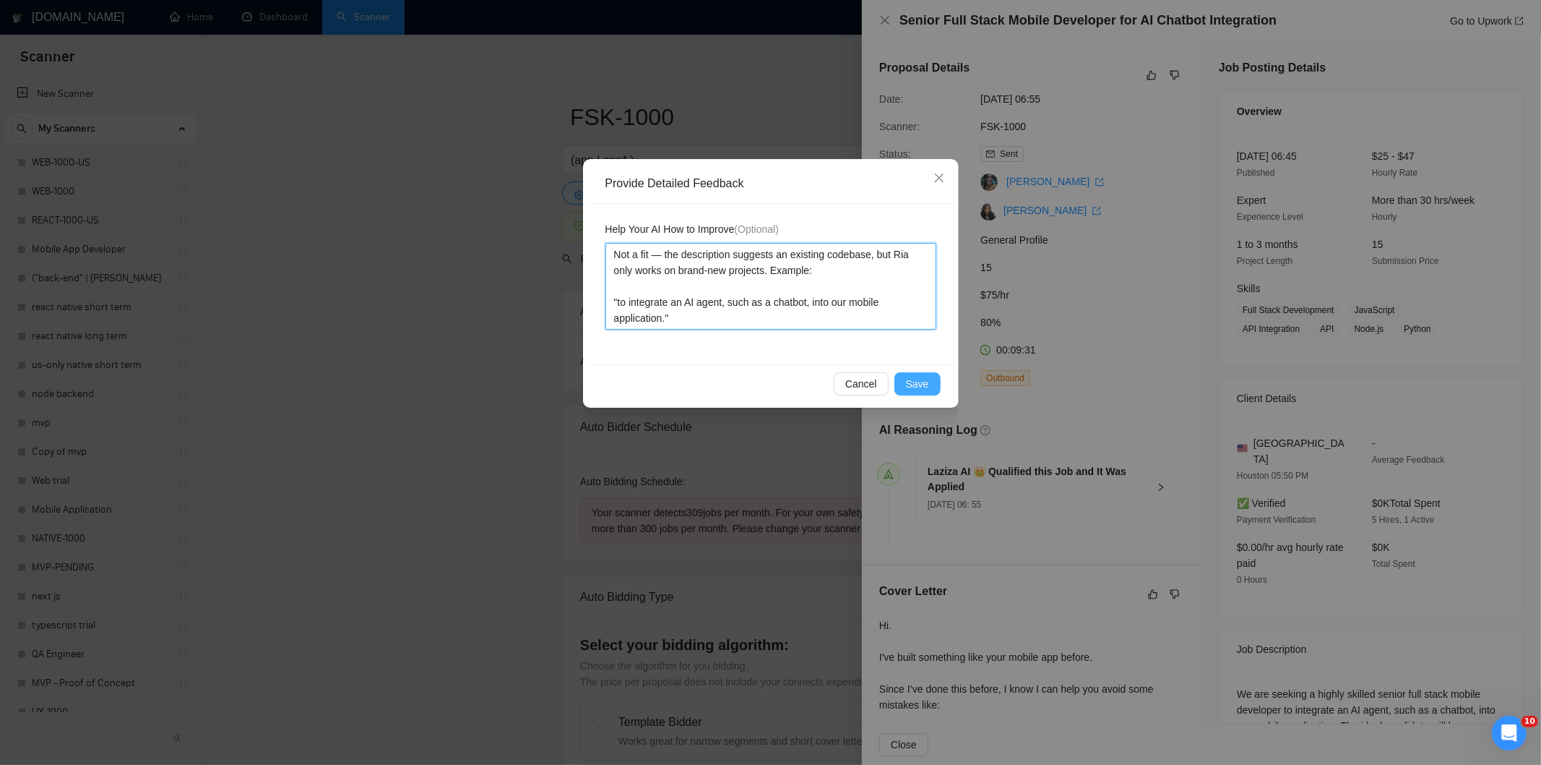
type textarea "Not a fit — the description suggests an existing codebase, but Ria only works o…"
drag, startPoint x: 911, startPoint y: 385, endPoint x: 901, endPoint y: 376, distance: 13.8
click at [911, 384] on span "Save" at bounding box center [917, 384] width 23 height 16
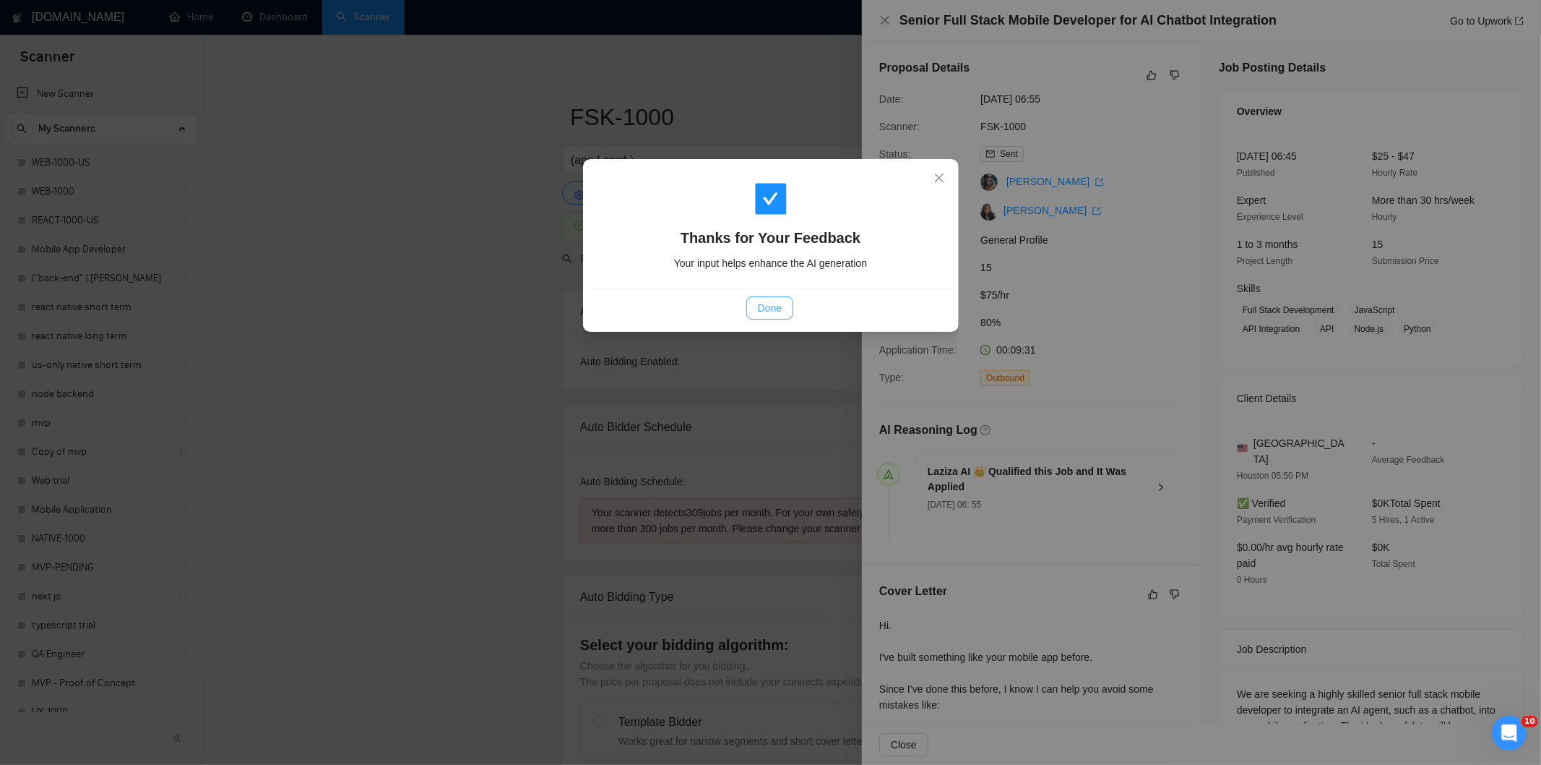
click at [782, 302] on span "Done" at bounding box center [770, 308] width 24 height 16
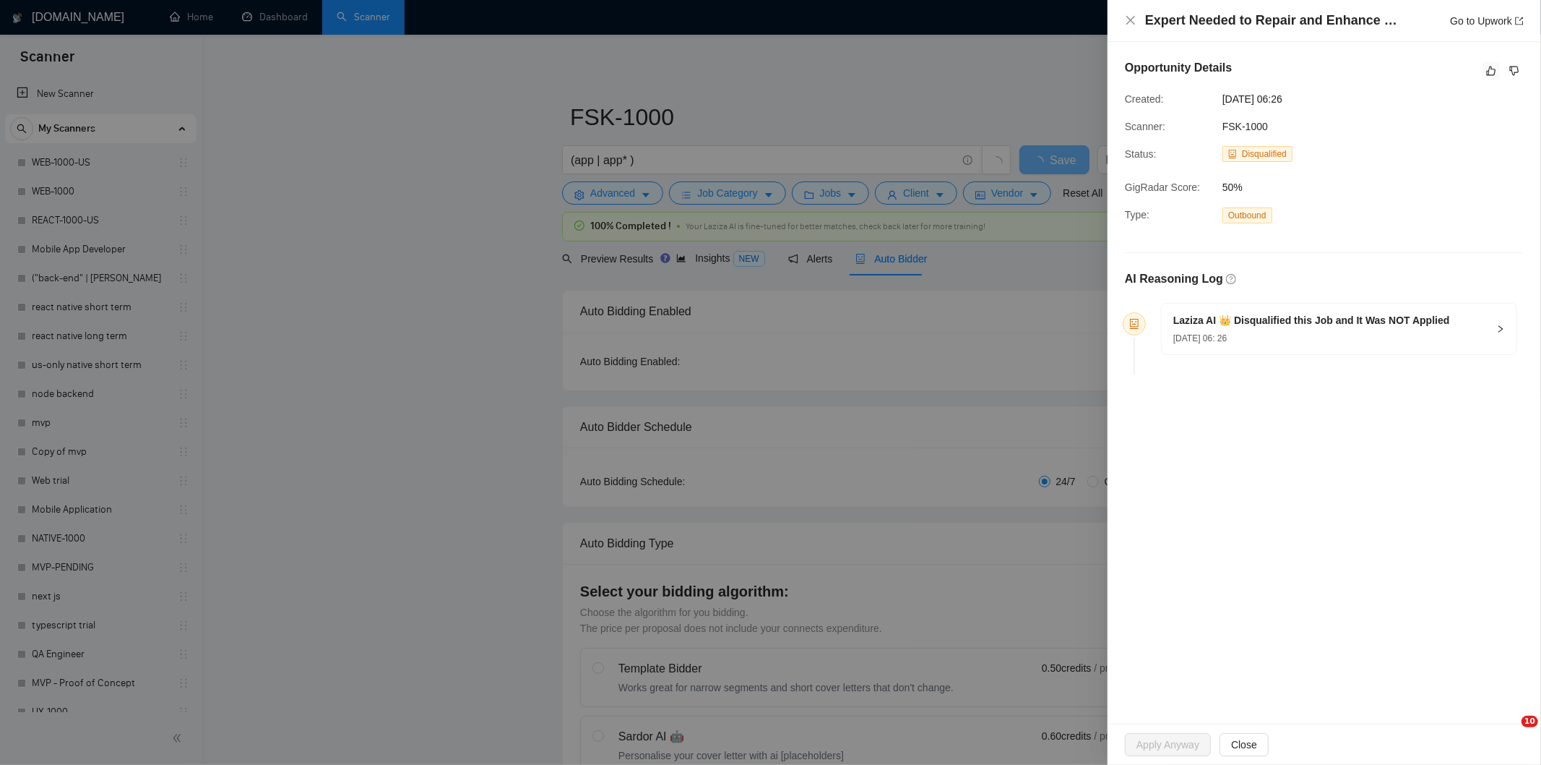
click at [1489, 72] on icon "like" at bounding box center [1492, 71] width 10 height 12
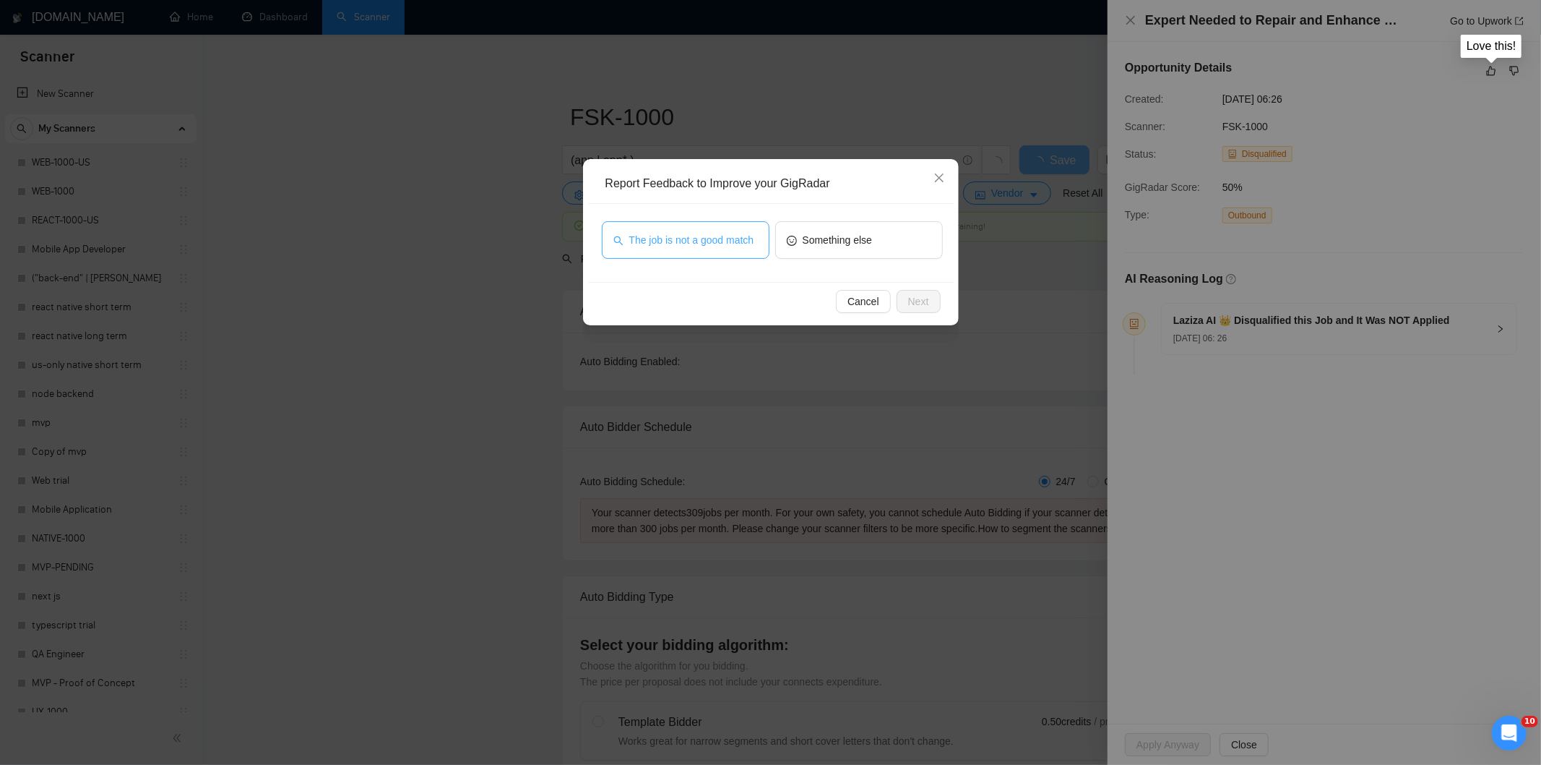
click at [726, 244] on span "The job is not a good match" at bounding box center [691, 240] width 125 height 16
click at [921, 305] on span "Next" at bounding box center [918, 301] width 21 height 16
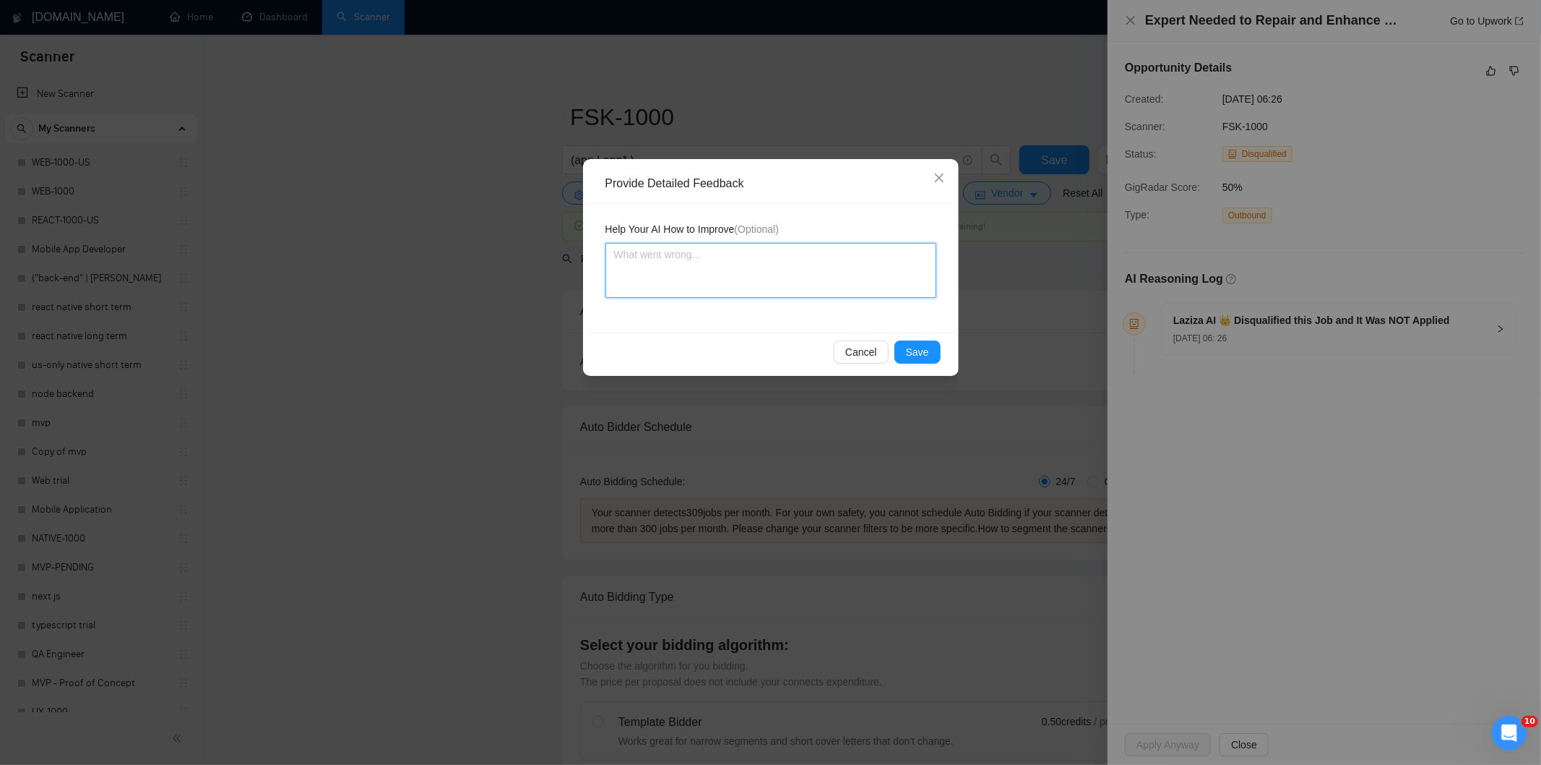
click at [853, 276] on textarea at bounding box center [771, 270] width 331 height 55
paste textarea "Not a fit — this project has been disqualified for other reasons. Example: "The…"
type textarea "Not a fit — this project has been disqualified for other reasons. Example: "The…"
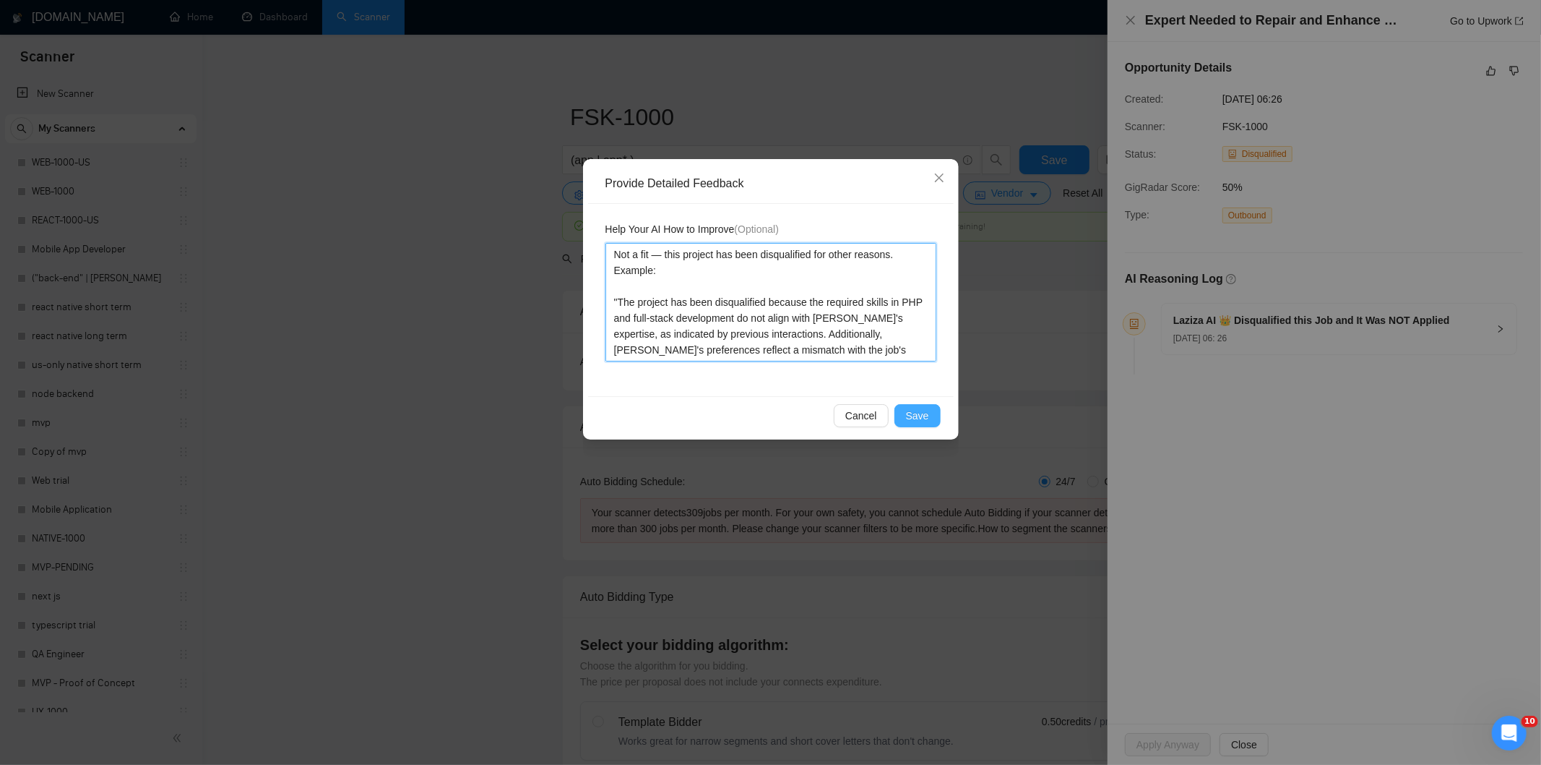
type textarea "Not a fit — this project has been disqualified for other reasons. Example: "The…"
click at [914, 421] on span "Save" at bounding box center [917, 416] width 23 height 16
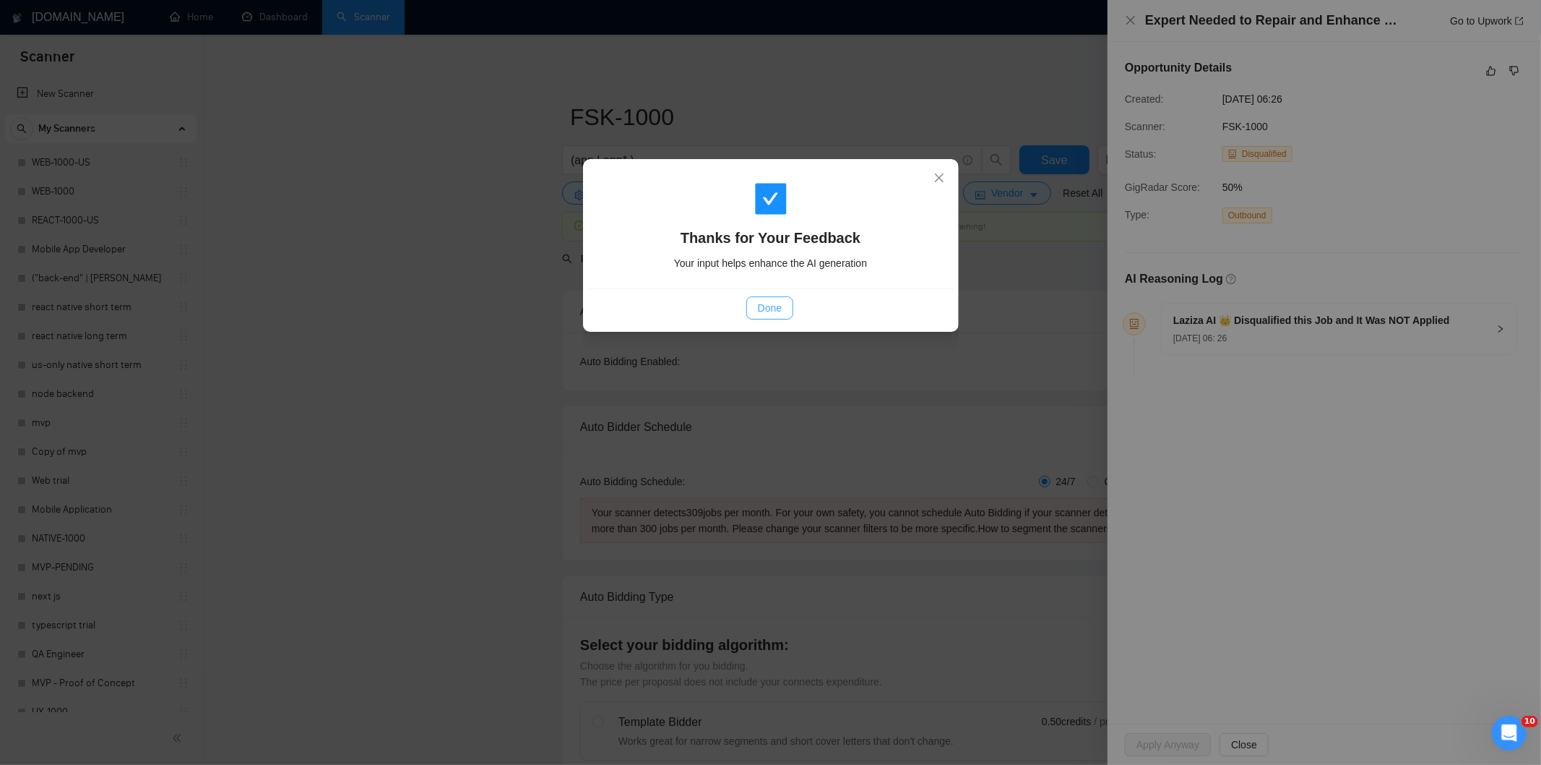
click at [782, 301] on span "Done" at bounding box center [770, 308] width 24 height 16
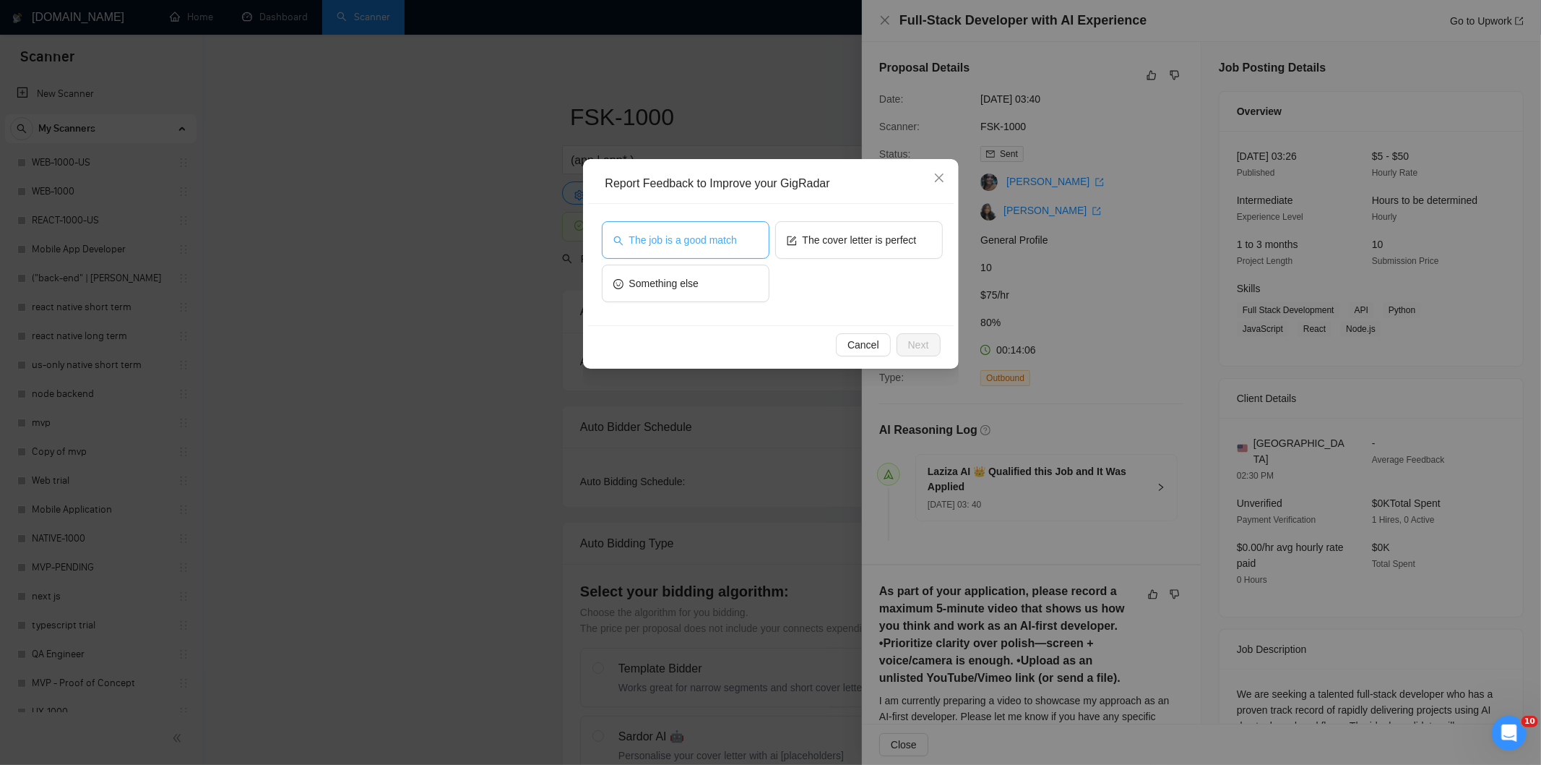
click at [747, 239] on button "The job is a good match" at bounding box center [686, 240] width 168 height 38
drag, startPoint x: 935, startPoint y: 345, endPoint x: 896, endPoint y: 298, distance: 60.5
click at [934, 345] on button "Next" at bounding box center [919, 344] width 44 height 23
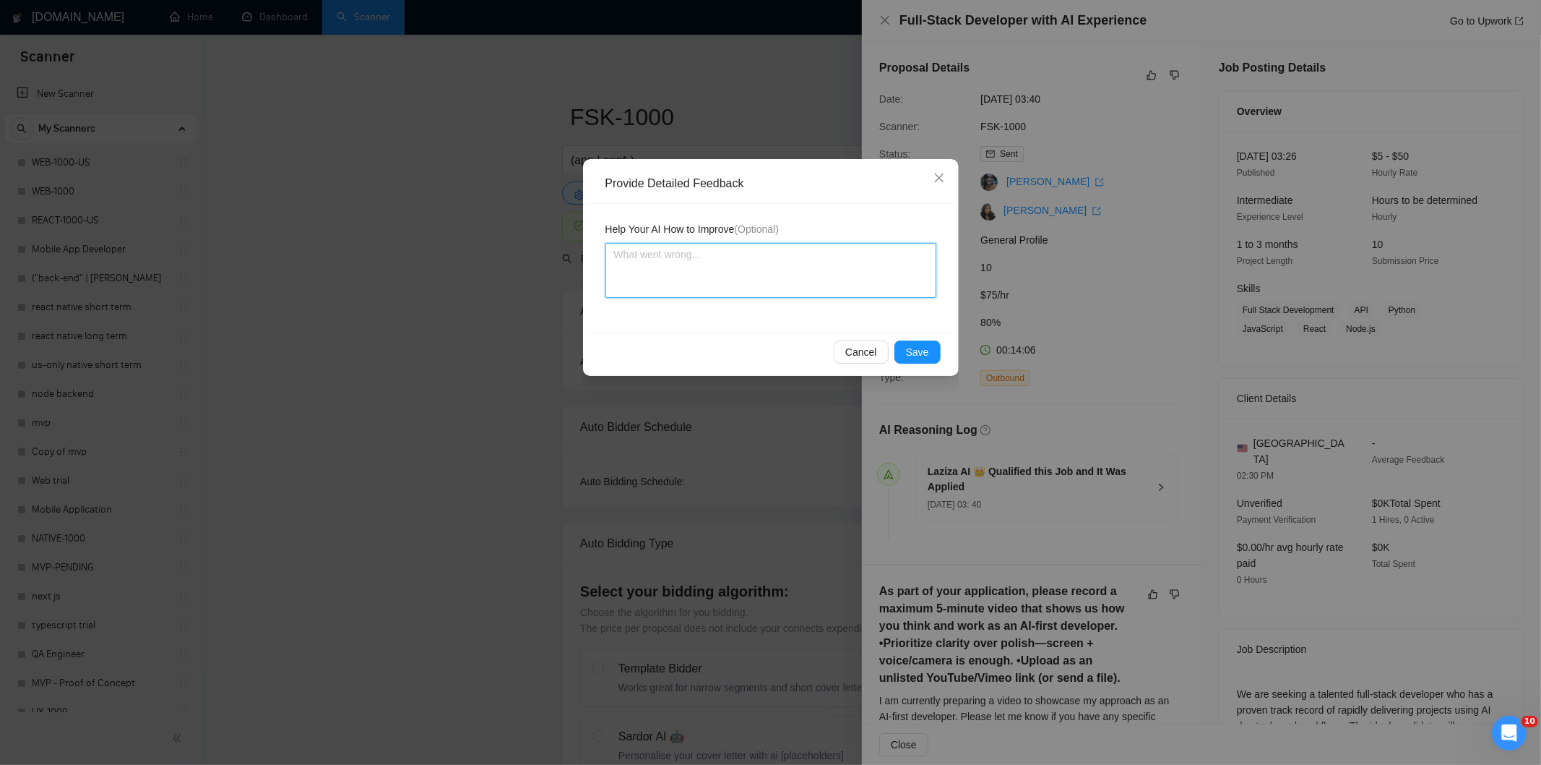
click at [894, 294] on textarea at bounding box center [771, 270] width 331 height 55
paste textarea "Good fit — the project is greenfield (no existing code), welcomes agencies, use…"
type textarea "Good fit — the project is greenfield (no existing code), welcomes agencies, use…"
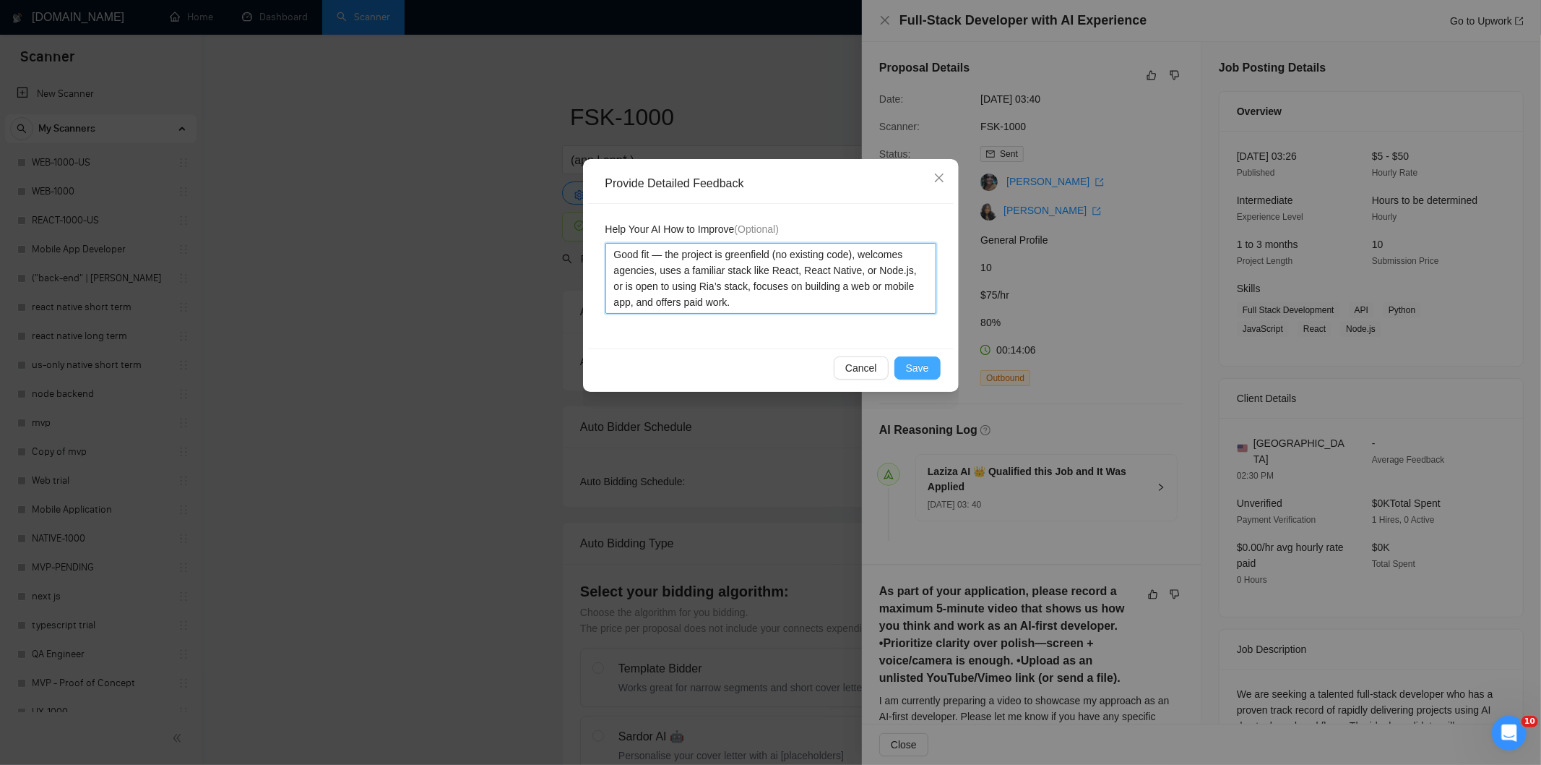
type textarea "Good fit — the project is greenfield (no existing code), welcomes agencies, use…"
click at [930, 371] on button "Save" at bounding box center [918, 367] width 46 height 23
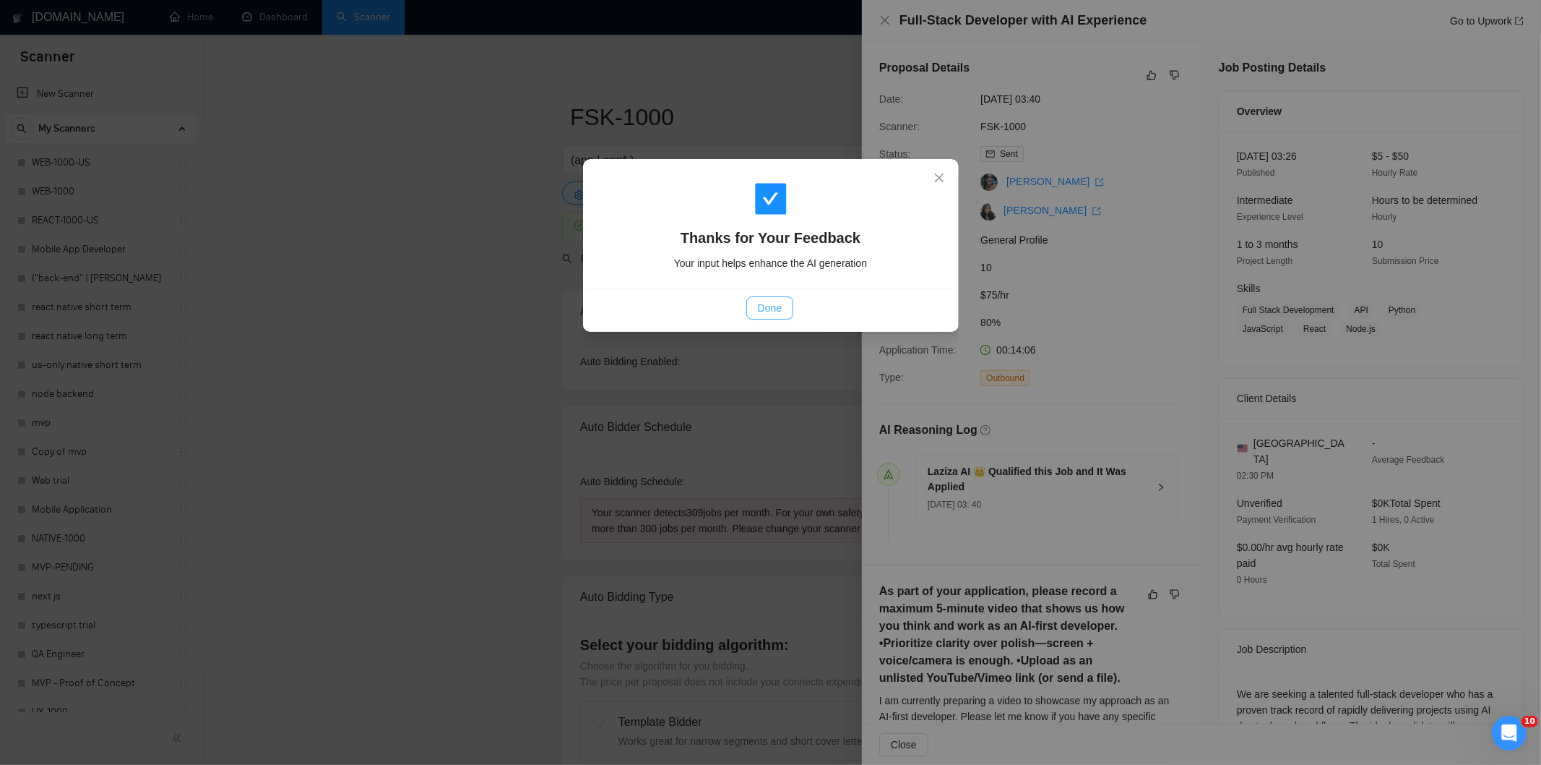
click at [789, 307] on button "Done" at bounding box center [770, 307] width 47 height 23
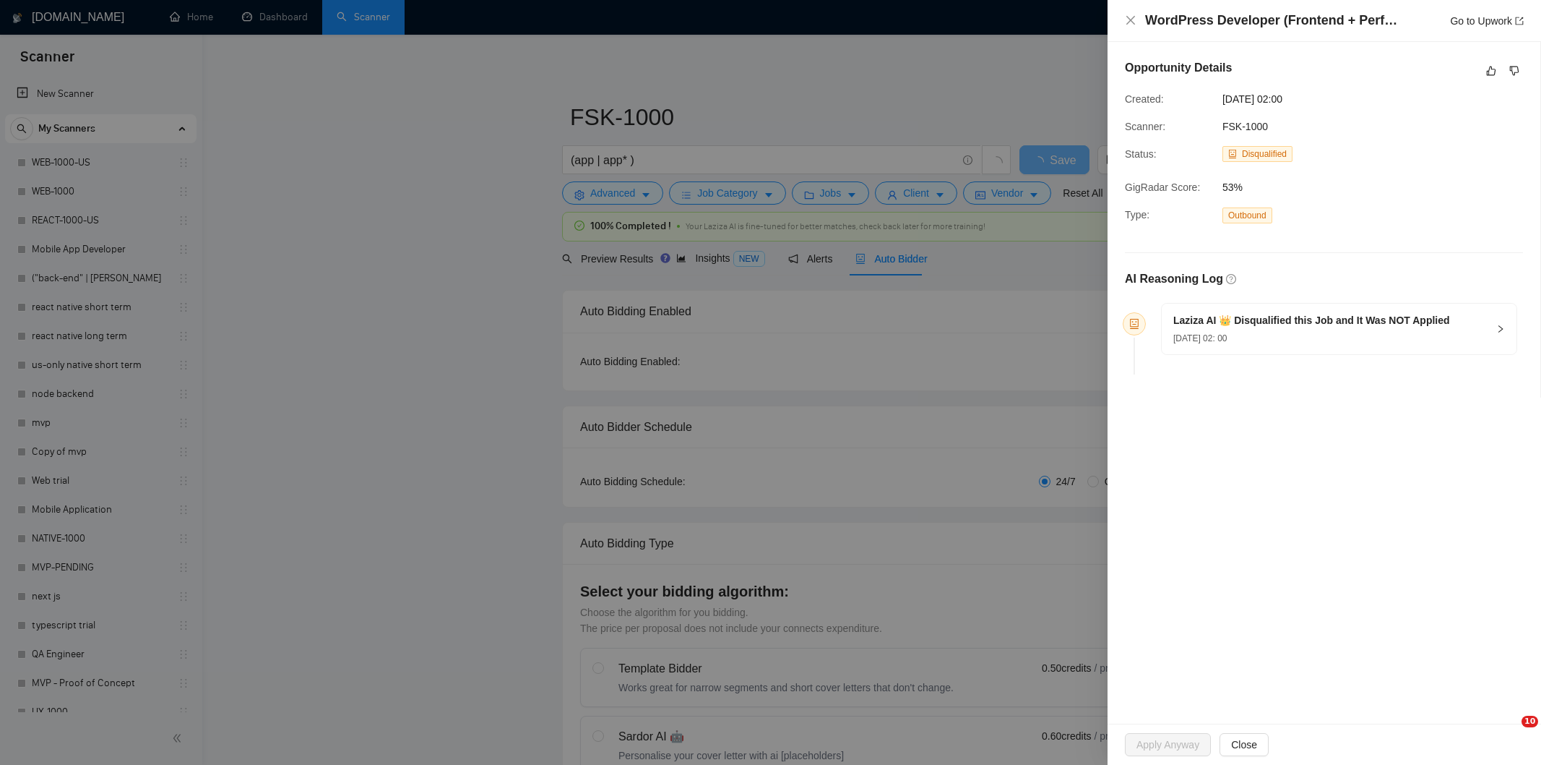
click at [1497, 68] on icon "like" at bounding box center [1492, 71] width 10 height 12
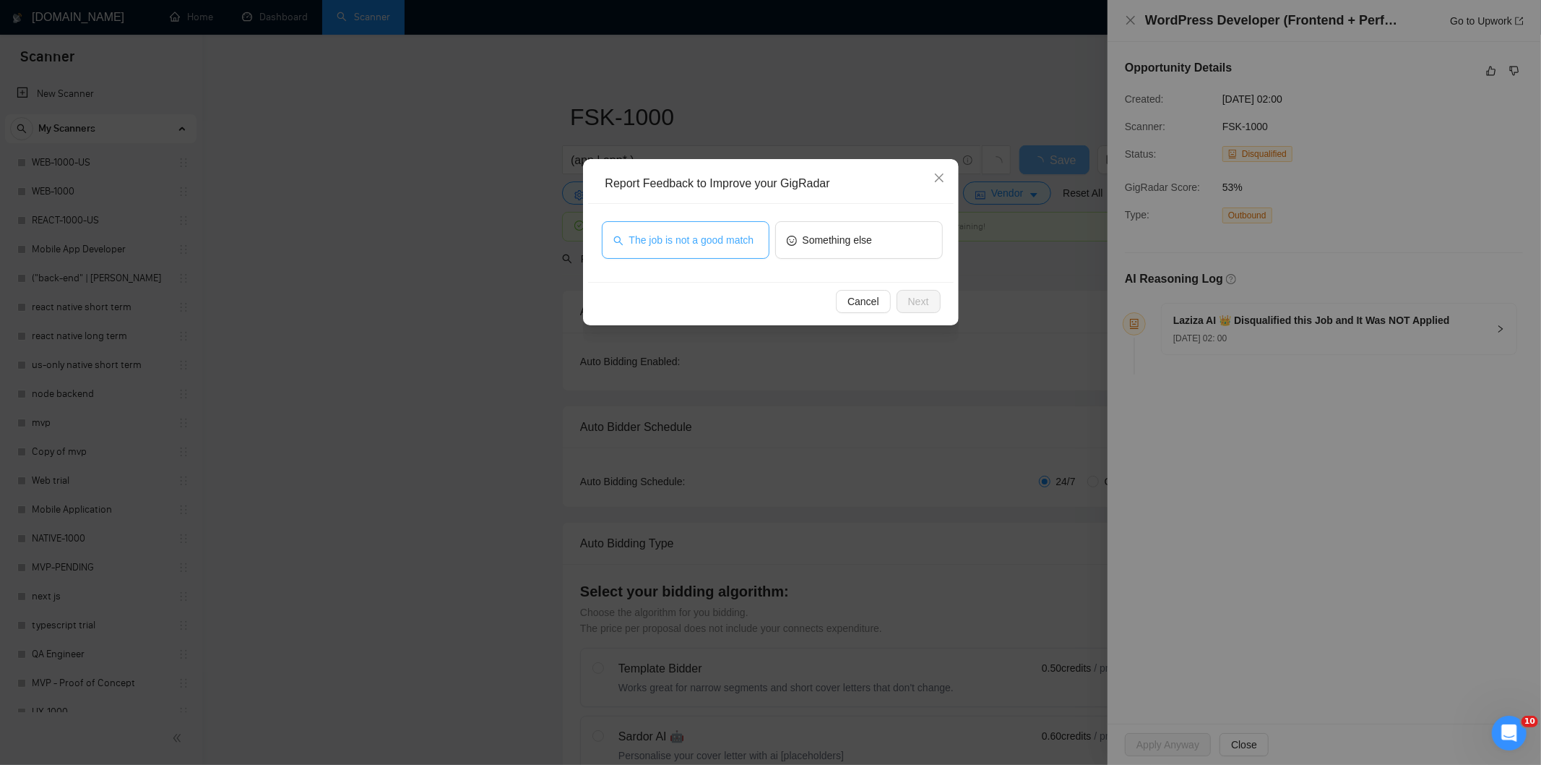
click at [710, 239] on span "The job is not a good match" at bounding box center [691, 240] width 125 height 16
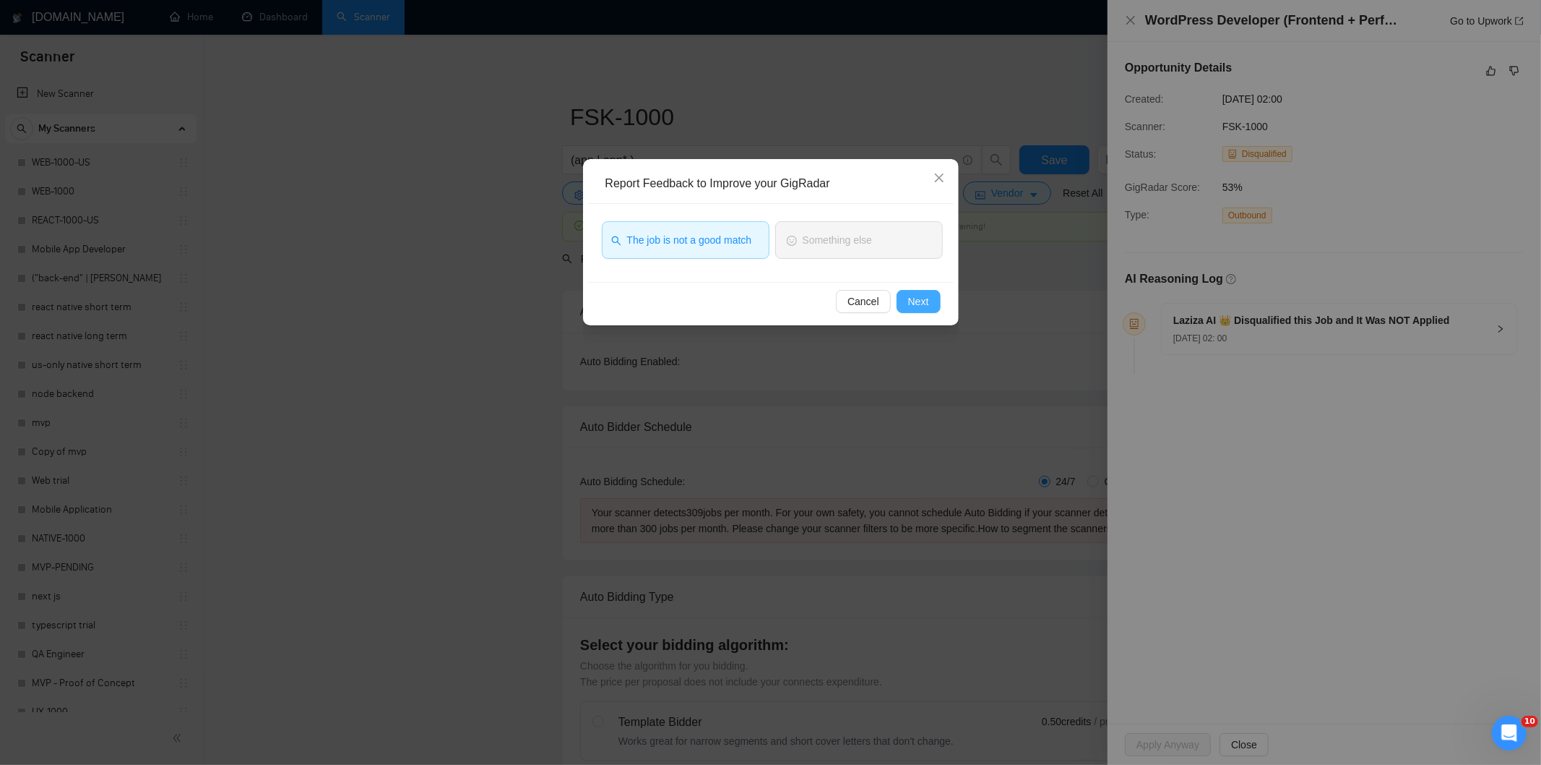
click at [913, 302] on span "Next" at bounding box center [918, 301] width 21 height 16
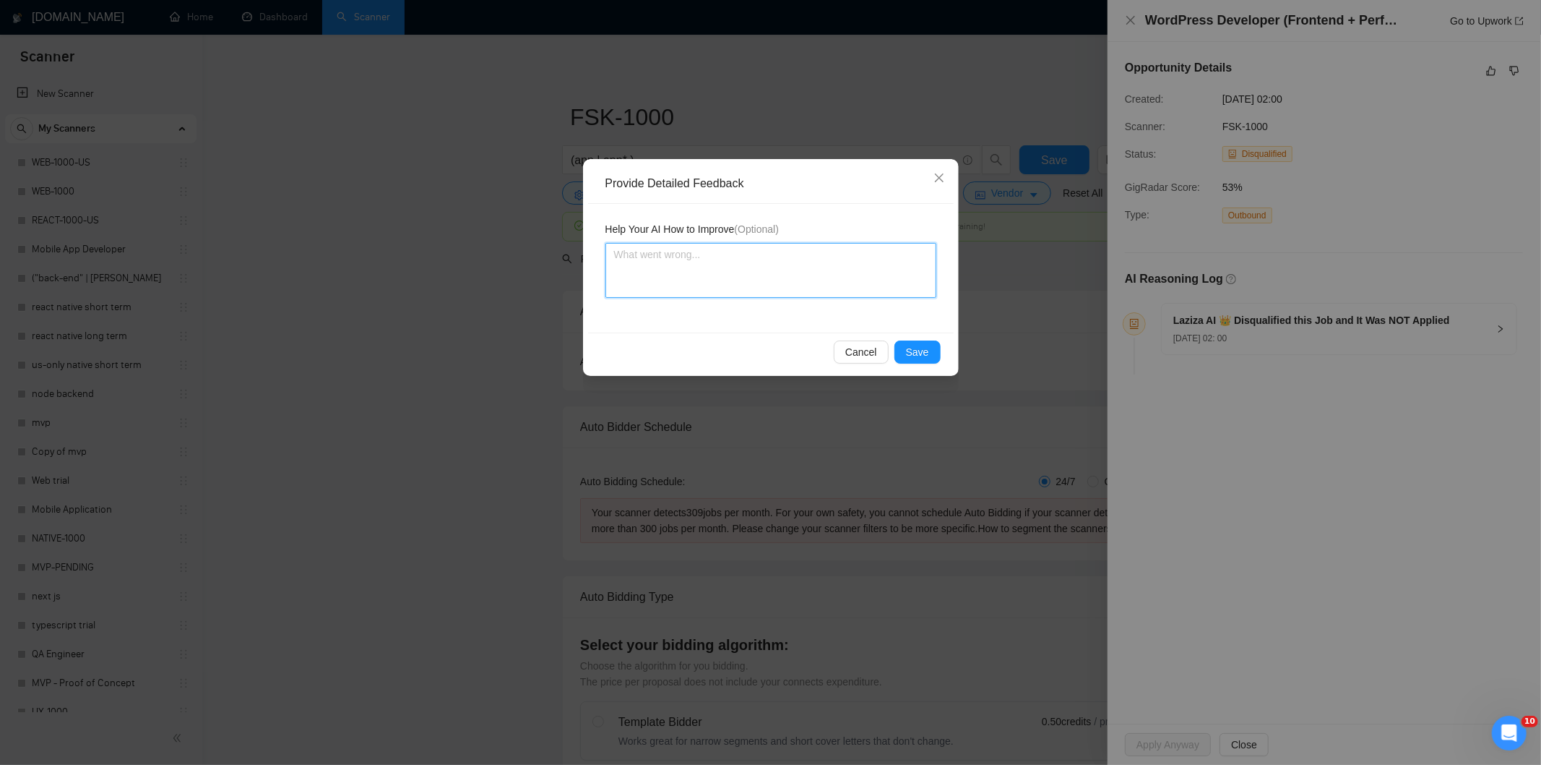
click at [853, 250] on textarea at bounding box center [771, 270] width 331 height 55
paste textarea "Not a fit — this project has been disqualified for other reasons. Example: "The…"
type textarea "Not a fit — this project has been disqualified for other reasons. Example: "The…"
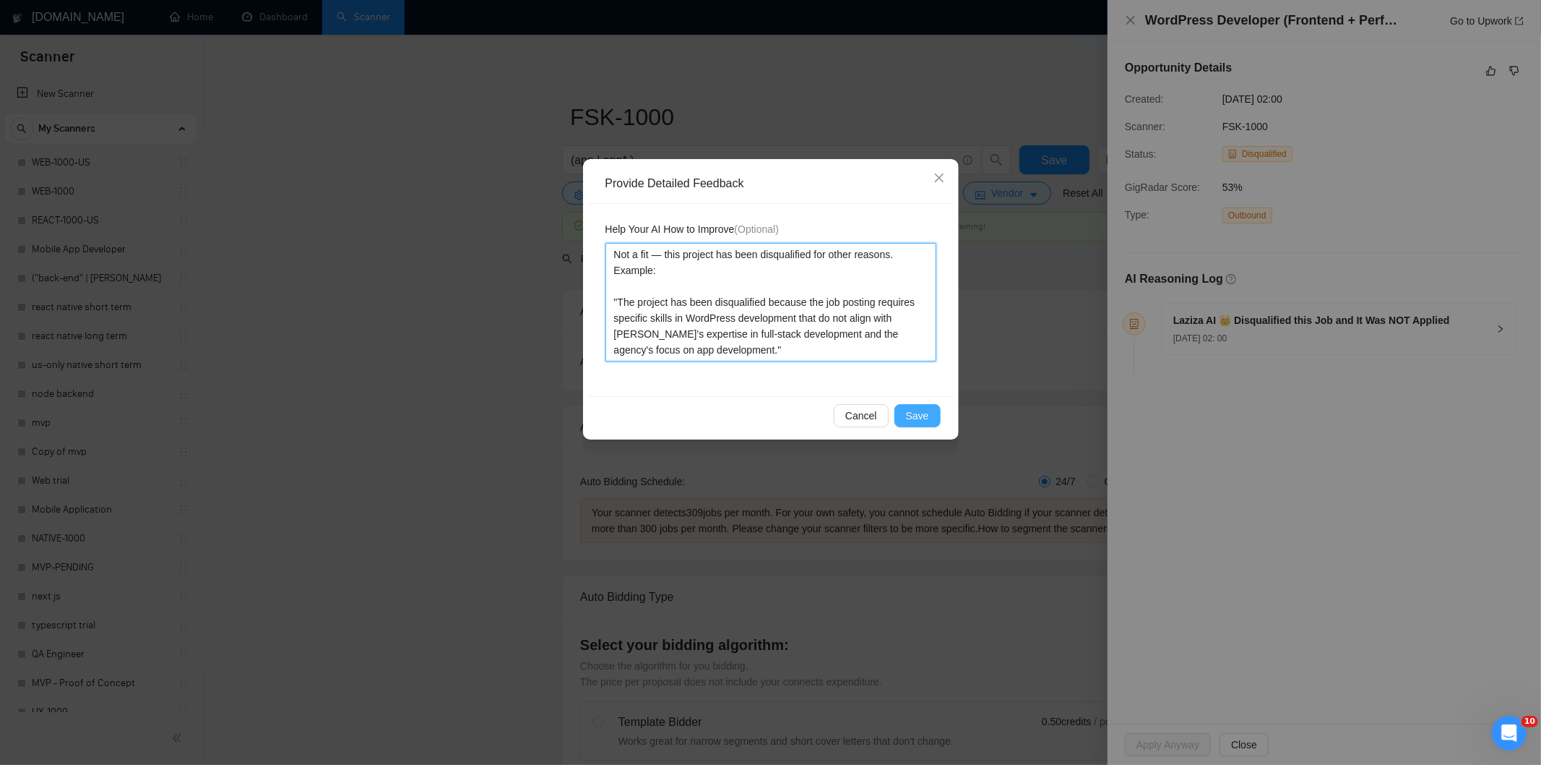
type textarea "Not a fit — this project has been disqualified for other reasons. Example: "The…"
click at [926, 404] on button "Save" at bounding box center [918, 415] width 46 height 23
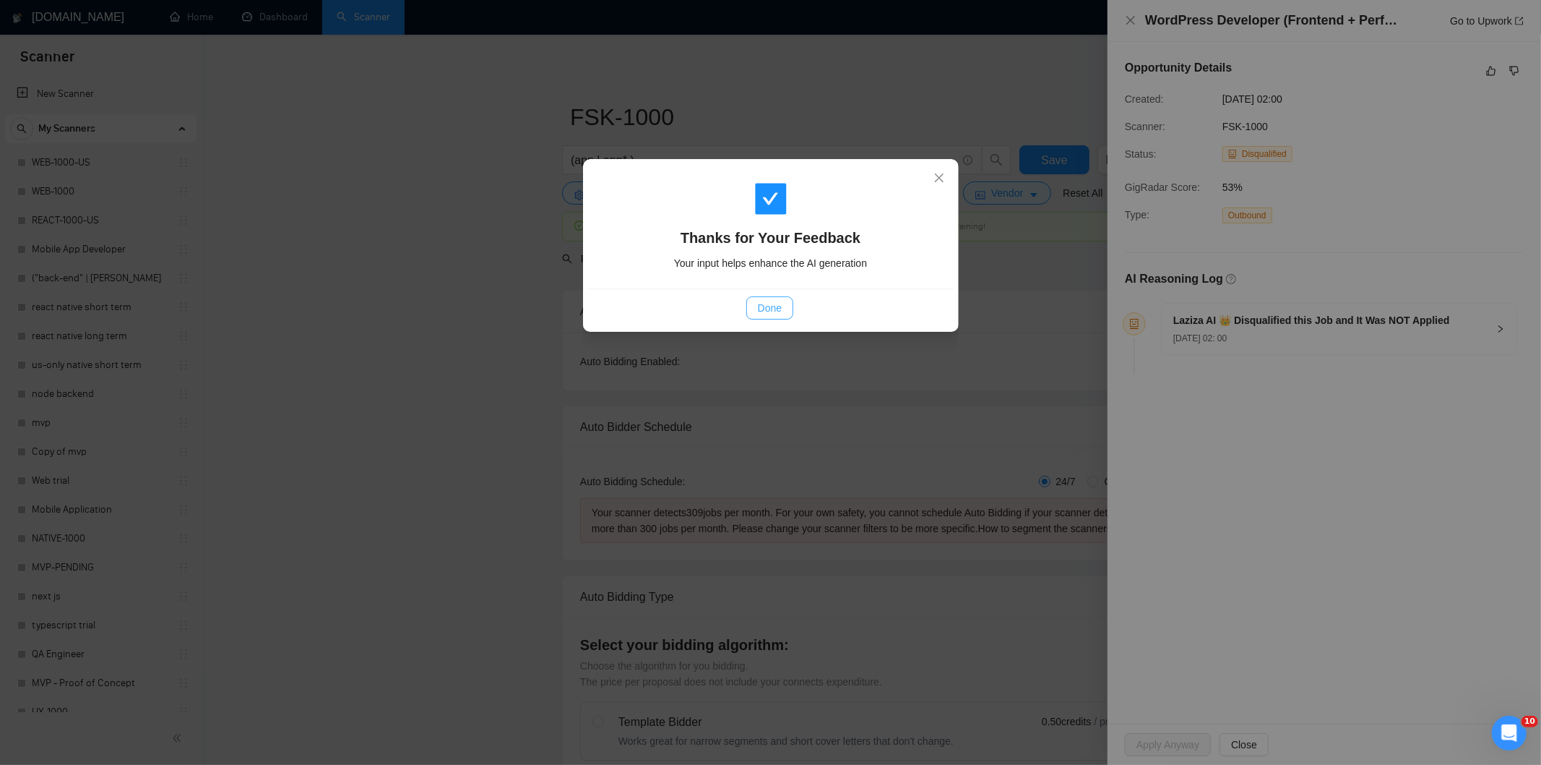
click at [773, 307] on span "Done" at bounding box center [770, 308] width 24 height 16
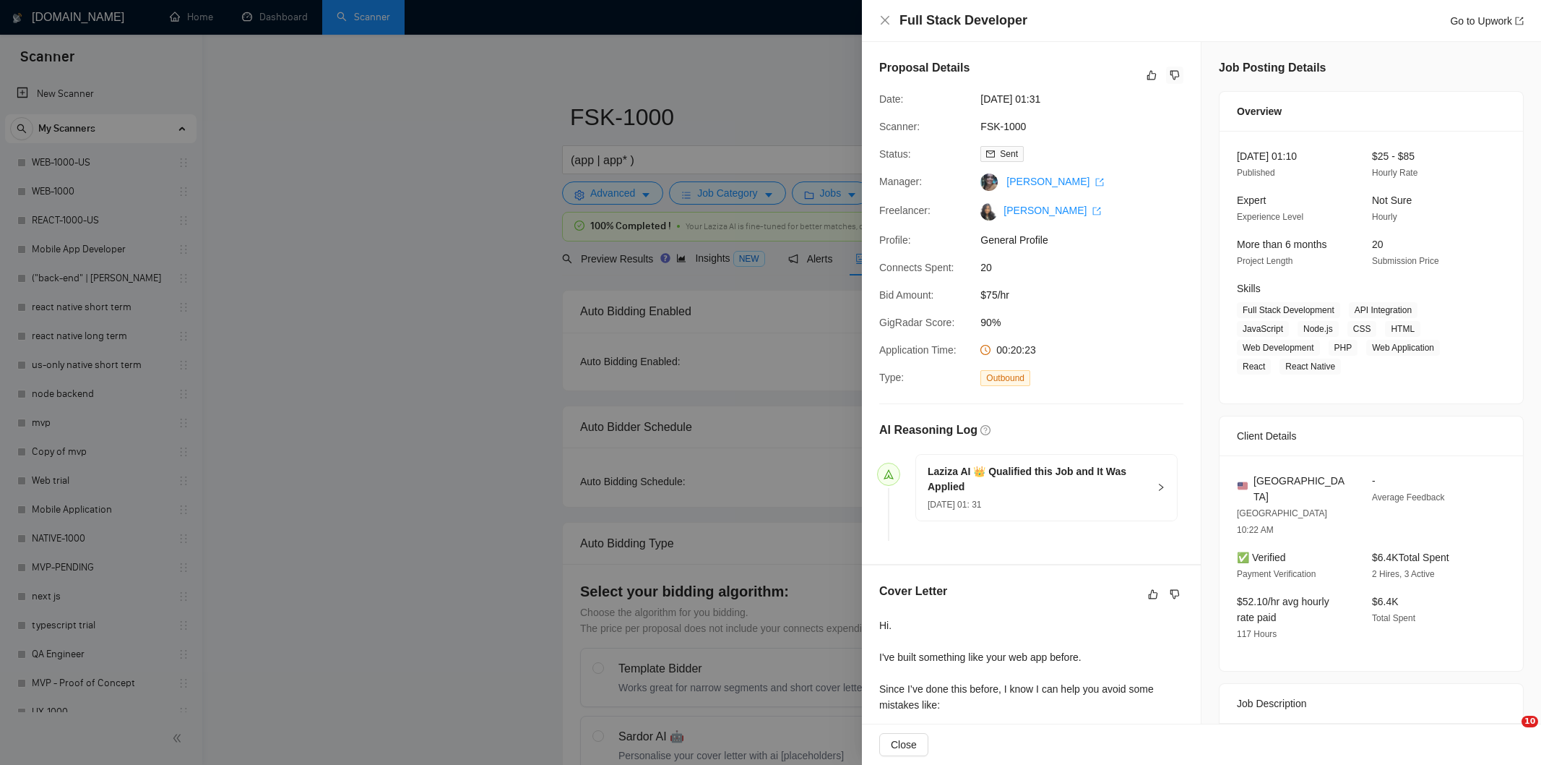
click at [1171, 75] on icon "dislike" at bounding box center [1175, 75] width 10 height 12
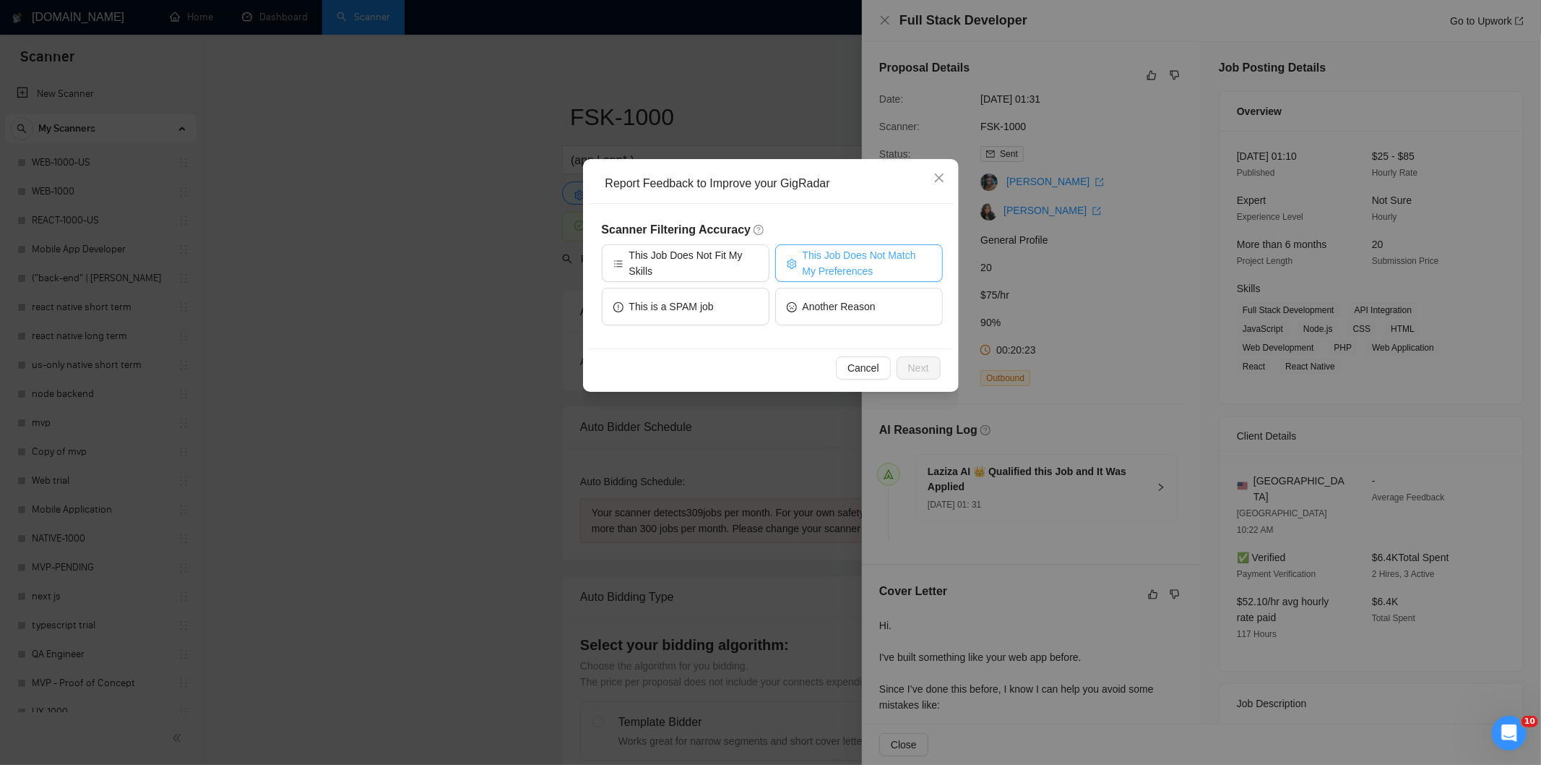
click at [864, 259] on span "This Job Does Not Match My Preferences" at bounding box center [867, 263] width 129 height 32
click at [912, 361] on span "Next" at bounding box center [918, 368] width 21 height 16
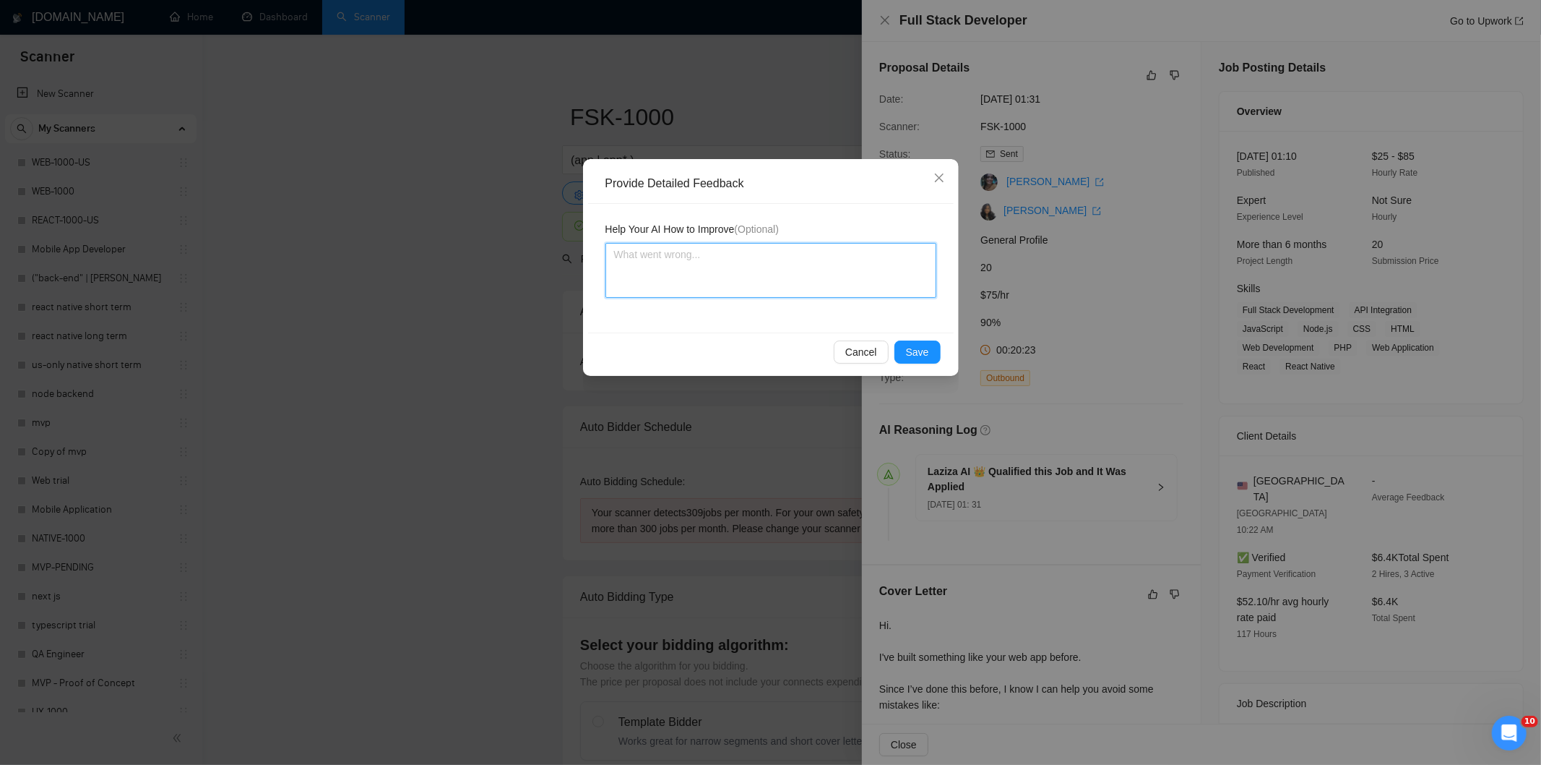
click at [791, 293] on textarea at bounding box center [771, 270] width 331 height 55
paste textarea "Not a fit — the description suggests an existing codebase, but Ria only works o…"
type textarea "Not a fit — the description suggests an existing codebase, but Ria only works o…"
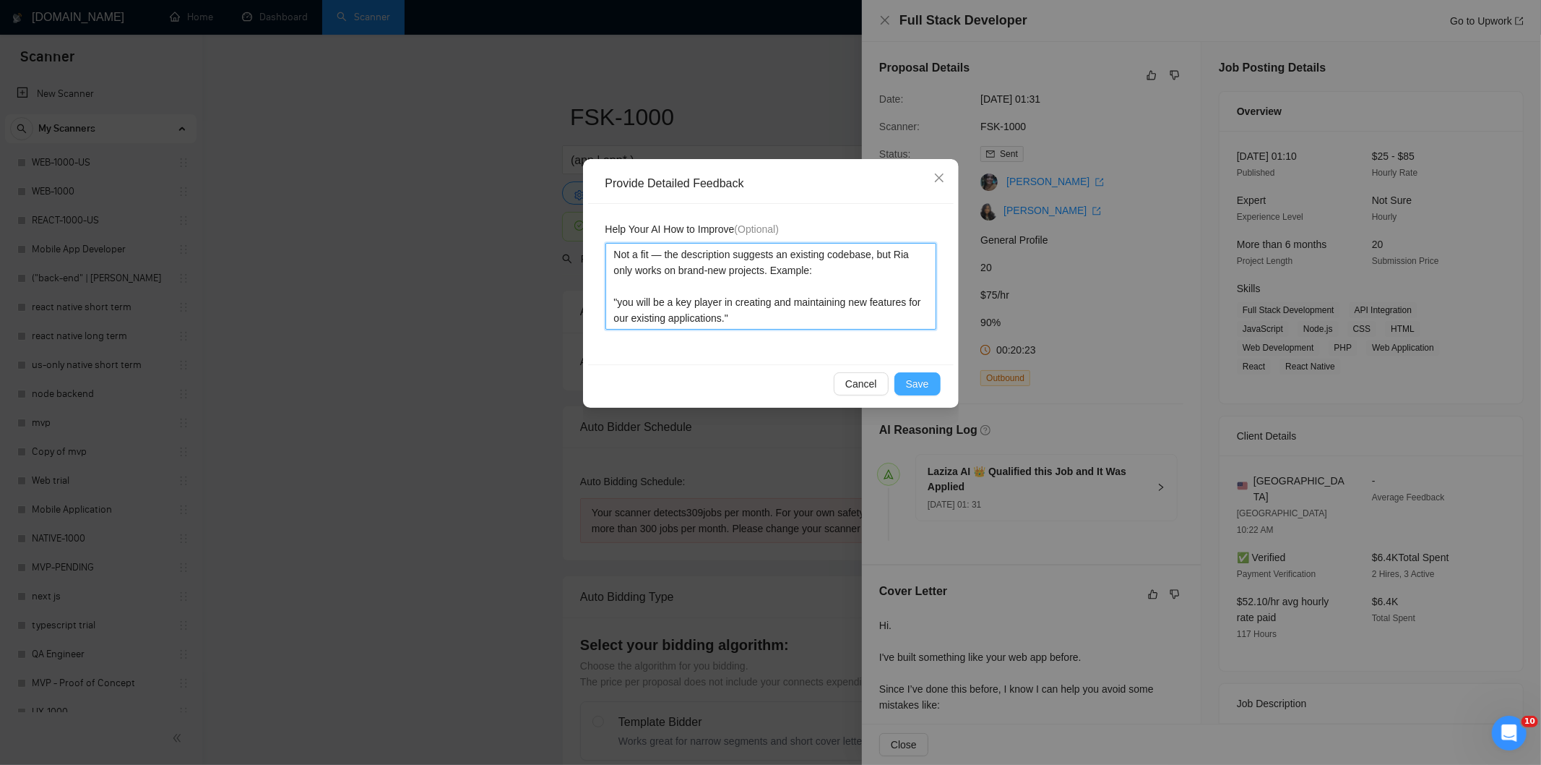
type textarea "Not a fit — the description suggests an existing codebase, but Ria only works o…"
click at [925, 381] on span "Save" at bounding box center [917, 384] width 23 height 16
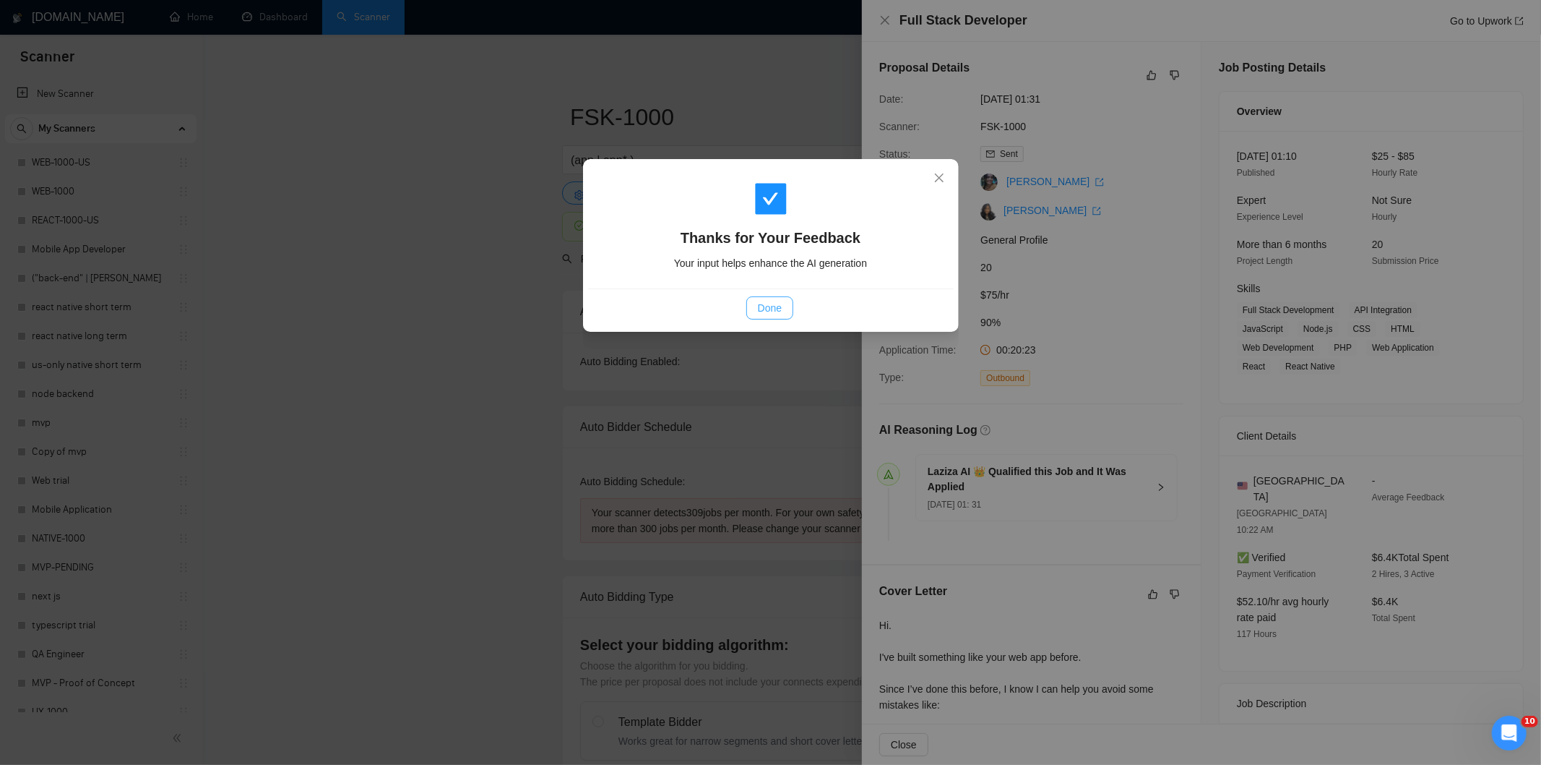
click at [785, 304] on button "Done" at bounding box center [770, 307] width 47 height 23
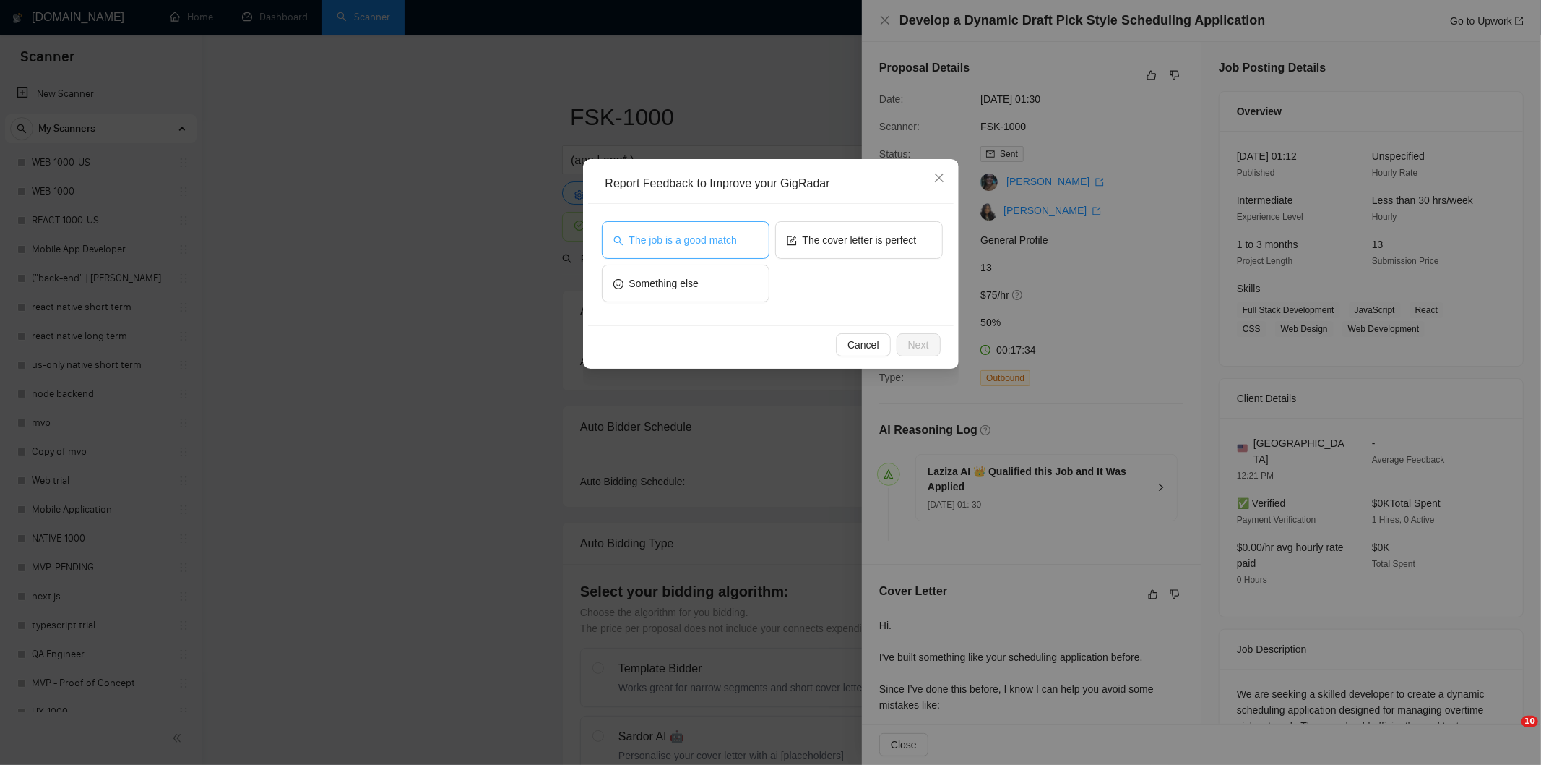
click at [740, 228] on button "The job is a good match" at bounding box center [686, 240] width 168 height 38
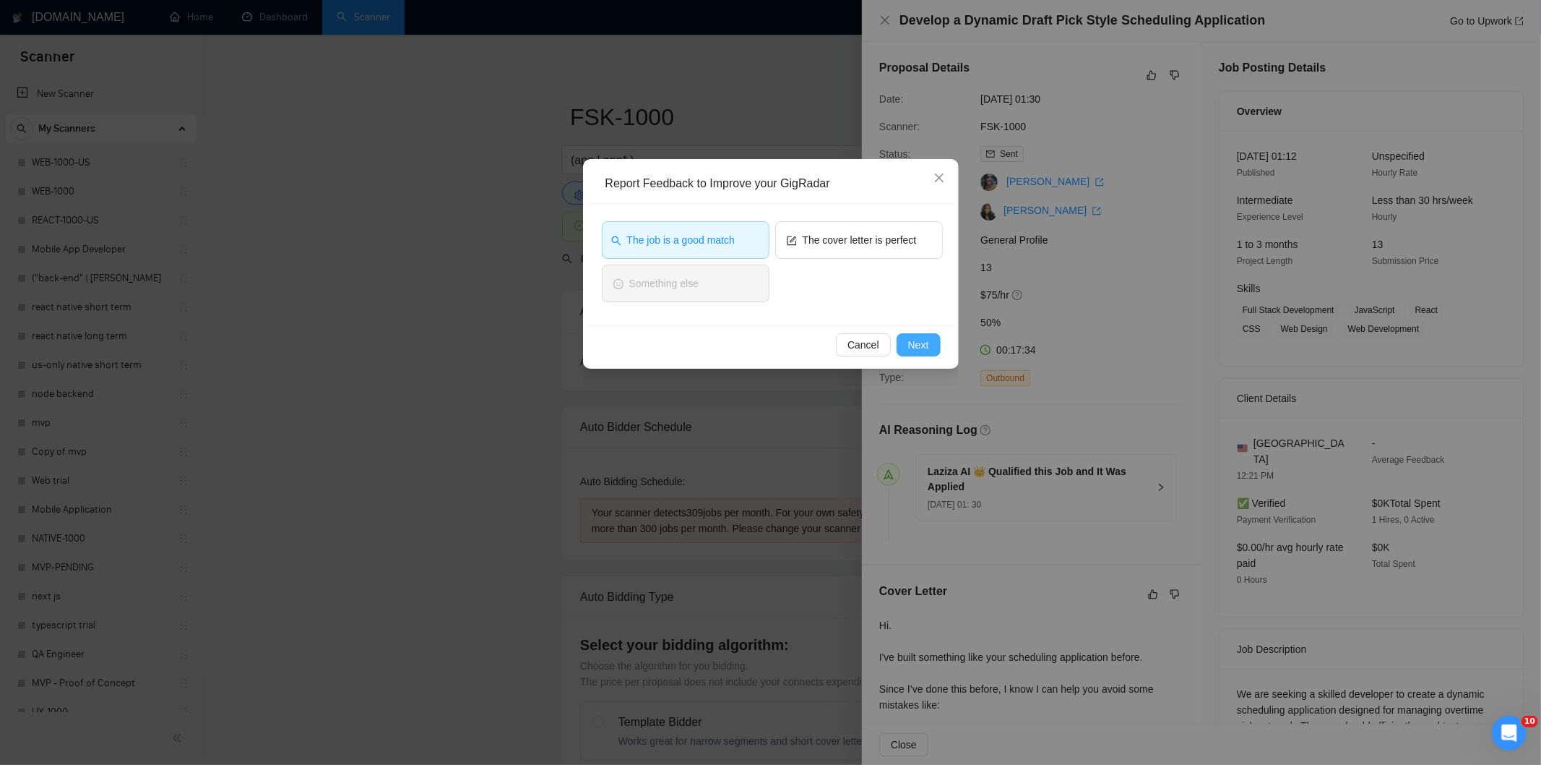
click at [908, 345] on span "Next" at bounding box center [918, 345] width 21 height 16
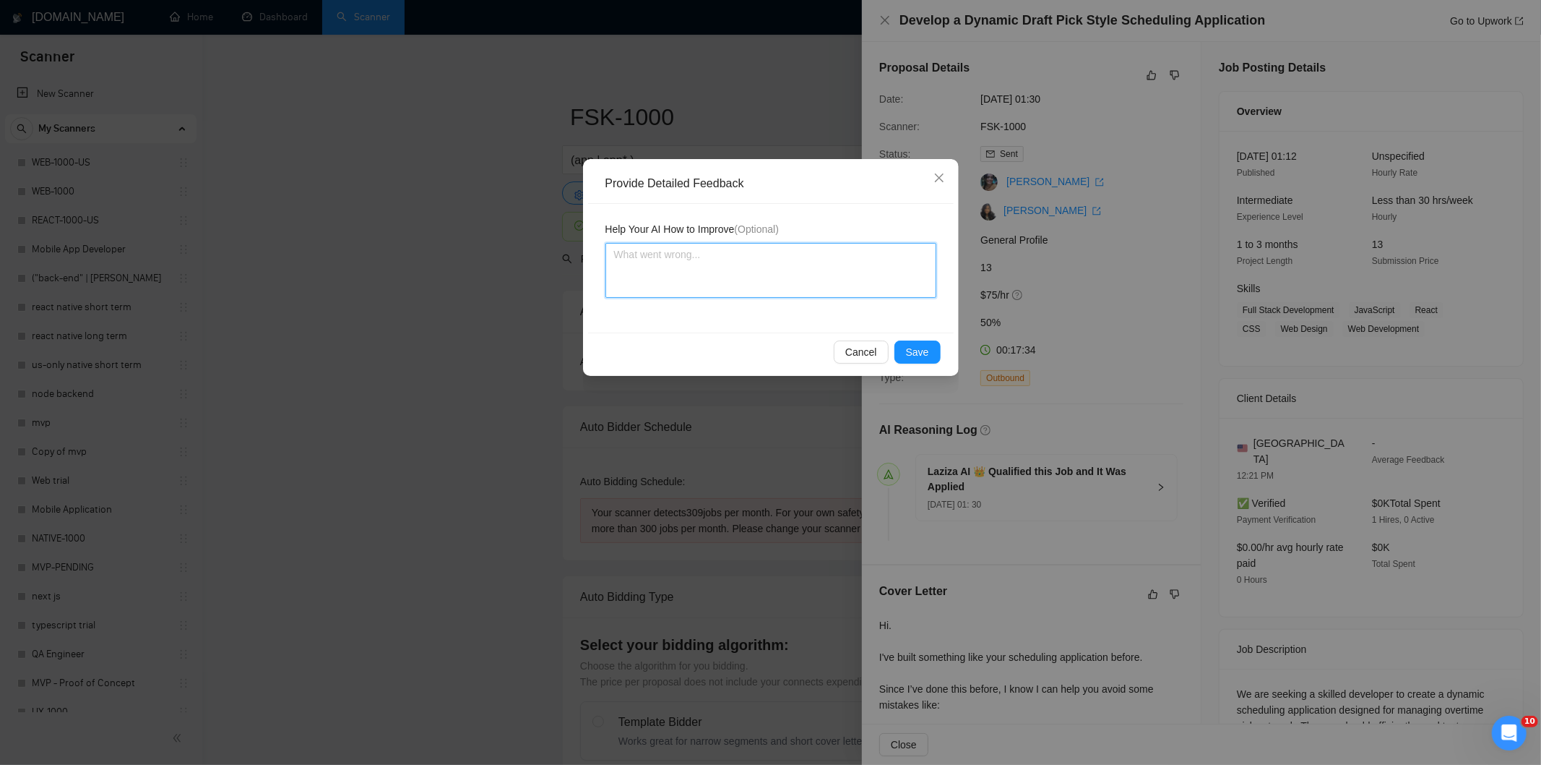
click at [825, 285] on textarea at bounding box center [771, 270] width 331 height 55
paste textarea "Good fit — the project is greenfield (no existing code), welcomes agencies, use…"
type textarea "Good fit — the project is greenfield (no existing code), welcomes agencies, use…"
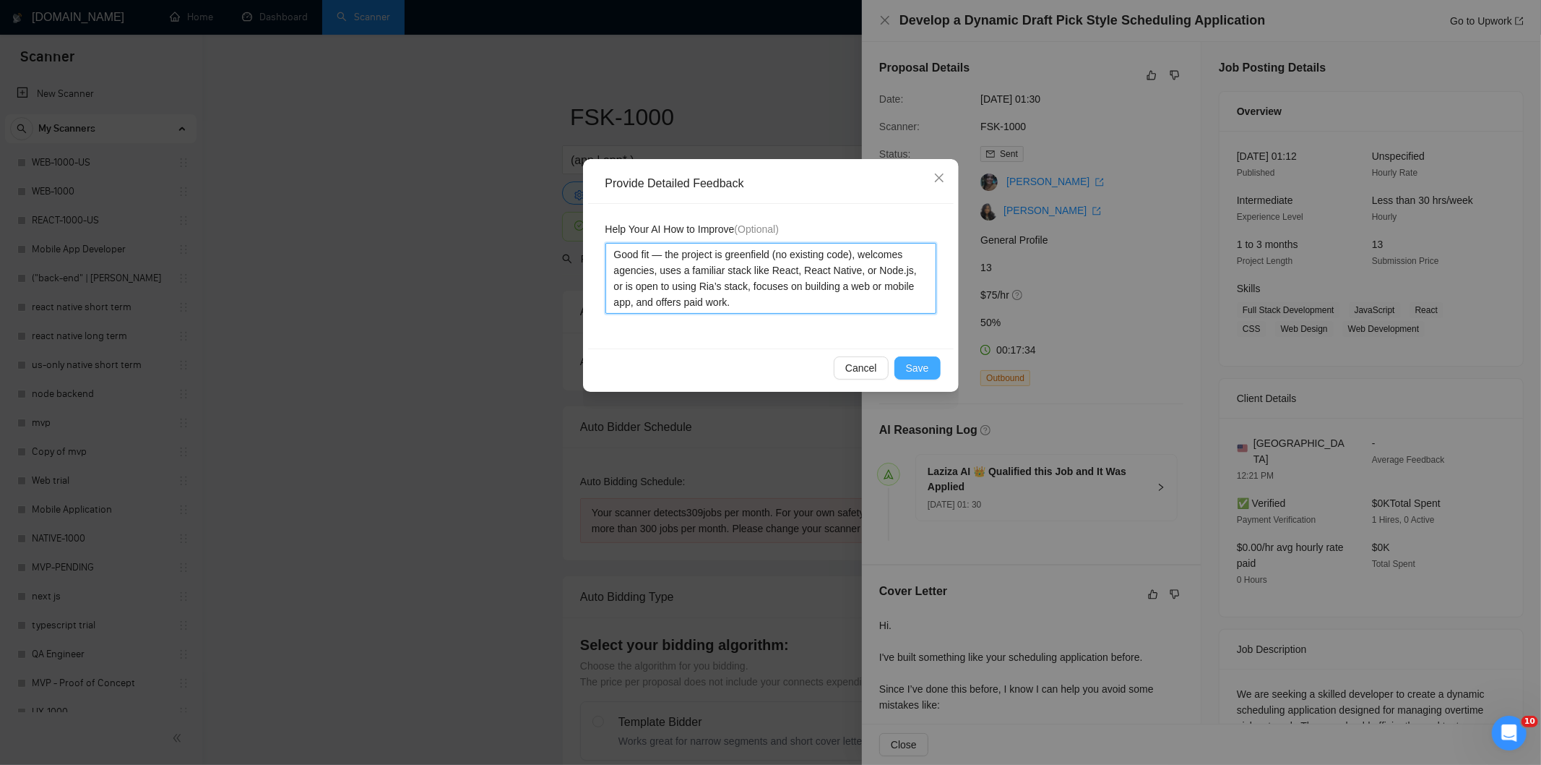
type textarea "Good fit — the project is greenfield (no existing code), welcomes agencies, use…"
click at [915, 363] on span "Save" at bounding box center [917, 368] width 23 height 16
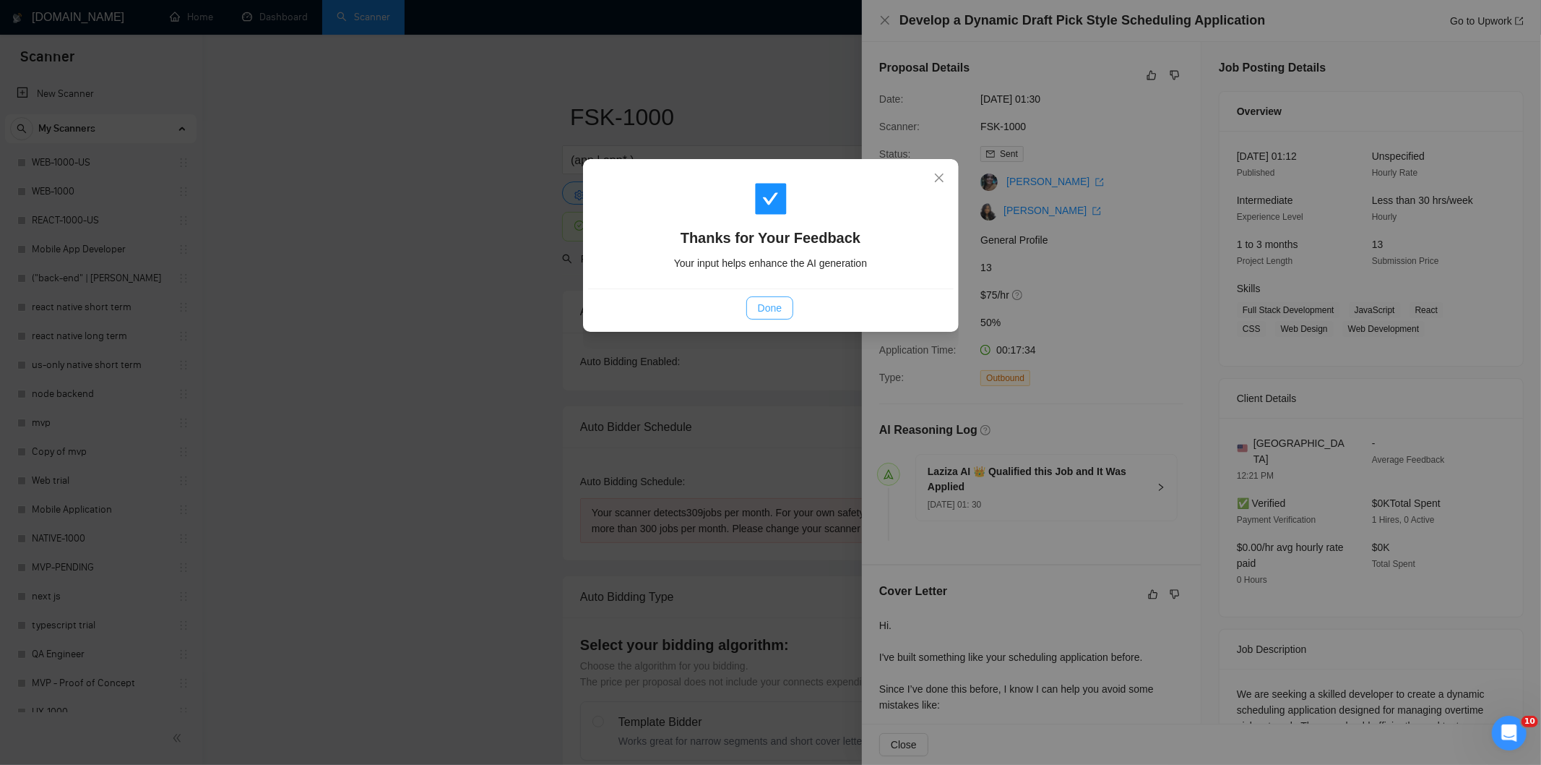
click at [771, 311] on span "Done" at bounding box center [770, 308] width 24 height 16
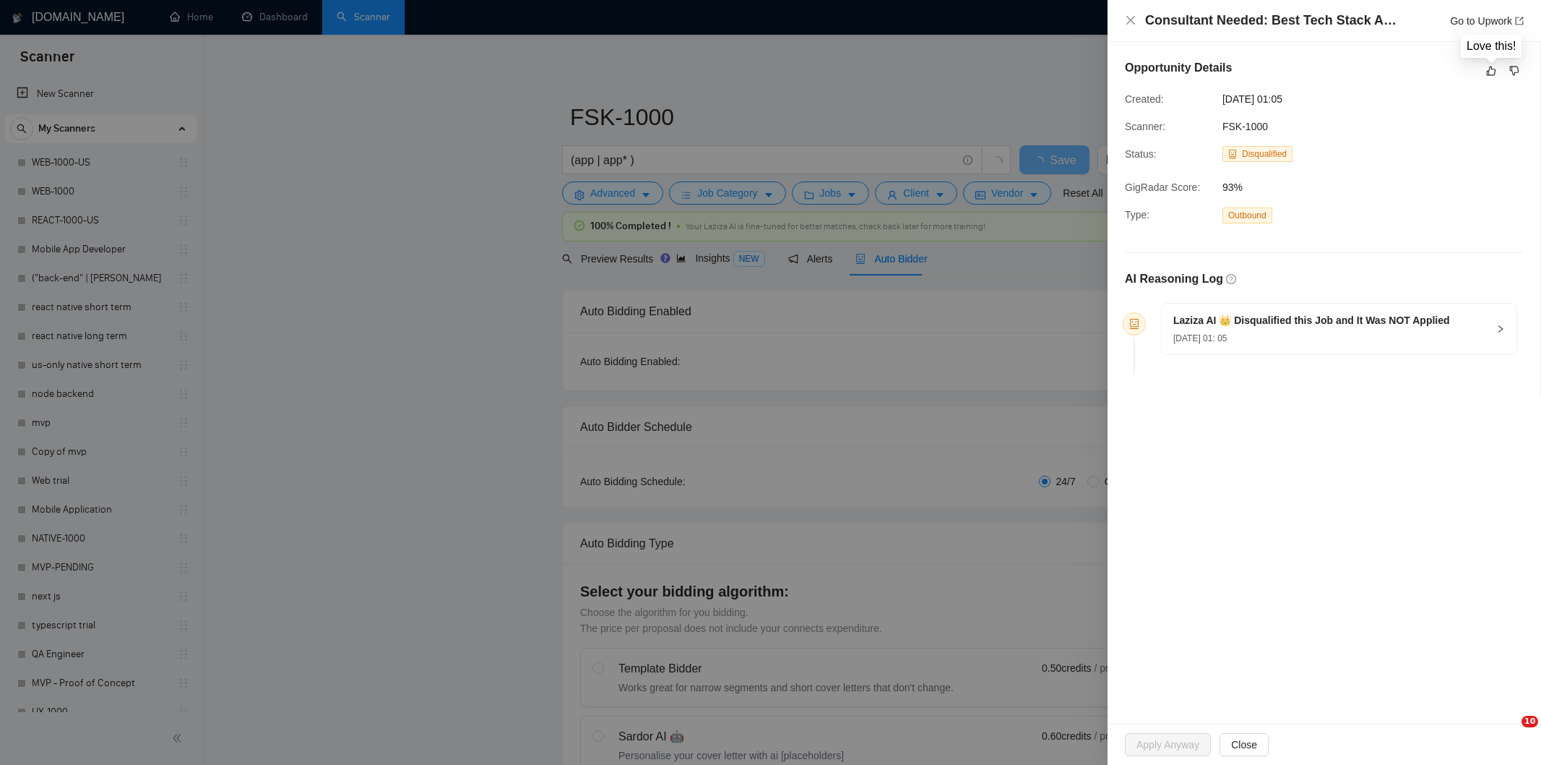
click at [1492, 67] on icon "like" at bounding box center [1491, 70] width 9 height 9
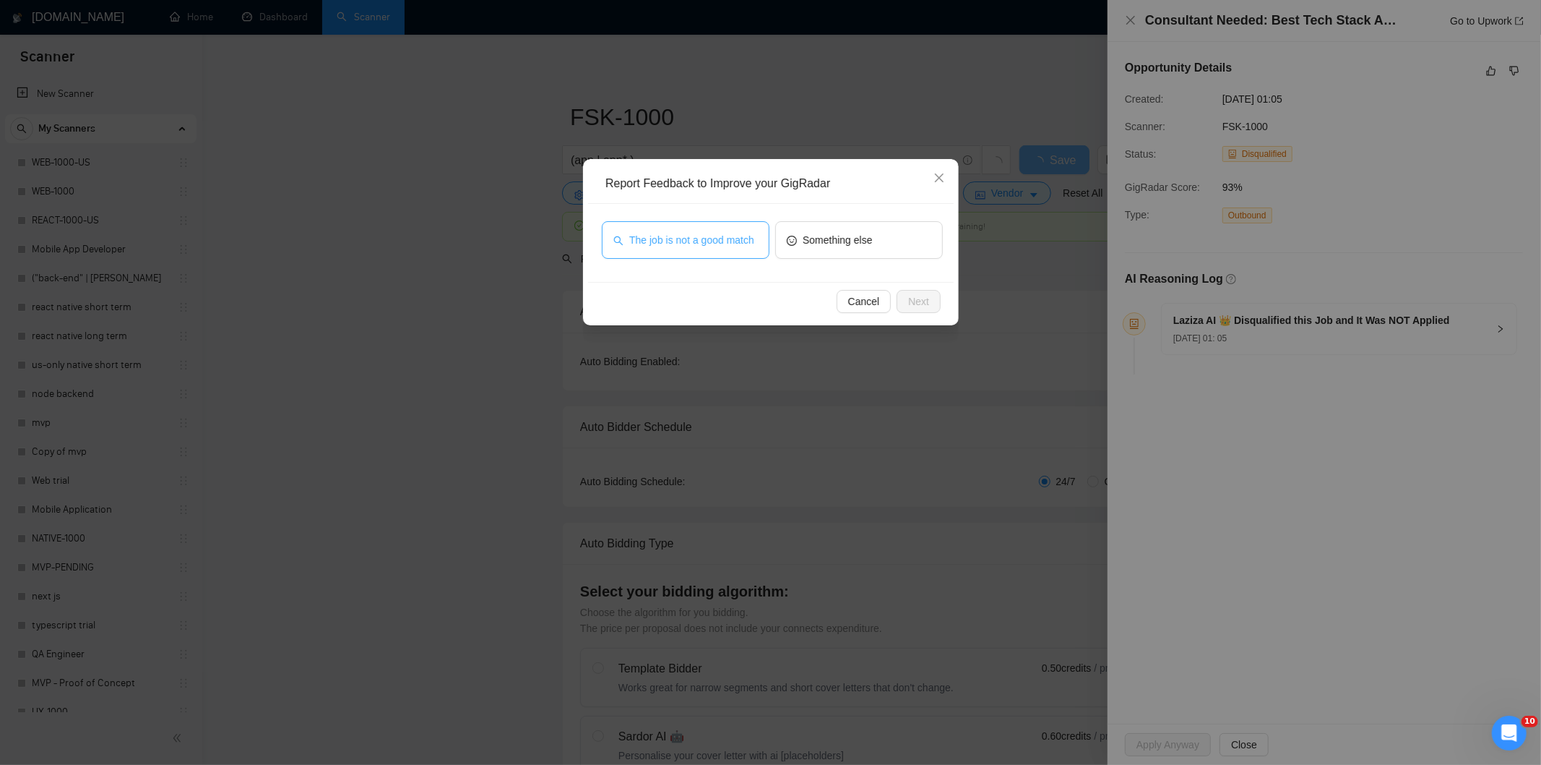
click at [694, 243] on span "The job is not a good match" at bounding box center [691, 240] width 125 height 16
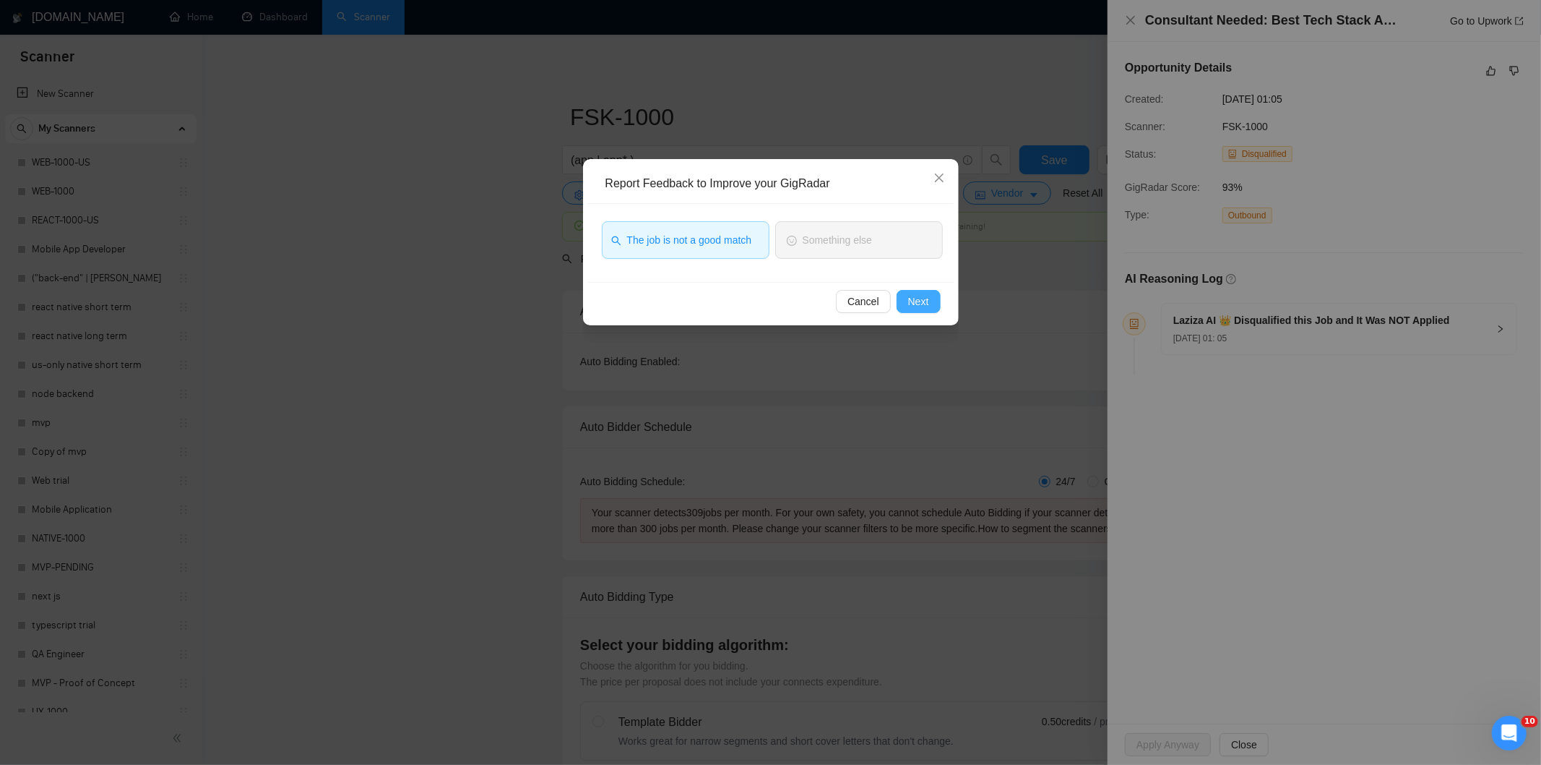
click at [924, 302] on span "Next" at bounding box center [918, 301] width 21 height 16
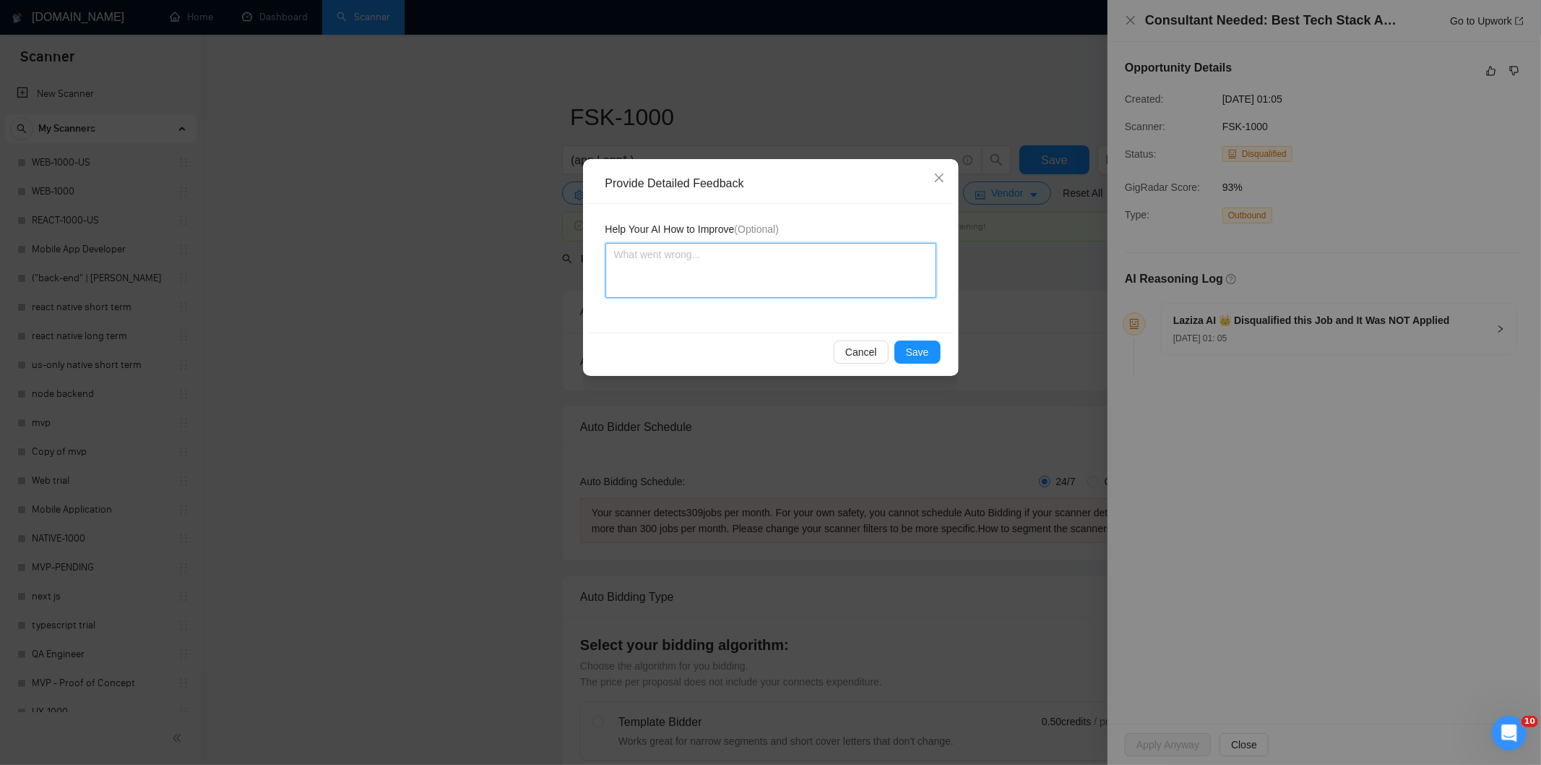
click at [839, 269] on textarea at bounding box center [771, 270] width 331 height 55
paste textarea "Not a fit — this project has been disqualified for other reasons. Example: "The…"
type textarea "Not a fit — this project has been disqualified for other reasons. Example: "The…"
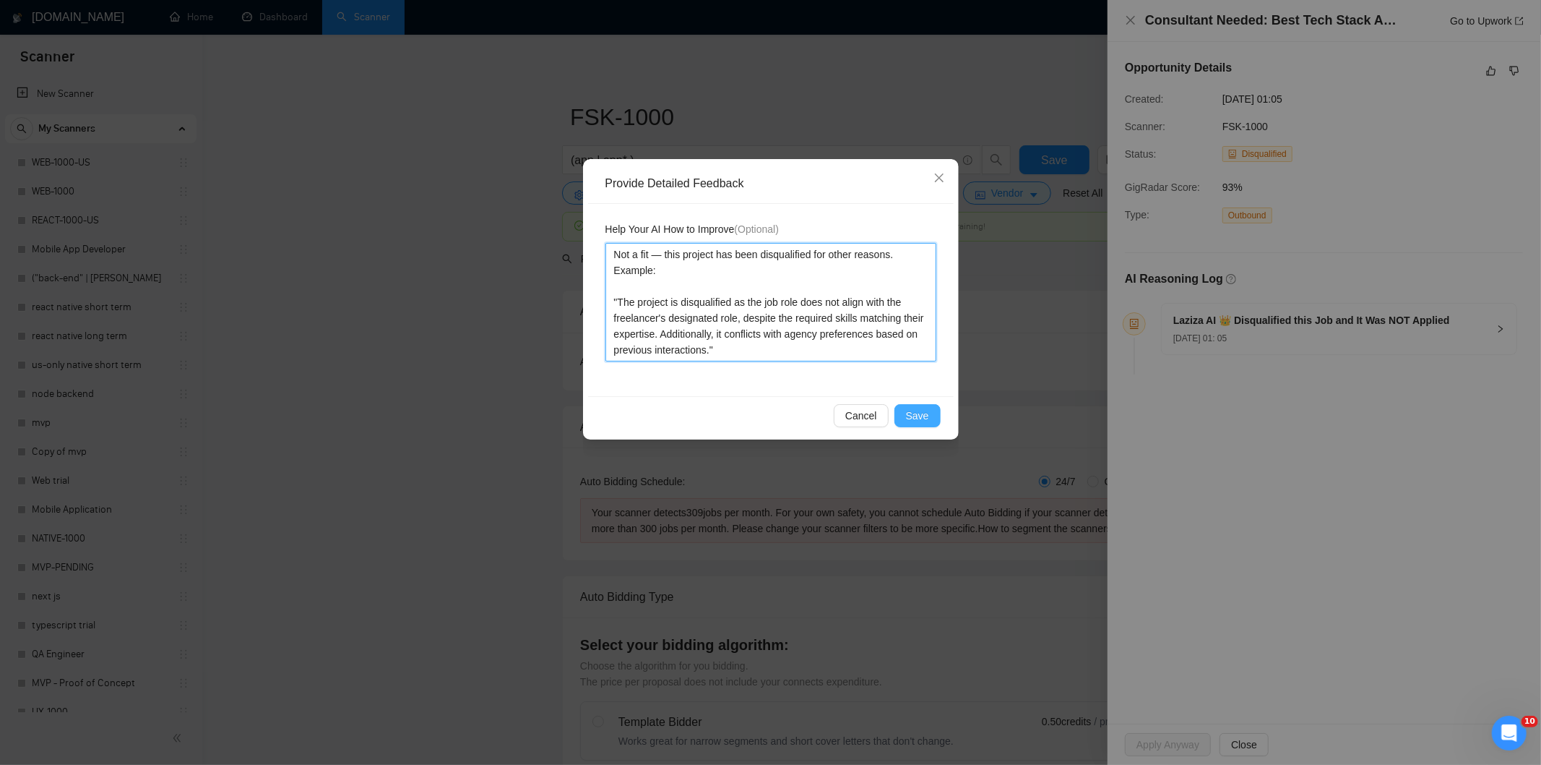
type textarea "Not a fit — this project has been disqualified for other reasons. Example: "The…"
click at [903, 414] on button "Save" at bounding box center [918, 415] width 46 height 23
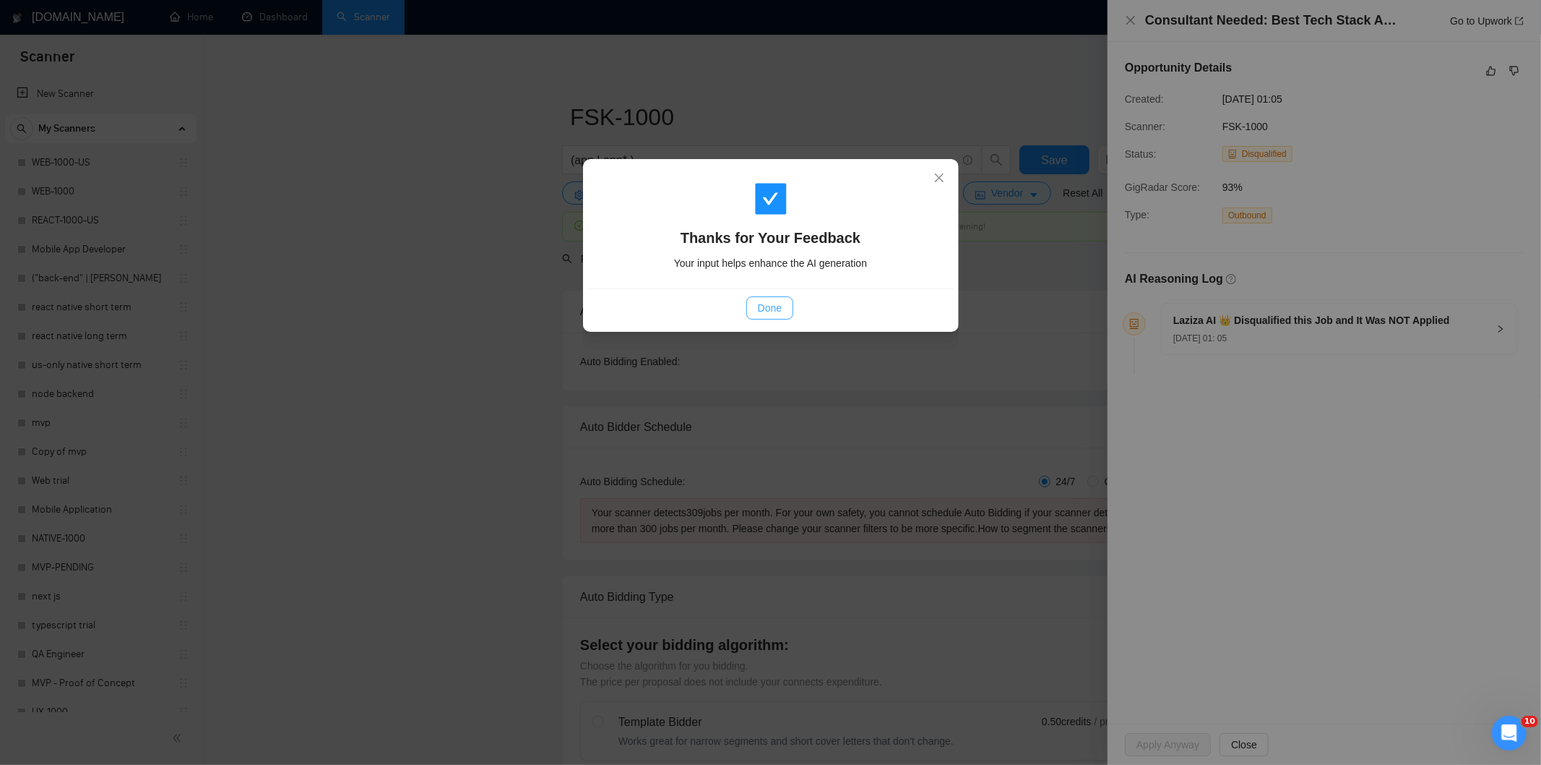
click at [769, 307] on span "Done" at bounding box center [770, 308] width 24 height 16
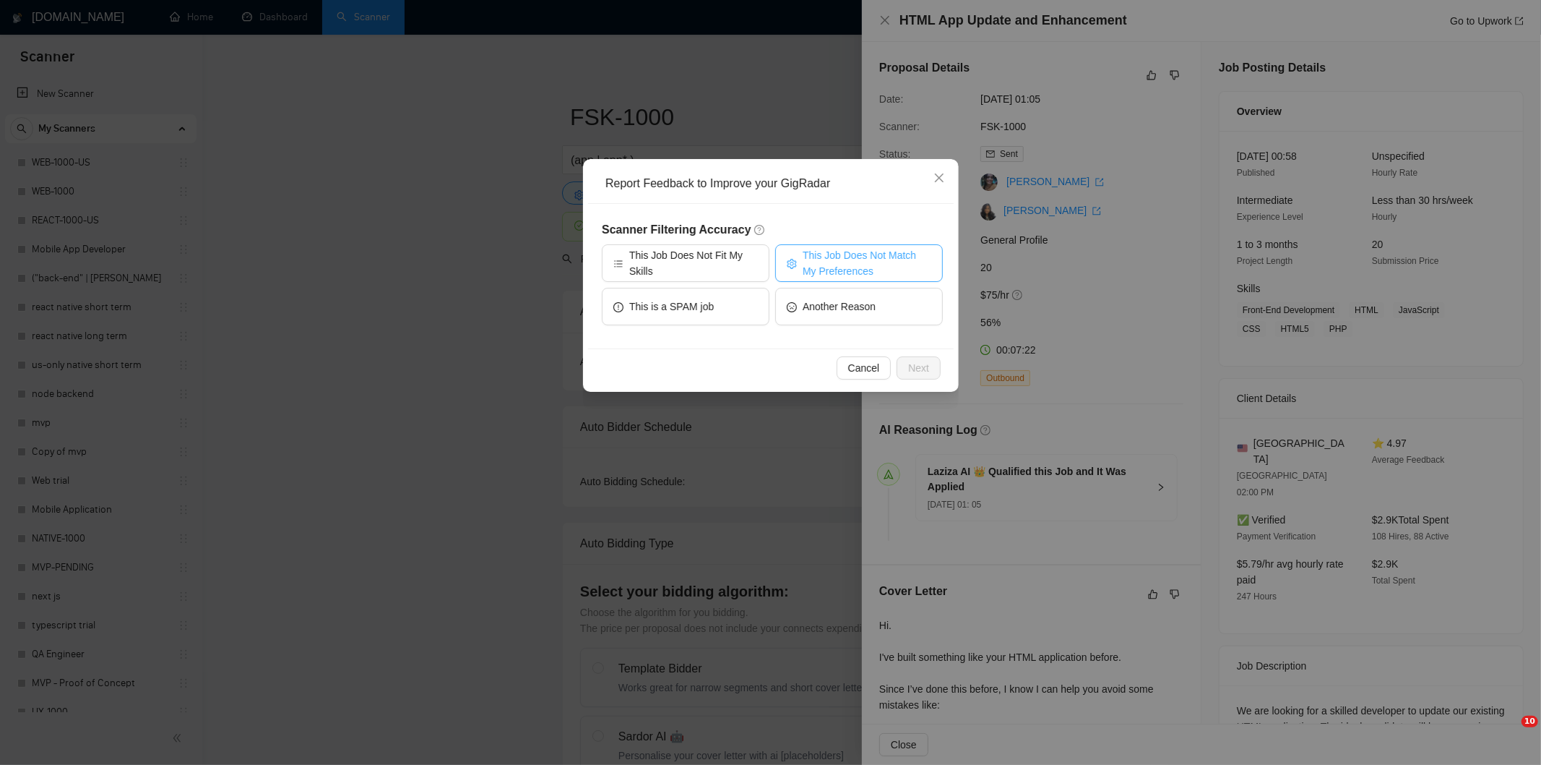
click at [828, 262] on span "This Job Does Not Match My Preferences" at bounding box center [867, 263] width 129 height 32
click at [908, 371] on span "Next" at bounding box center [918, 368] width 21 height 16
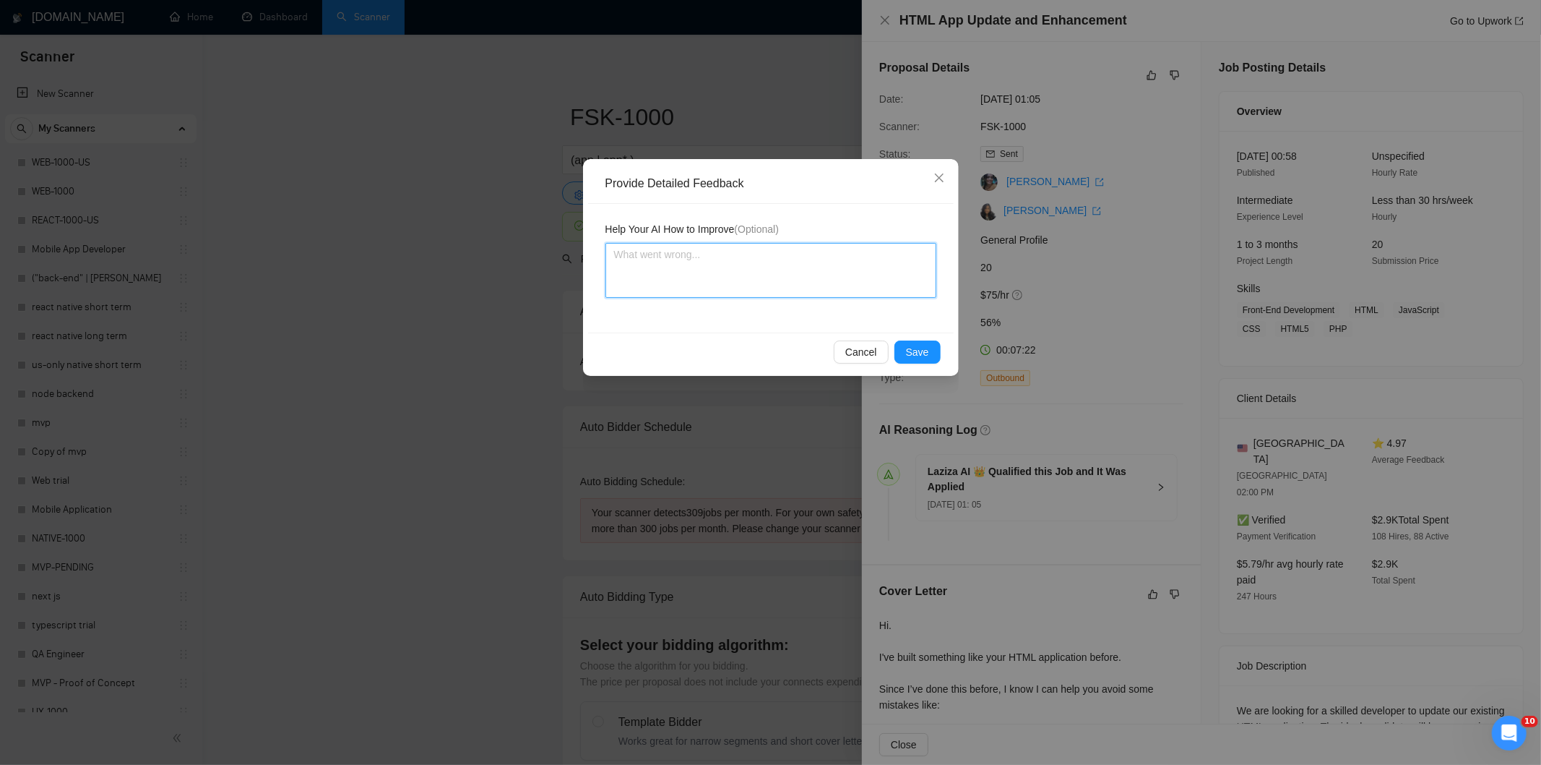
click at [828, 272] on textarea at bounding box center [771, 270] width 331 height 55
paste textarea "Not a fit — the project isn't for a web or mobile app, which is Ria's focus. Ex…"
type textarea "Not a fit — the project isn't for a web or mobile app, which is Ria's focus. Ex…"
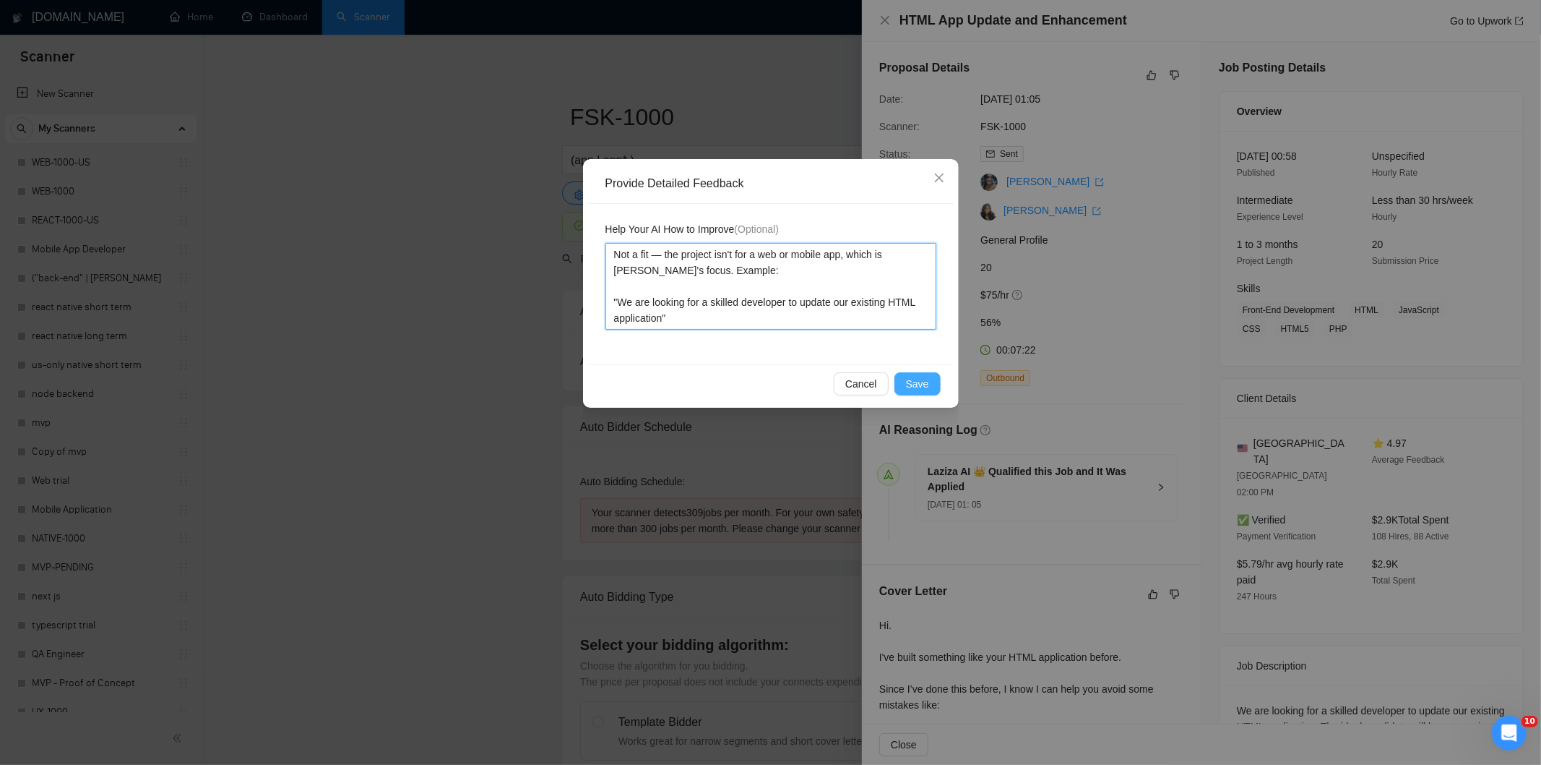
type textarea "Not a fit — the project isn't for a web or mobile app, which is Ria's focus. Ex…"
click at [911, 381] on span "Save" at bounding box center [917, 384] width 23 height 16
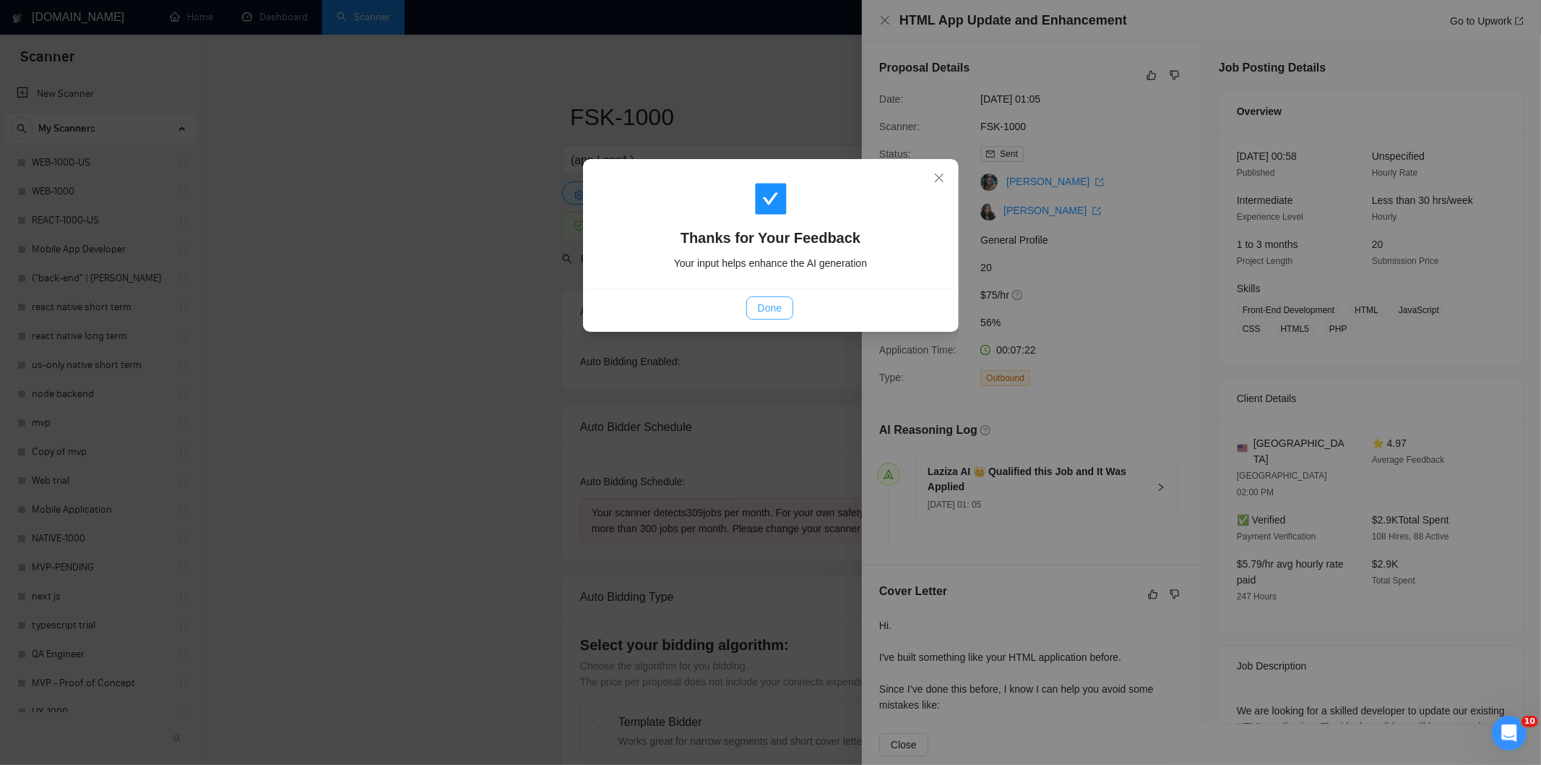
click at [768, 309] on span "Done" at bounding box center [770, 308] width 24 height 16
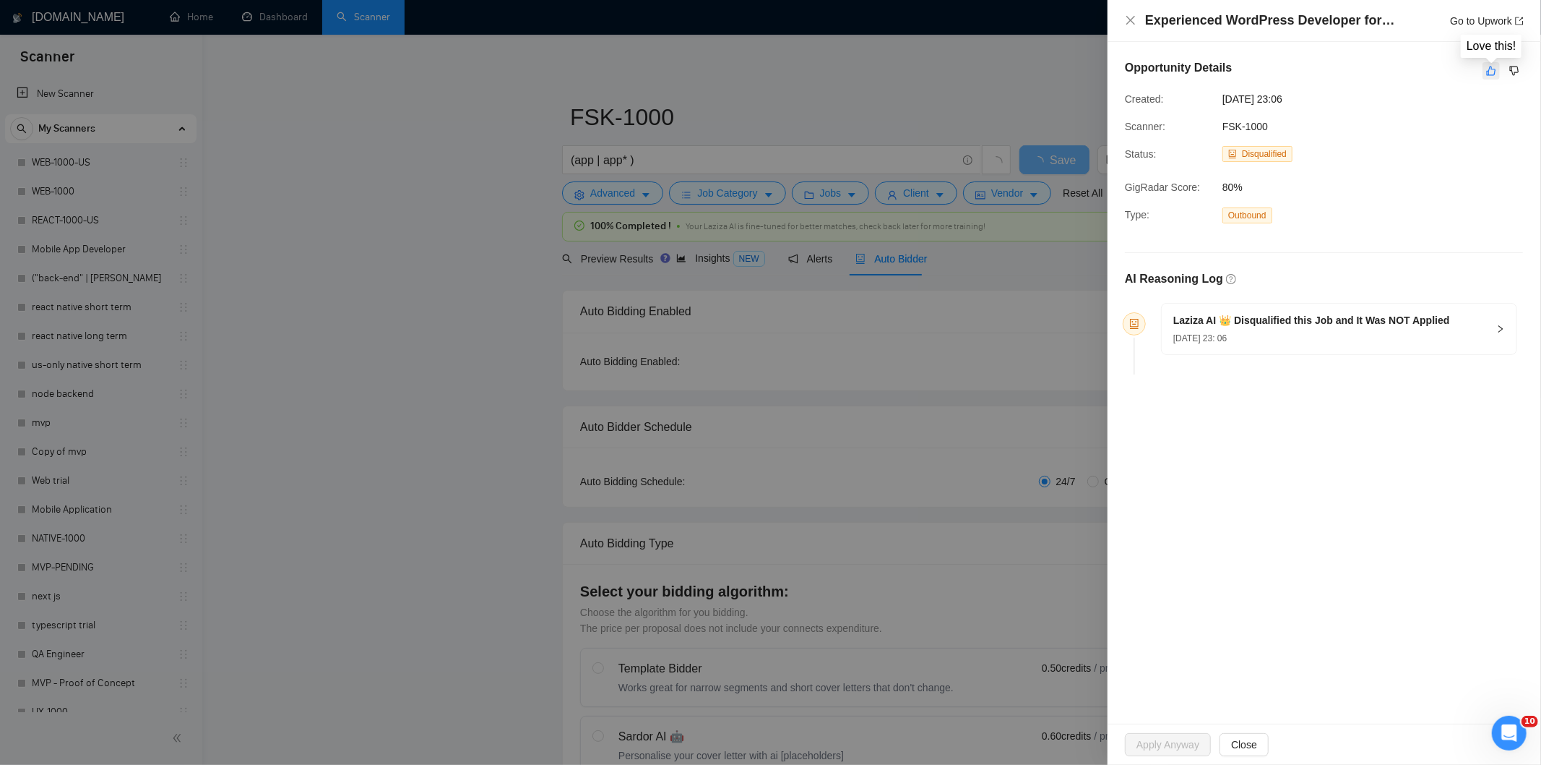
click at [1490, 74] on icon "like" at bounding box center [1492, 71] width 10 height 12
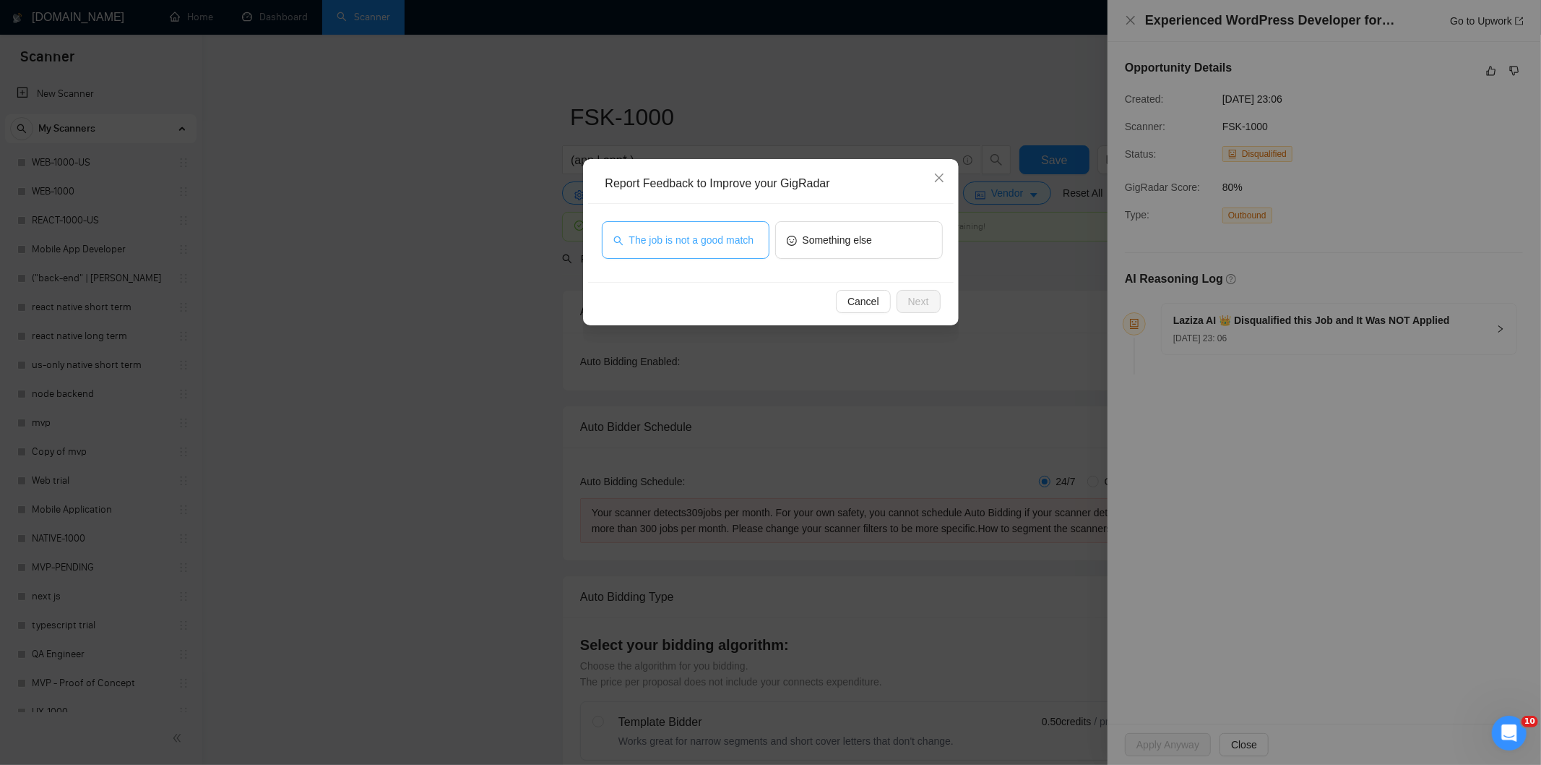
click at [723, 236] on span "The job is not a good match" at bounding box center [691, 240] width 125 height 16
click at [913, 298] on span "Next" at bounding box center [918, 301] width 21 height 16
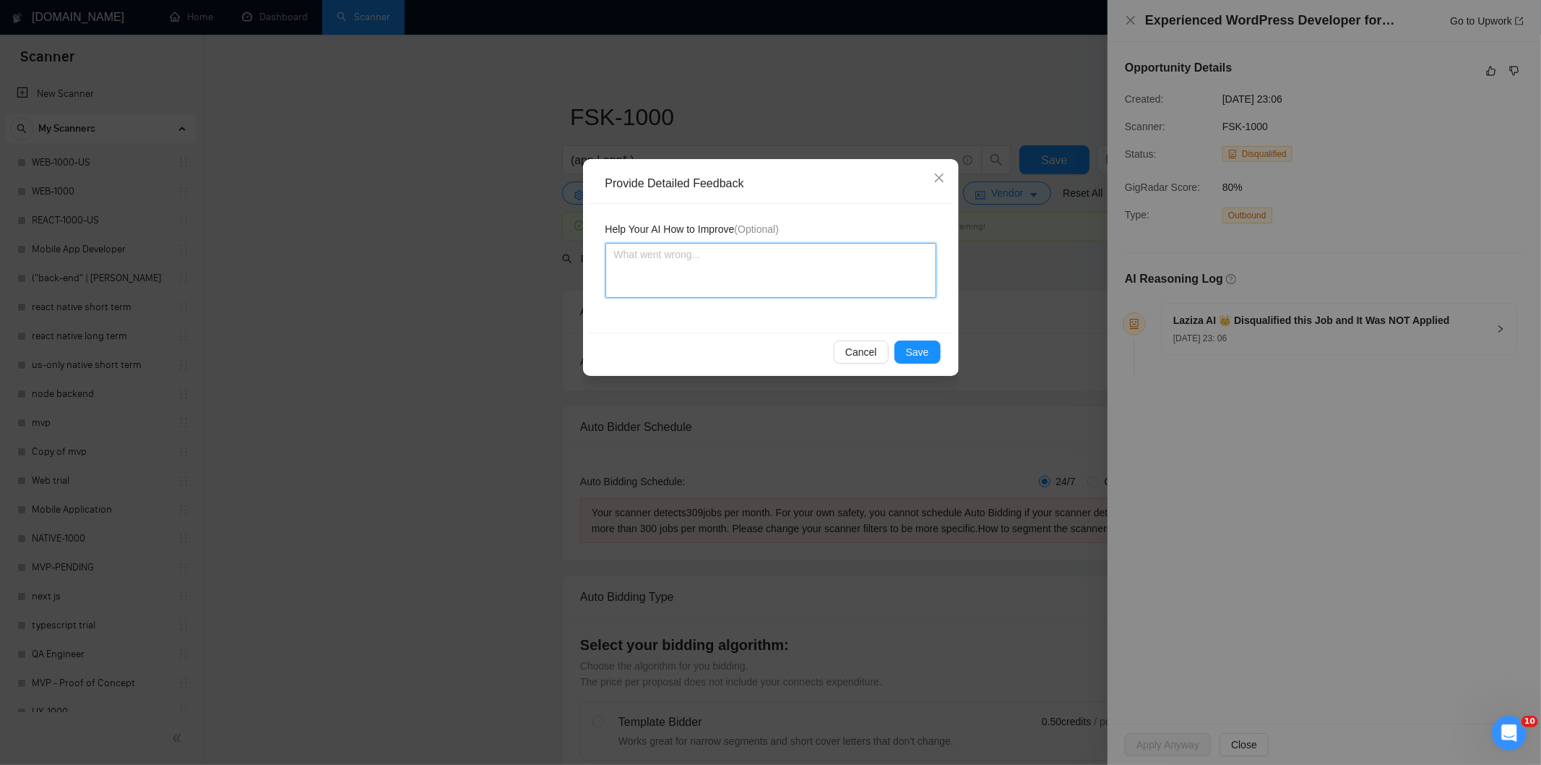
click at [841, 251] on textarea at bounding box center [771, 270] width 331 height 55
paste textarea "Not a fit — this project has been disqualified for other reasons. Example: "The…"
type textarea "Not a fit — this project has been disqualified for other reasons. Example: "The…"
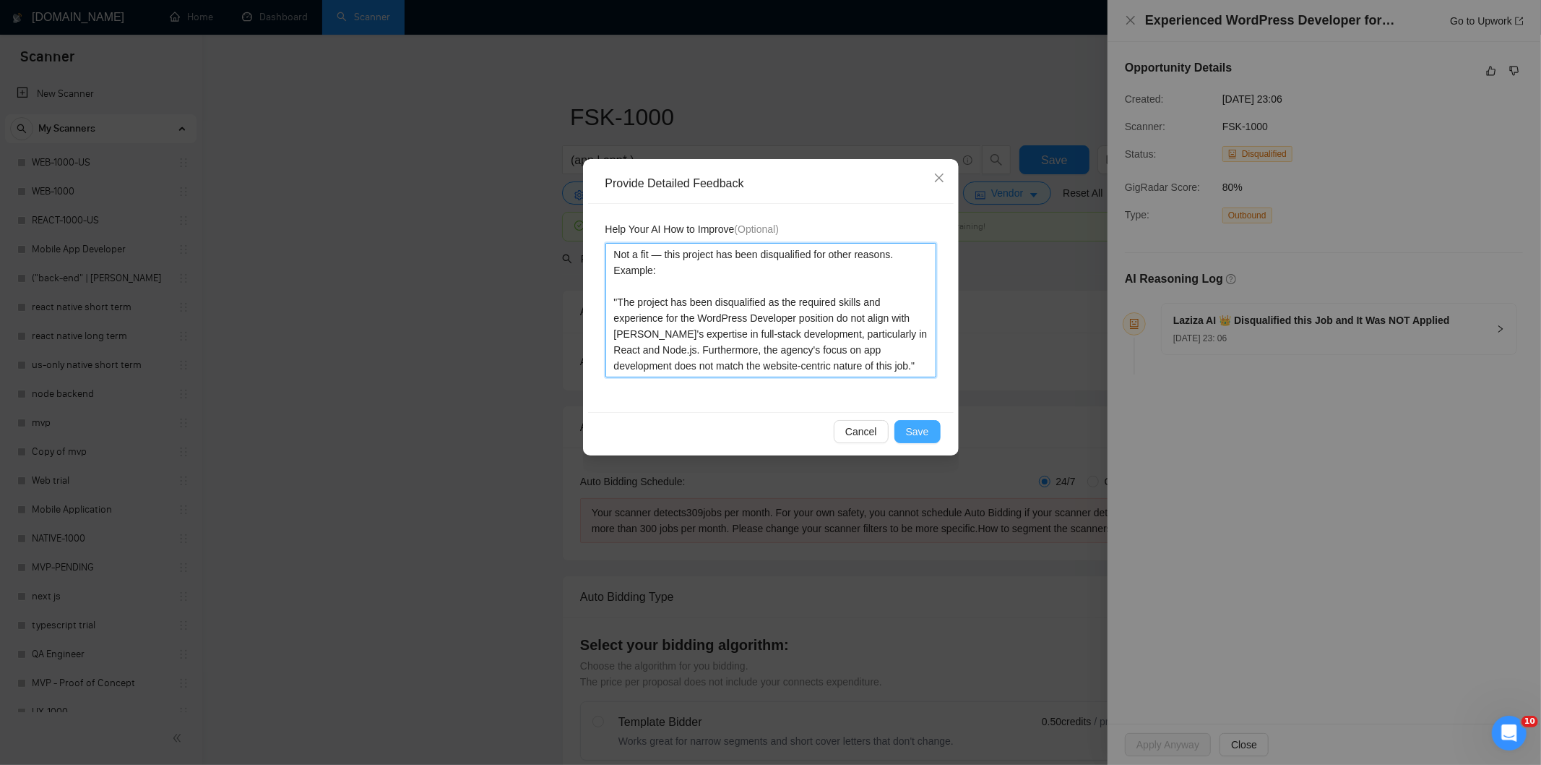
type textarea "Not a fit — this project has been disqualified for other reasons. Example: "The…"
drag, startPoint x: 926, startPoint y: 434, endPoint x: 880, endPoint y: 405, distance: 54.5
click at [926, 434] on span "Save" at bounding box center [917, 431] width 23 height 16
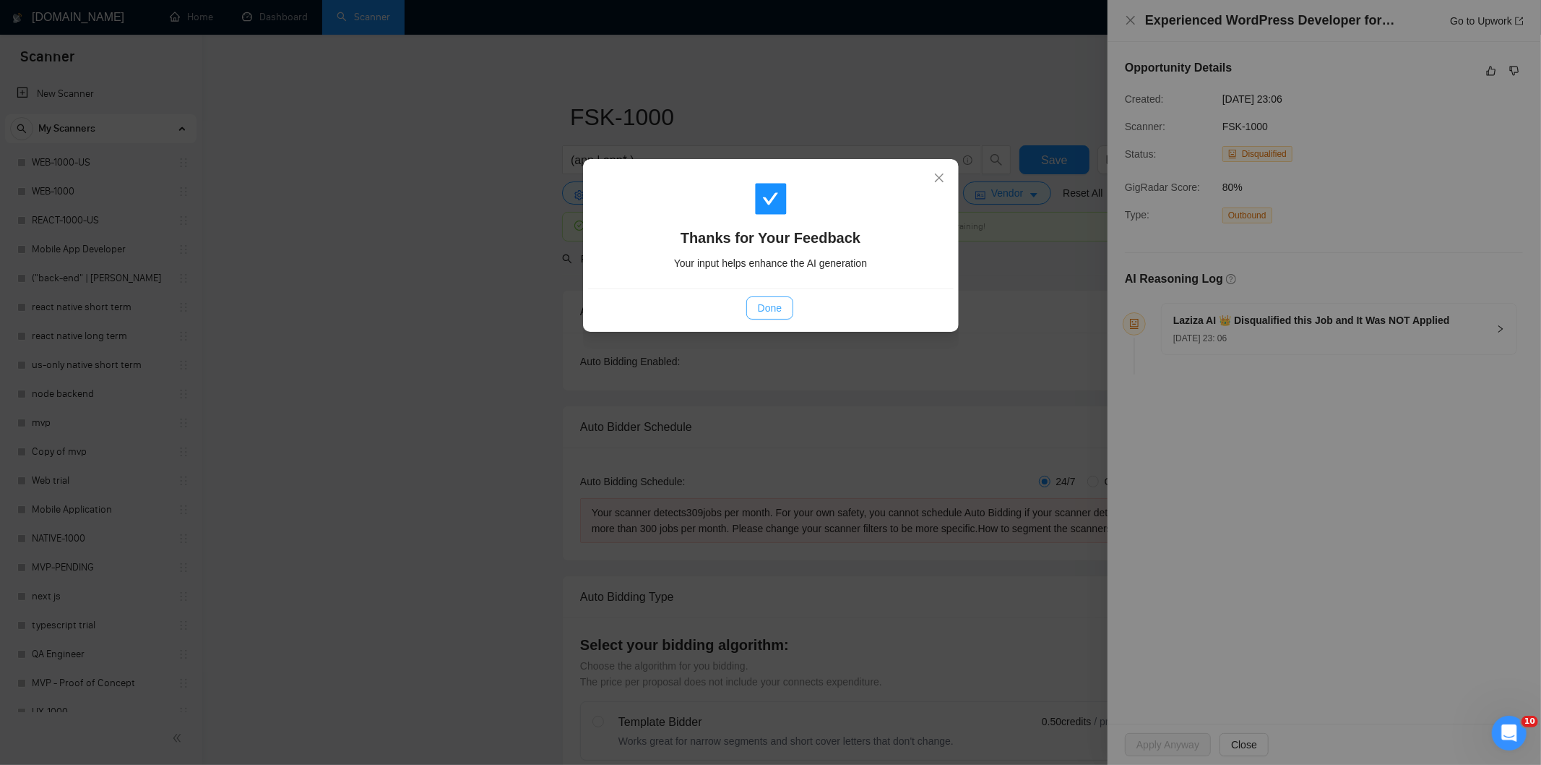
drag, startPoint x: 775, startPoint y: 311, endPoint x: 786, endPoint y: 319, distance: 12.9
click at [783, 313] on button "Done" at bounding box center [770, 307] width 47 height 23
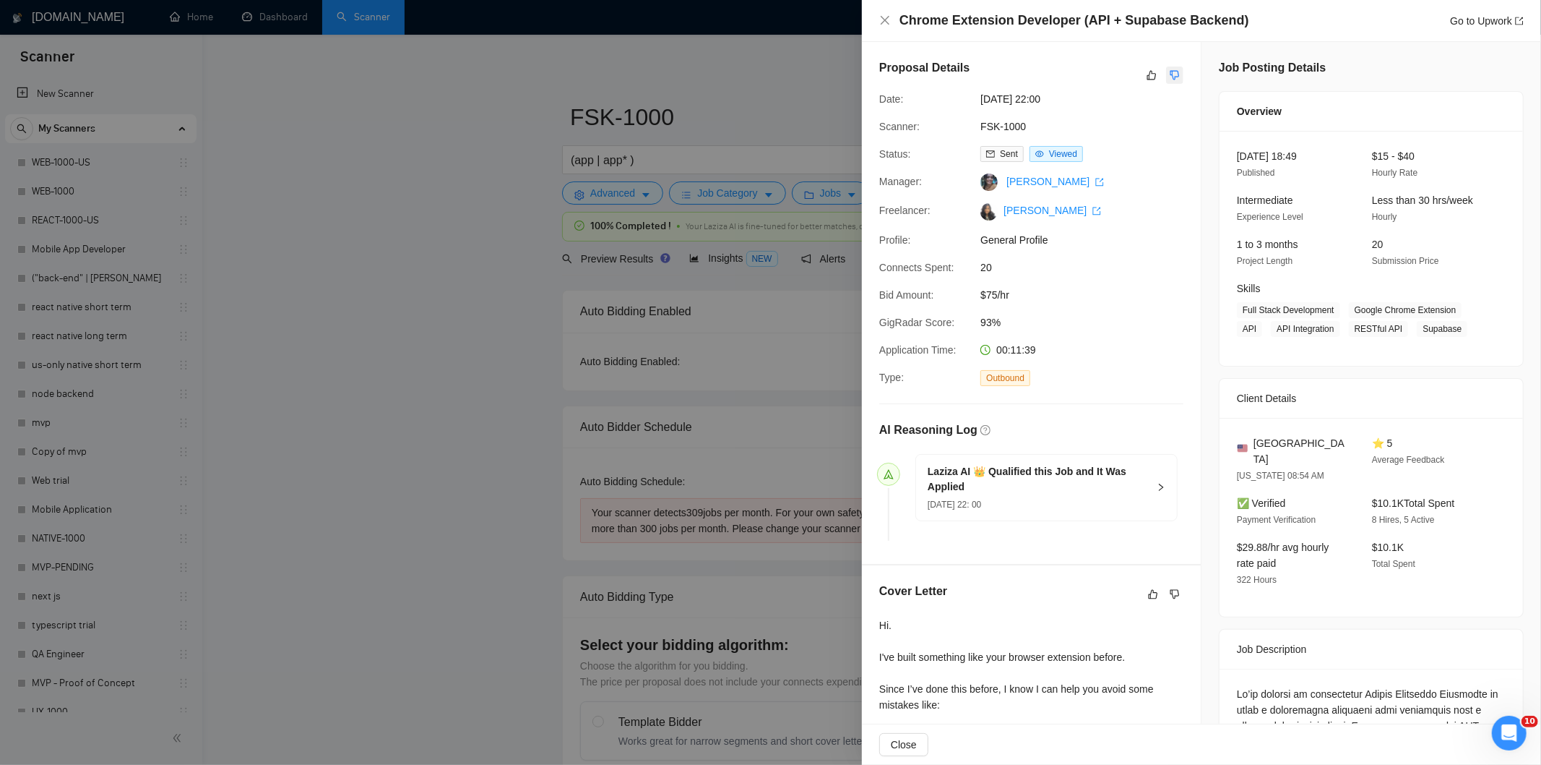
click at [1171, 74] on icon "dislike" at bounding box center [1175, 75] width 9 height 9
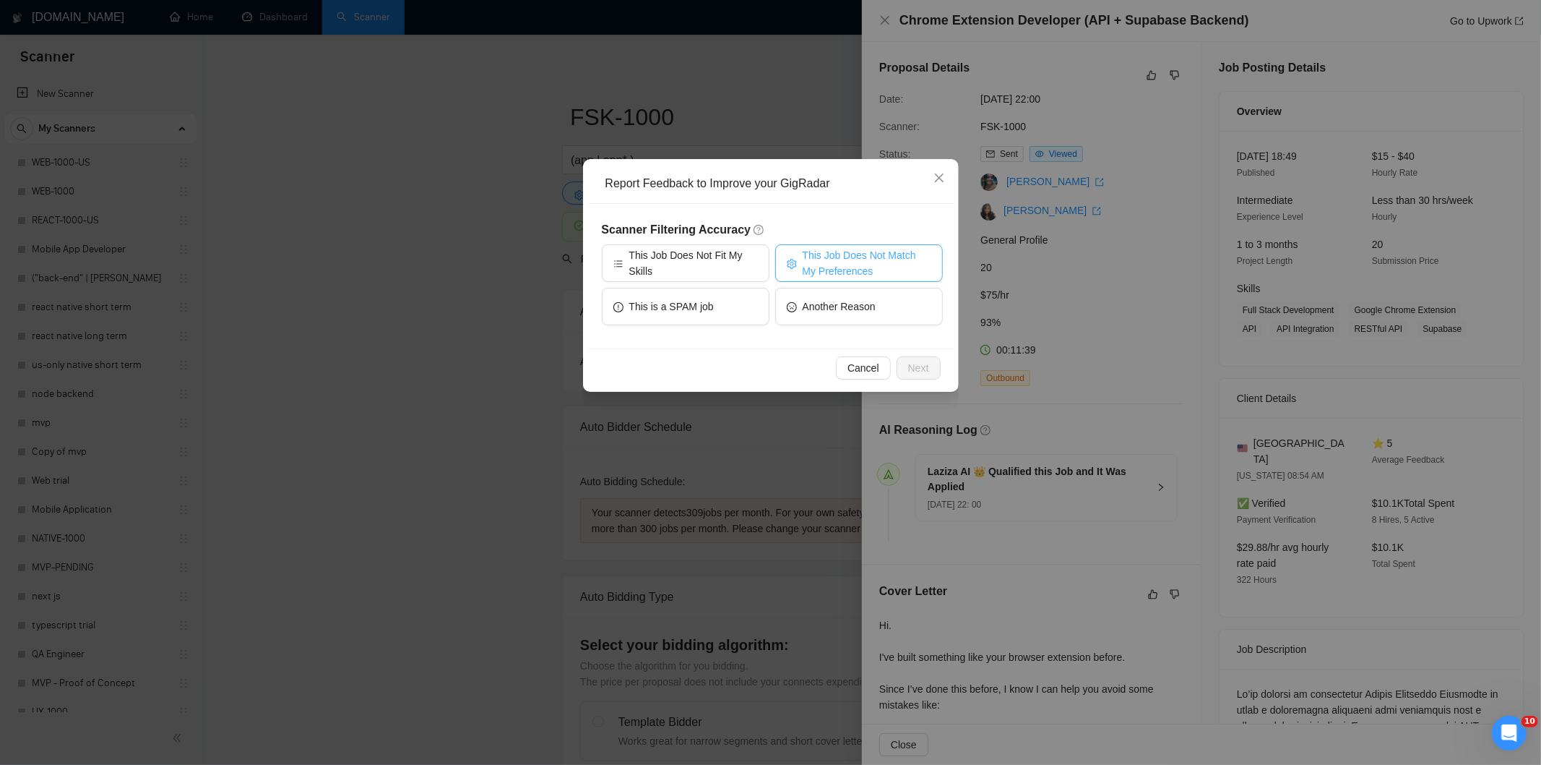
click at [883, 262] on span "This Job Does Not Match My Preferences" at bounding box center [867, 263] width 129 height 32
click at [936, 366] on button "Next" at bounding box center [919, 367] width 44 height 23
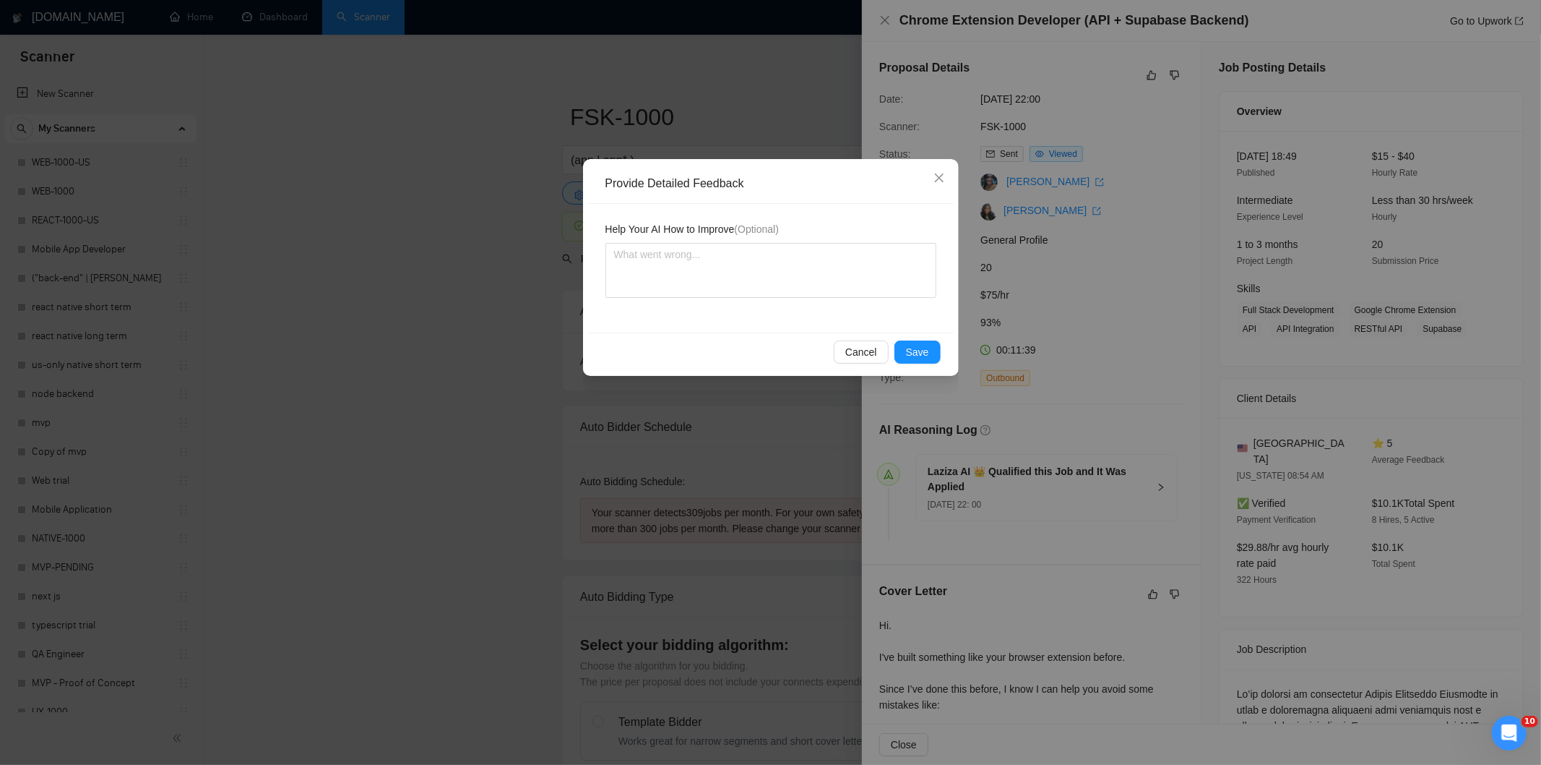
click at [873, 311] on div "Help Your AI How to Improve (Optional)" at bounding box center [771, 268] width 366 height 129
drag, startPoint x: 854, startPoint y: 285, endPoint x: 846, endPoint y: 273, distance: 14.6
click at [847, 276] on textarea at bounding box center [771, 270] width 331 height 55
paste textarea "Not a fit — the project isn't for a web or mobile app, which is Ria's focus. Ex…"
type textarea "Not a fit — the project isn't for a web or mobile app, which is Ria's focus. Ex…"
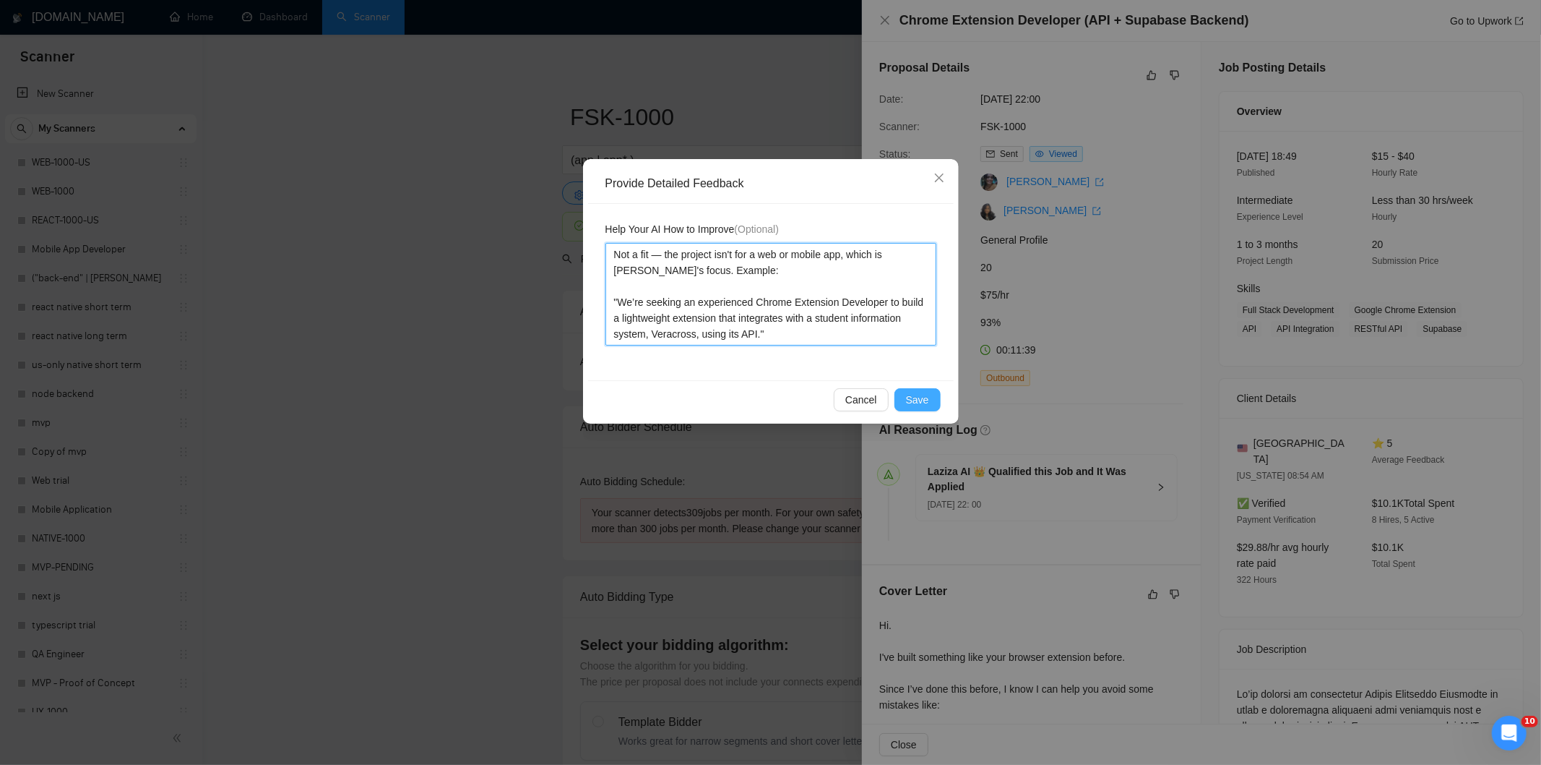
type textarea "Not a fit — the project isn't for a web or mobile app, which is Ria's focus. Ex…"
click at [926, 406] on span "Save" at bounding box center [917, 400] width 23 height 16
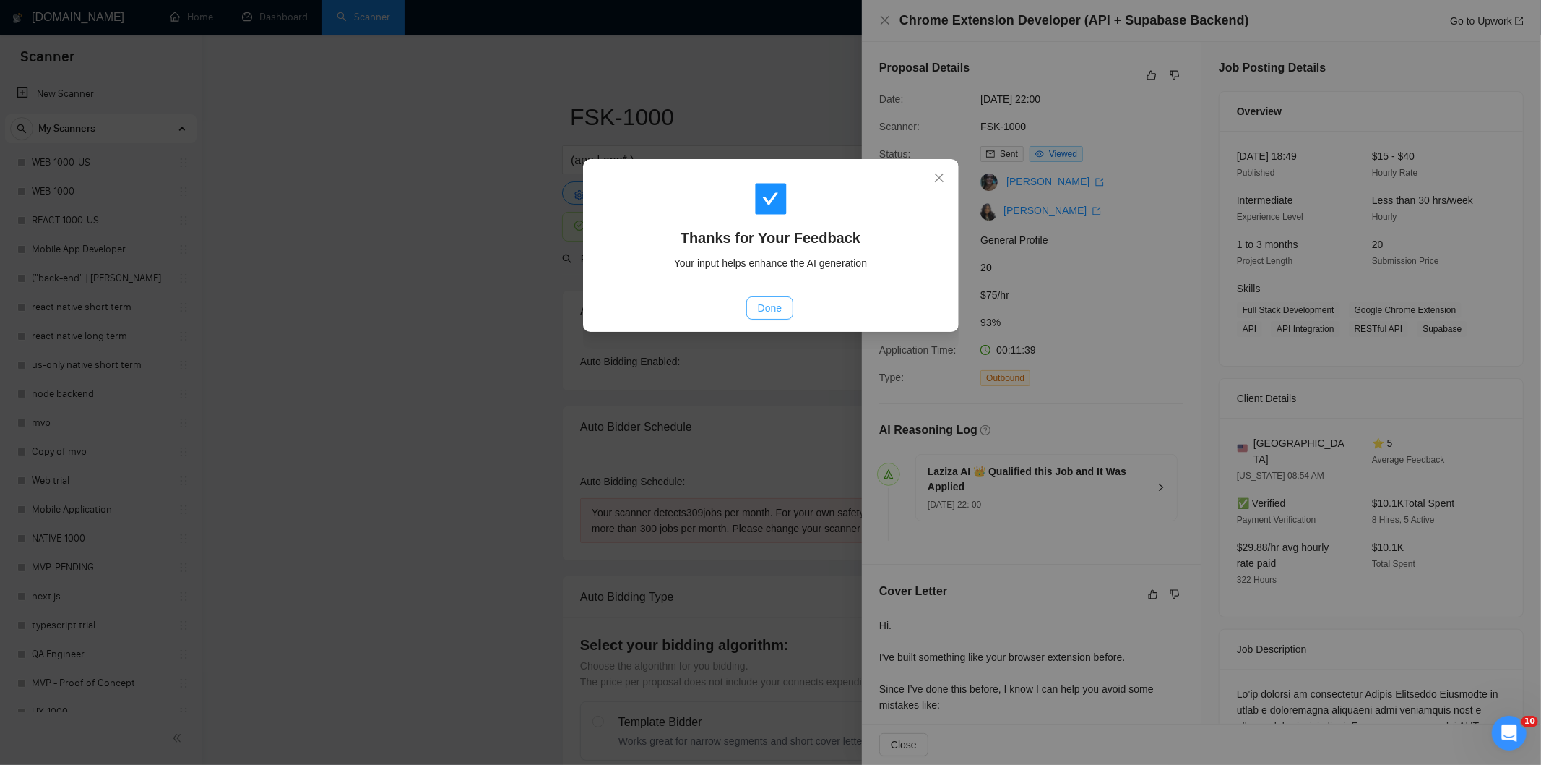
click at [778, 311] on span "Done" at bounding box center [770, 308] width 24 height 16
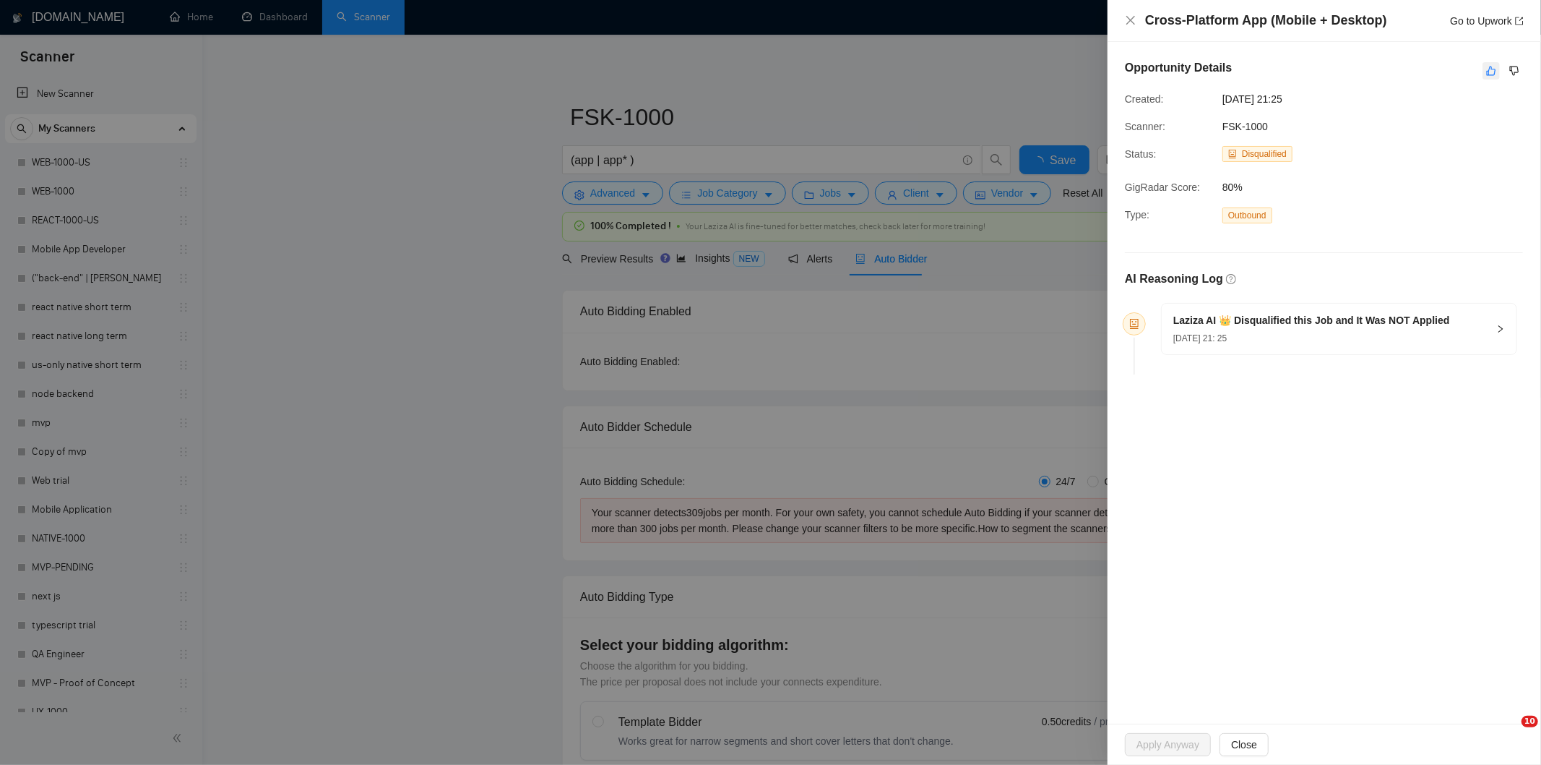
click at [1494, 71] on icon "like" at bounding box center [1492, 71] width 10 height 12
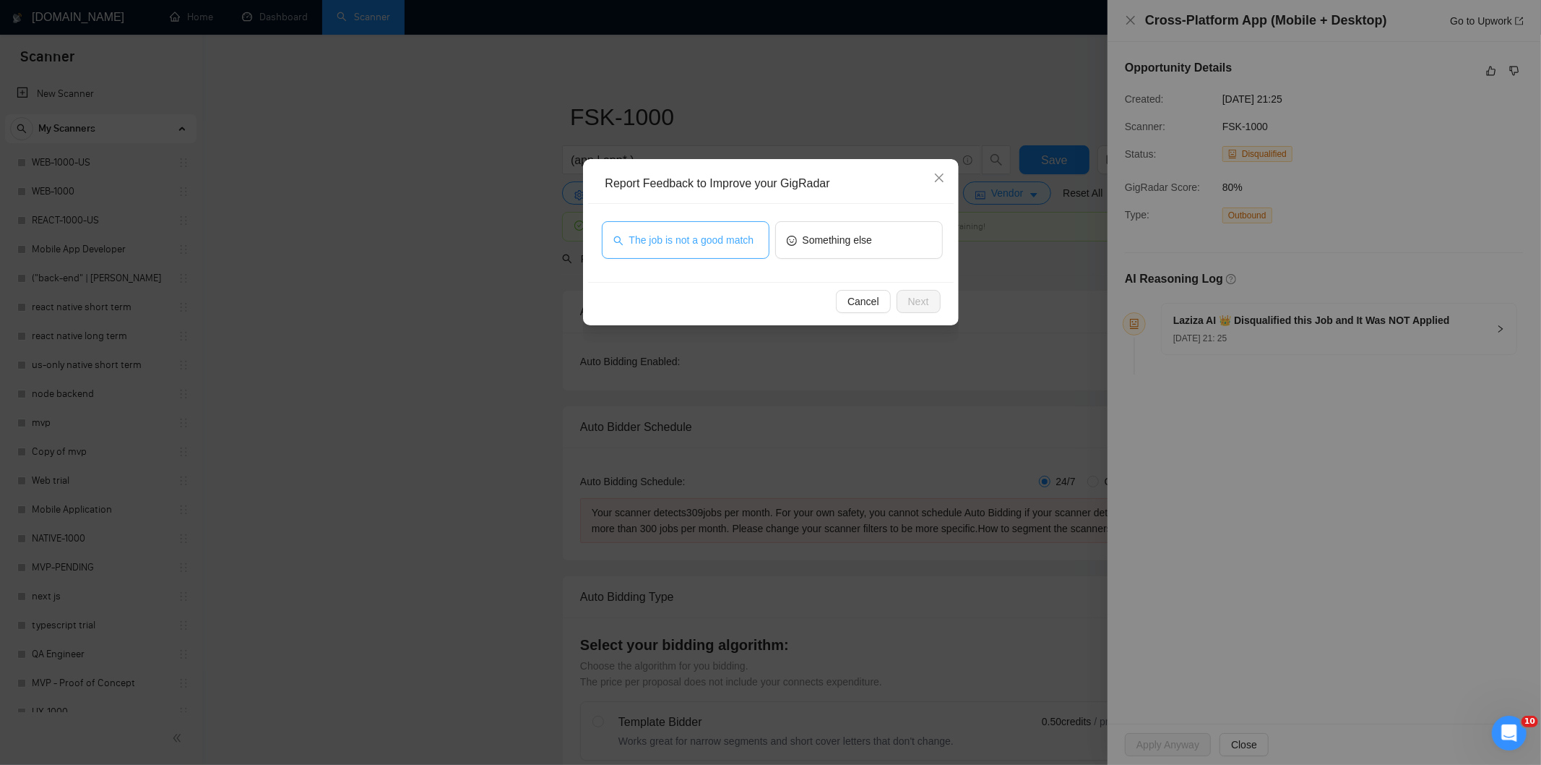
click at [739, 229] on button "The job is not a good match" at bounding box center [686, 240] width 168 height 38
drag, startPoint x: 921, startPoint y: 304, endPoint x: 908, endPoint y: 298, distance: 14.9
click at [921, 304] on span "Next" at bounding box center [918, 301] width 21 height 16
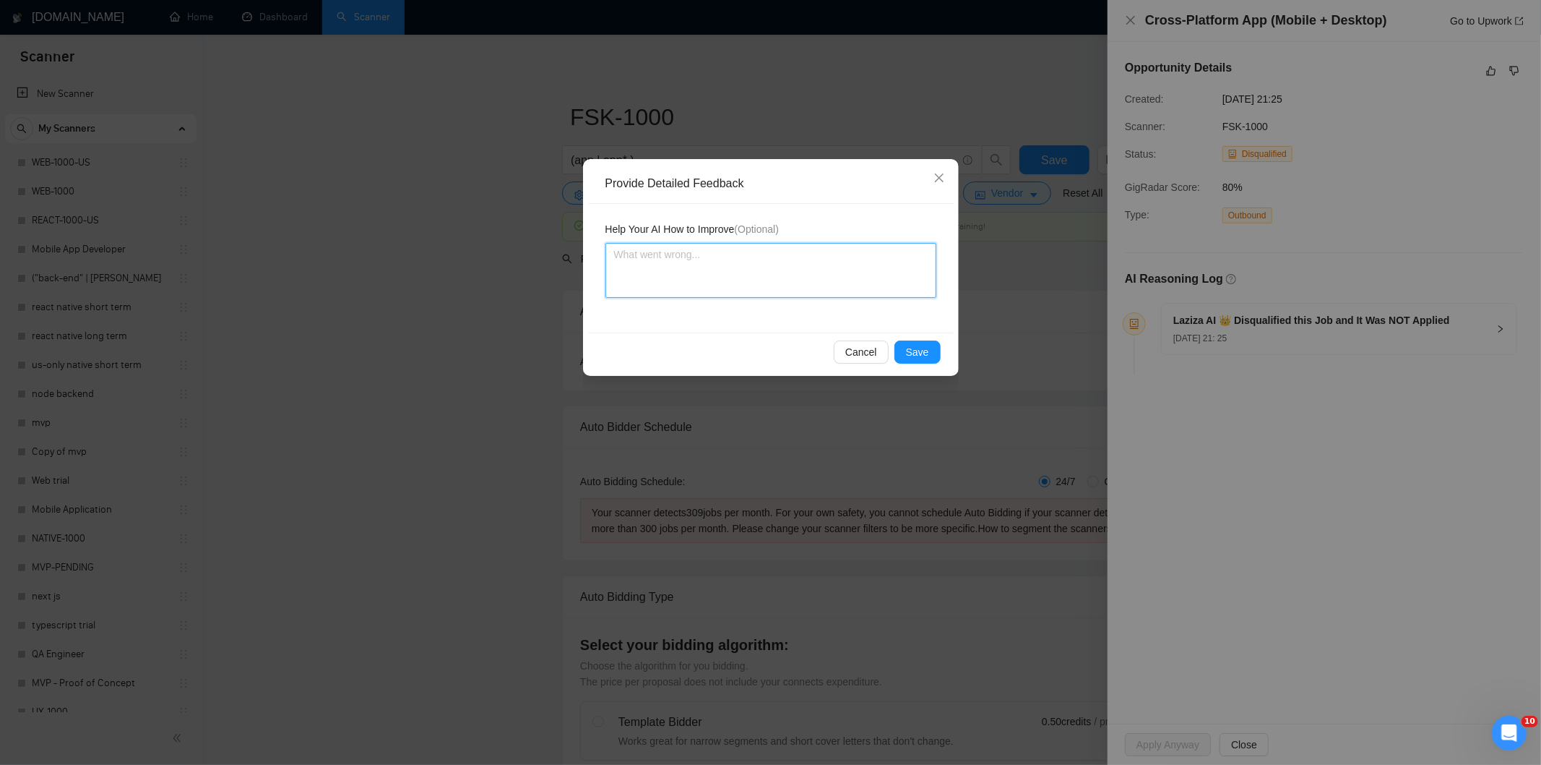
click at [829, 257] on textarea at bounding box center [771, 270] width 331 height 55
paste textarea "Good fit — the project is greenfield (no existing code), welcomes agencies, use…"
type textarea "Good fit — the project is greenfield (no existing code), welcomes agencies, use…"
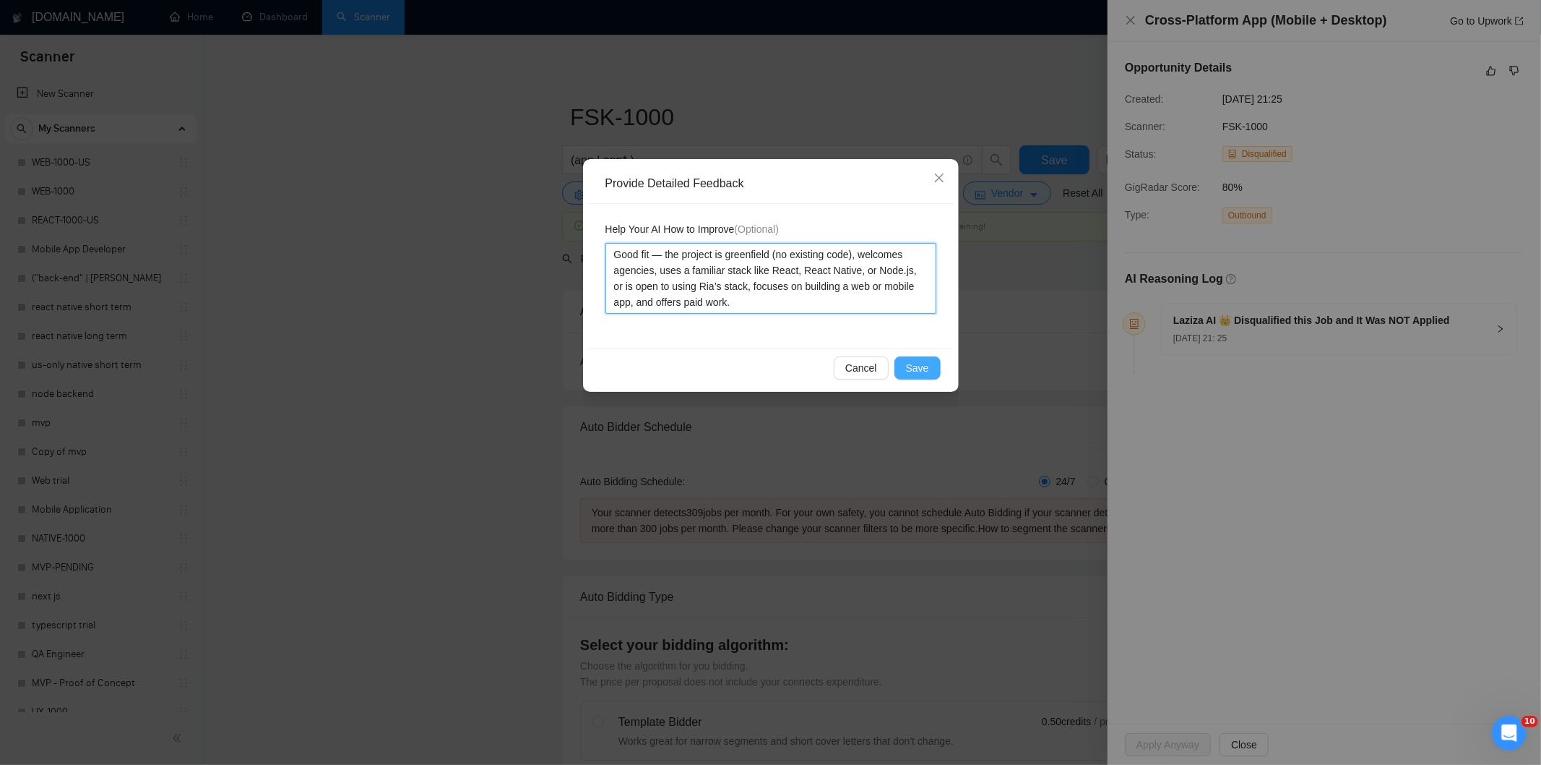
type textarea "Good fit — the project is greenfield (no existing code), welcomes agencies, use…"
click at [921, 361] on span "Save" at bounding box center [917, 368] width 23 height 16
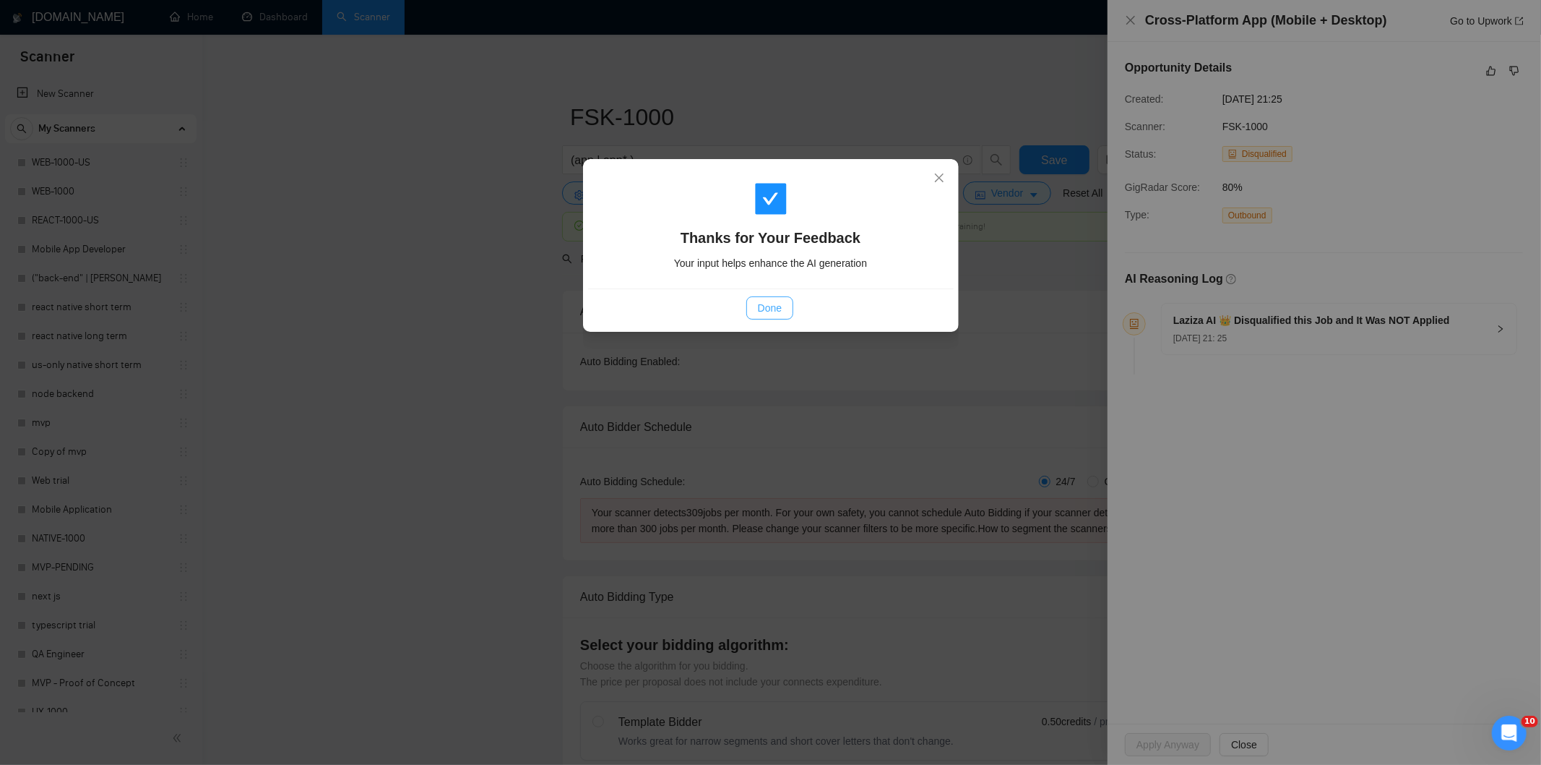
click at [767, 302] on span "Done" at bounding box center [770, 308] width 24 height 16
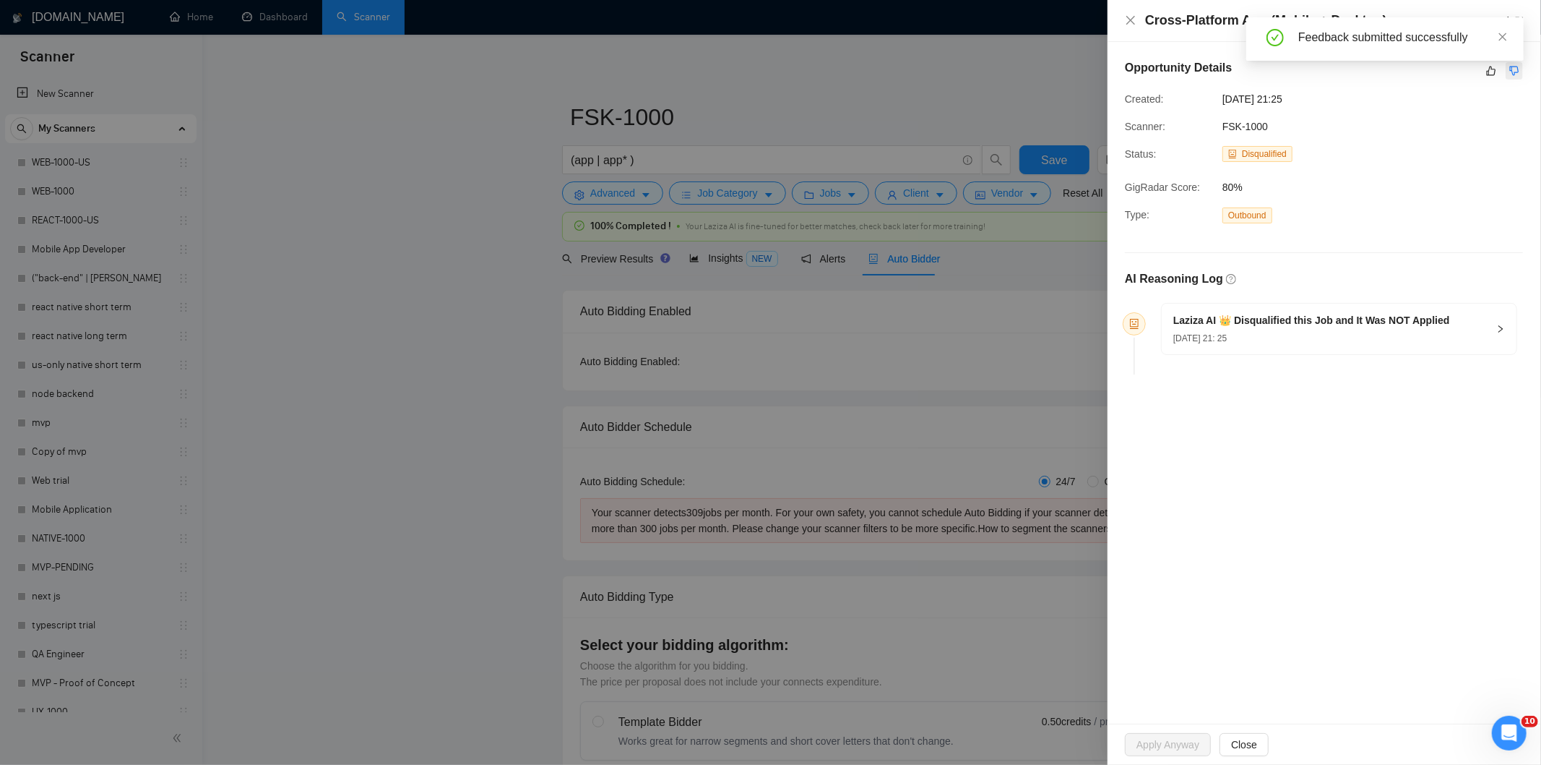
click at [1521, 73] on button "button" at bounding box center [1514, 70] width 17 height 17
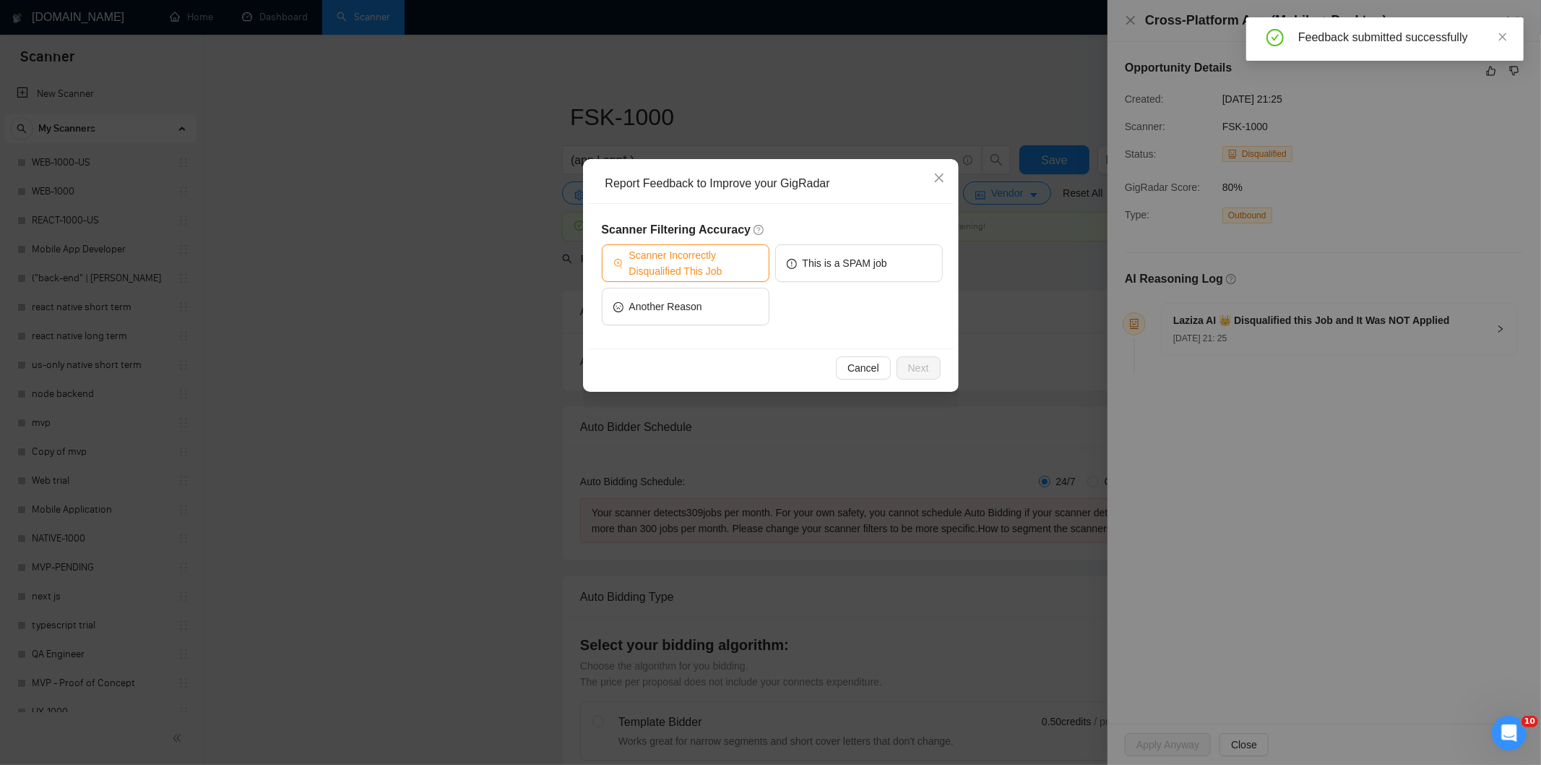
click at [684, 256] on span "Scanner Incorrectly Disqualified This Job" at bounding box center [693, 263] width 129 height 32
drag, startPoint x: 915, startPoint y: 367, endPoint x: 833, endPoint y: 301, distance: 105.4
click at [914, 367] on span "Next" at bounding box center [918, 368] width 21 height 16
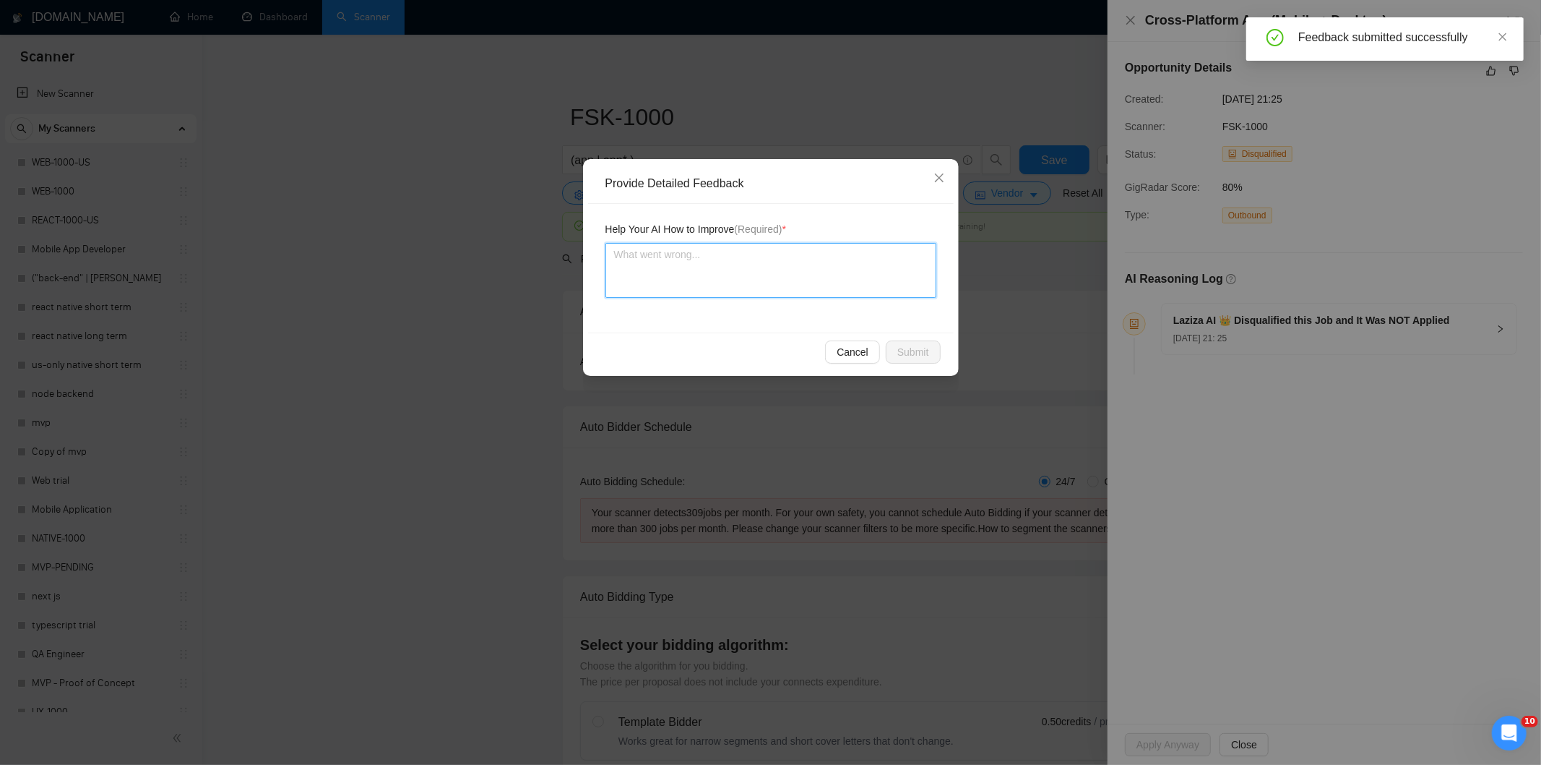
click at [825, 285] on textarea at bounding box center [771, 270] width 331 height 55
paste textarea "Good fit — the project is greenfield (no existing code), welcomes agencies, use…"
type textarea "Good fit — the project is greenfield (no existing code), welcomes agencies, use…"
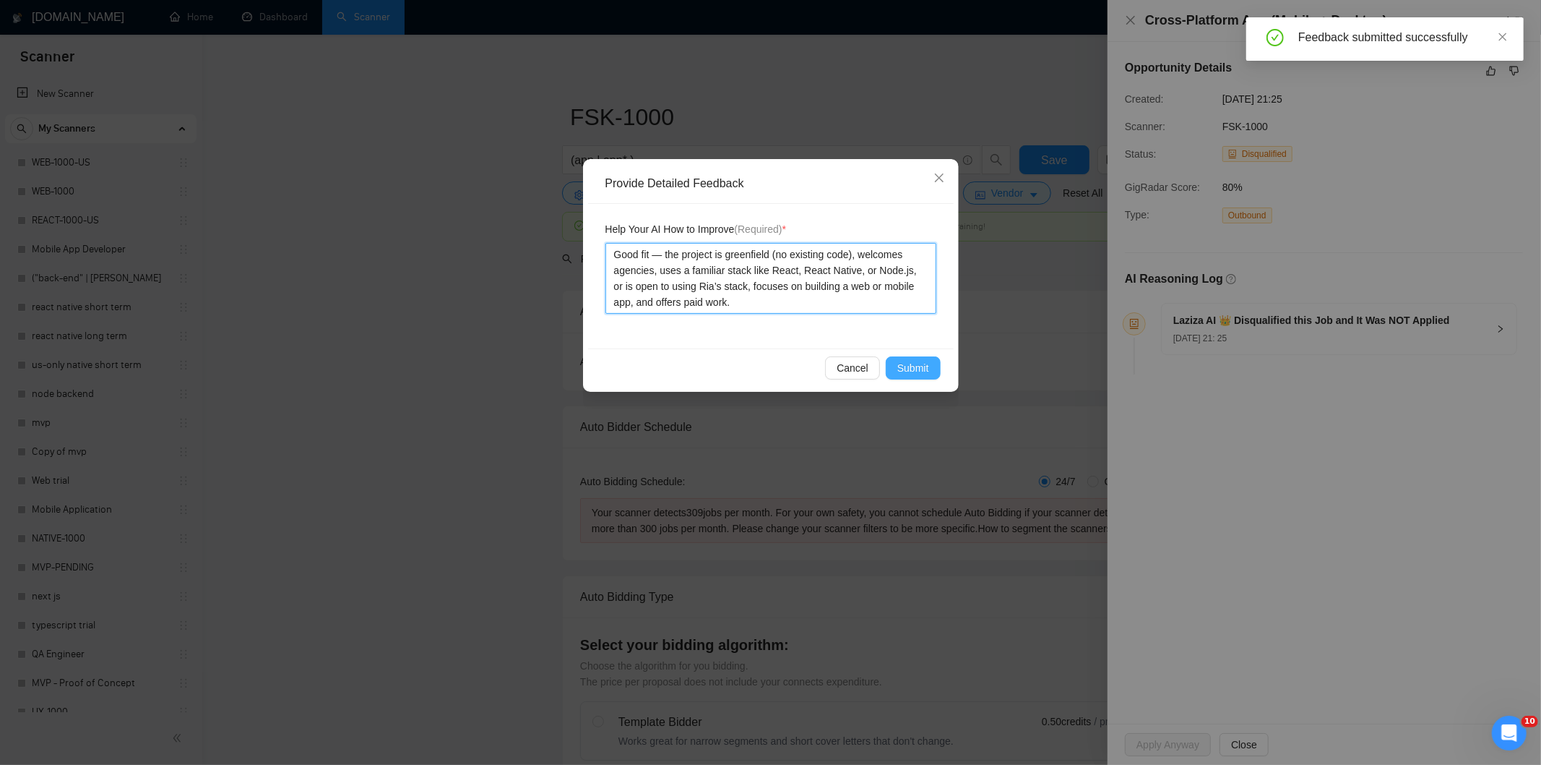
type textarea "Good fit — the project is greenfield (no existing code), welcomes agencies, use…"
click at [929, 360] on button "Submit" at bounding box center [913, 367] width 55 height 23
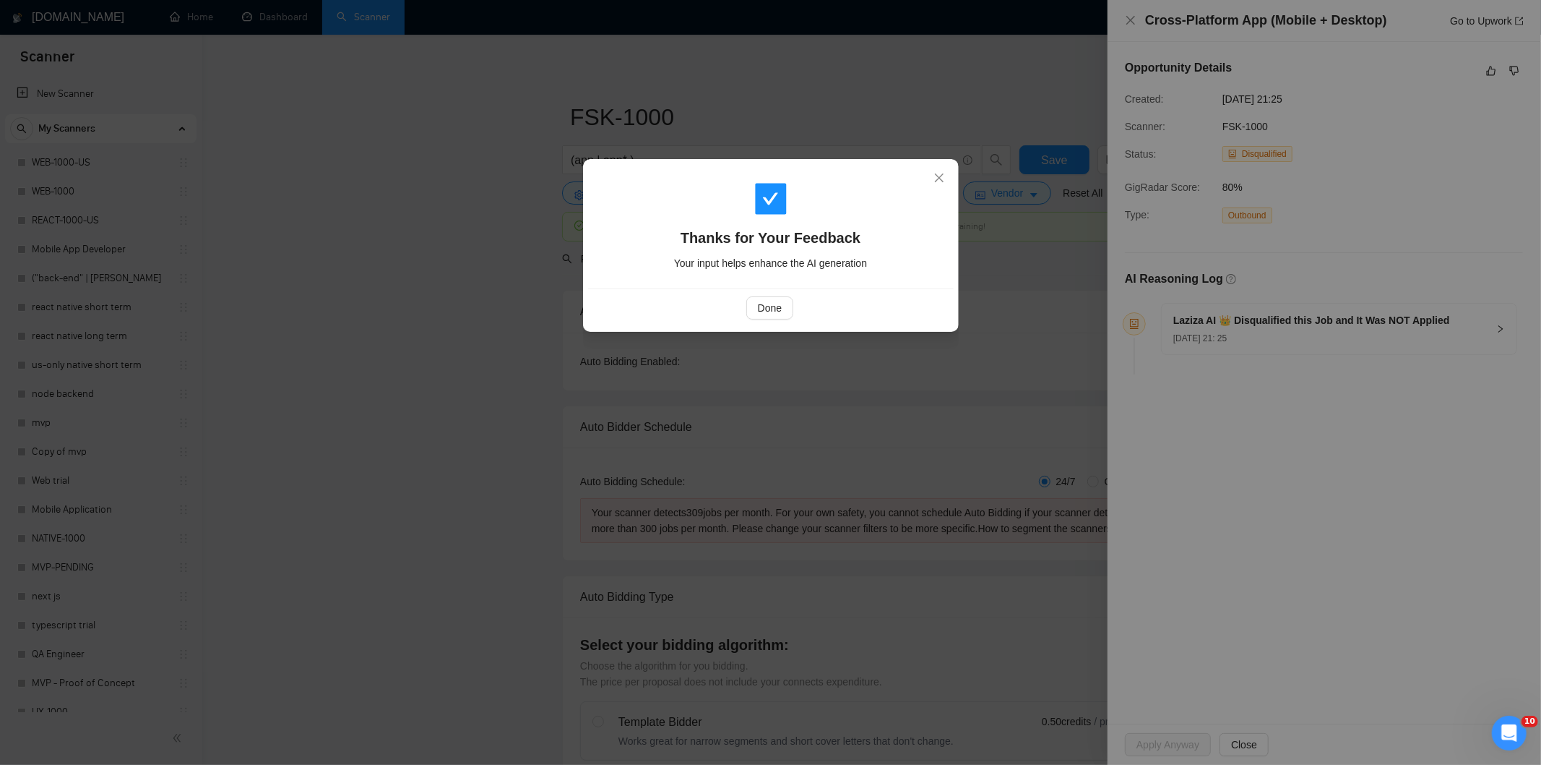
click at [795, 308] on div "Done" at bounding box center [770, 307] width 341 height 23
click at [767, 304] on span "Done" at bounding box center [770, 308] width 24 height 16
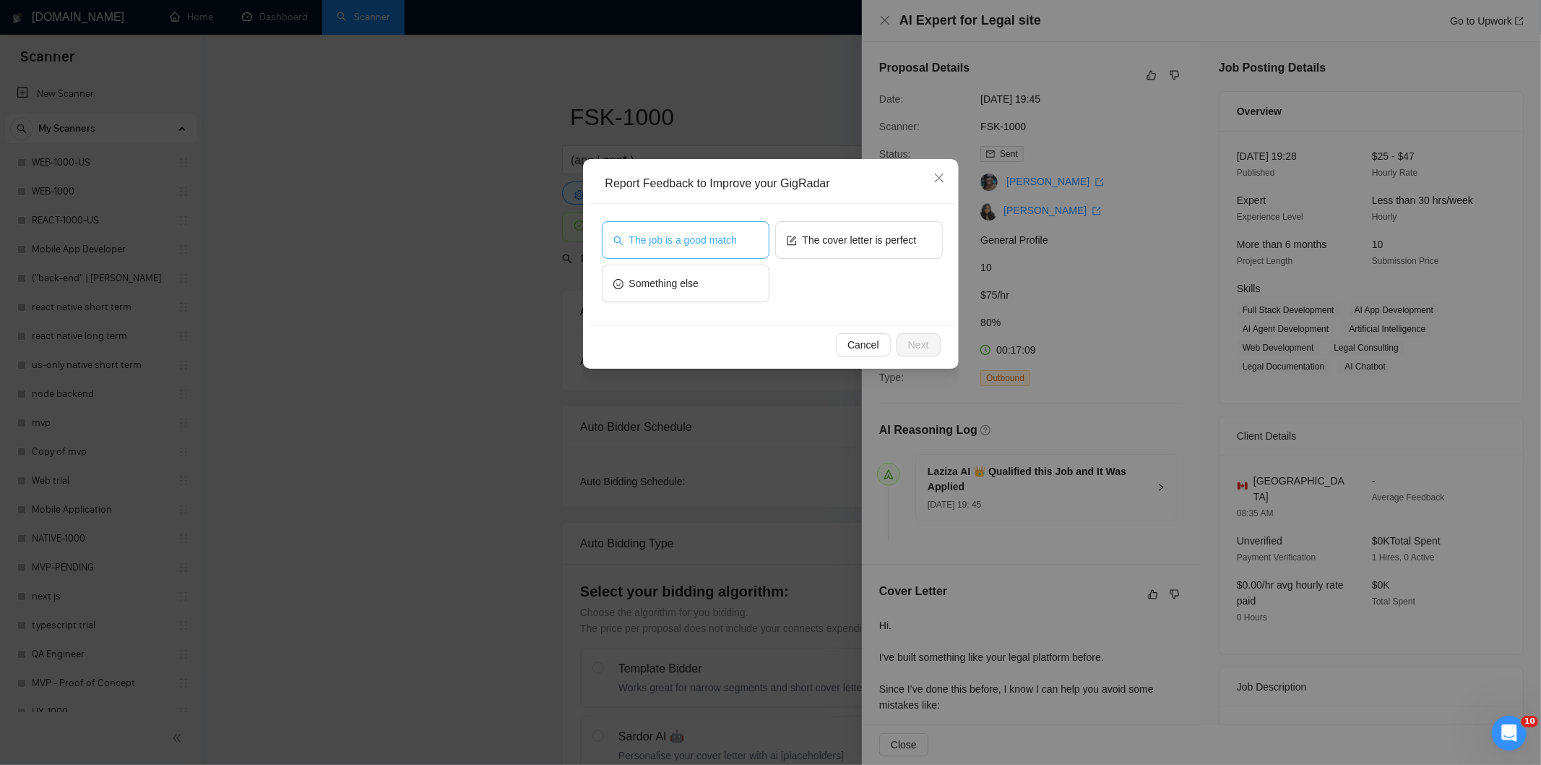
drag, startPoint x: 678, startPoint y: 249, endPoint x: 716, endPoint y: 256, distance: 39.0
click at [677, 249] on button "The job is a good match" at bounding box center [686, 240] width 168 height 38
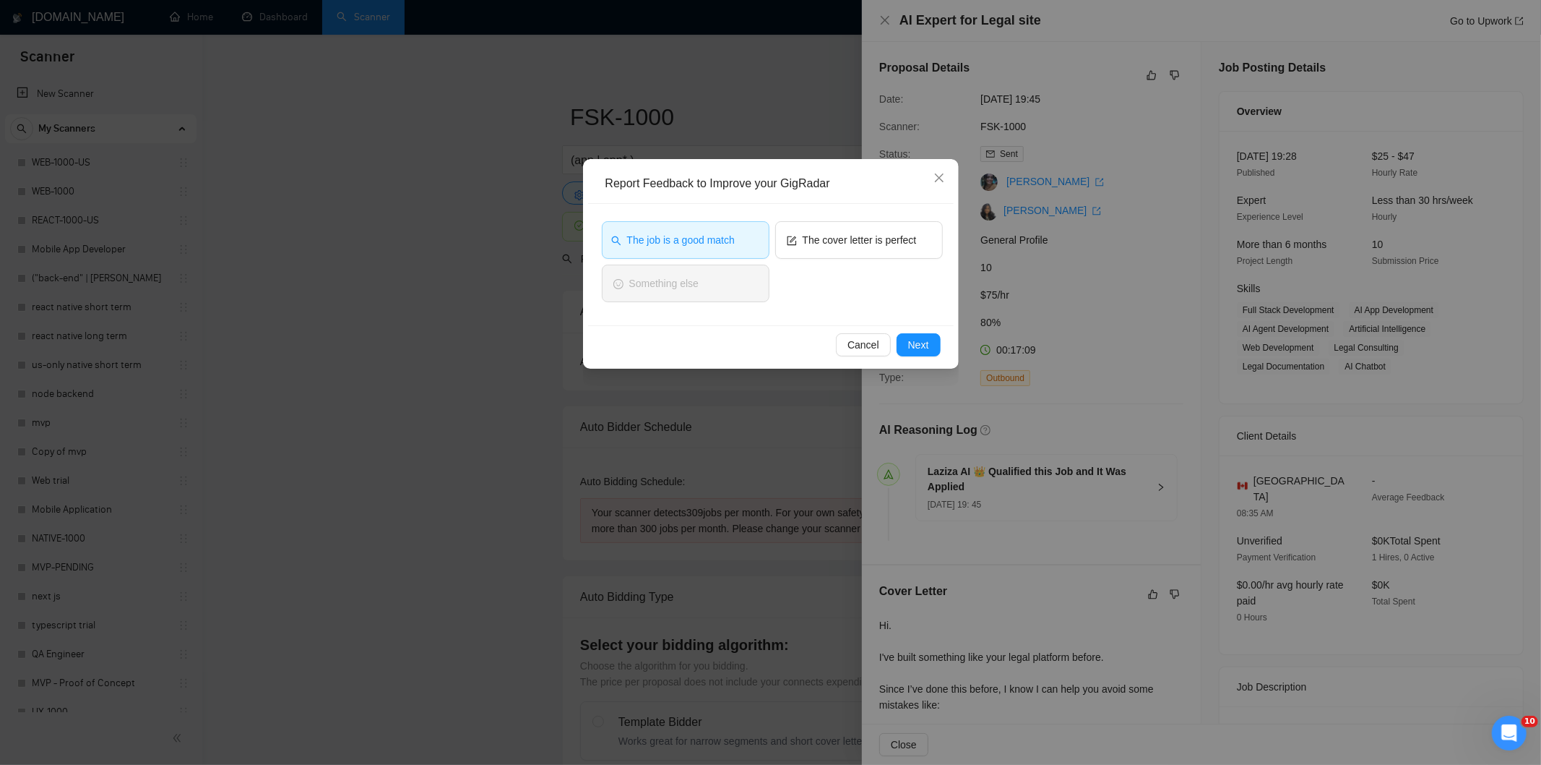
click at [725, 241] on span "The job is a good match" at bounding box center [681, 240] width 108 height 16
click at [737, 236] on button "The job is a good match" at bounding box center [686, 240] width 168 height 38
click at [925, 342] on span "Next" at bounding box center [918, 345] width 21 height 16
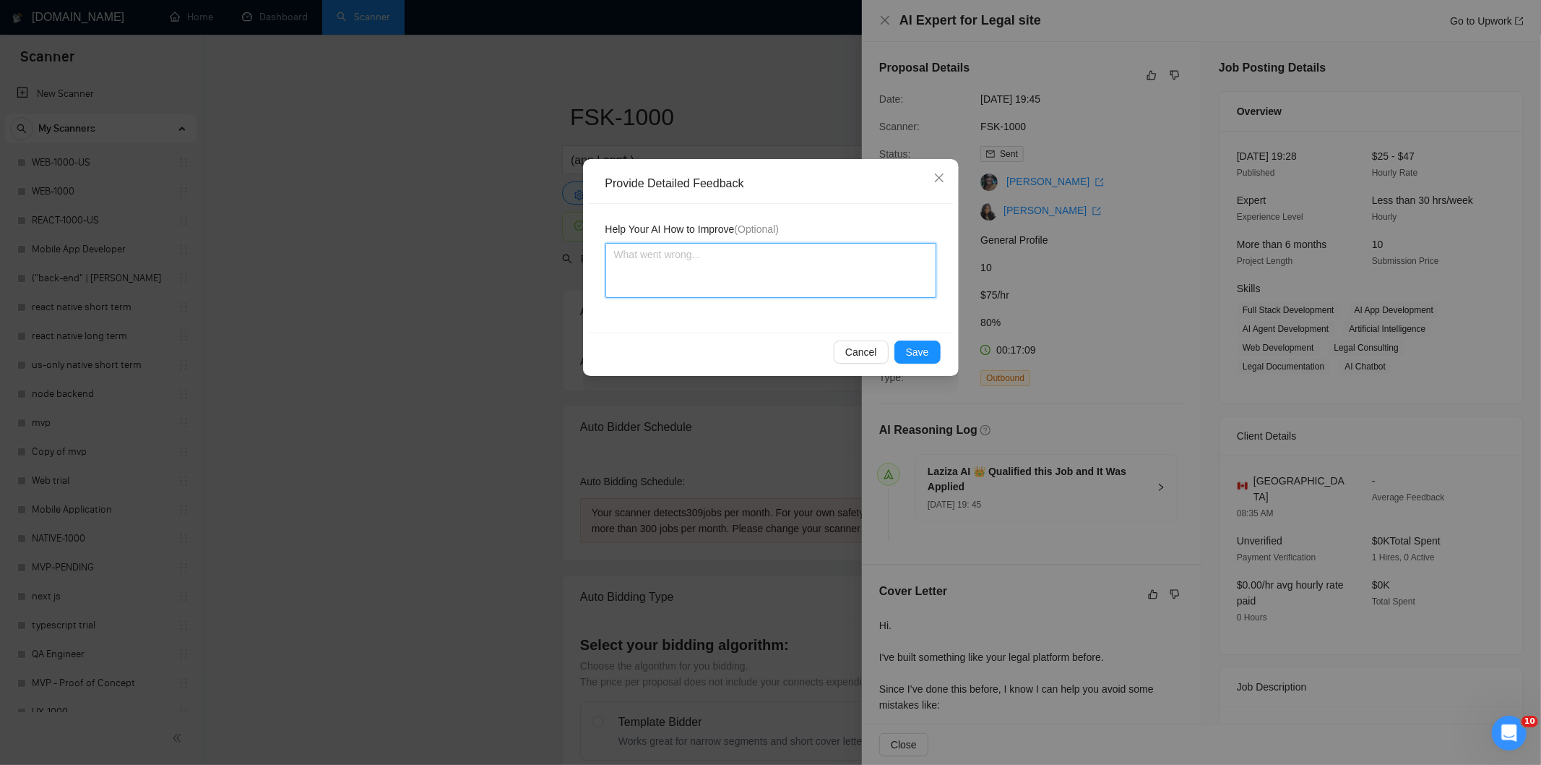
click at [822, 273] on textarea at bounding box center [771, 270] width 331 height 55
paste textarea "Good fit — the project is greenfield (no existing code), welcomes agencies, use…"
type textarea "Good fit — the project is greenfield (no existing code), welcomes agencies, use…"
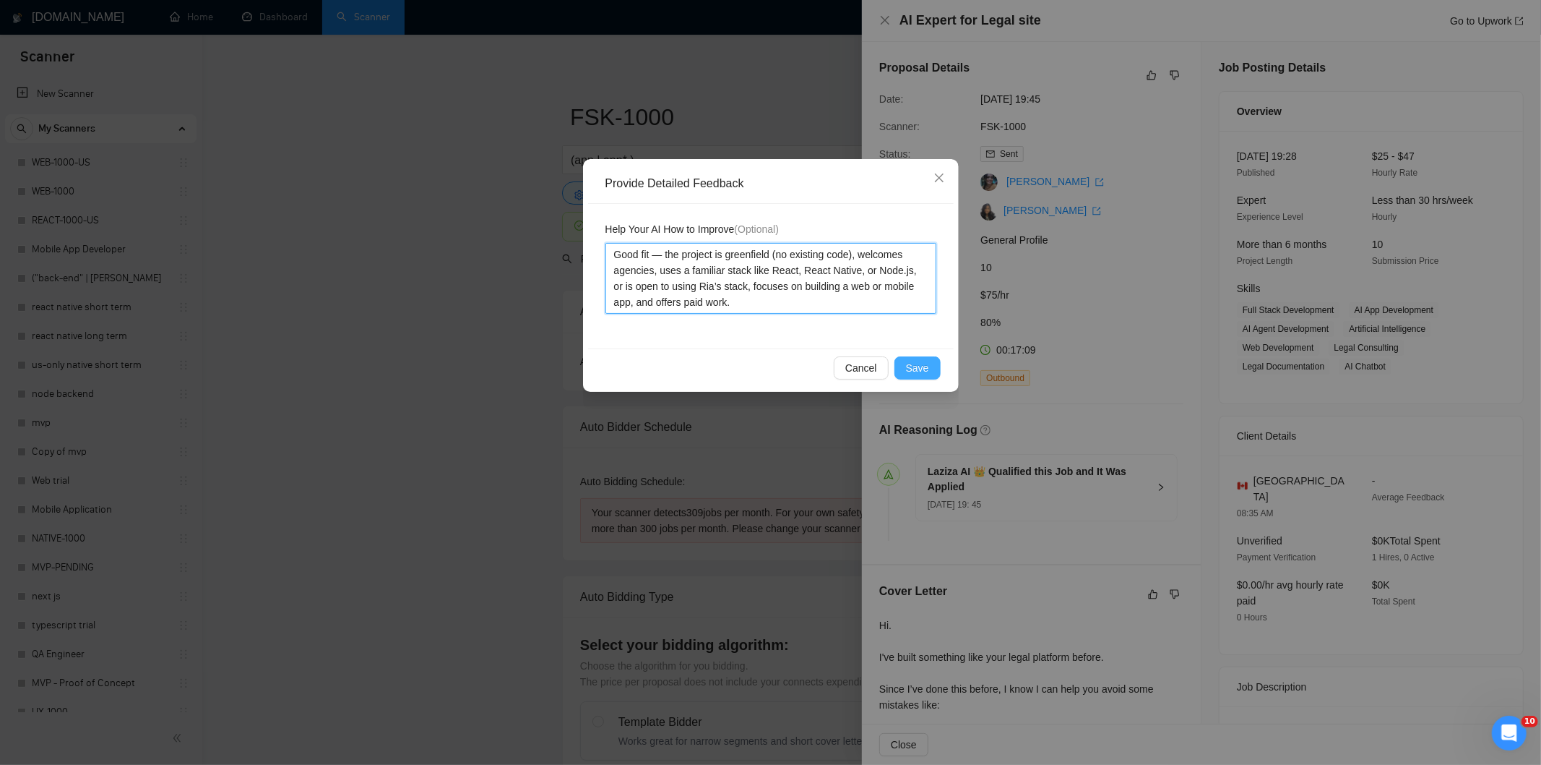
type textarea "Good fit — the project is greenfield (no existing code), welcomes agencies, use…"
click at [919, 369] on span "Save" at bounding box center [917, 368] width 23 height 16
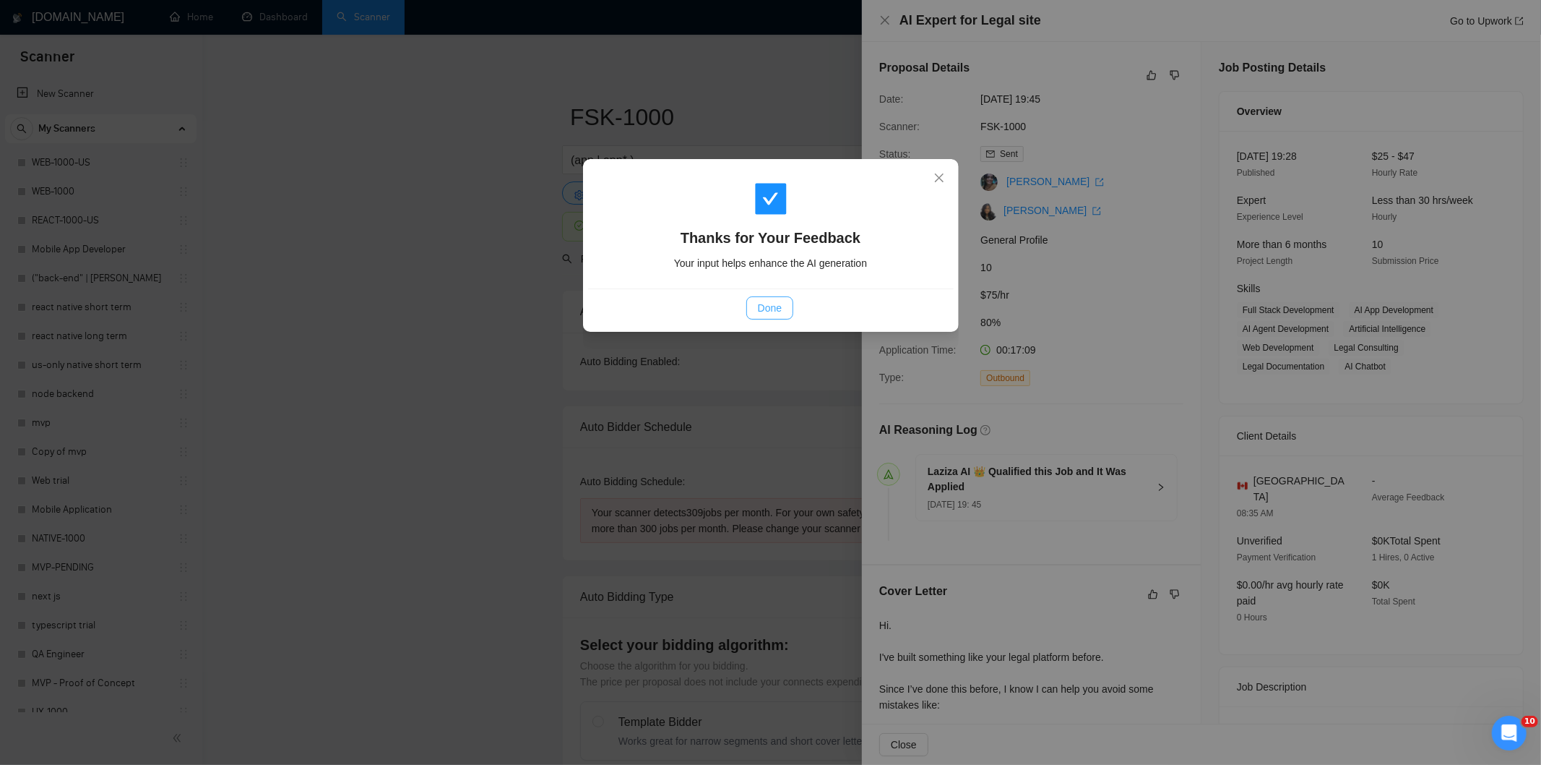
click at [781, 314] on span "Done" at bounding box center [770, 308] width 24 height 16
